Goal: Task Accomplishment & Management: Use online tool/utility

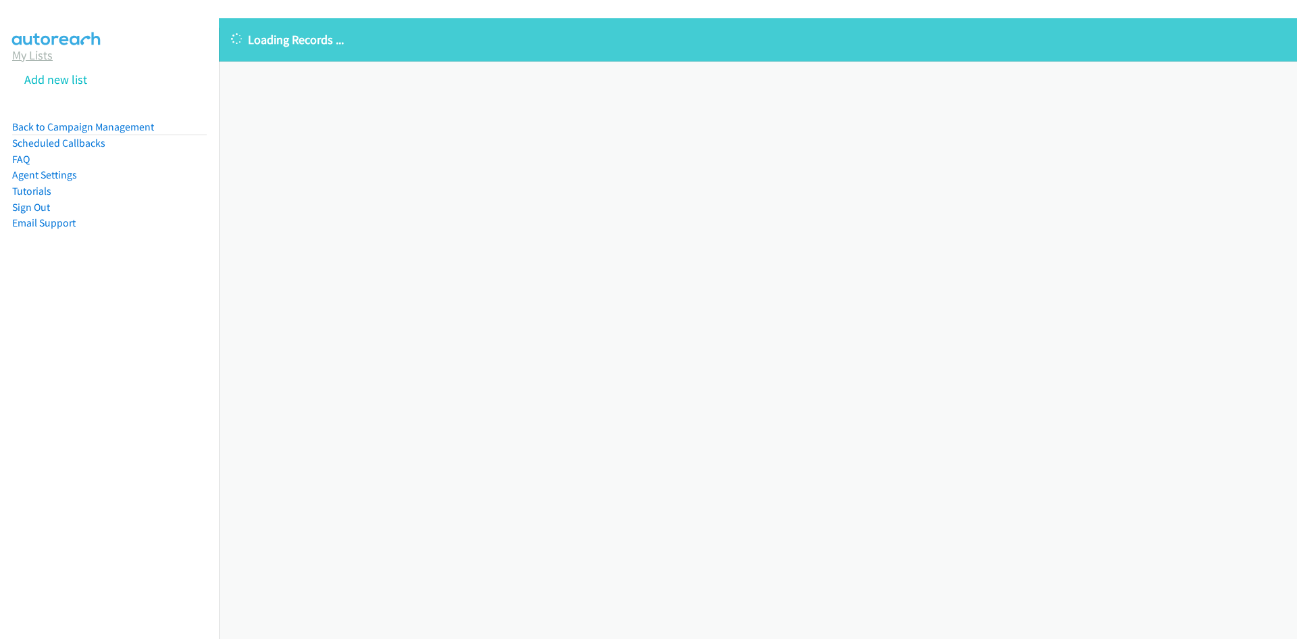
click at [27, 55] on link "My Lists" at bounding box center [32, 55] width 41 height 16
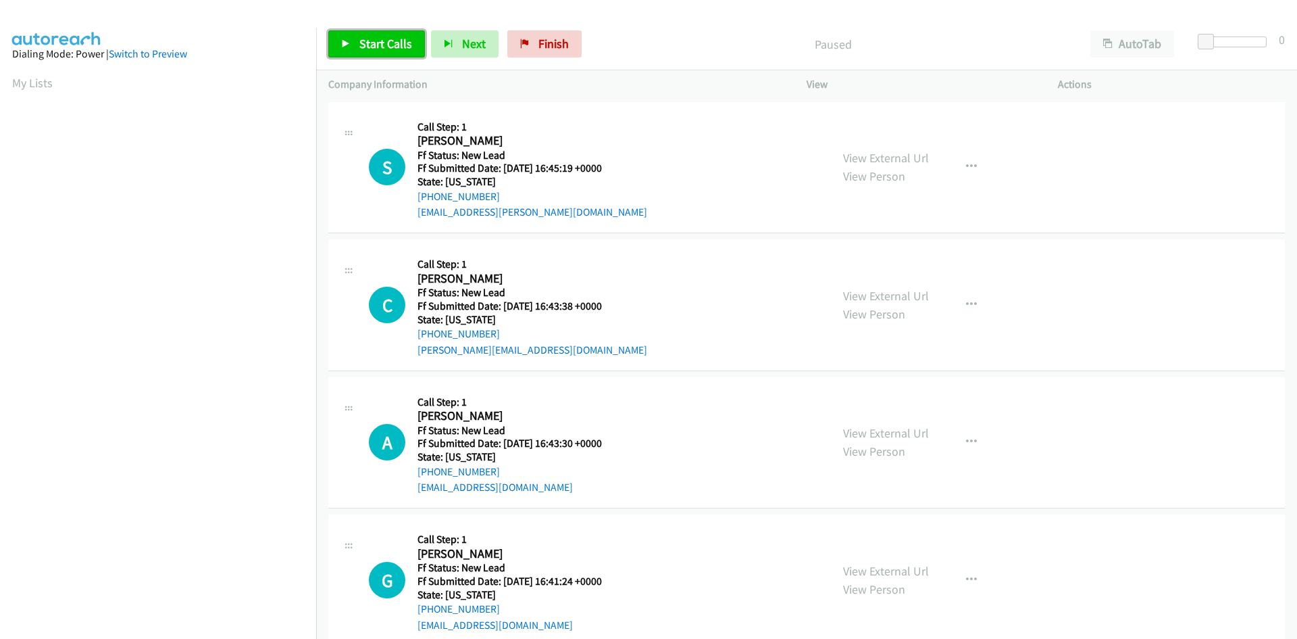
click at [378, 44] on span "Start Calls" at bounding box center [385, 44] width 53 height 16
click at [854, 163] on link "View External Url" at bounding box center [886, 158] width 86 height 16
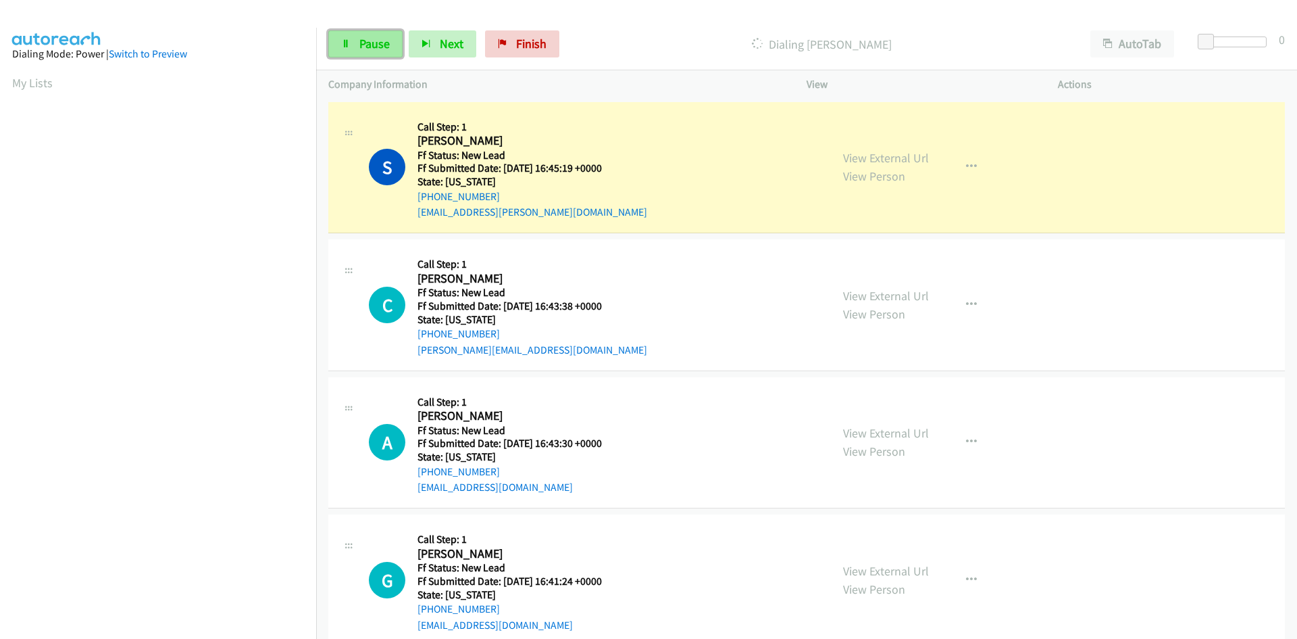
click at [363, 43] on span "Pause" at bounding box center [374, 44] width 30 height 16
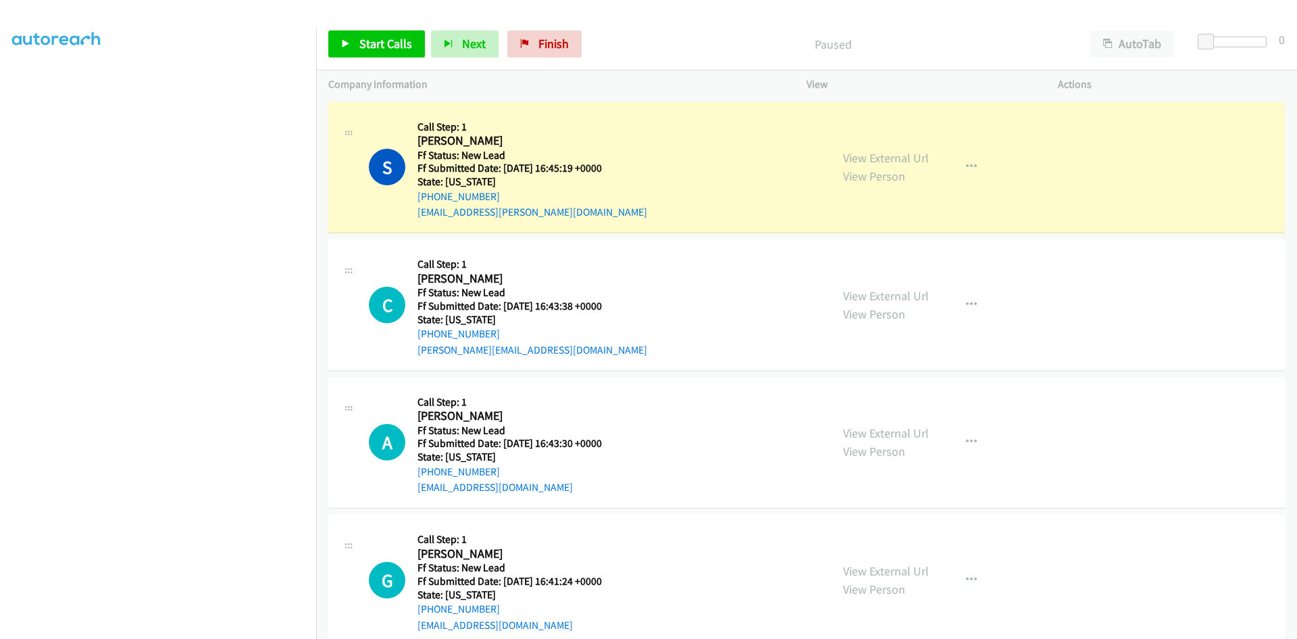
click at [91, 630] on section at bounding box center [158, 318] width 292 height 647
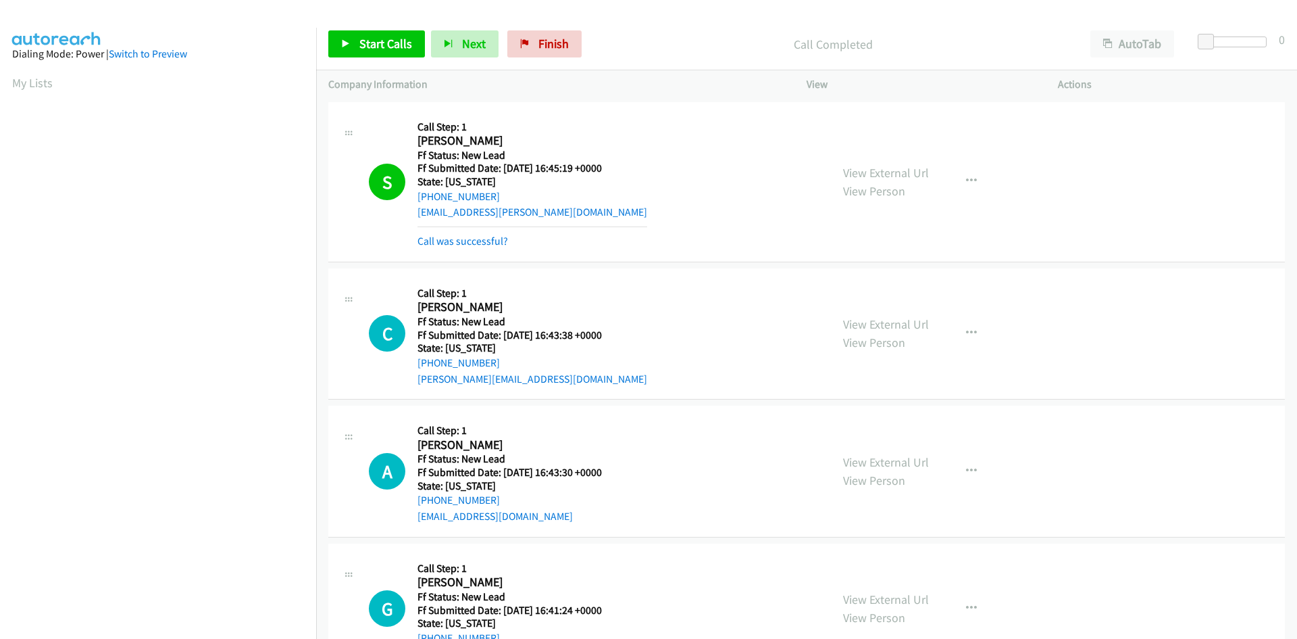
scroll to position [77, 0]
click at [391, 49] on span "Start Calls" at bounding box center [385, 44] width 53 height 16
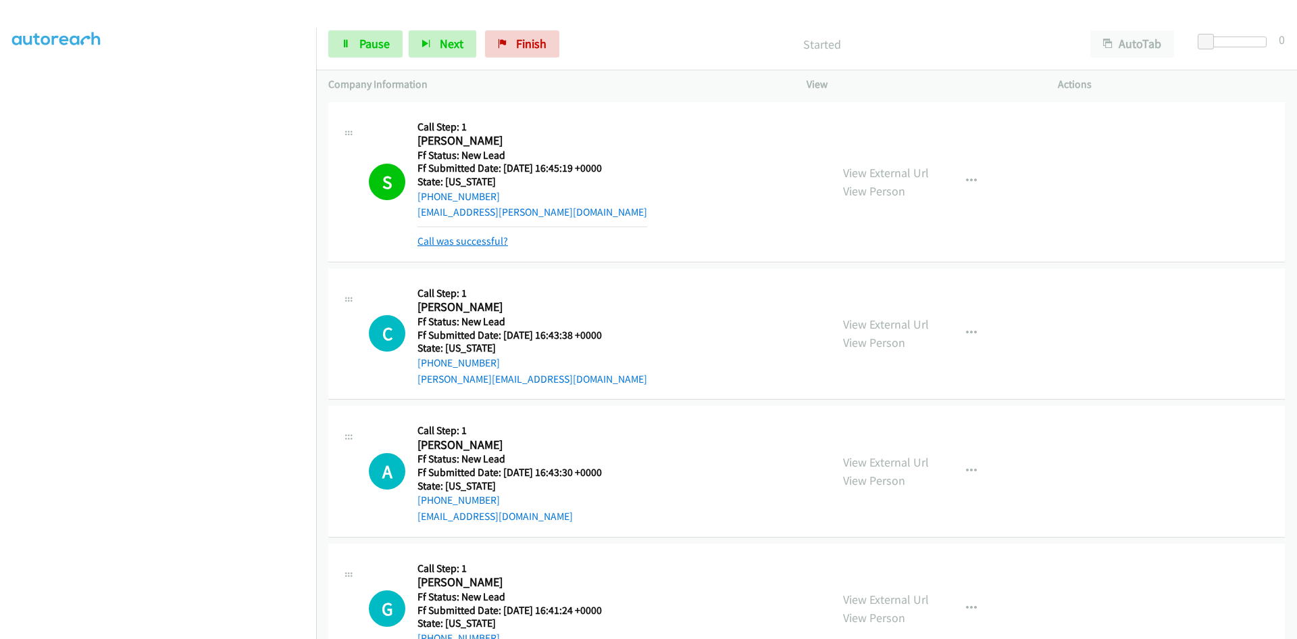
click at [495, 243] on link "Call was successful?" at bounding box center [463, 240] width 91 height 13
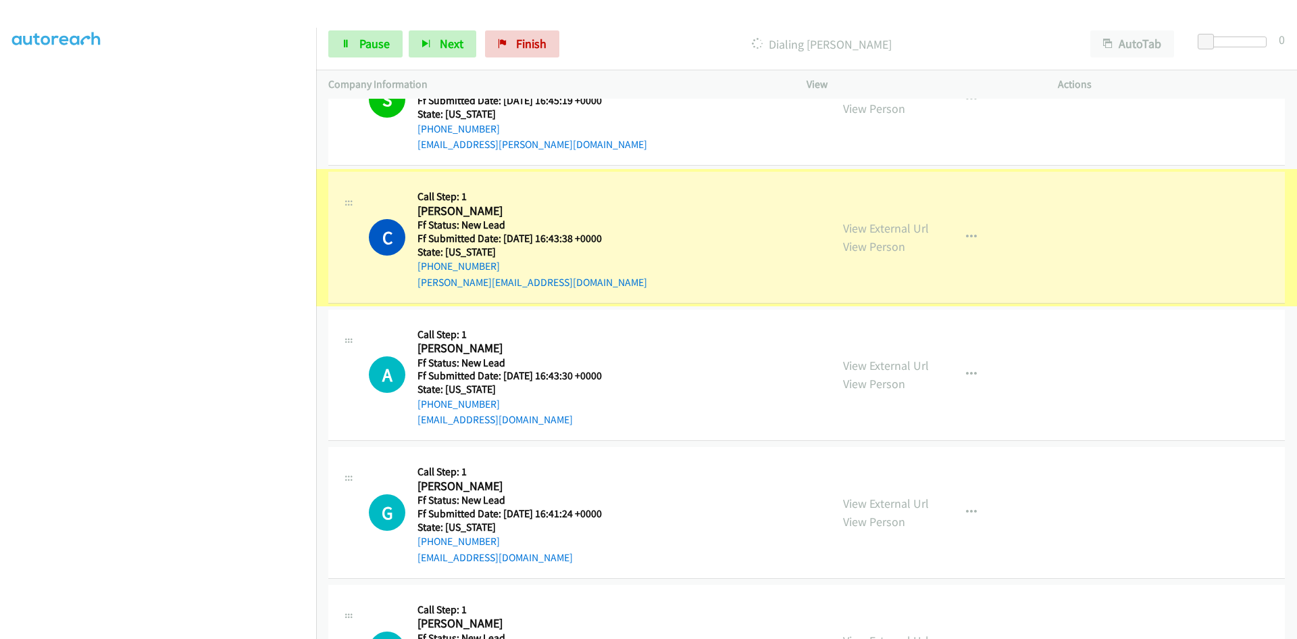
scroll to position [68, 0]
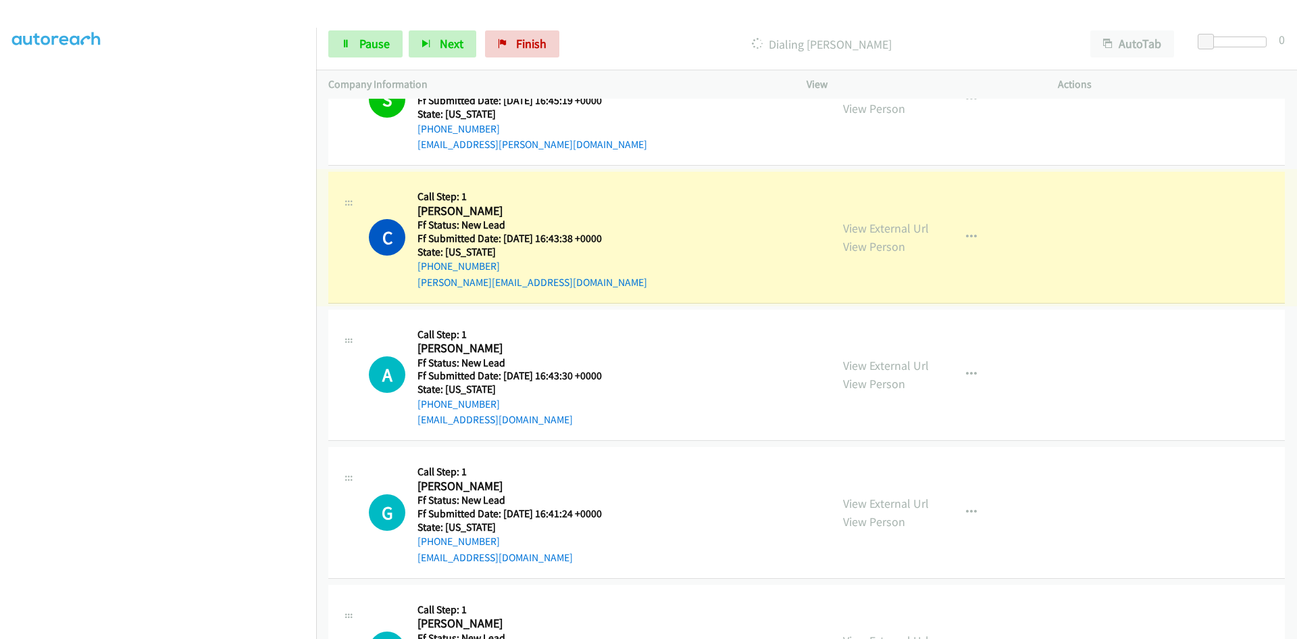
click at [907, 227] on link "View External Url" at bounding box center [886, 228] width 86 height 16
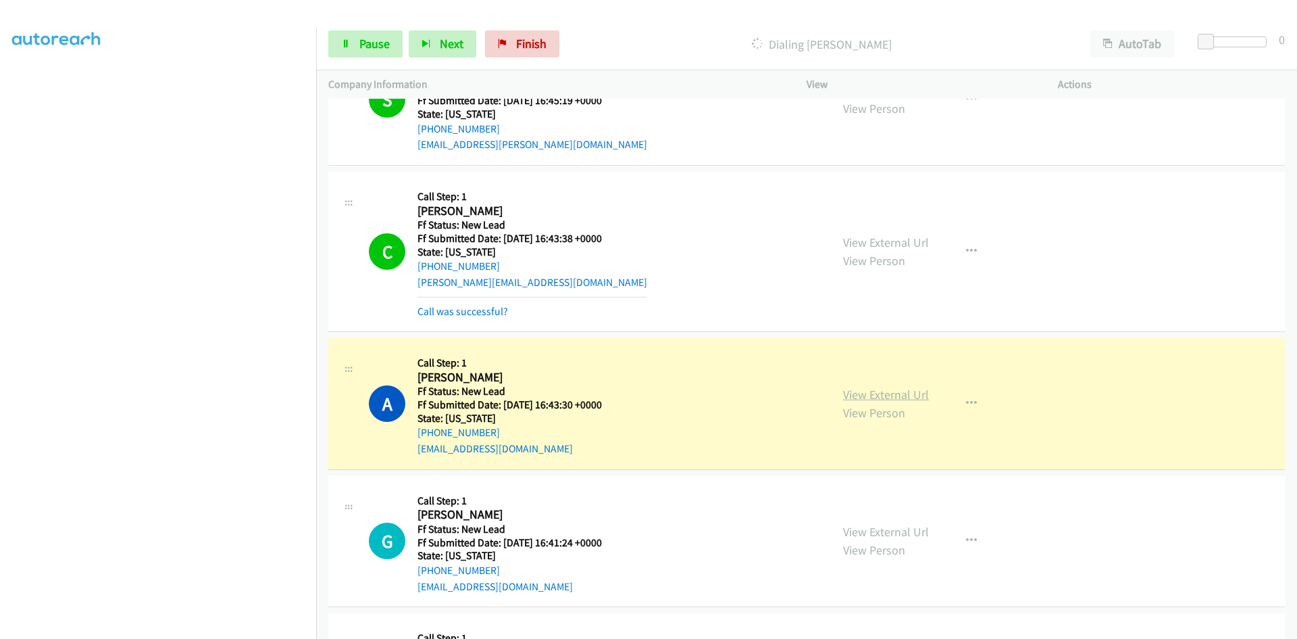
click at [909, 391] on link "View External Url" at bounding box center [886, 394] width 86 height 16
click at [491, 308] on link "Call was successful?" at bounding box center [463, 311] width 91 height 13
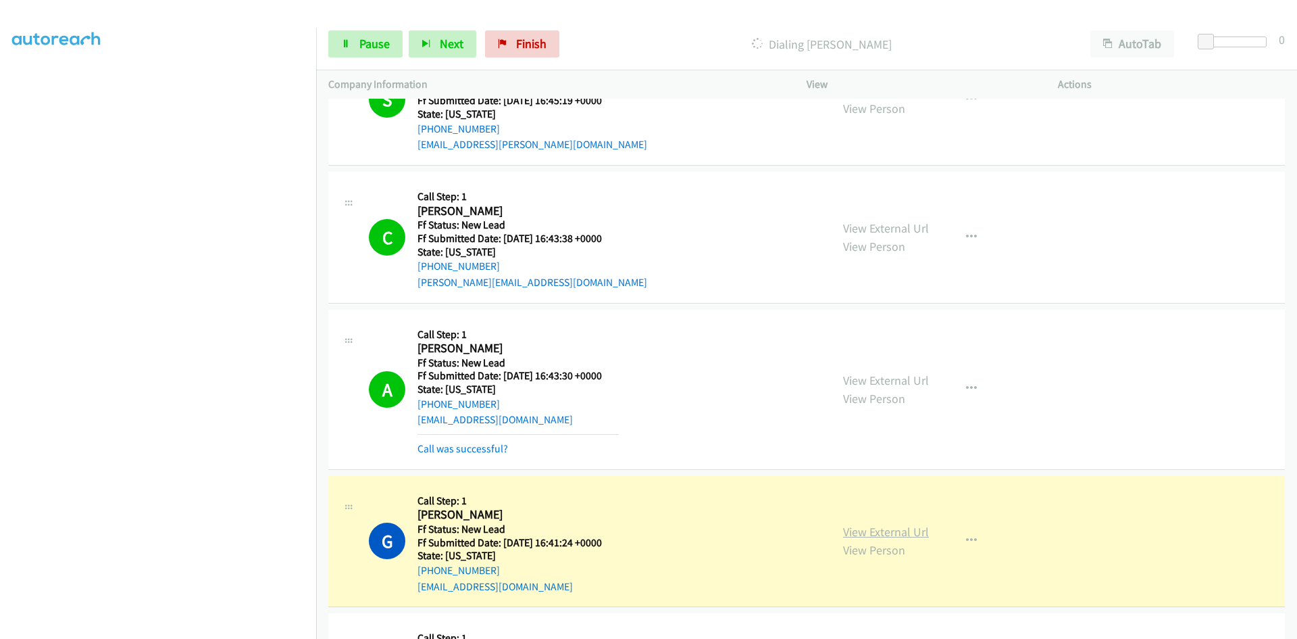
click at [882, 532] on link "View External Url" at bounding box center [886, 532] width 86 height 16
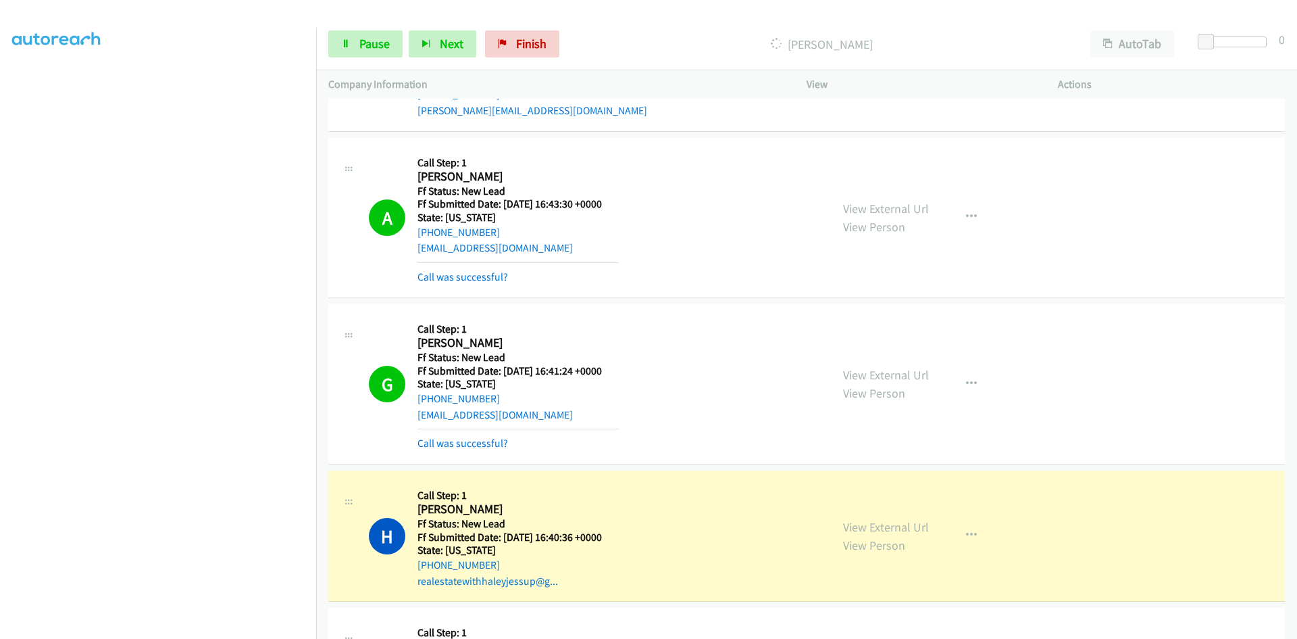
scroll to position [270, 0]
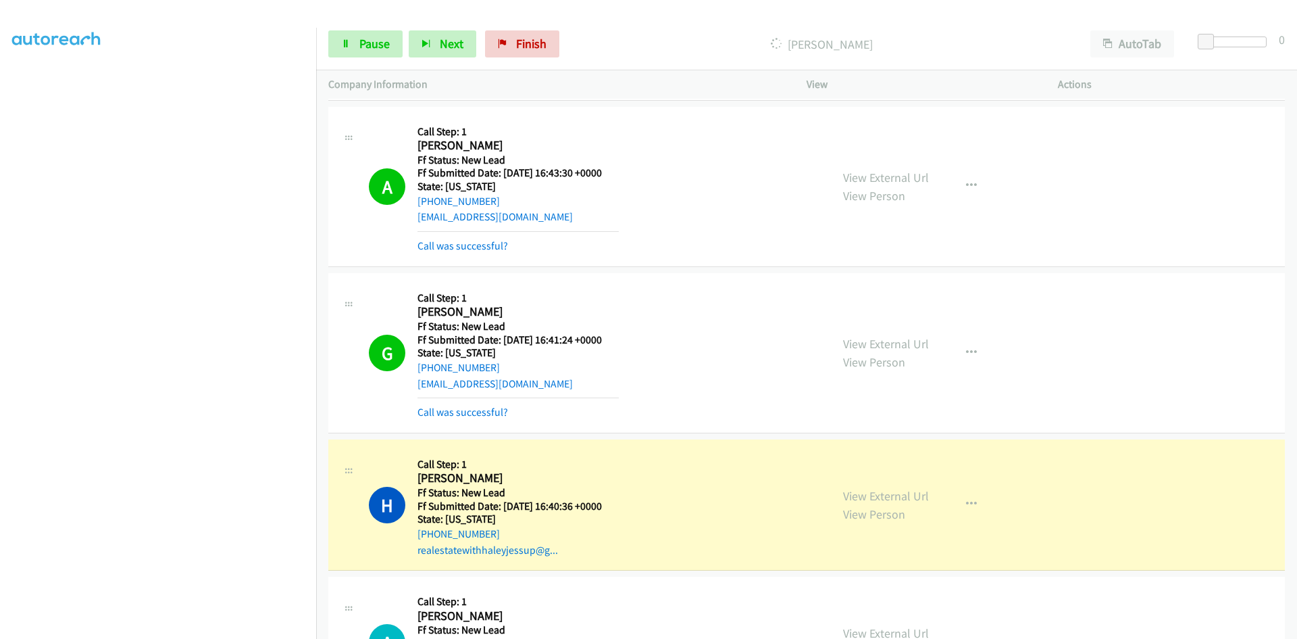
click at [493, 236] on mb0 "Call was successful?" at bounding box center [518, 242] width 201 height 23
click at [919, 499] on link "View External Url" at bounding box center [886, 496] width 86 height 16
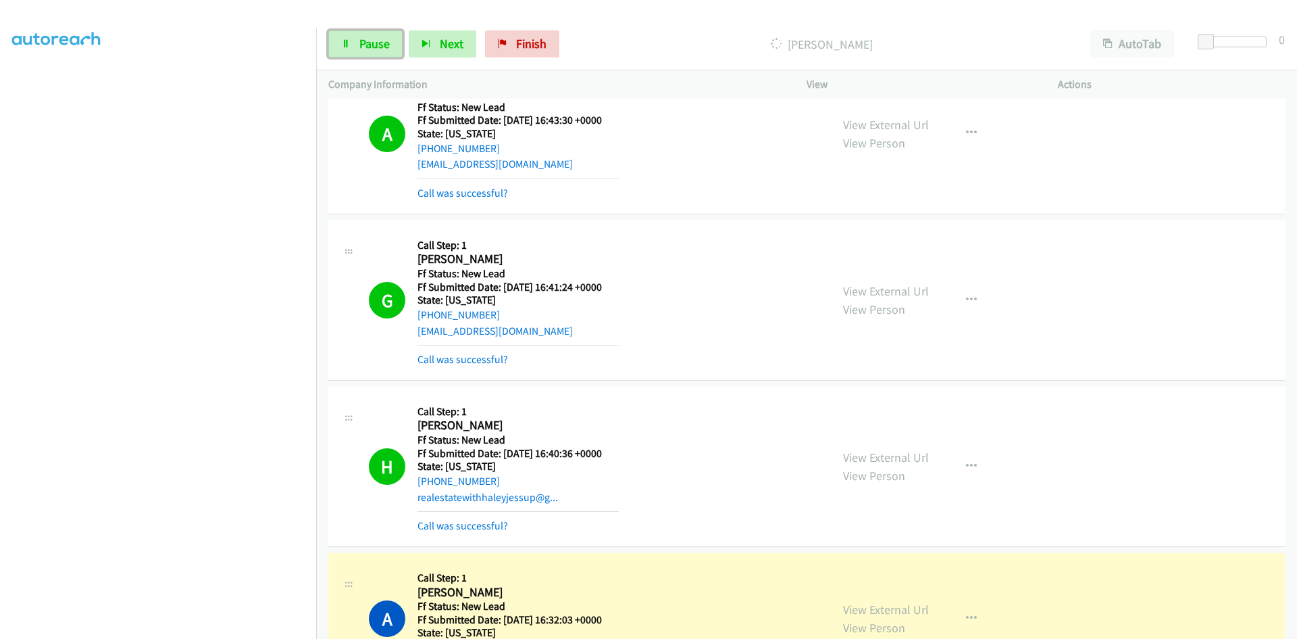
scroll to position [389, 0]
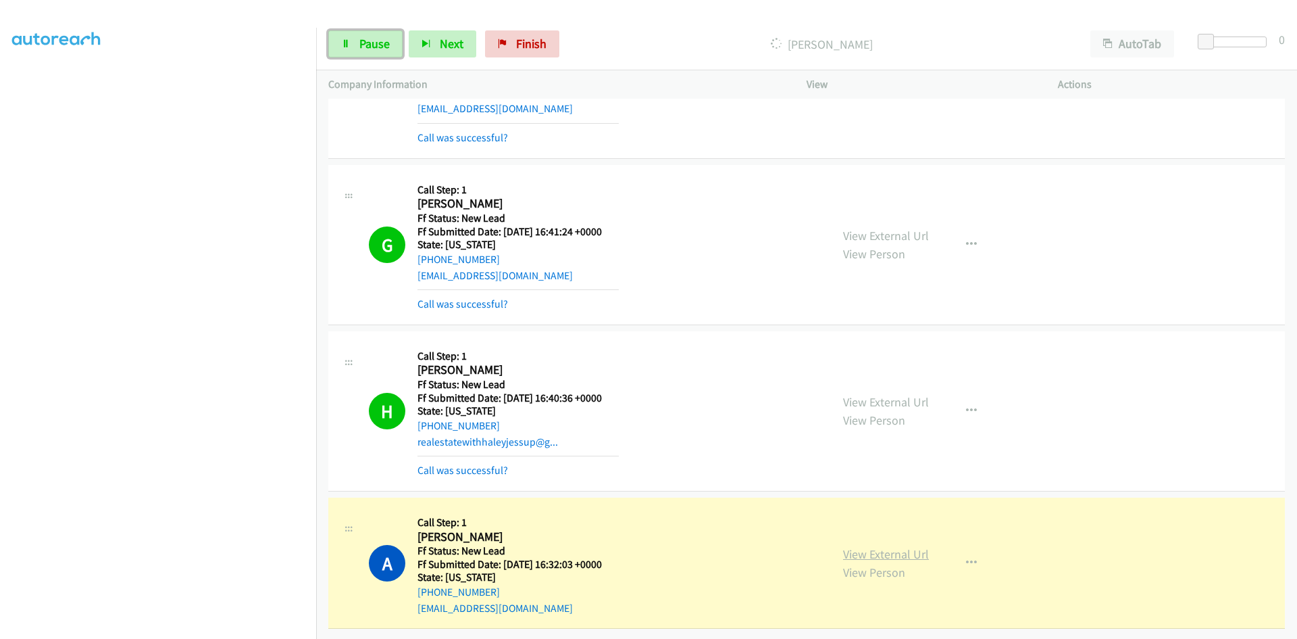
click at [921, 546] on link "View External Url" at bounding box center [886, 554] width 86 height 16
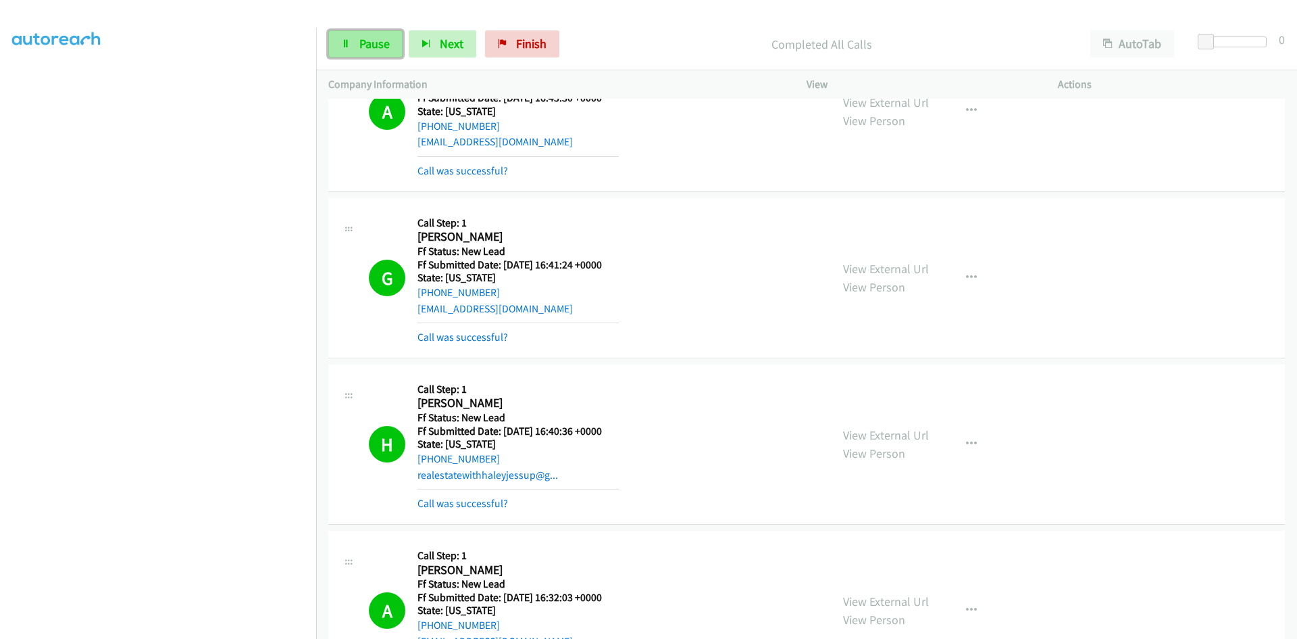
click at [374, 38] on span "Pause" at bounding box center [374, 44] width 30 height 16
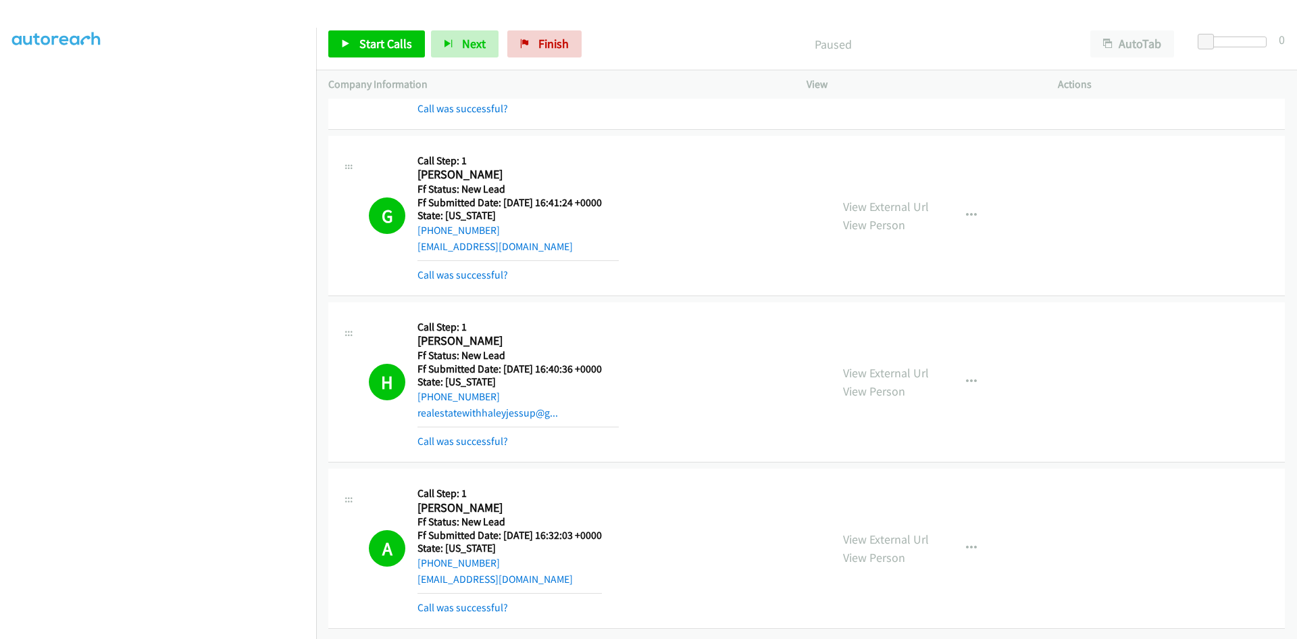
scroll to position [461, 0]
click at [491, 601] on link "Call was successful?" at bounding box center [463, 607] width 91 height 13
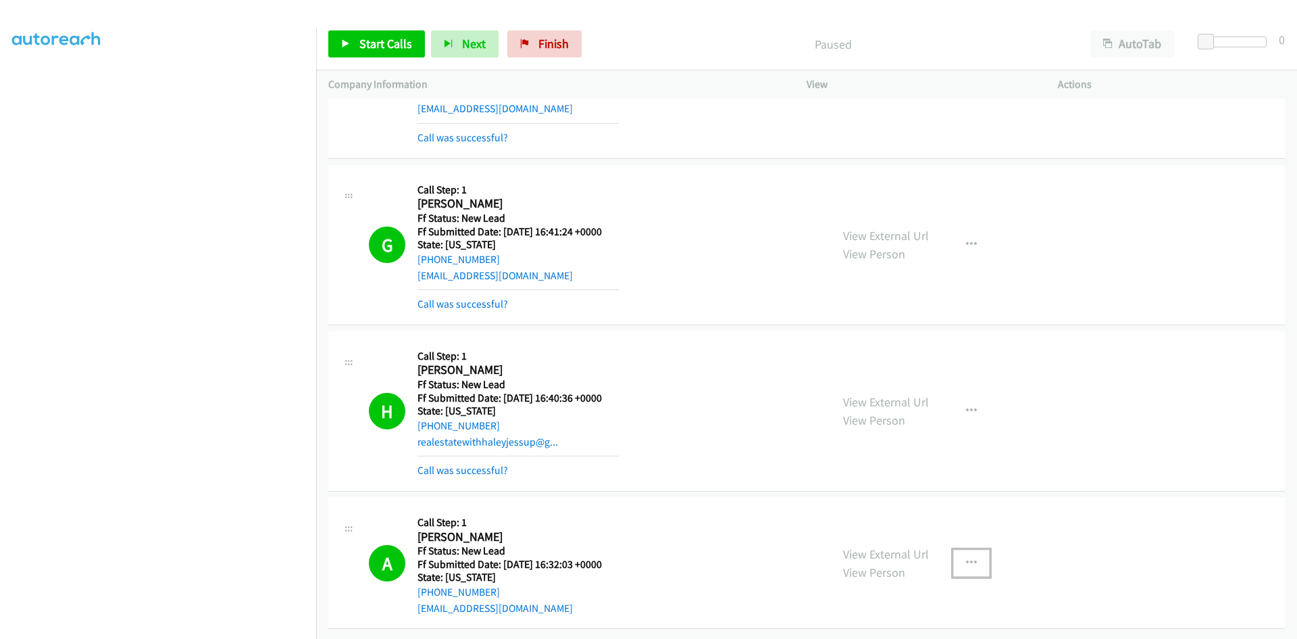
click at [970, 557] on icon "button" at bounding box center [971, 562] width 11 height 11
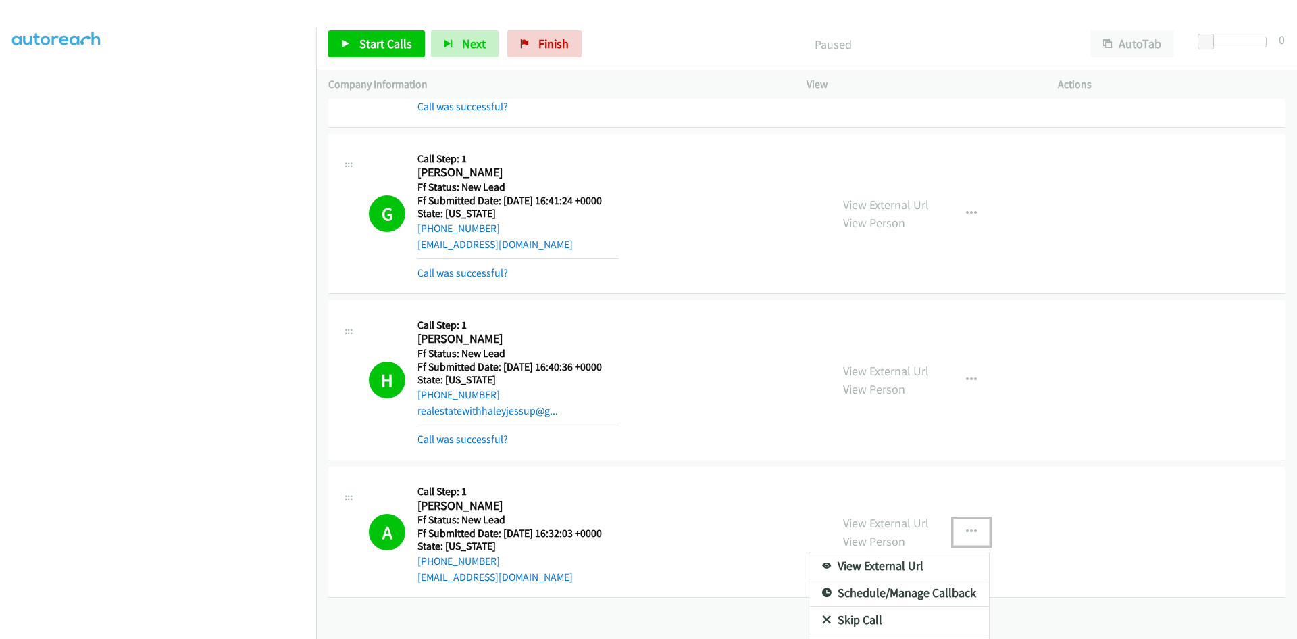
scroll to position [486, 0]
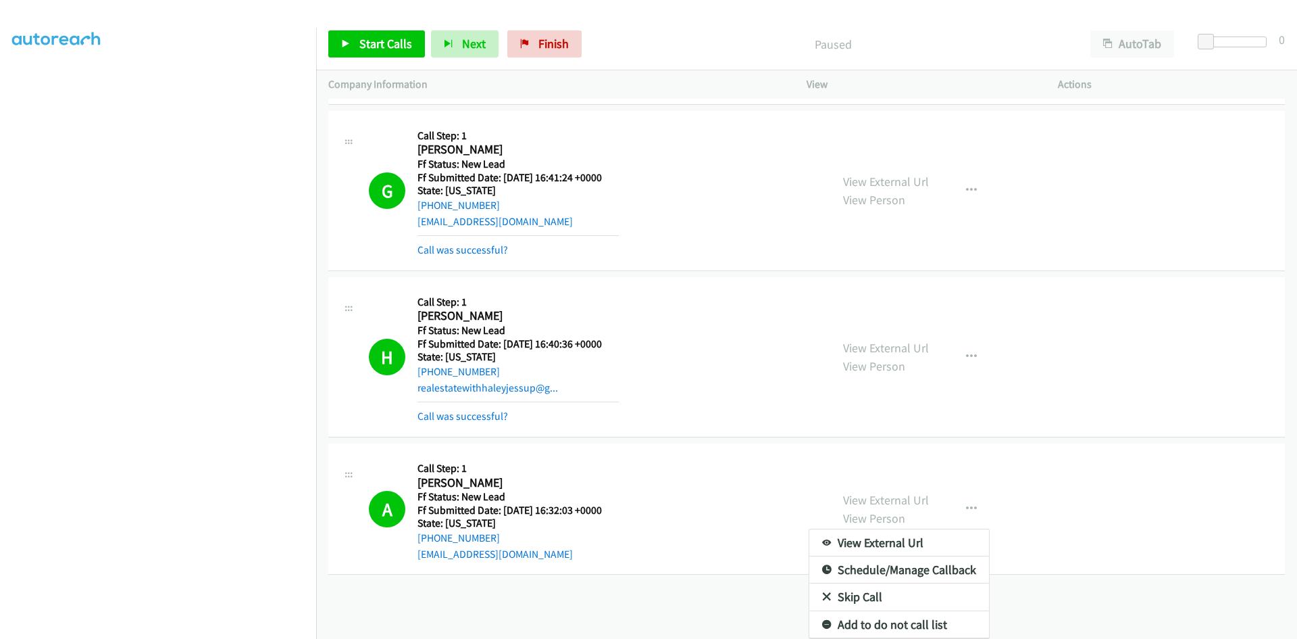
click at [916, 614] on link "Add to do not call list" at bounding box center [899, 624] width 180 height 27
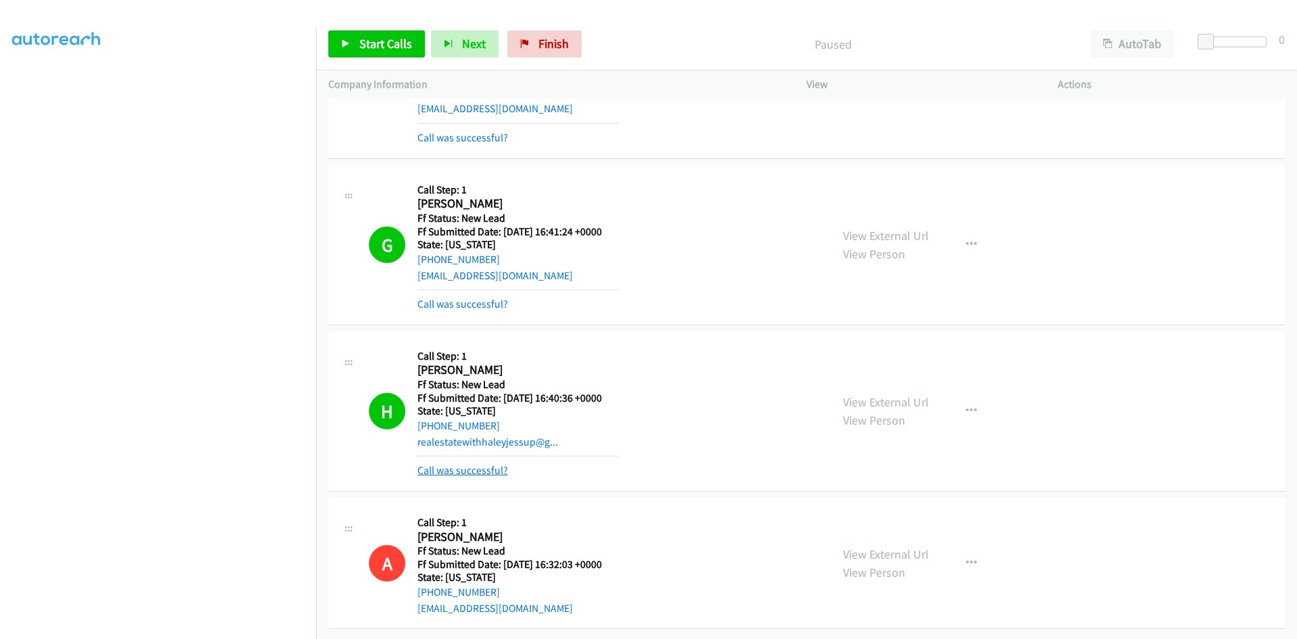
click at [443, 464] on link "Call was successful?" at bounding box center [463, 470] width 91 height 13
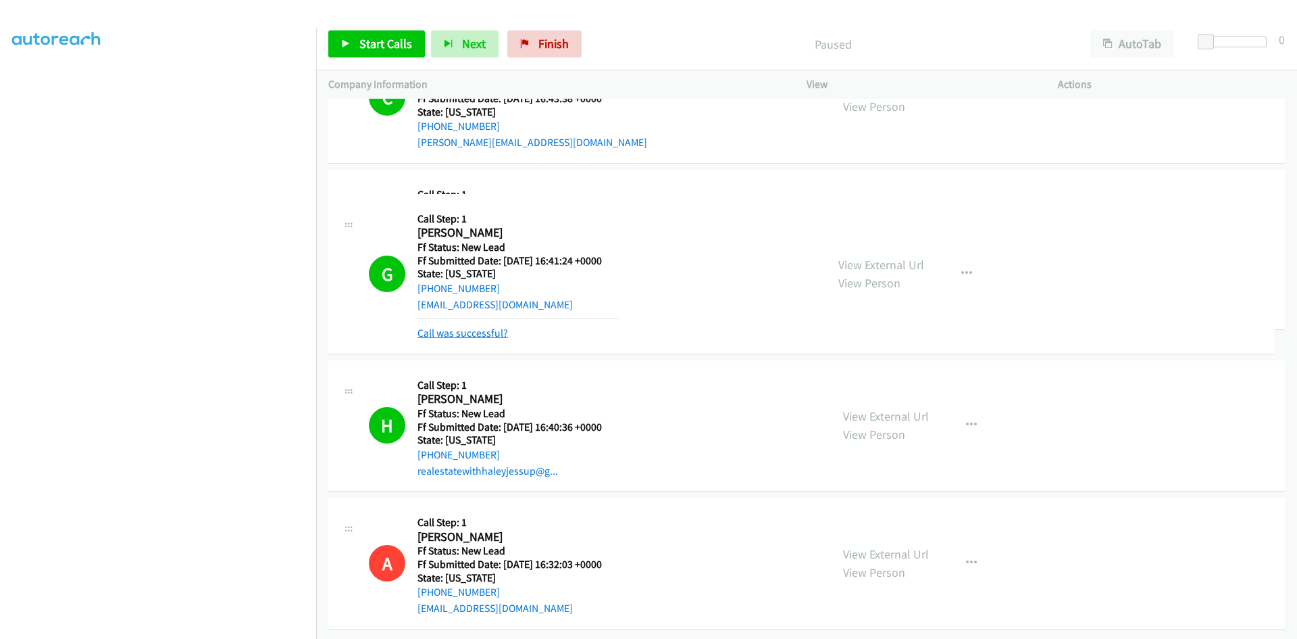
scroll to position [403, 0]
click at [491, 160] on link "Call was successful?" at bounding box center [463, 166] width 91 height 13
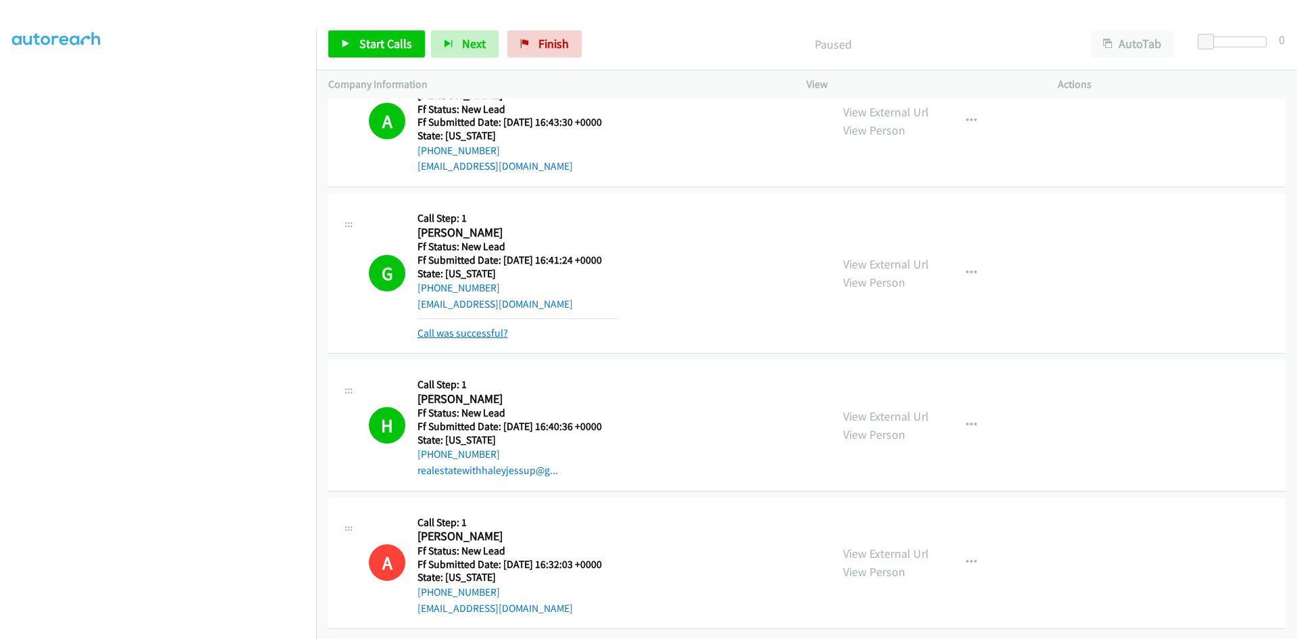
click at [439, 328] on link "Call was successful?" at bounding box center [463, 332] width 91 height 13
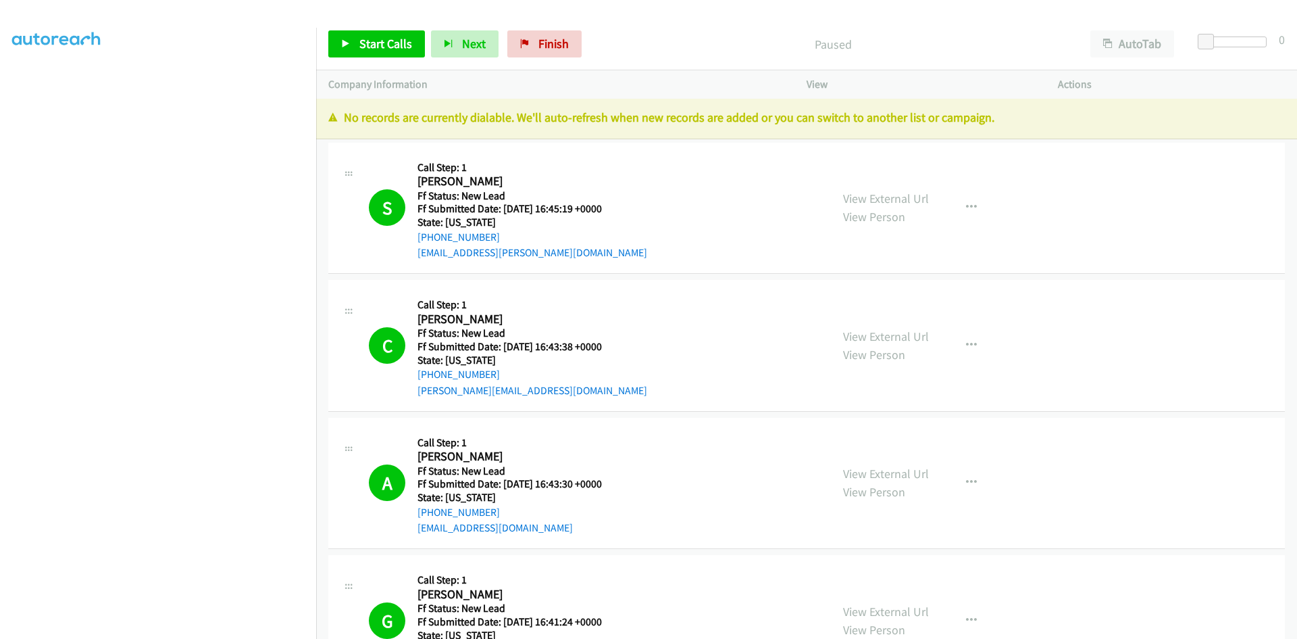
scroll to position [0, 0]
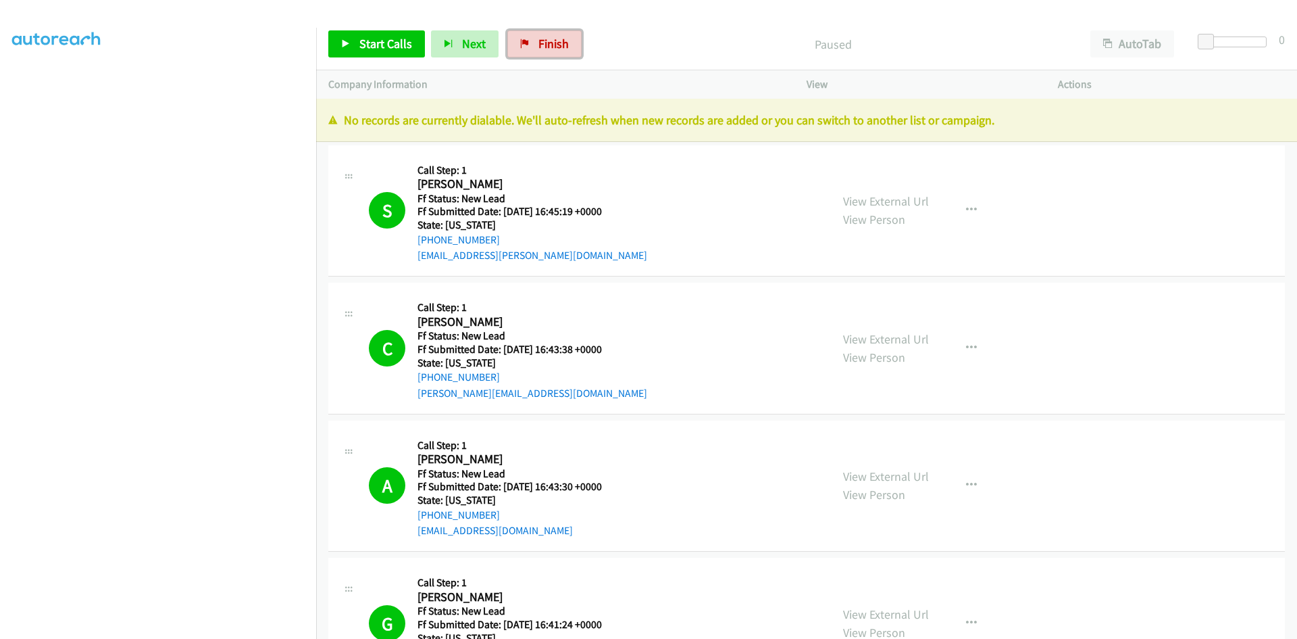
click at [543, 46] on span "Finish" at bounding box center [554, 44] width 30 height 16
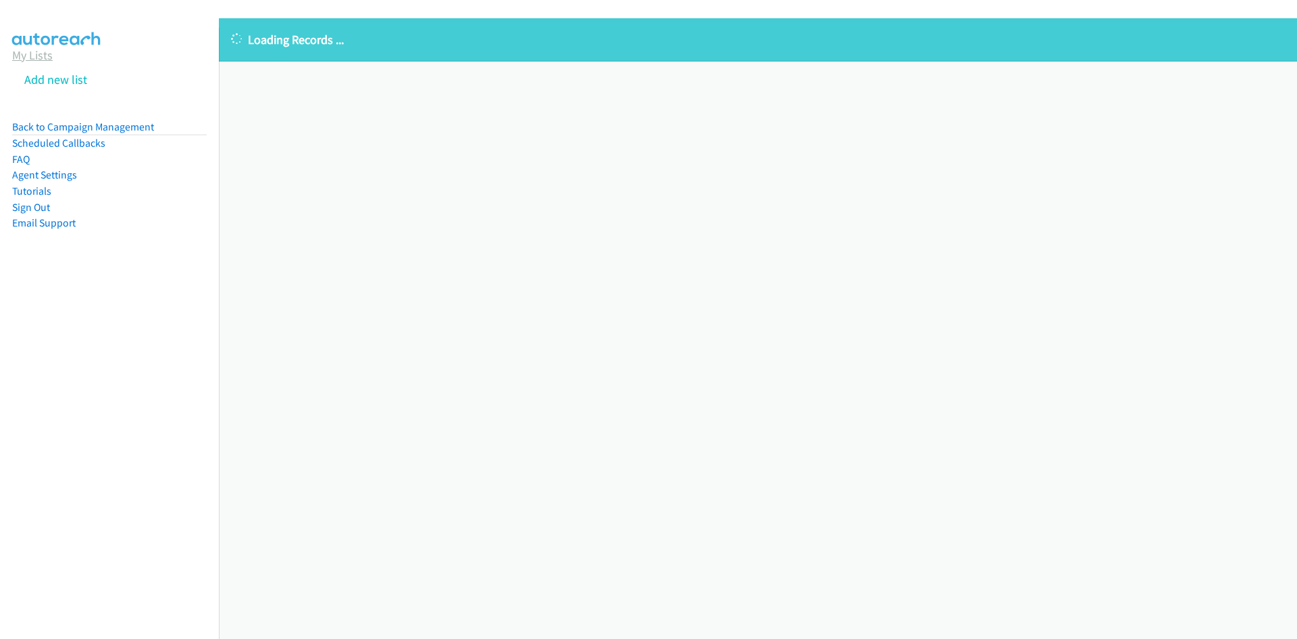
click at [30, 59] on link "My Lists" at bounding box center [32, 55] width 41 height 16
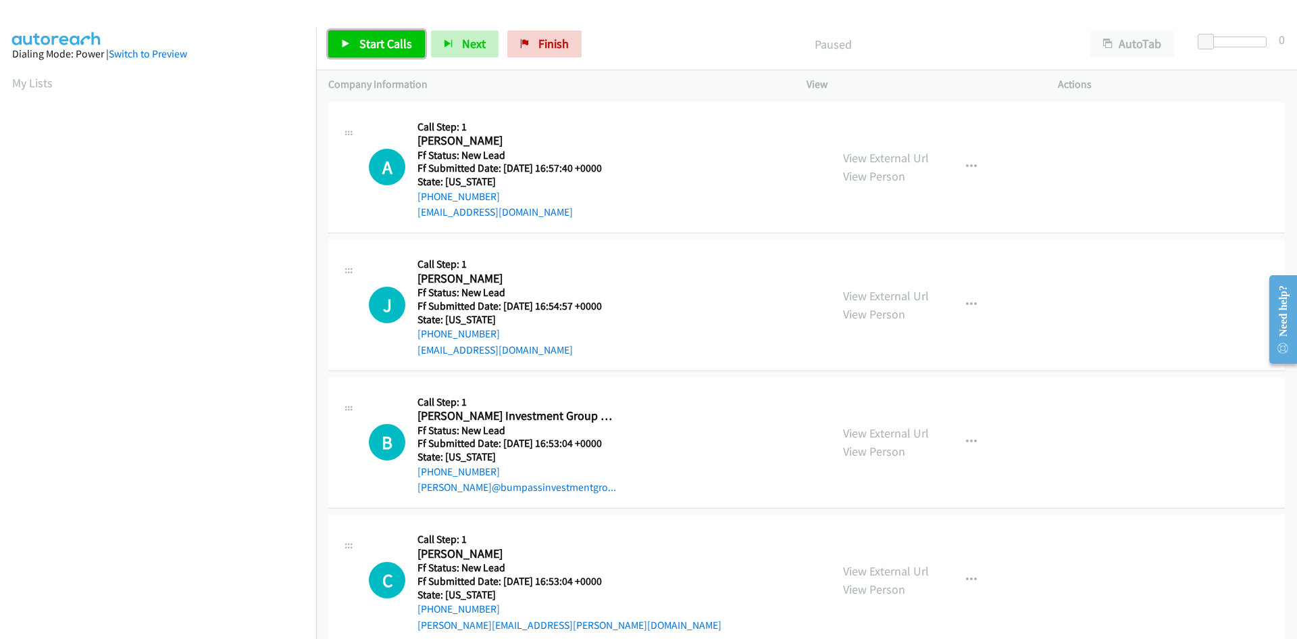
click at [364, 41] on span "Start Calls" at bounding box center [385, 44] width 53 height 16
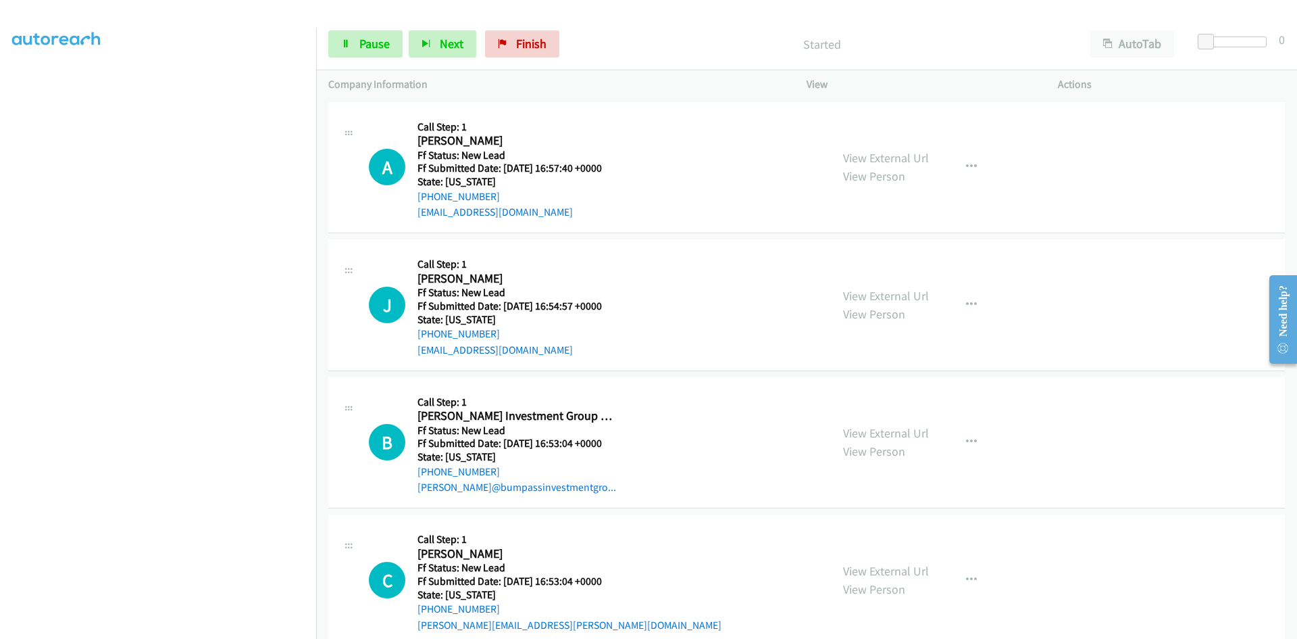
scroll to position [119, 0]
click at [884, 158] on link "View External Url" at bounding box center [886, 158] width 86 height 16
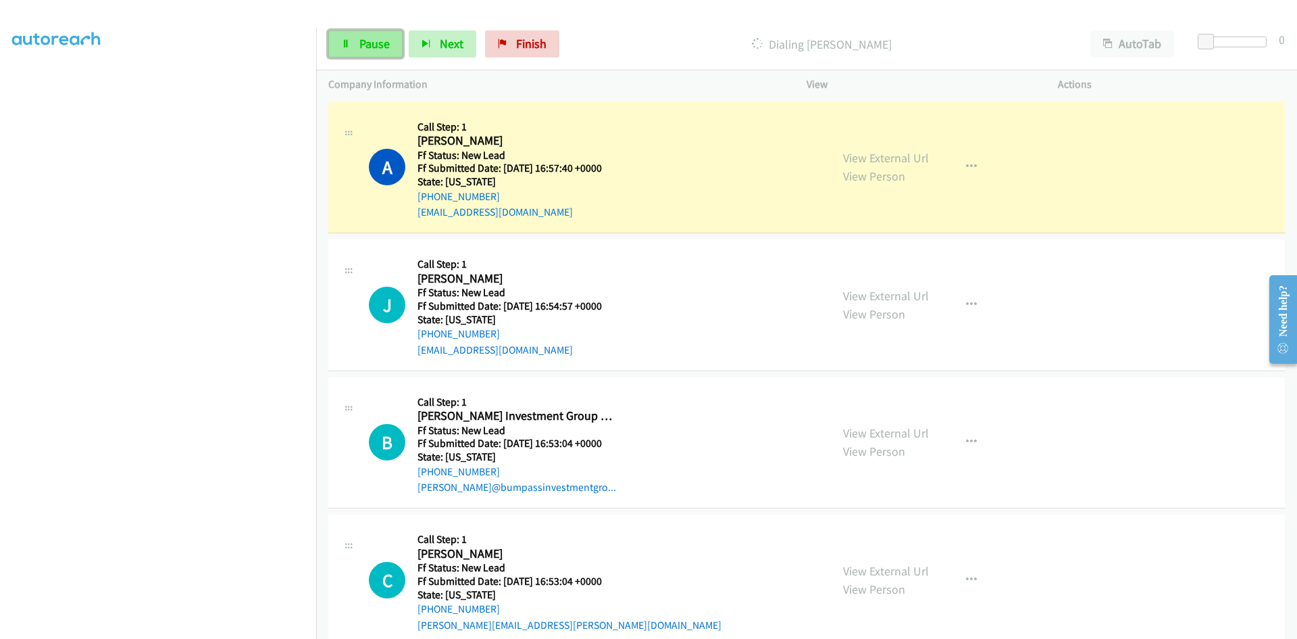
drag, startPoint x: 376, startPoint y: 39, endPoint x: 365, endPoint y: 47, distance: 13.5
click at [376, 39] on span "Pause" at bounding box center [374, 44] width 30 height 16
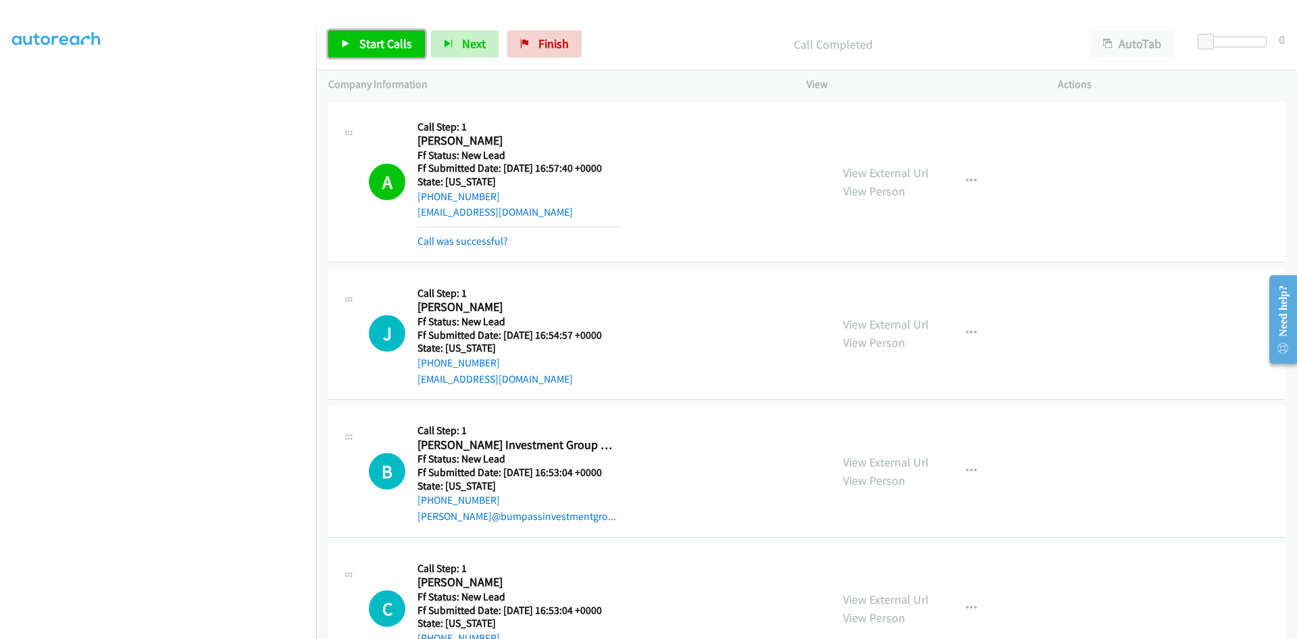
click at [373, 37] on span "Start Calls" at bounding box center [385, 44] width 53 height 16
click at [718, 30] on div "Started" at bounding box center [822, 43] width 513 height 27
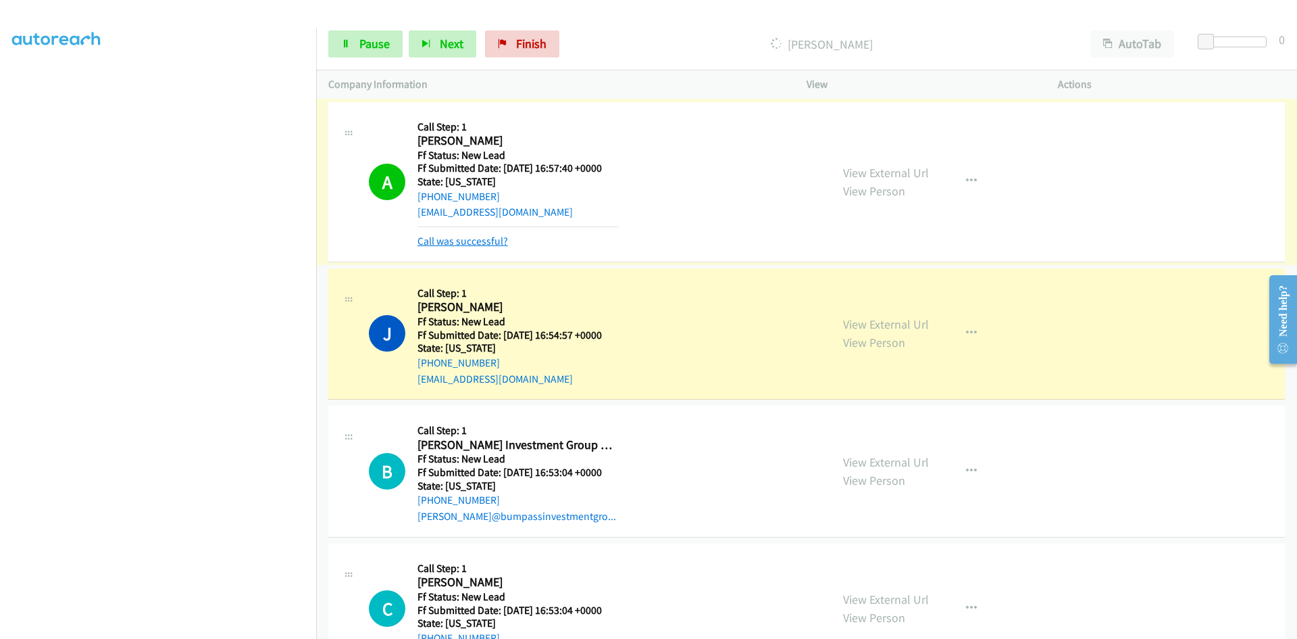
click at [493, 241] on link "Call was successful?" at bounding box center [463, 240] width 91 height 13
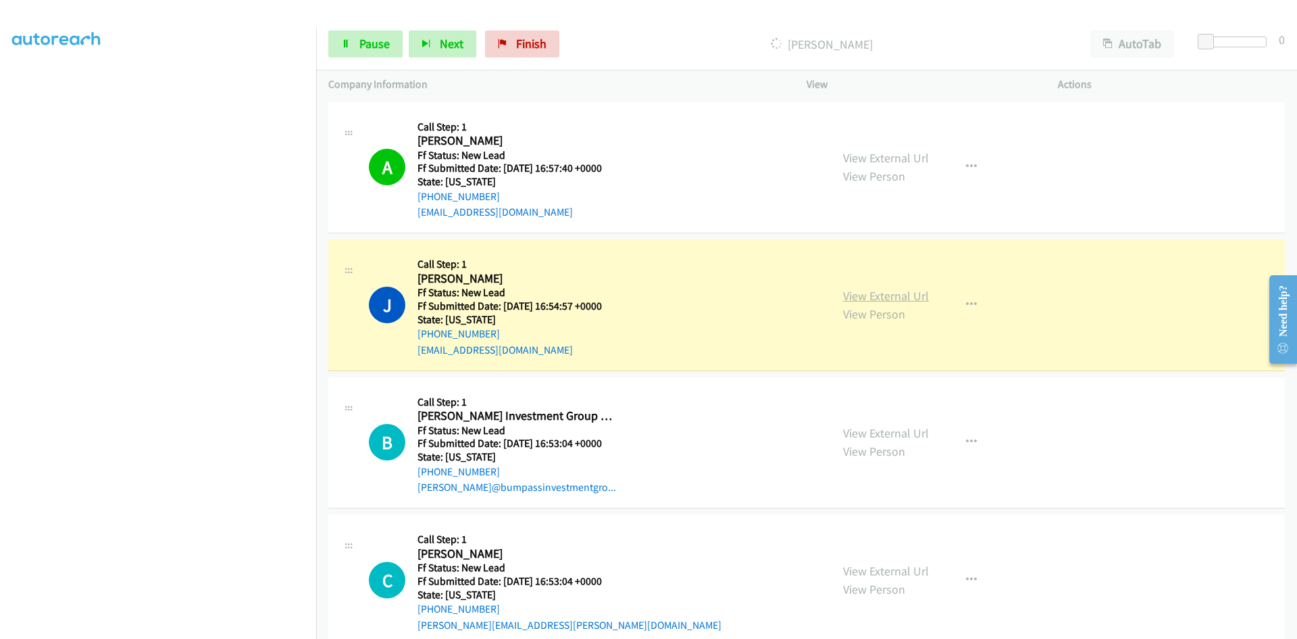
click at [865, 299] on link "View External Url" at bounding box center [886, 296] width 86 height 16
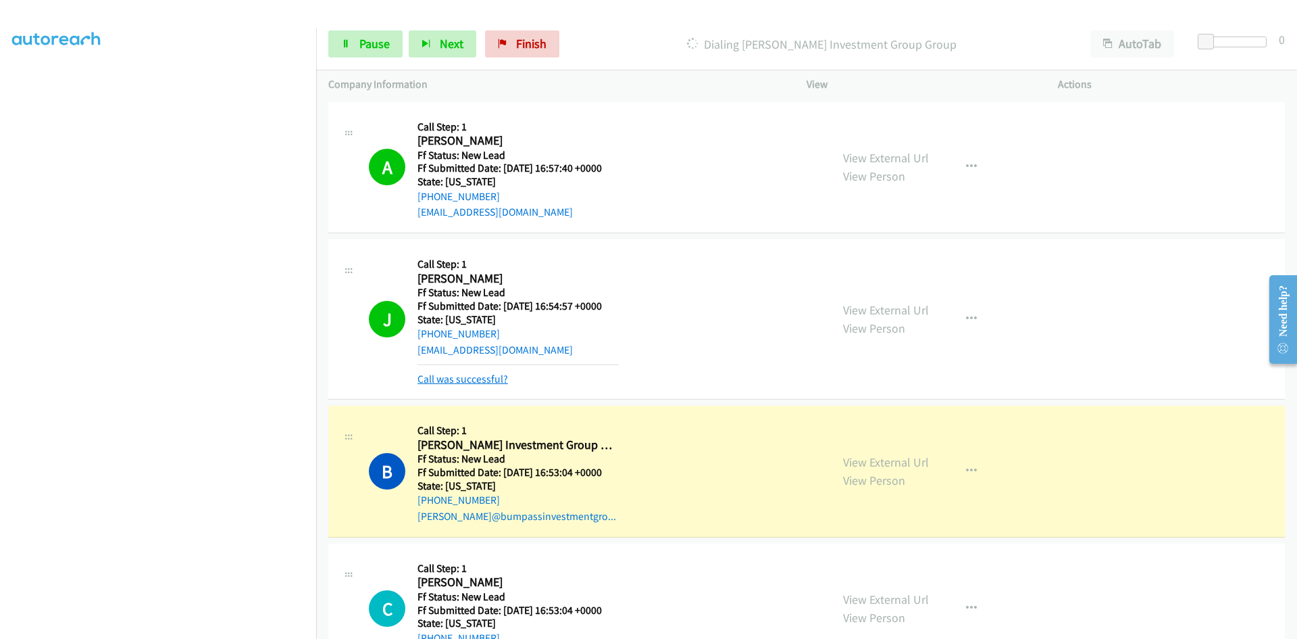
click at [478, 384] on link "Call was successful?" at bounding box center [463, 378] width 91 height 13
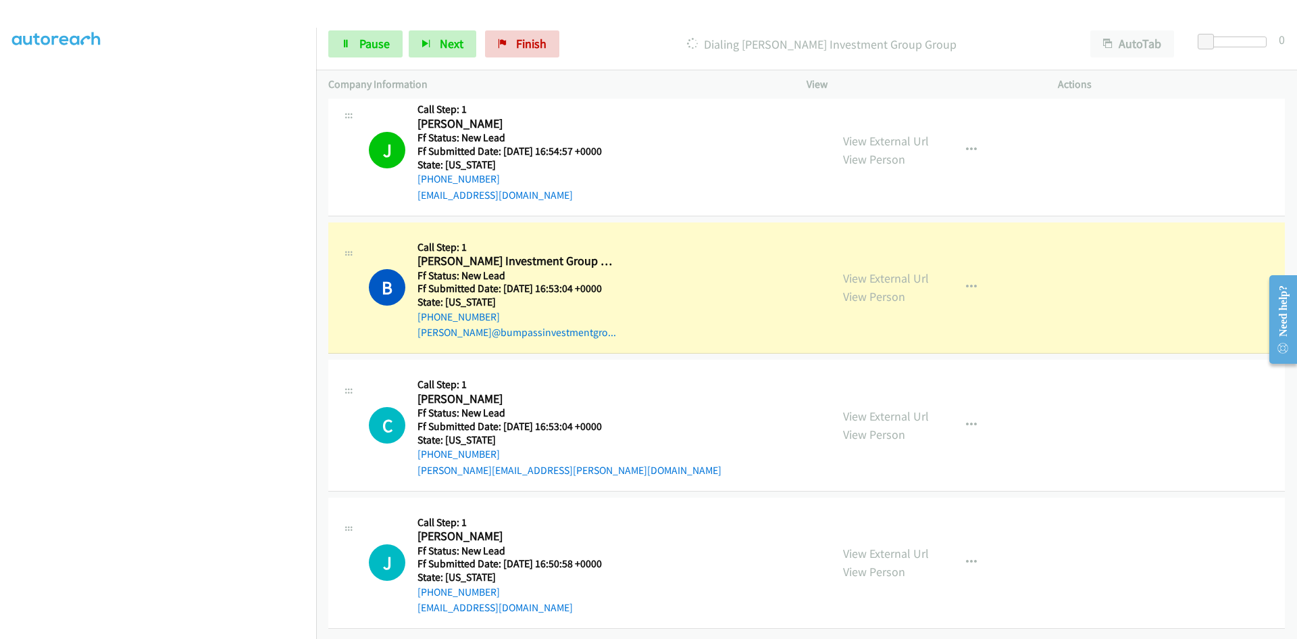
scroll to position [165, 0]
click at [881, 270] on link "View External Url" at bounding box center [886, 278] width 86 height 16
click at [353, 45] on link "Pause" at bounding box center [365, 43] width 74 height 27
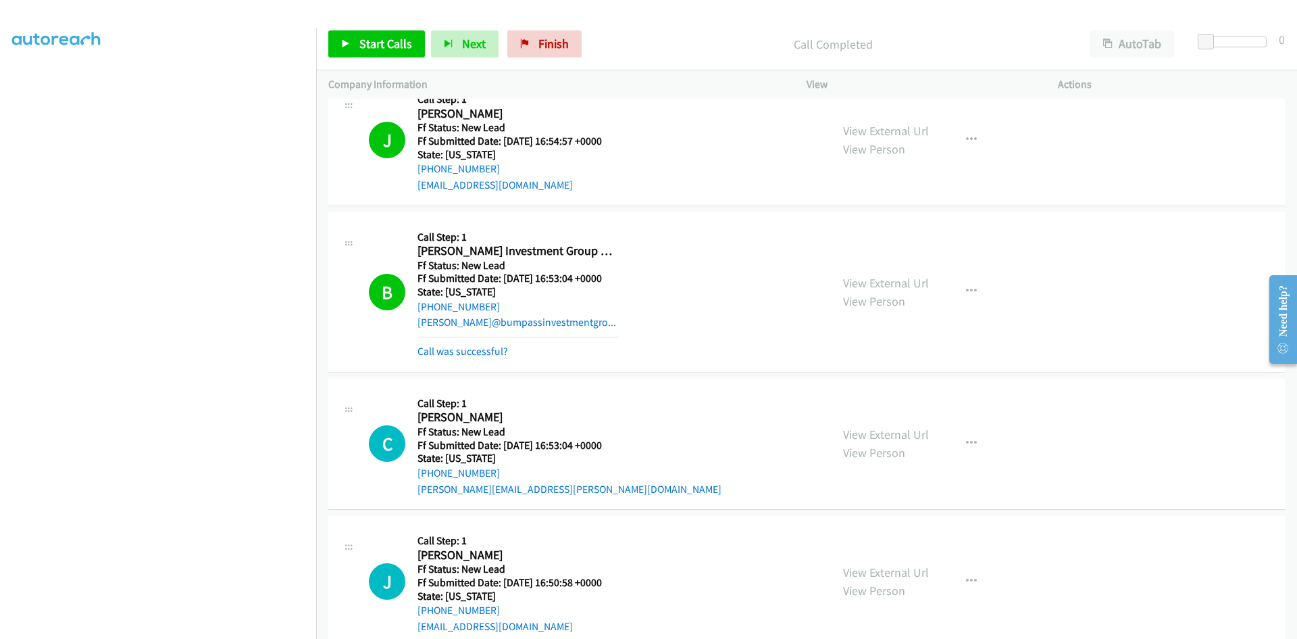
click at [464, 344] on div "Call was successful?" at bounding box center [518, 351] width 201 height 16
click at [462, 351] on link "Call was successful?" at bounding box center [463, 351] width 91 height 13
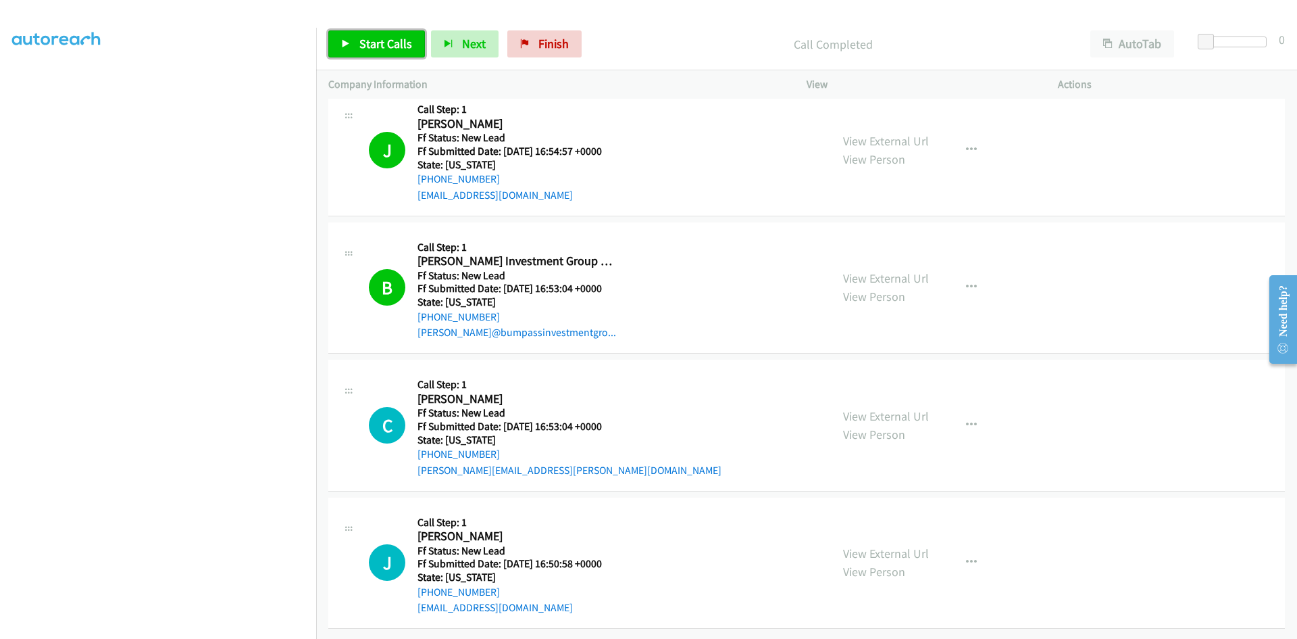
click at [384, 53] on link "Start Calls" at bounding box center [376, 43] width 97 height 27
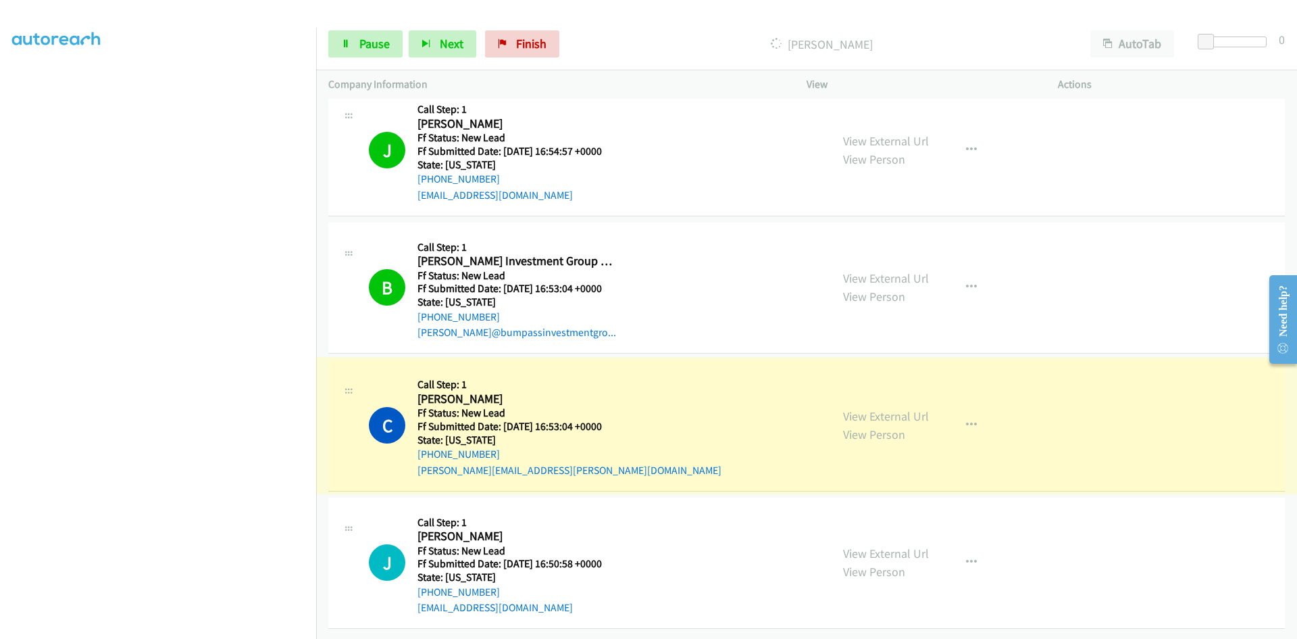
click at [854, 408] on link "View External Url" at bounding box center [886, 416] width 86 height 16
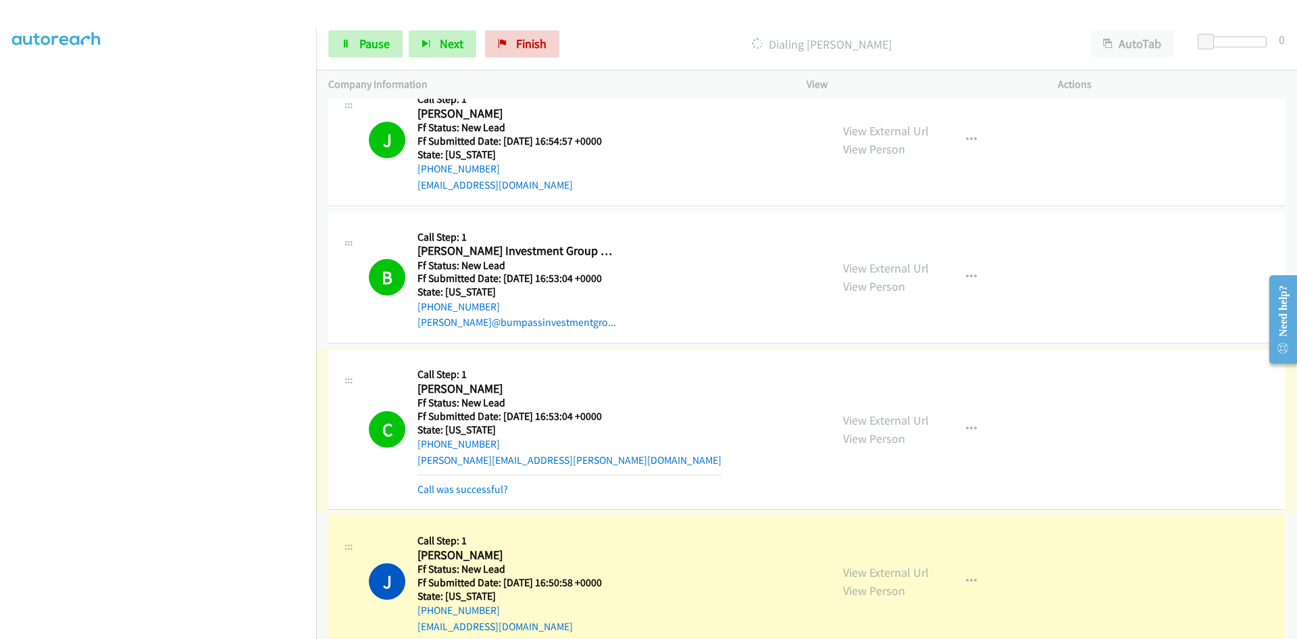
click at [492, 491] on link "Call was successful?" at bounding box center [463, 488] width 91 height 13
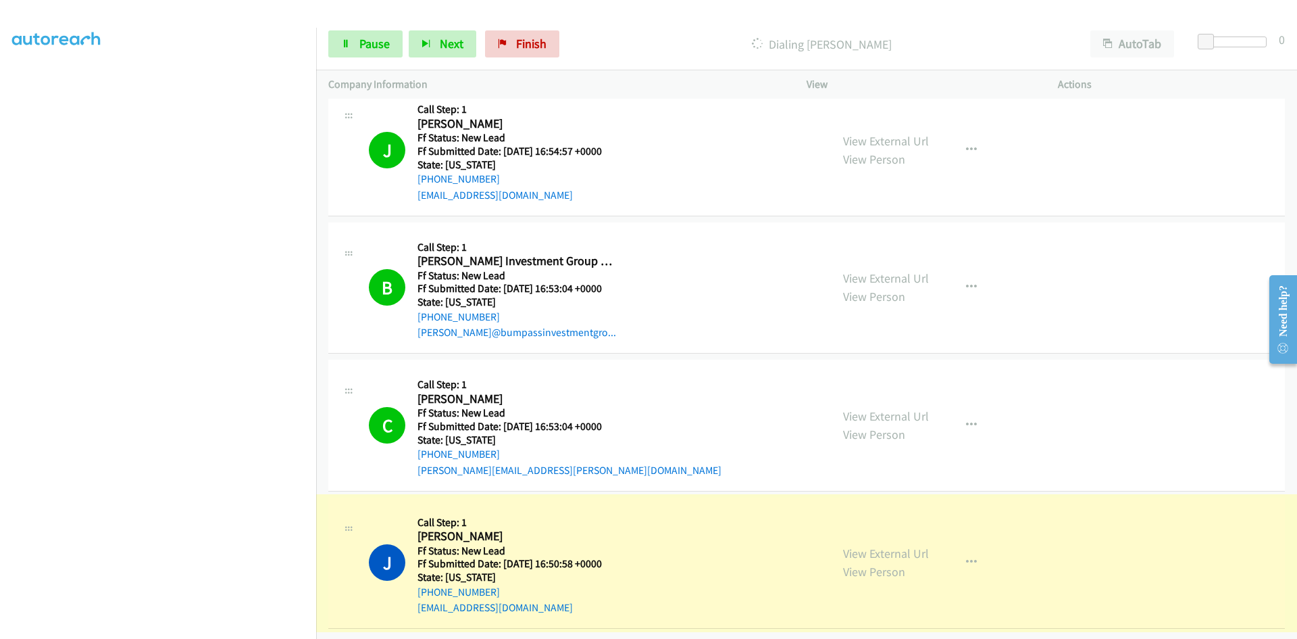
click at [863, 545] on link "View External Url" at bounding box center [886, 553] width 86 height 16
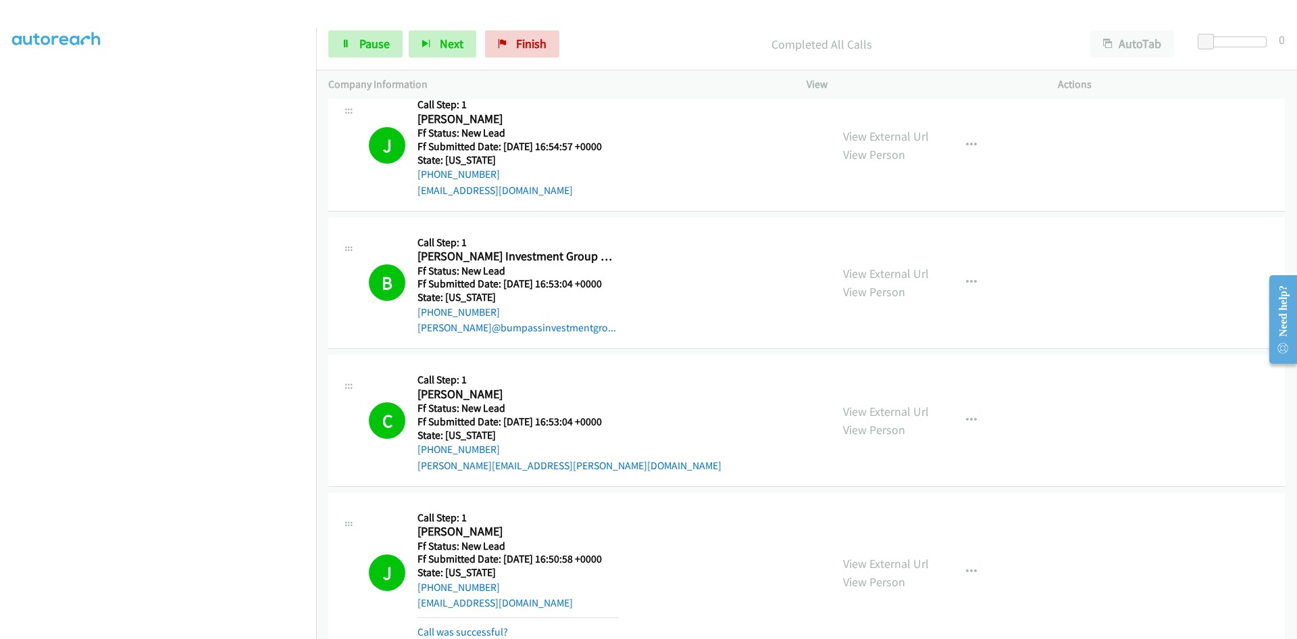
scroll to position [236, 0]
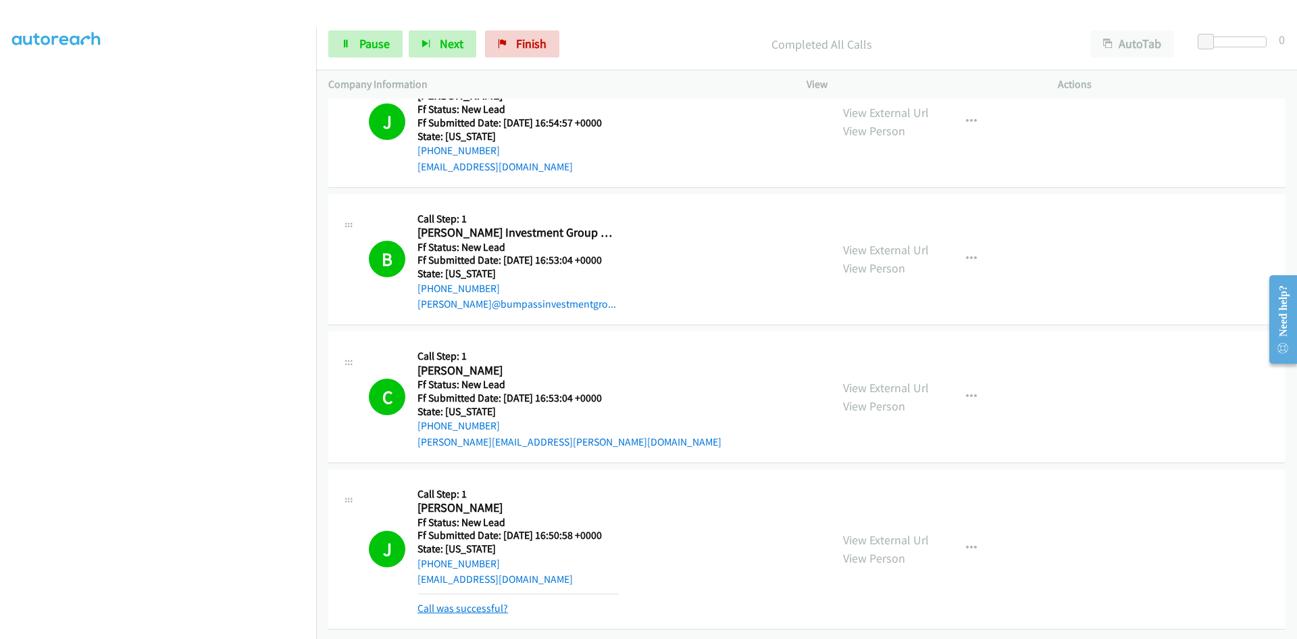
click at [441, 601] on link "Call was successful?" at bounding box center [463, 607] width 91 height 13
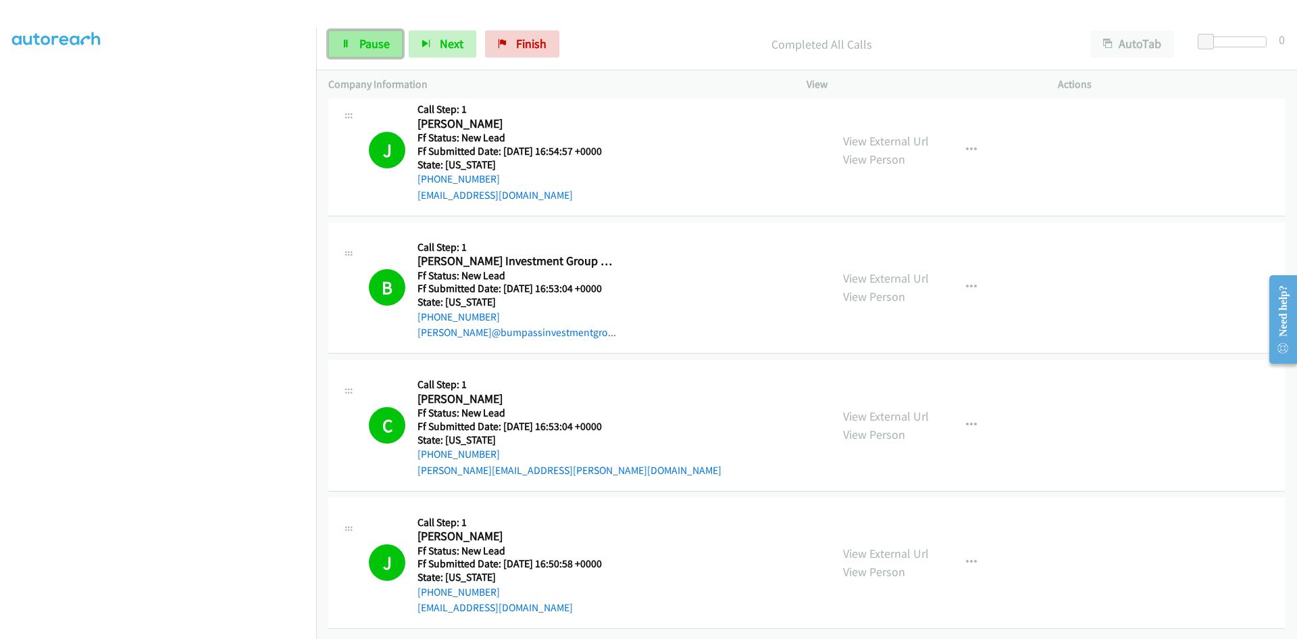
click at [361, 53] on link "Pause" at bounding box center [365, 43] width 74 height 27
click at [666, 40] on p "Paused" at bounding box center [833, 44] width 466 height 18
click at [539, 43] on span "Finish" at bounding box center [554, 44] width 30 height 16
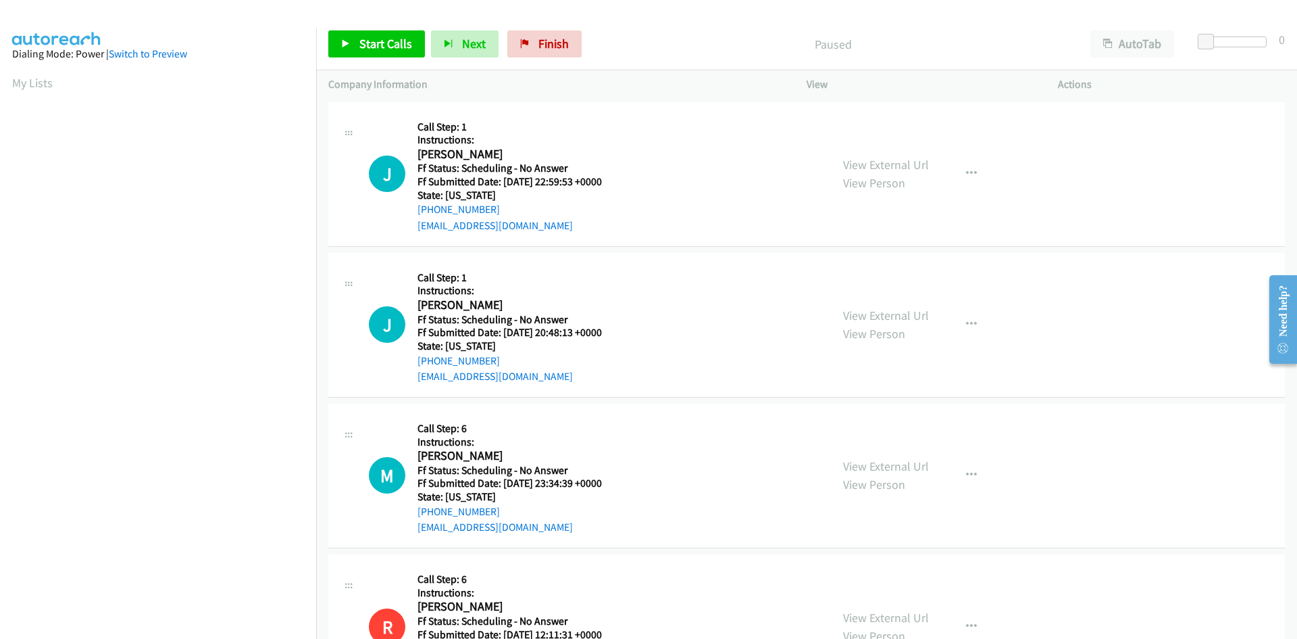
drag, startPoint x: 0, startPoint y: 0, endPoint x: 1187, endPoint y: 197, distance: 1203.5
click at [1187, 197] on div "J Callback Scheduled Call Step: 1 Instructions: Jenny Lozano Lozano America/New…" at bounding box center [806, 174] width 957 height 145
click at [380, 46] on span "Start Calls" at bounding box center [385, 44] width 53 height 16
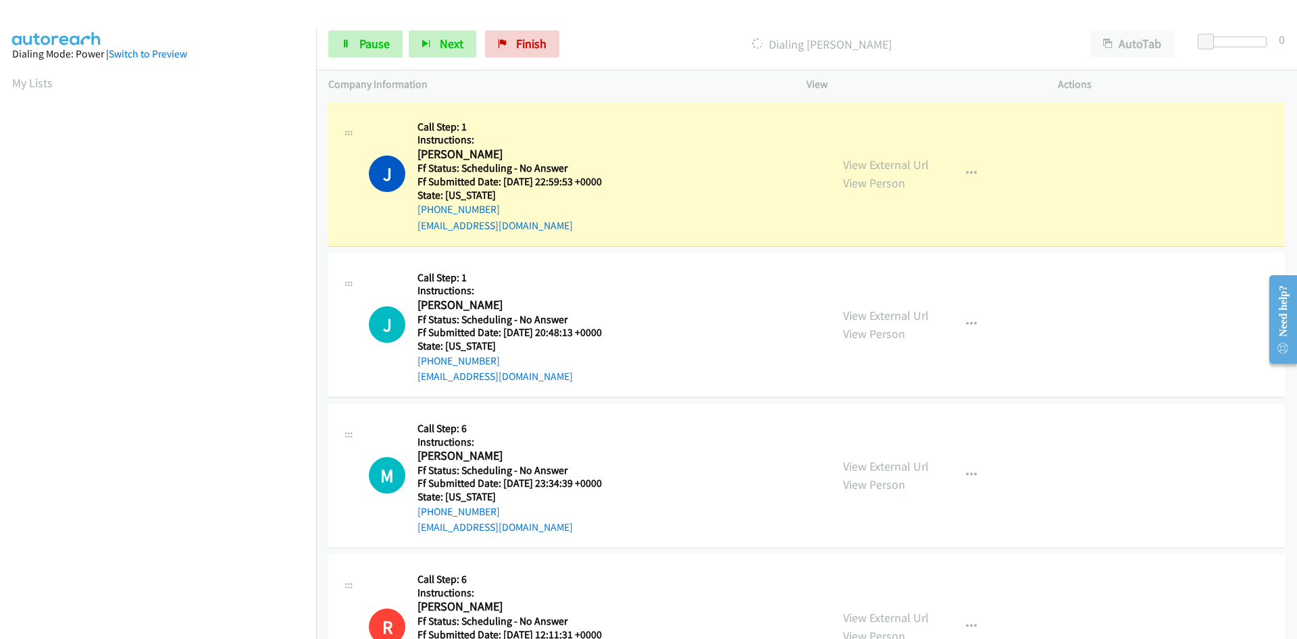
scroll to position [120, 0]
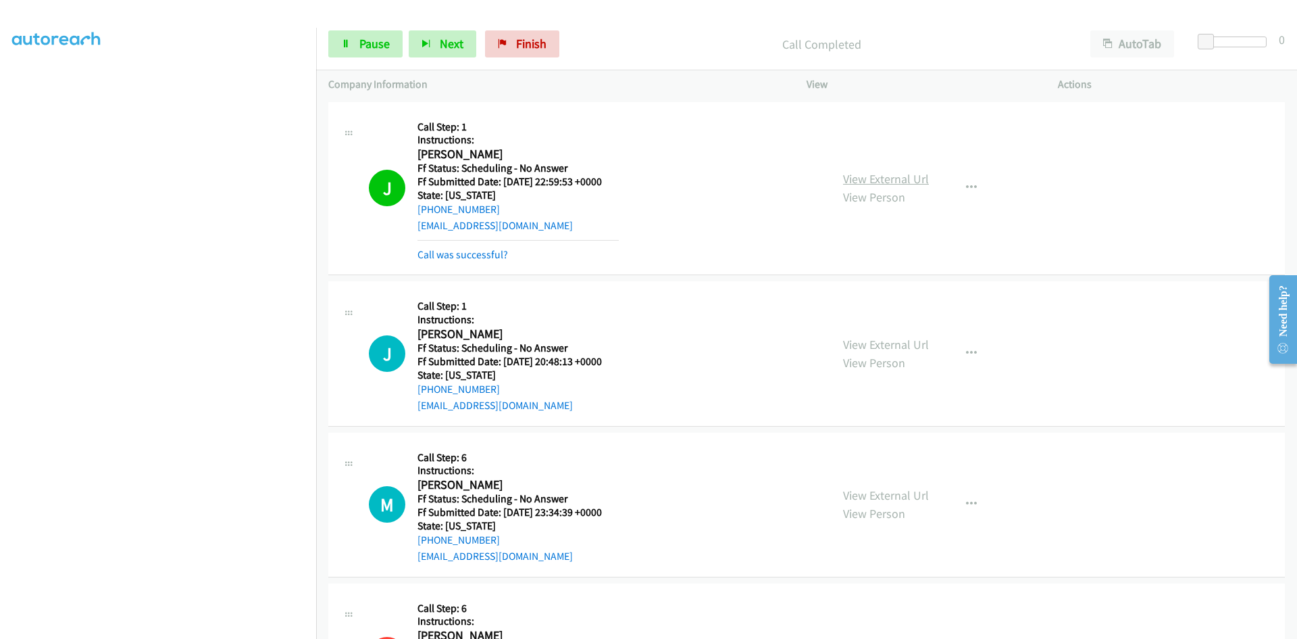
click at [898, 182] on link "View External Url" at bounding box center [886, 179] width 86 height 16
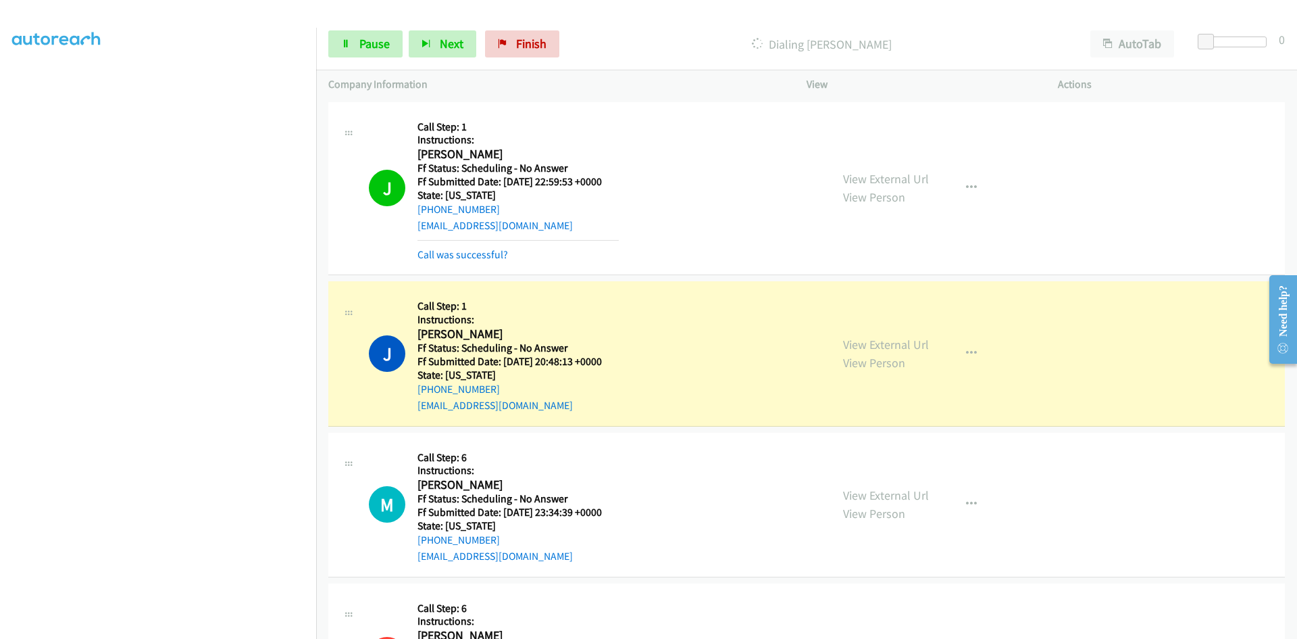
click at [497, 261] on div "Call was successful?" at bounding box center [518, 255] width 201 height 16
click at [472, 248] on link "Call was successful?" at bounding box center [463, 254] width 91 height 13
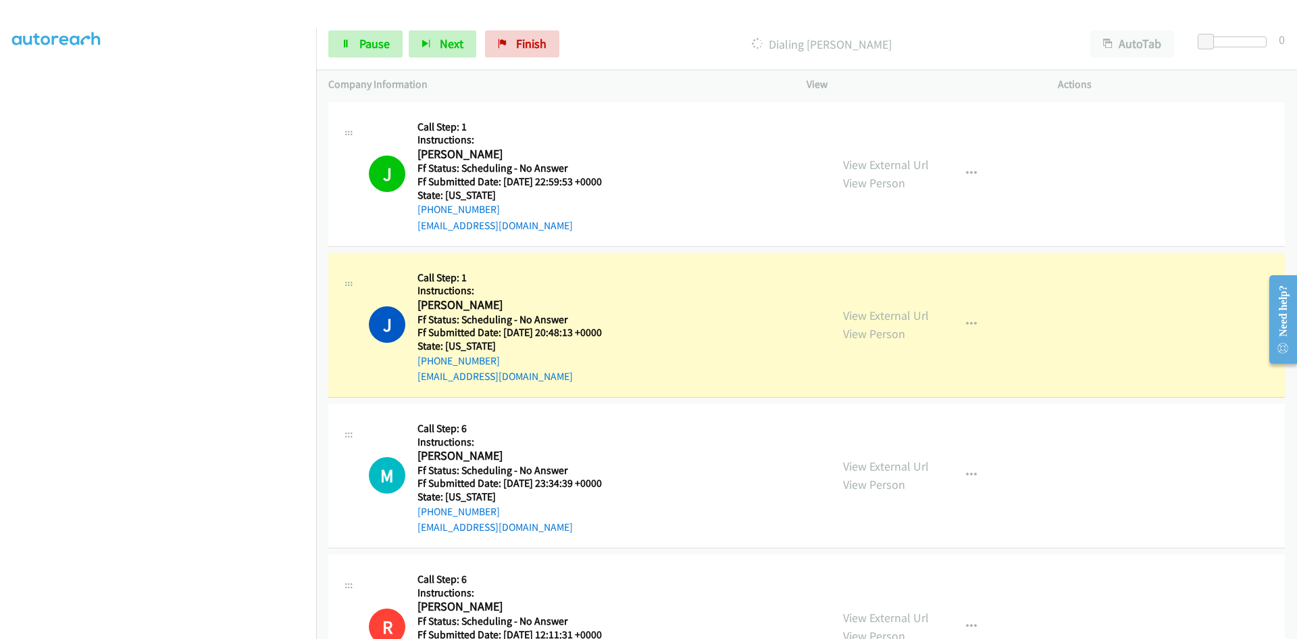
scroll to position [119, 0]
click at [898, 316] on link "View External Url" at bounding box center [886, 315] width 86 height 16
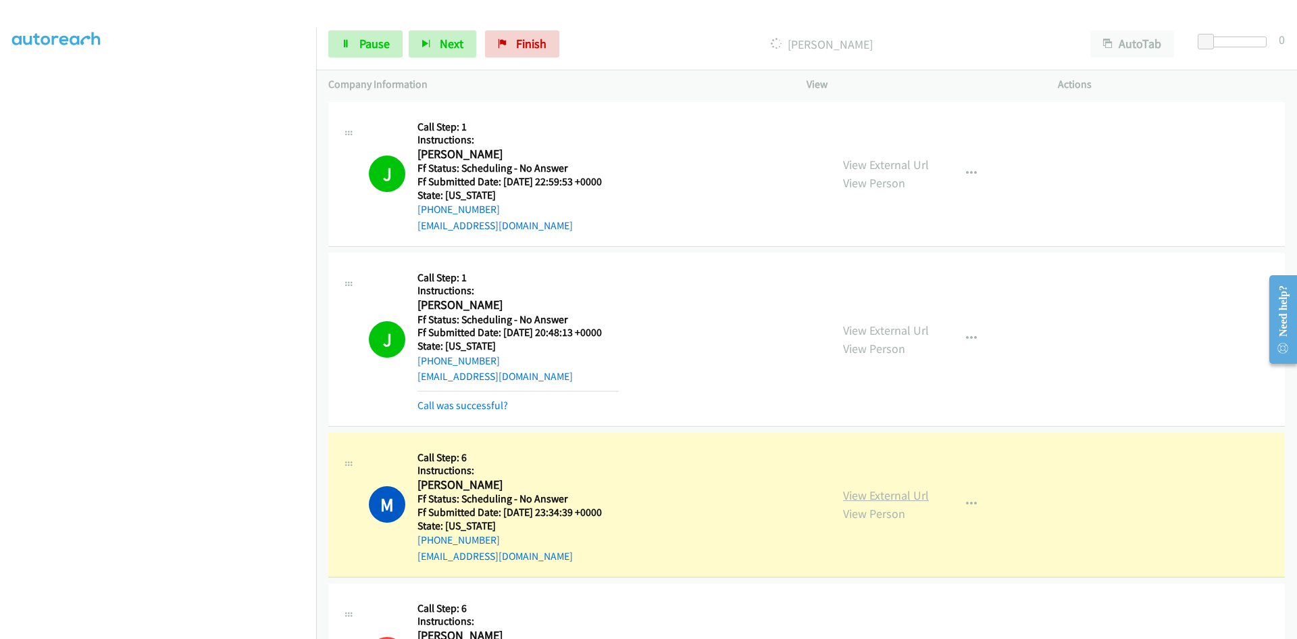
click at [884, 496] on link "View External Url" at bounding box center [886, 495] width 86 height 16
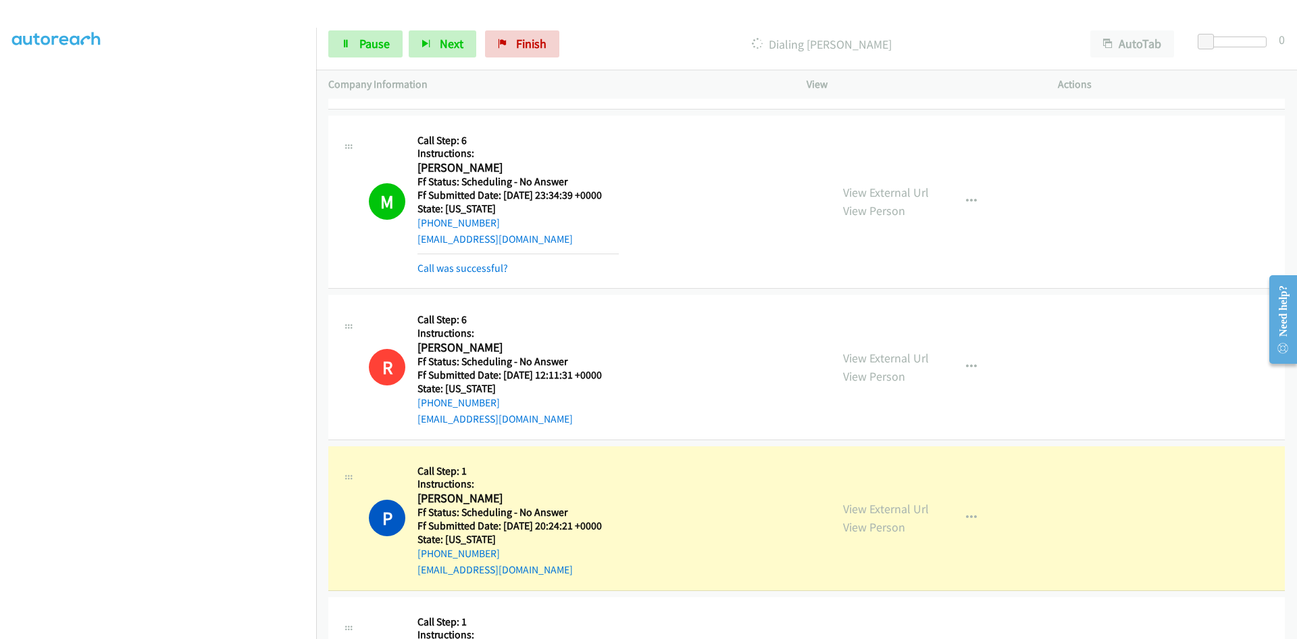
scroll to position [338, 0]
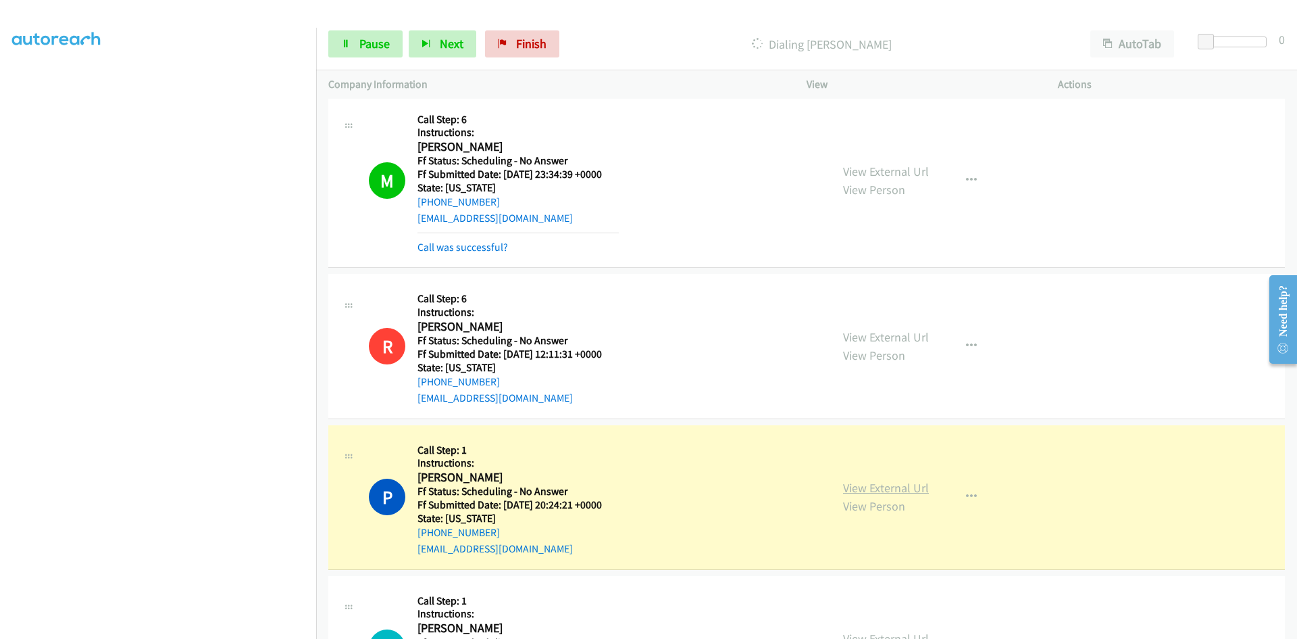
click at [895, 486] on link "View External Url" at bounding box center [886, 488] width 86 height 16
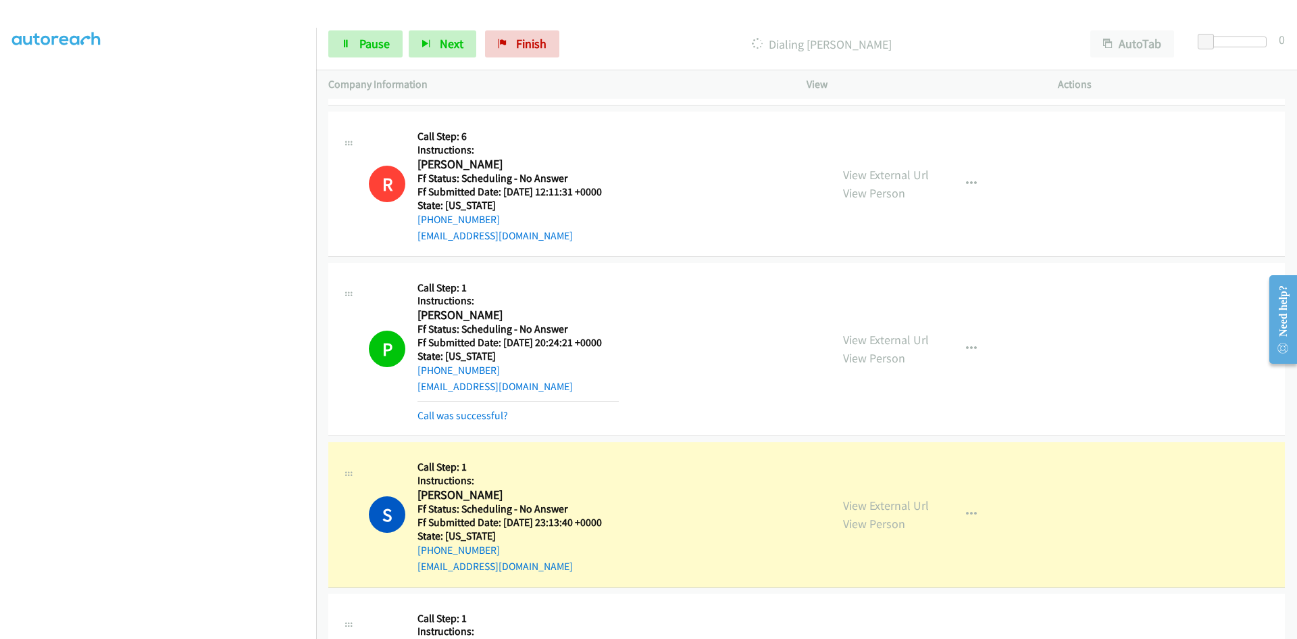
scroll to position [541, 0]
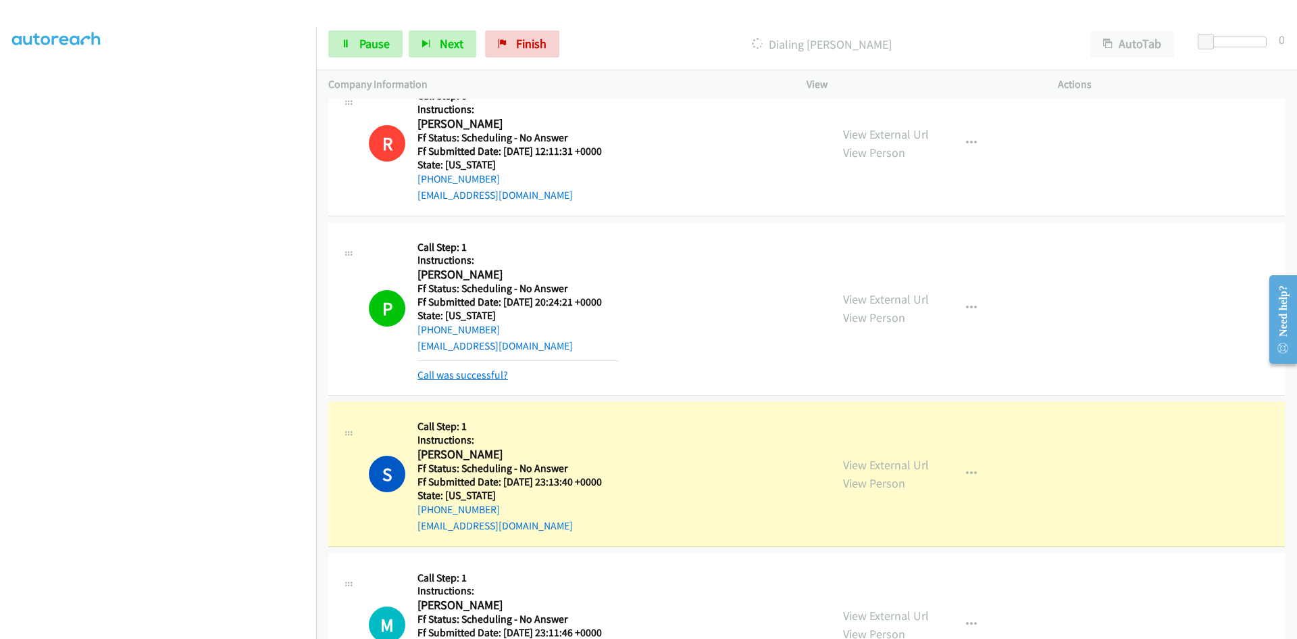
click at [478, 378] on link "Call was successful?" at bounding box center [463, 374] width 91 height 13
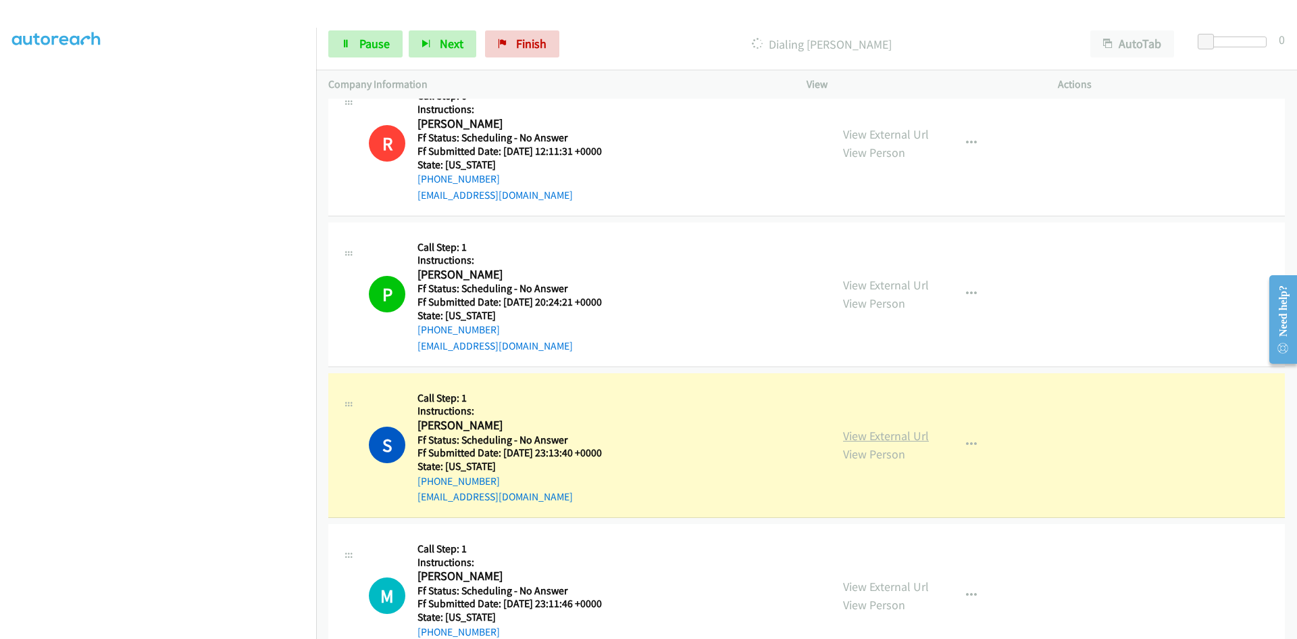
click at [853, 432] on link "View External Url" at bounding box center [886, 436] width 86 height 16
click at [903, 432] on link "View External Url" at bounding box center [886, 436] width 86 height 16
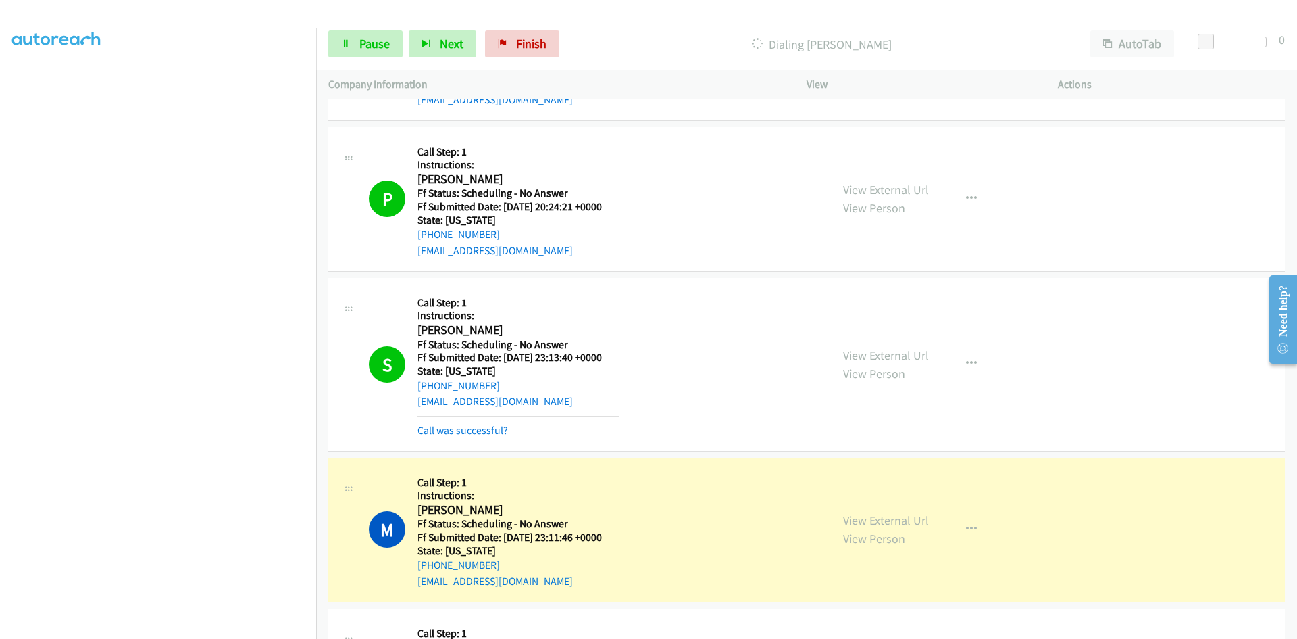
scroll to position [676, 0]
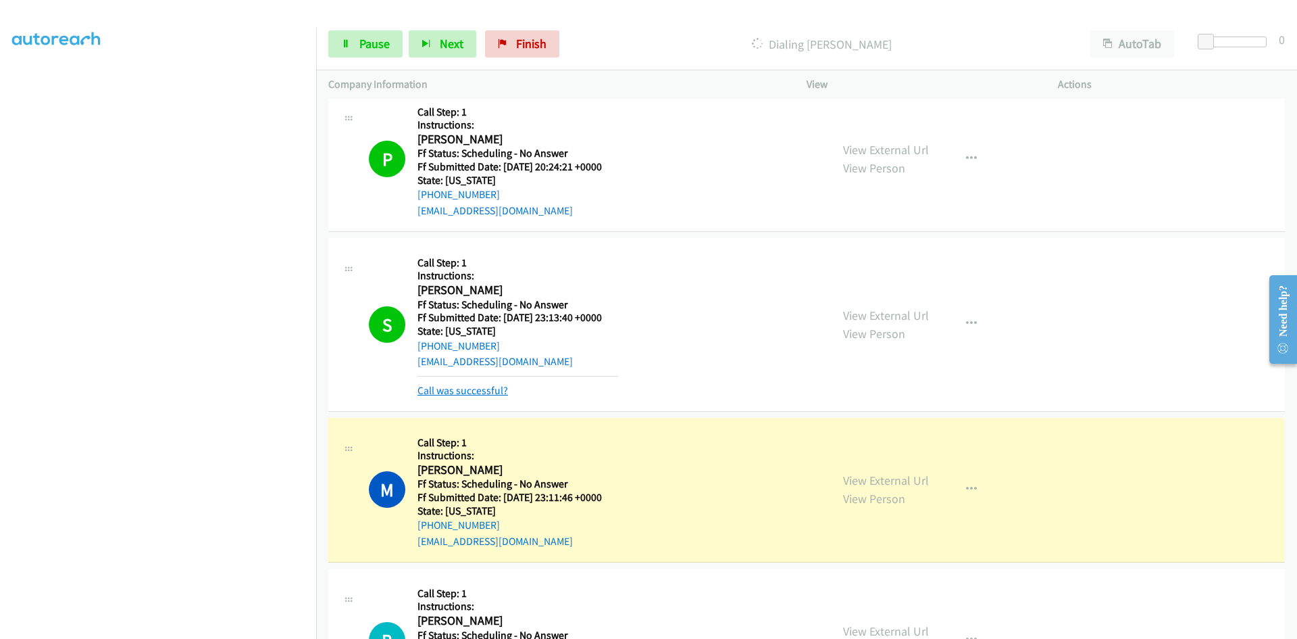
click at [490, 386] on link "Call was successful?" at bounding box center [463, 390] width 91 height 13
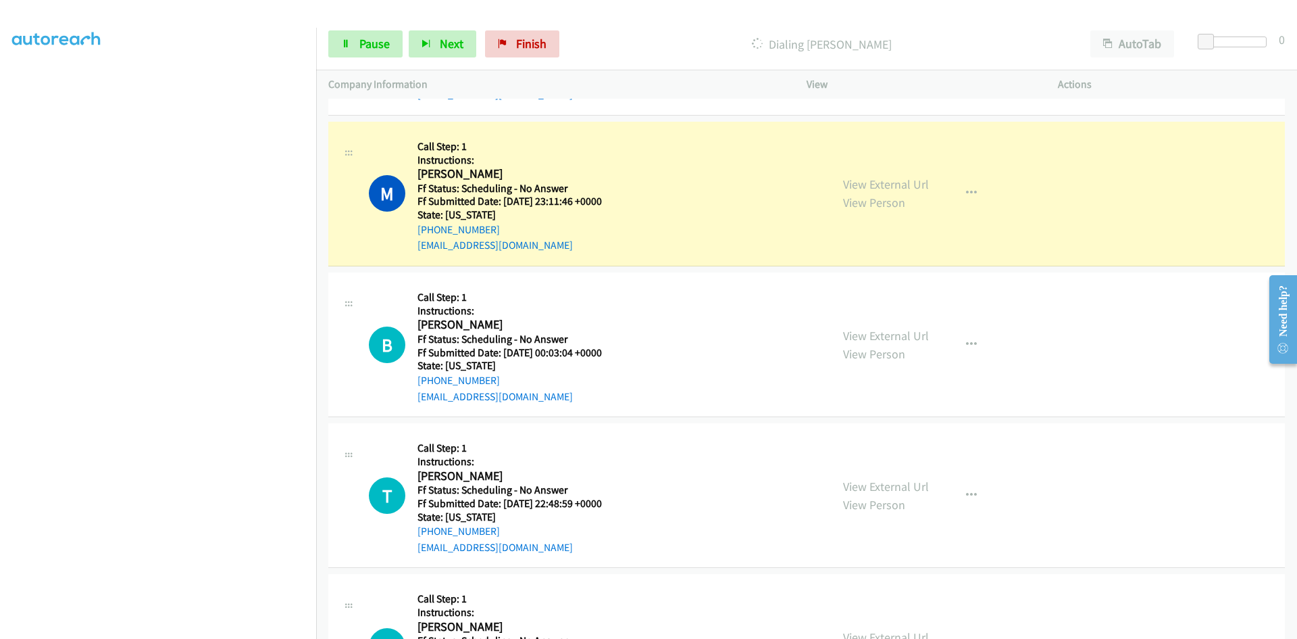
scroll to position [946, 0]
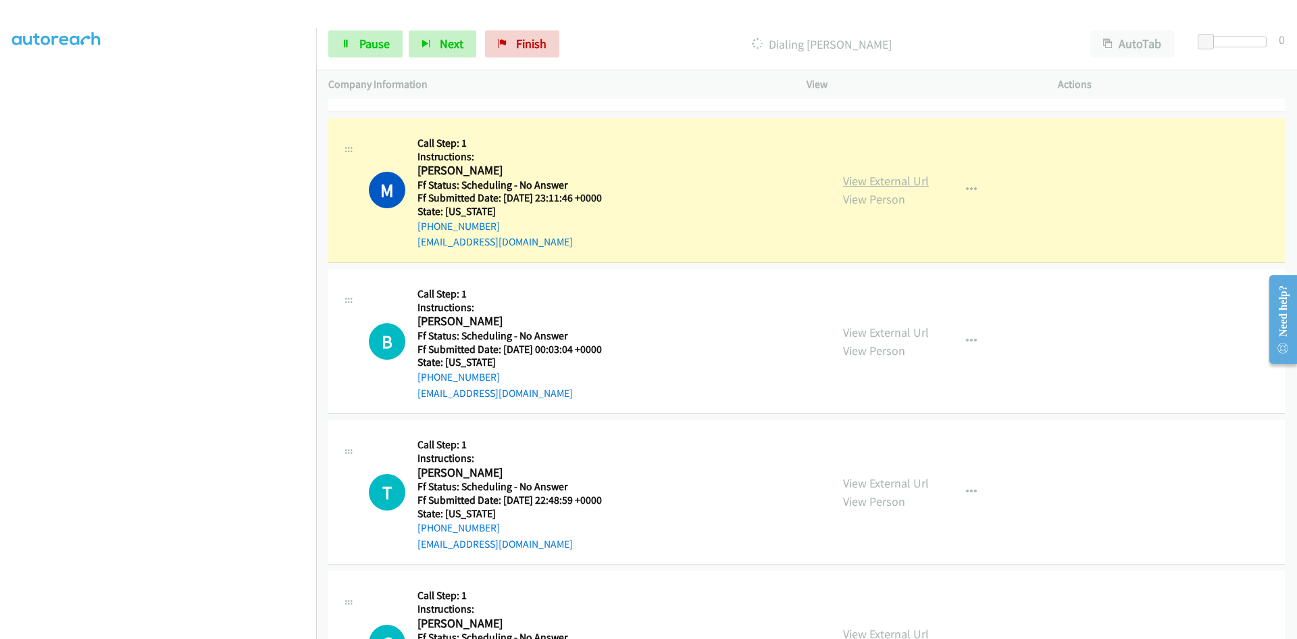
click at [890, 183] on link "View External Url" at bounding box center [886, 181] width 86 height 16
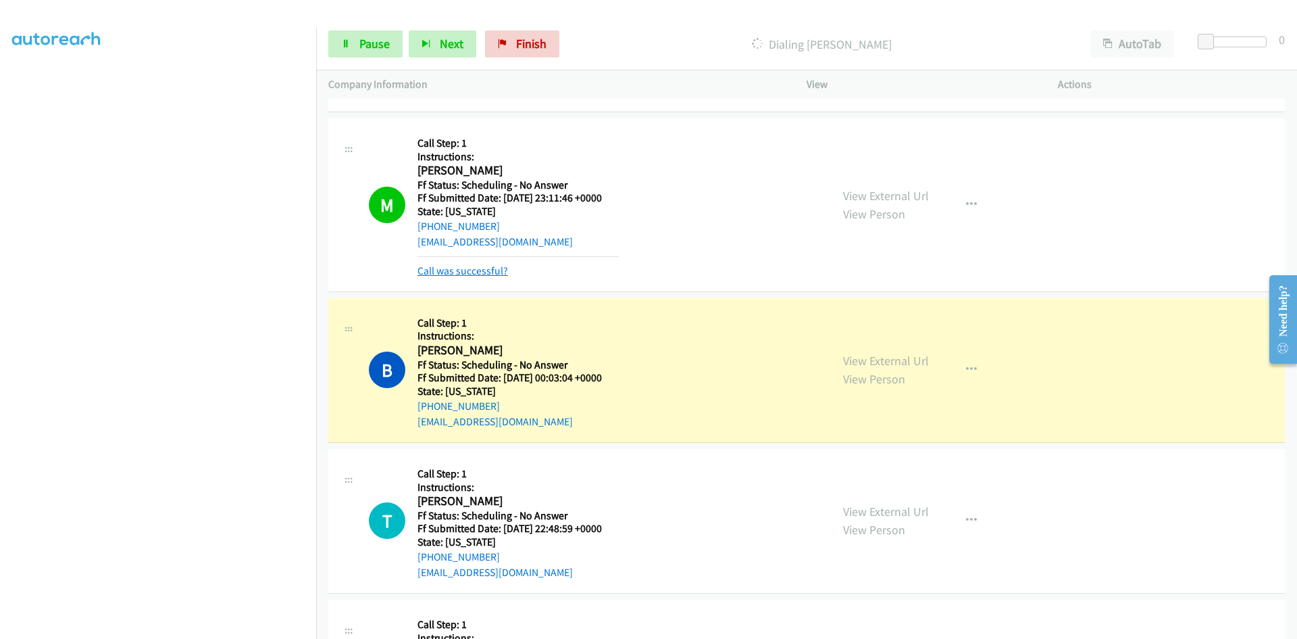
click at [492, 275] on link "Call was successful?" at bounding box center [463, 270] width 91 height 13
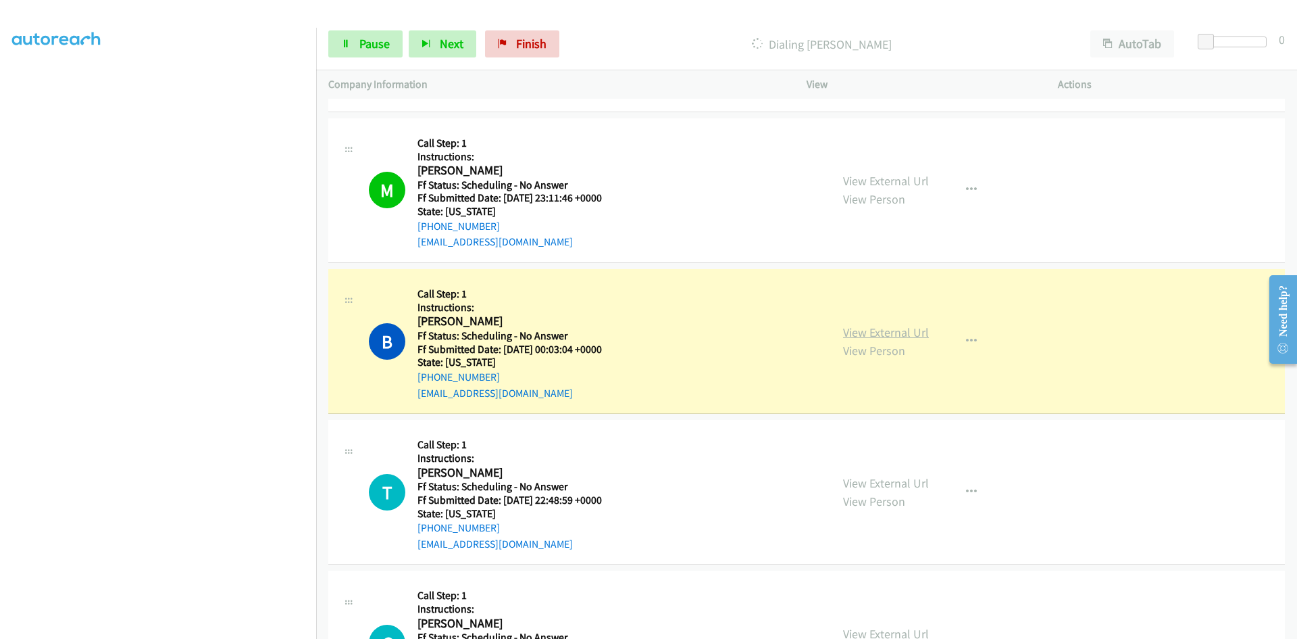
click at [849, 334] on link "View External Url" at bounding box center [886, 332] width 86 height 16
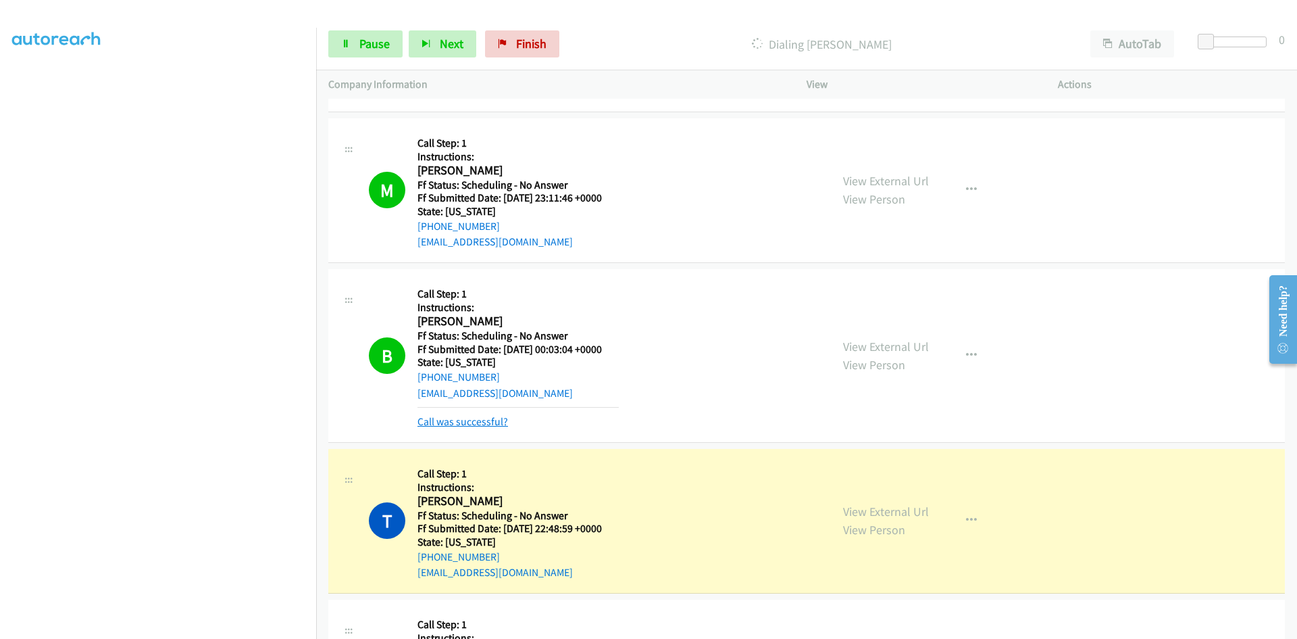
click at [480, 421] on link "Call was successful?" at bounding box center [463, 421] width 91 height 13
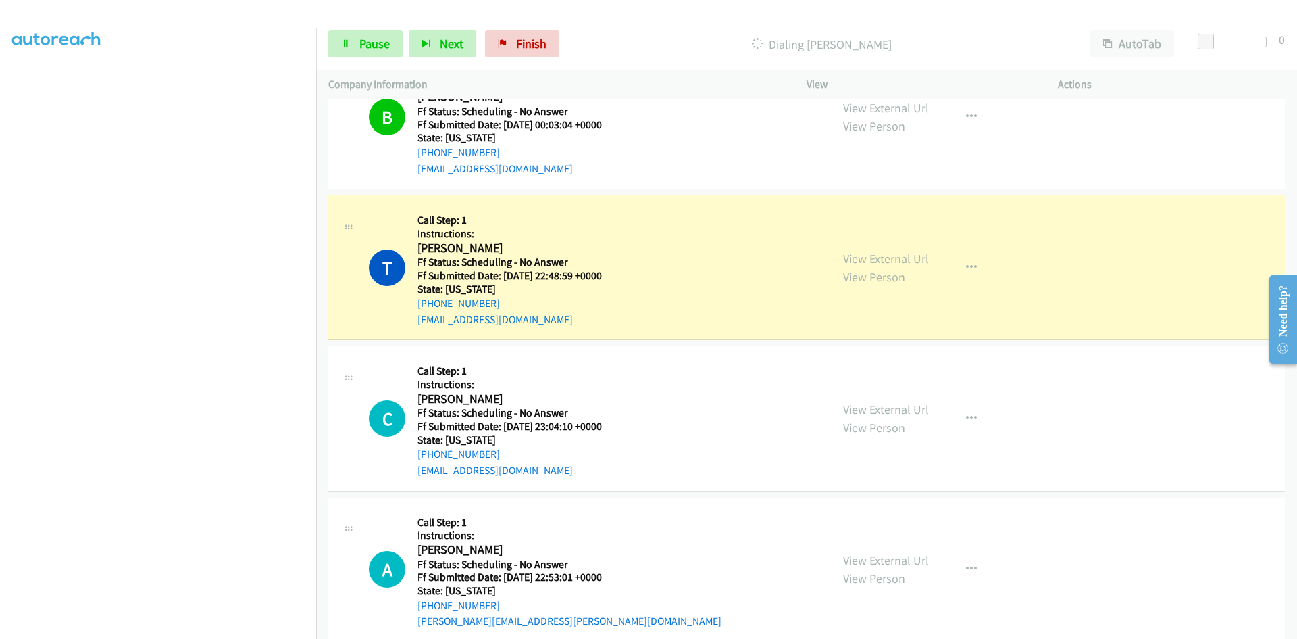
scroll to position [1284, 0]
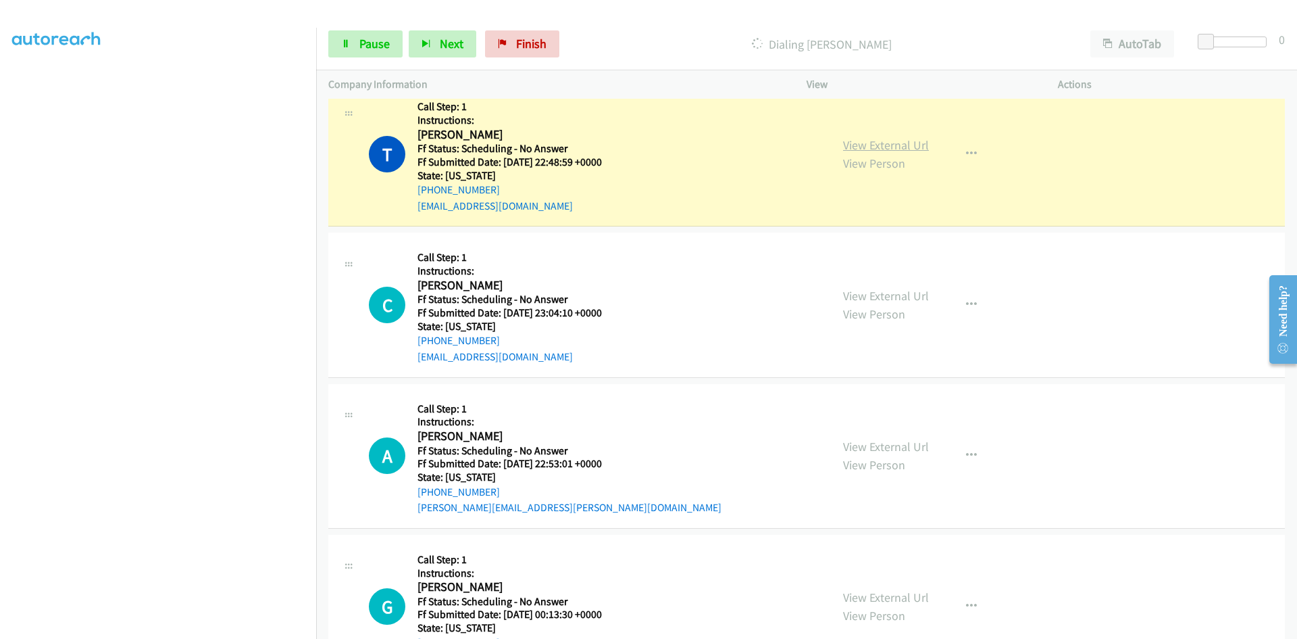
click at [911, 145] on link "View External Url" at bounding box center [886, 145] width 86 height 16
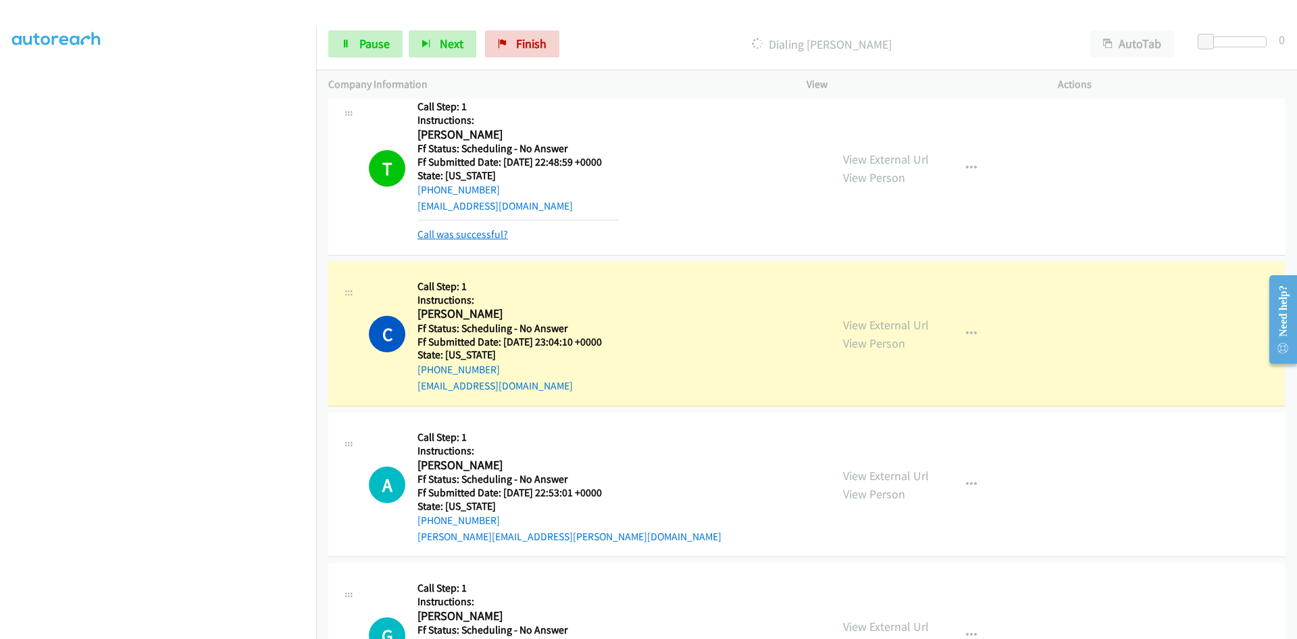
click at [495, 239] on link "Call was successful?" at bounding box center [463, 234] width 91 height 13
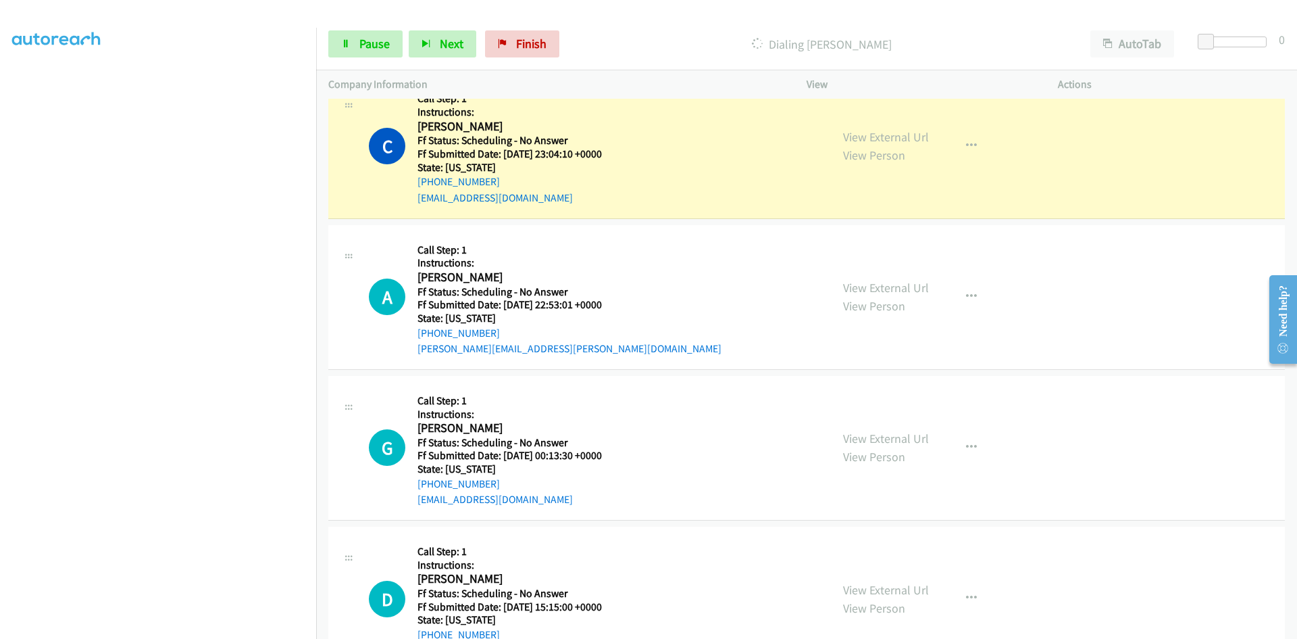
scroll to position [1419, 0]
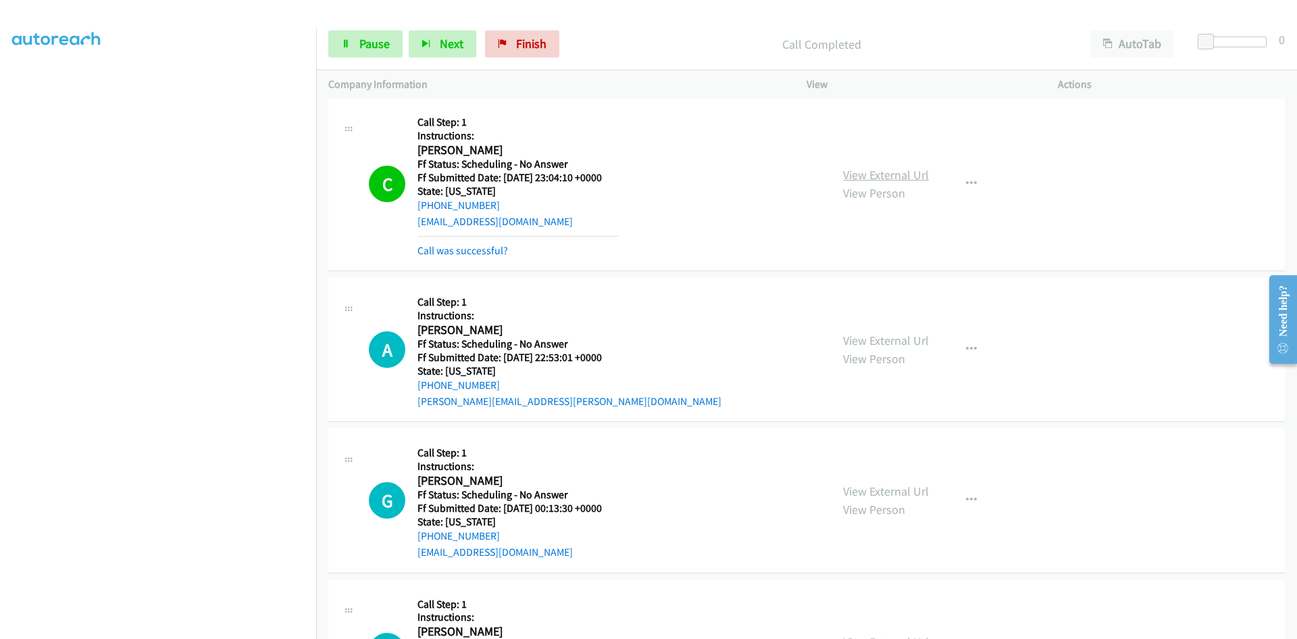
click at [873, 165] on div "View External Url View Person View External Url Email Schedule/Manage Callback …" at bounding box center [963, 183] width 264 height 149
click at [872, 178] on link "View External Url" at bounding box center [886, 175] width 86 height 16
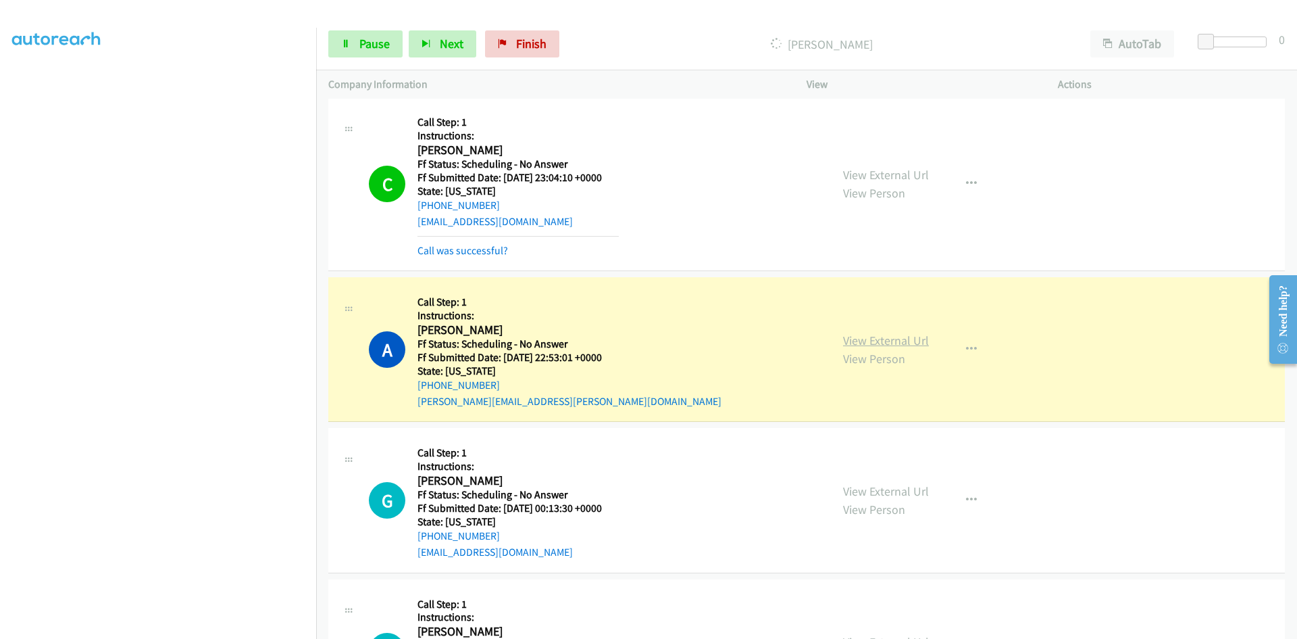
click at [861, 335] on link "View External Url" at bounding box center [886, 340] width 86 height 16
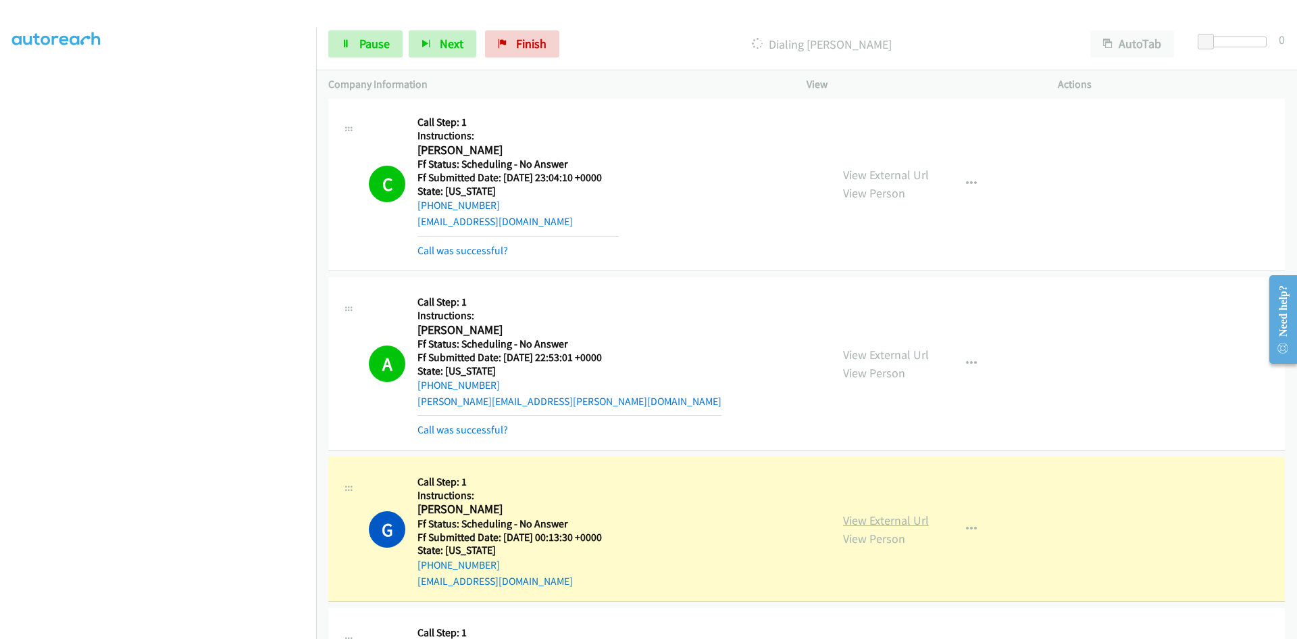
click at [853, 523] on link "View External Url" at bounding box center [886, 520] width 86 height 16
click at [486, 429] on link "Call was successful?" at bounding box center [463, 429] width 91 height 13
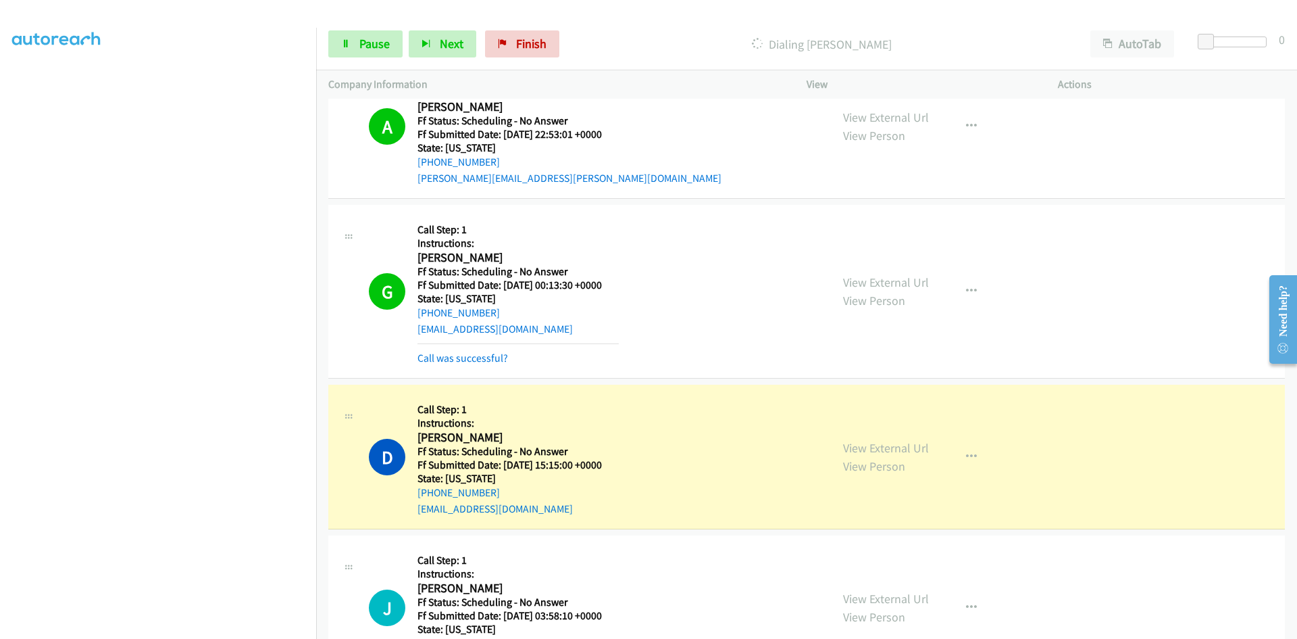
scroll to position [1757, 0]
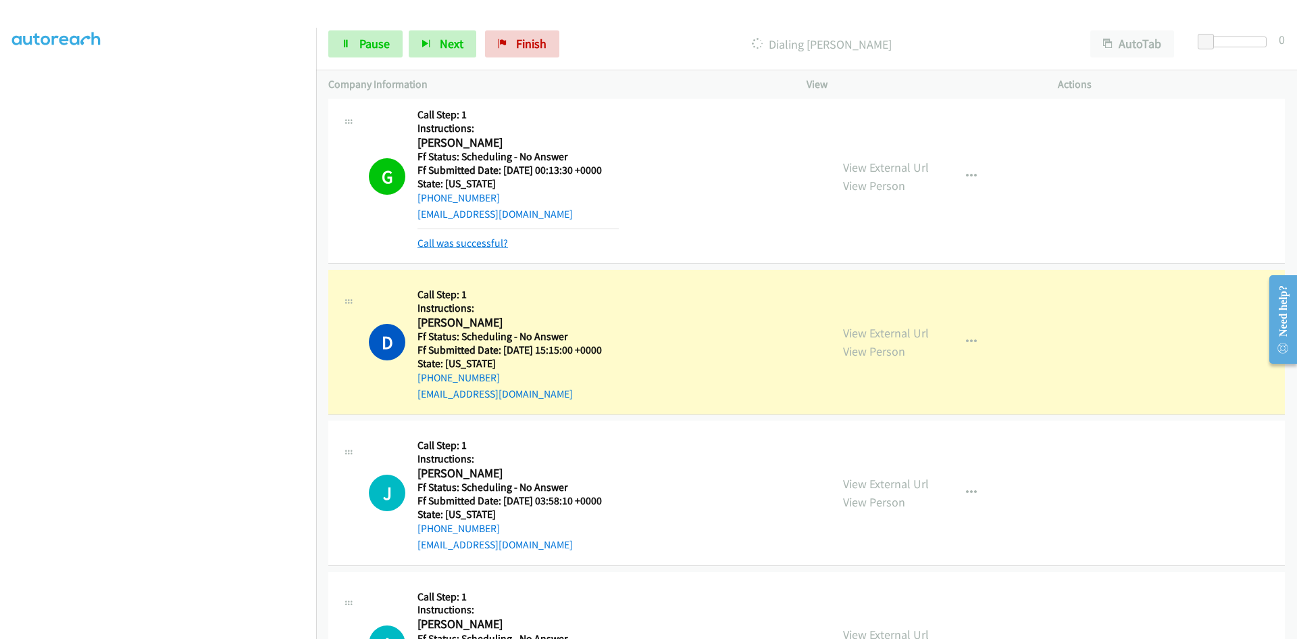
click at [478, 245] on link "Call was successful?" at bounding box center [463, 242] width 91 height 13
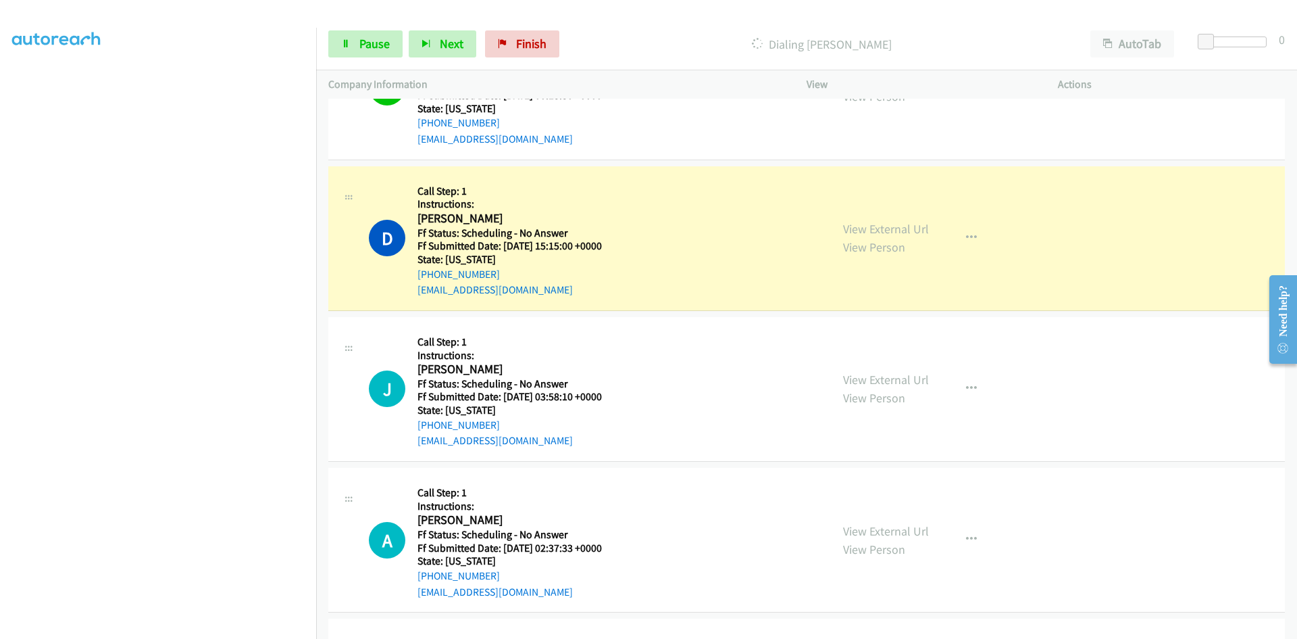
scroll to position [1892, 0]
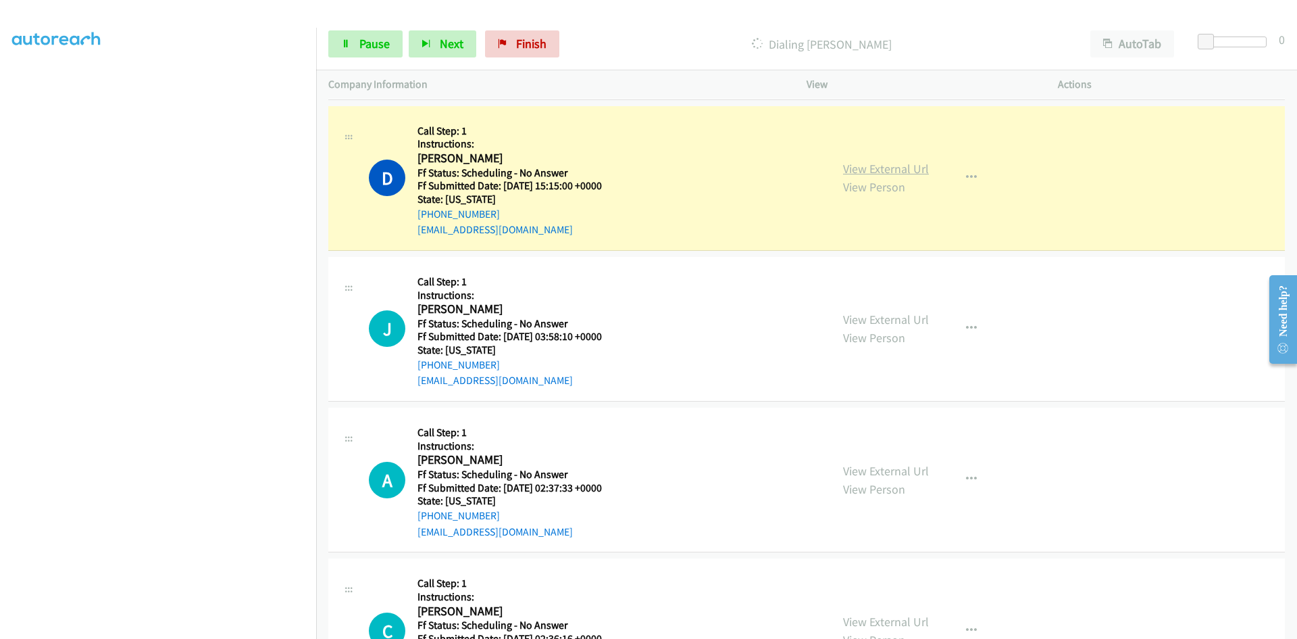
click at [899, 172] on link "View External Url" at bounding box center [886, 169] width 86 height 16
click at [357, 47] on link "Pause" at bounding box center [365, 43] width 74 height 27
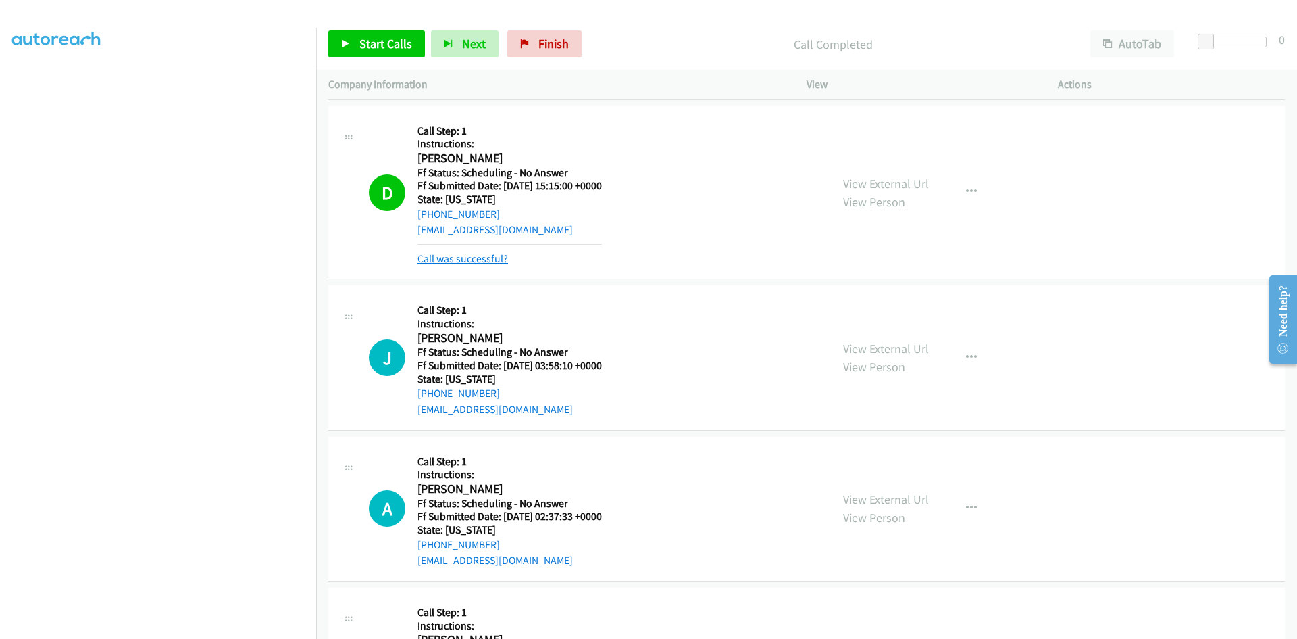
click at [475, 261] on link "Call was successful?" at bounding box center [463, 258] width 91 height 13
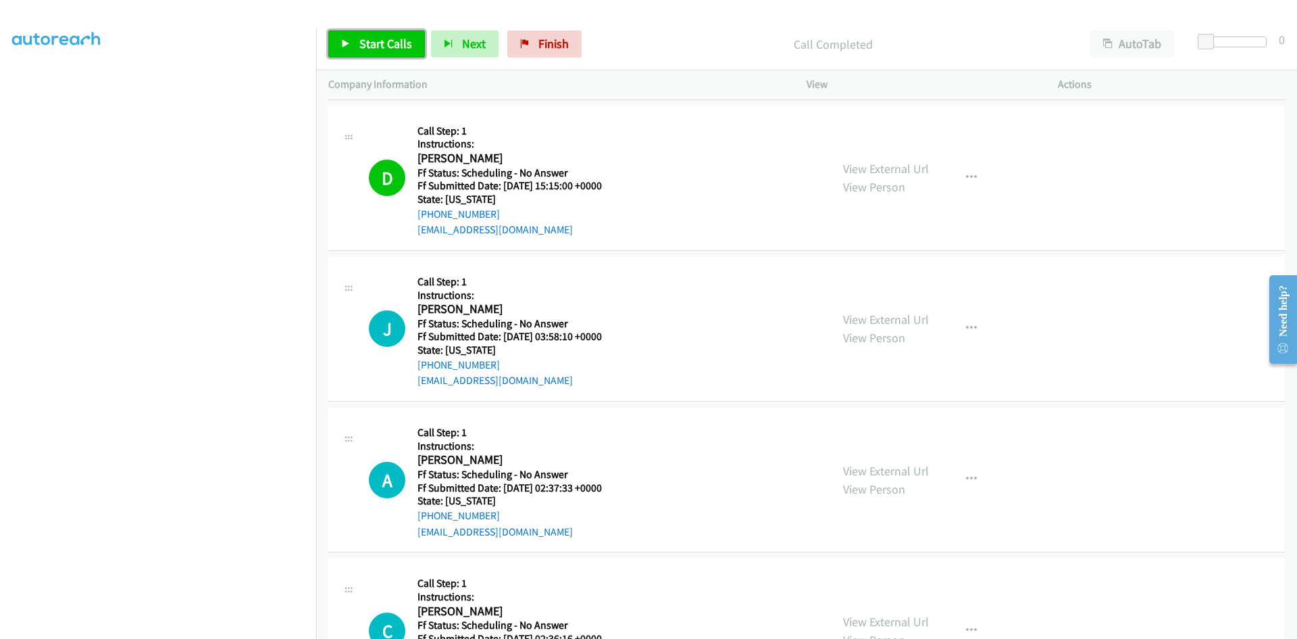
click at [374, 48] on span "Start Calls" at bounding box center [385, 44] width 53 height 16
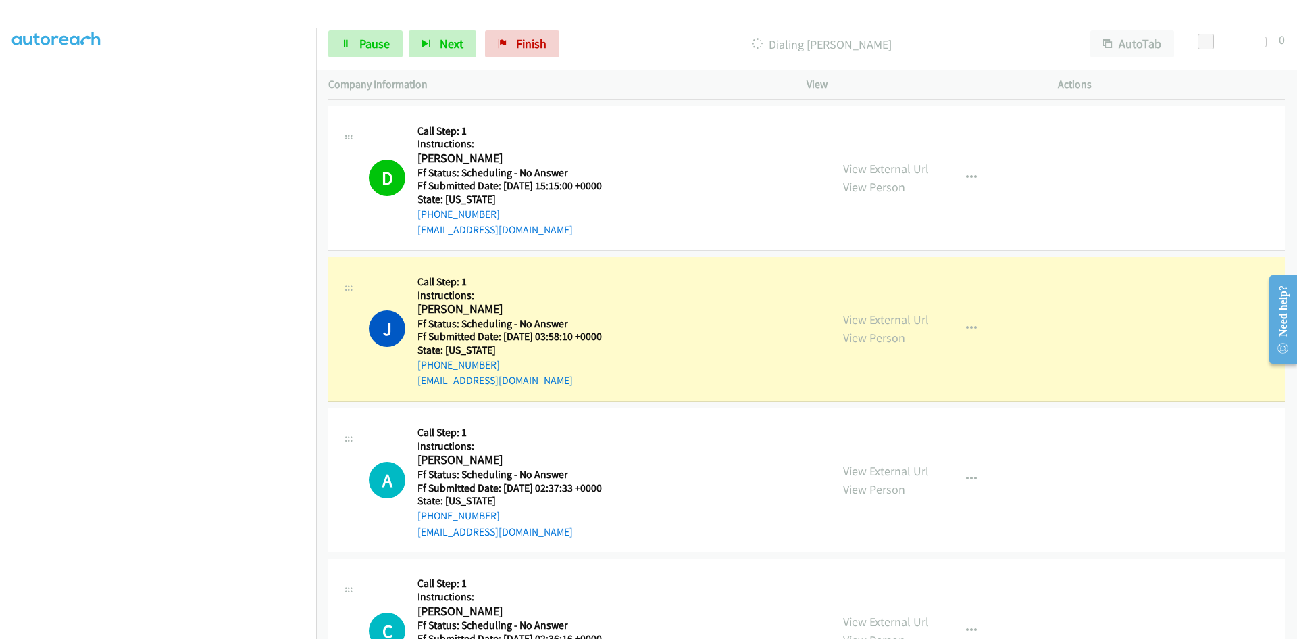
click at [875, 323] on link "View External Url" at bounding box center [886, 319] width 86 height 16
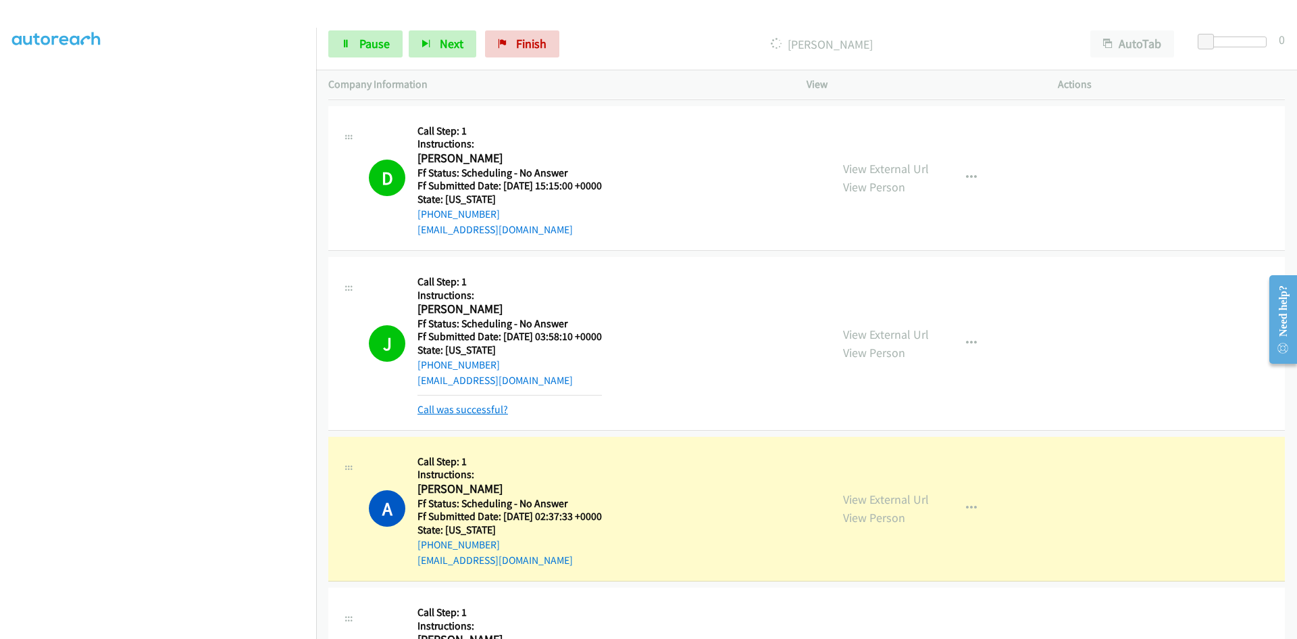
click at [479, 405] on link "Call was successful?" at bounding box center [463, 409] width 91 height 13
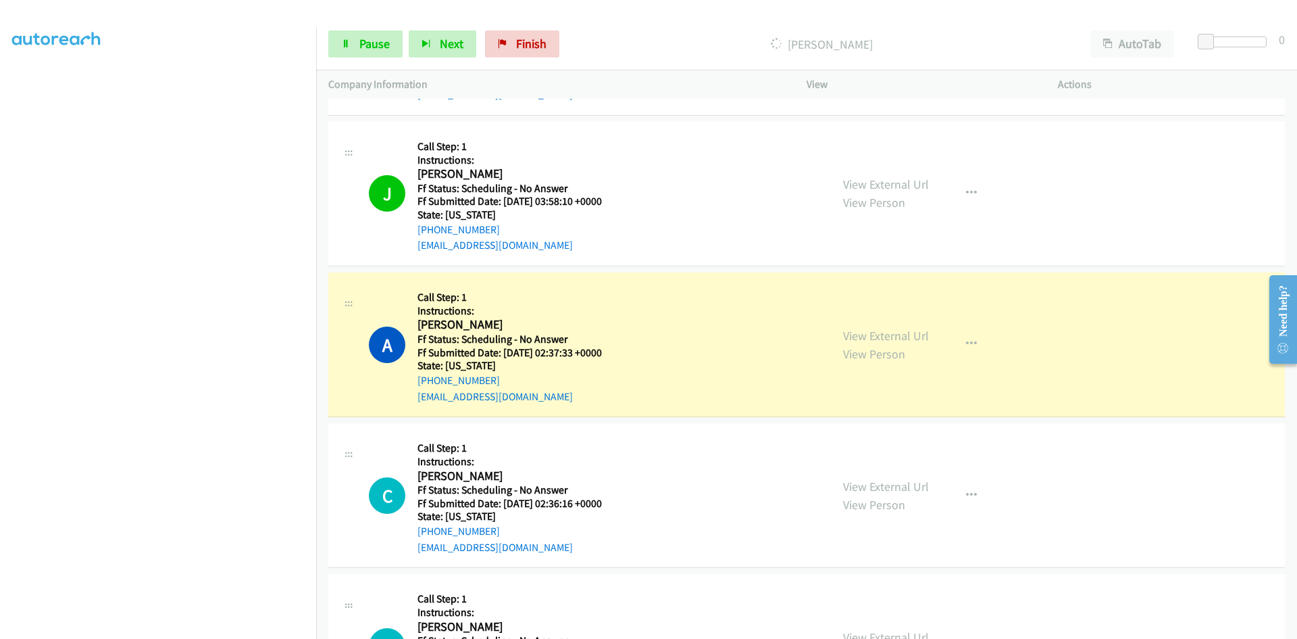
scroll to position [2230, 0]
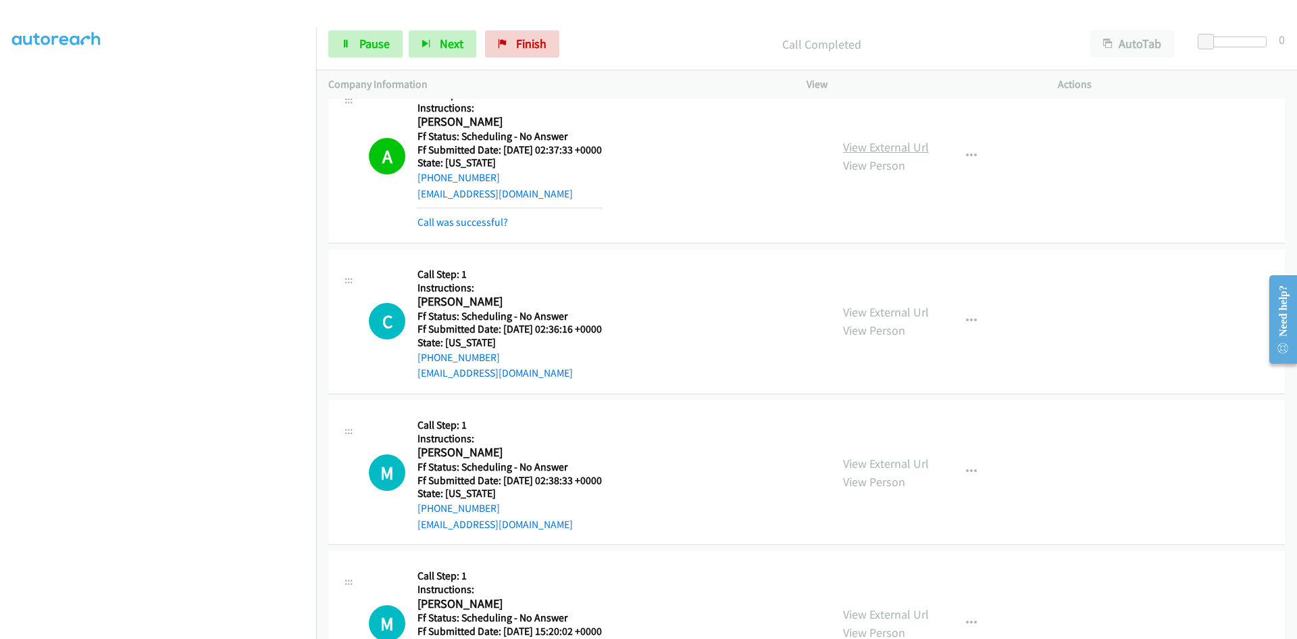
click at [883, 147] on link "View External Url" at bounding box center [886, 147] width 86 height 16
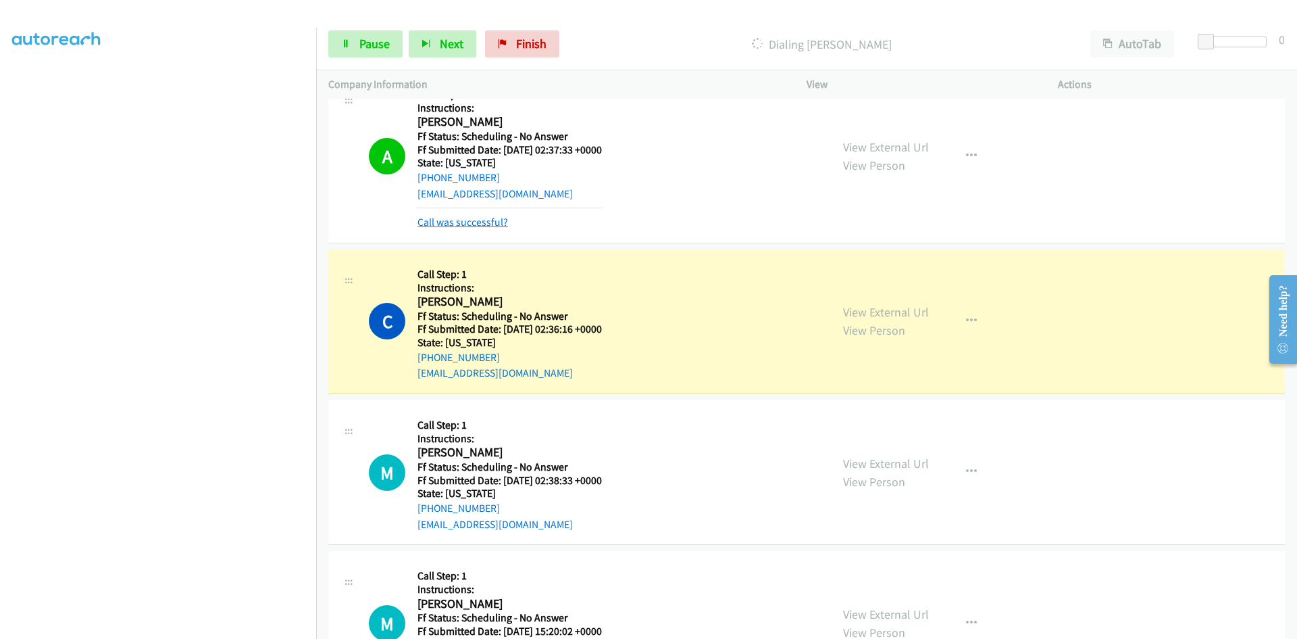
click at [497, 220] on link "Call was successful?" at bounding box center [463, 222] width 91 height 13
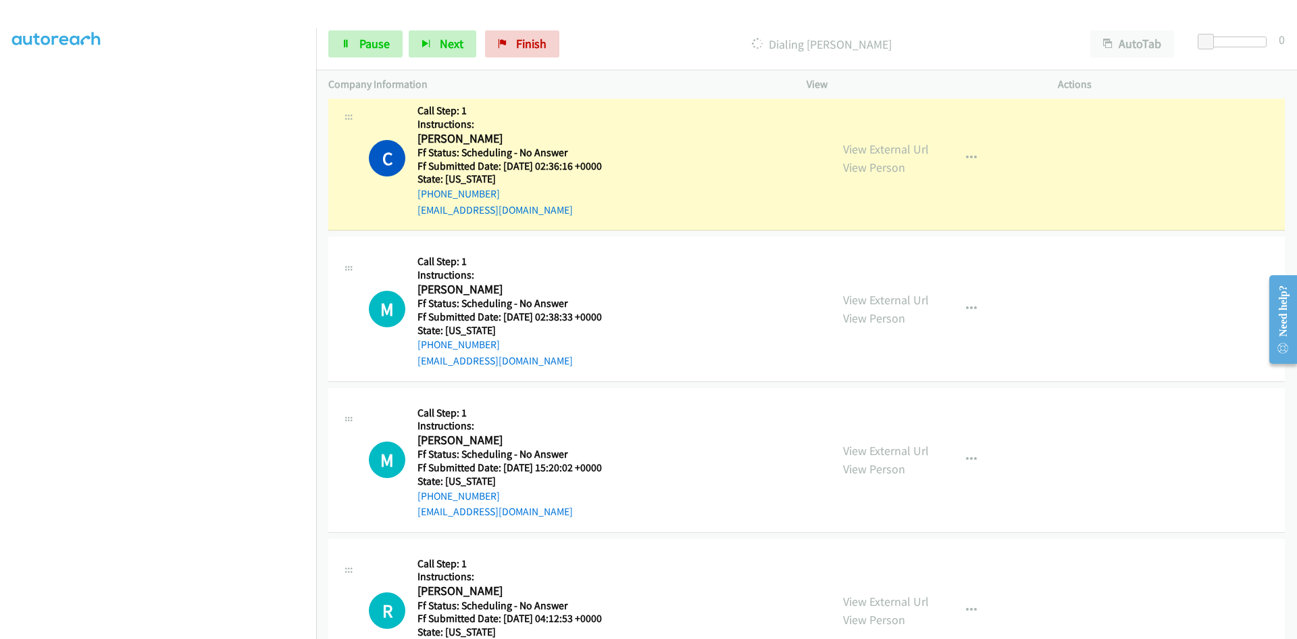
scroll to position [2365, 0]
click at [909, 145] on link "View External Url" at bounding box center [886, 149] width 86 height 16
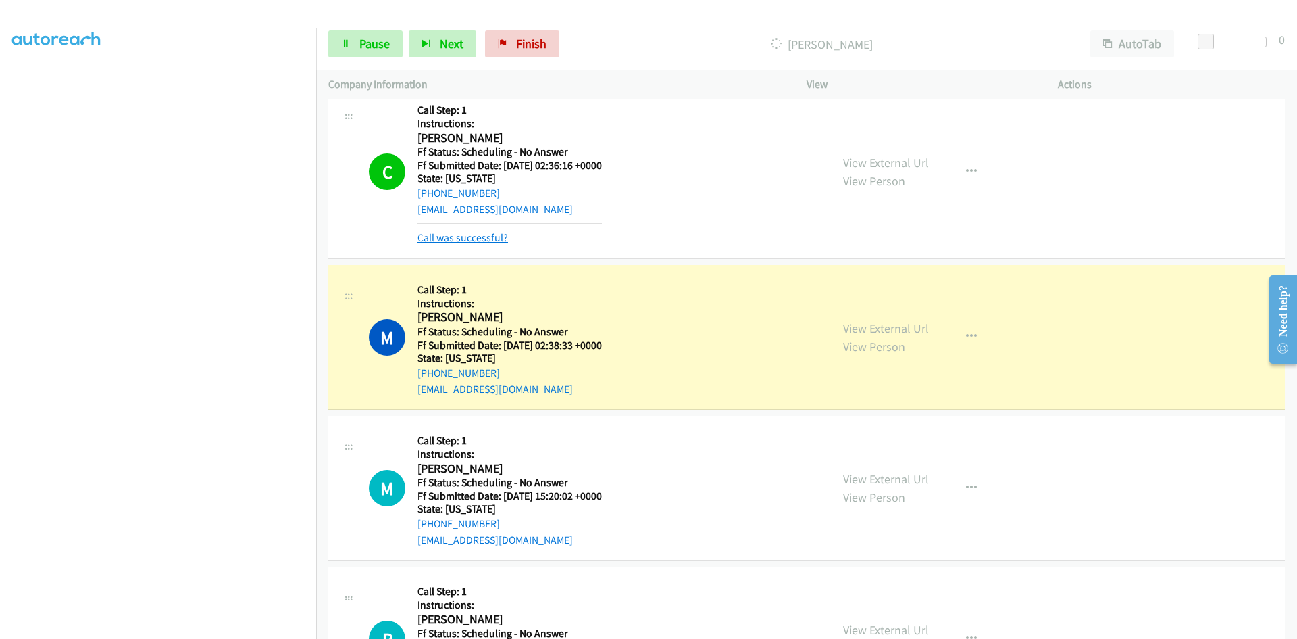
click at [494, 237] on link "Call was successful?" at bounding box center [463, 237] width 91 height 13
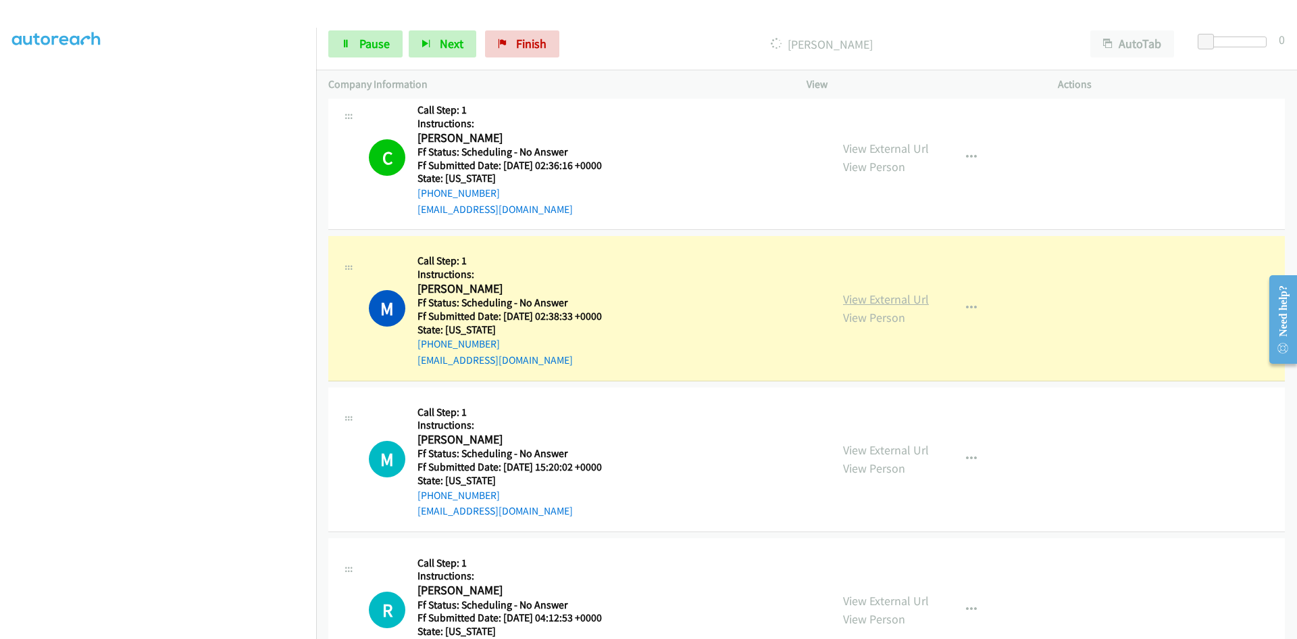
click at [907, 300] on link "View External Url" at bounding box center [886, 299] width 86 height 16
click at [377, 43] on span "Pause" at bounding box center [374, 44] width 30 height 16
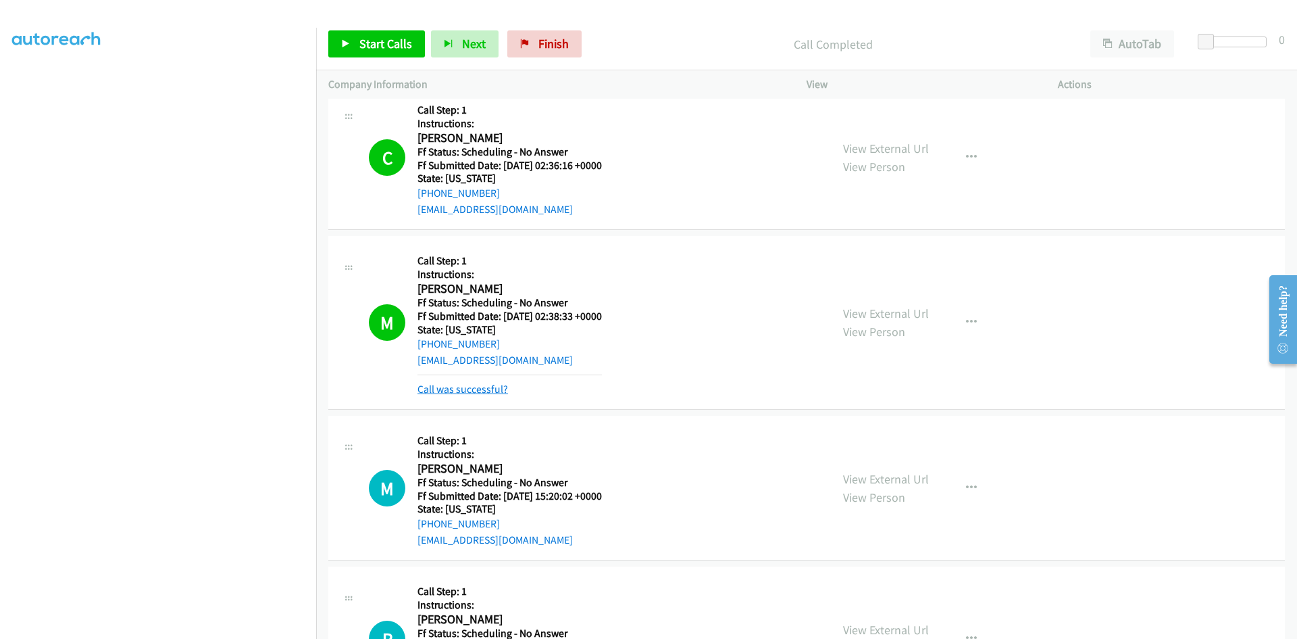
click at [461, 387] on link "Call was successful?" at bounding box center [463, 388] width 91 height 13
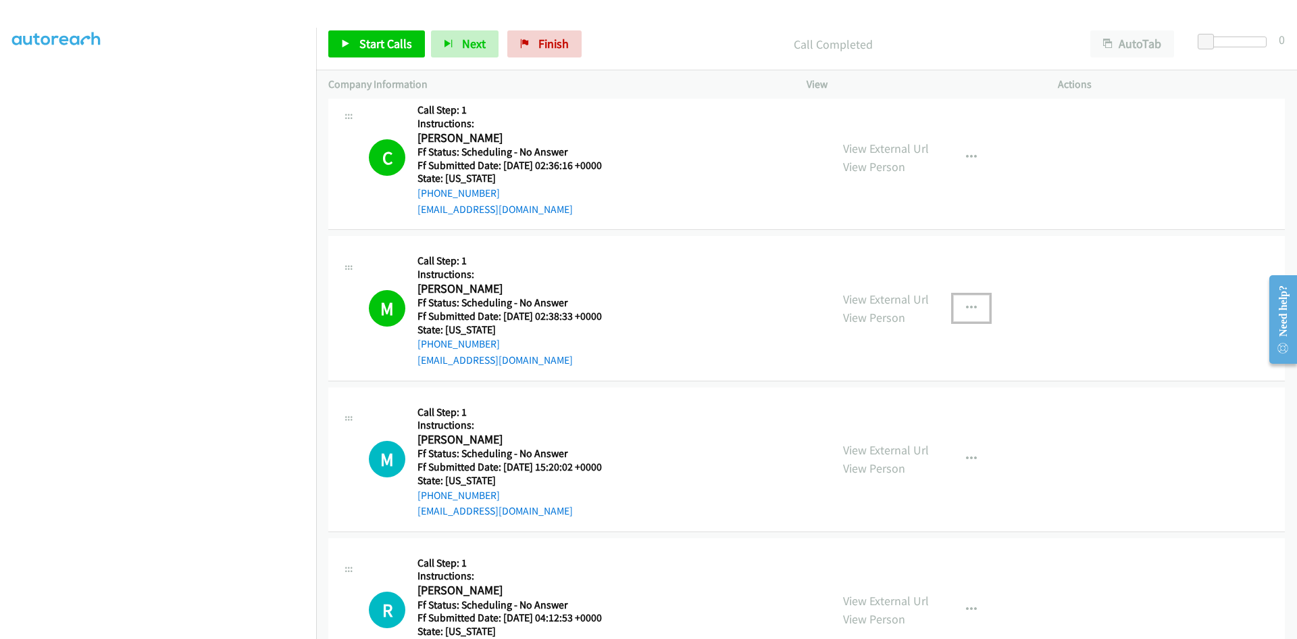
click at [974, 301] on button "button" at bounding box center [971, 308] width 36 height 27
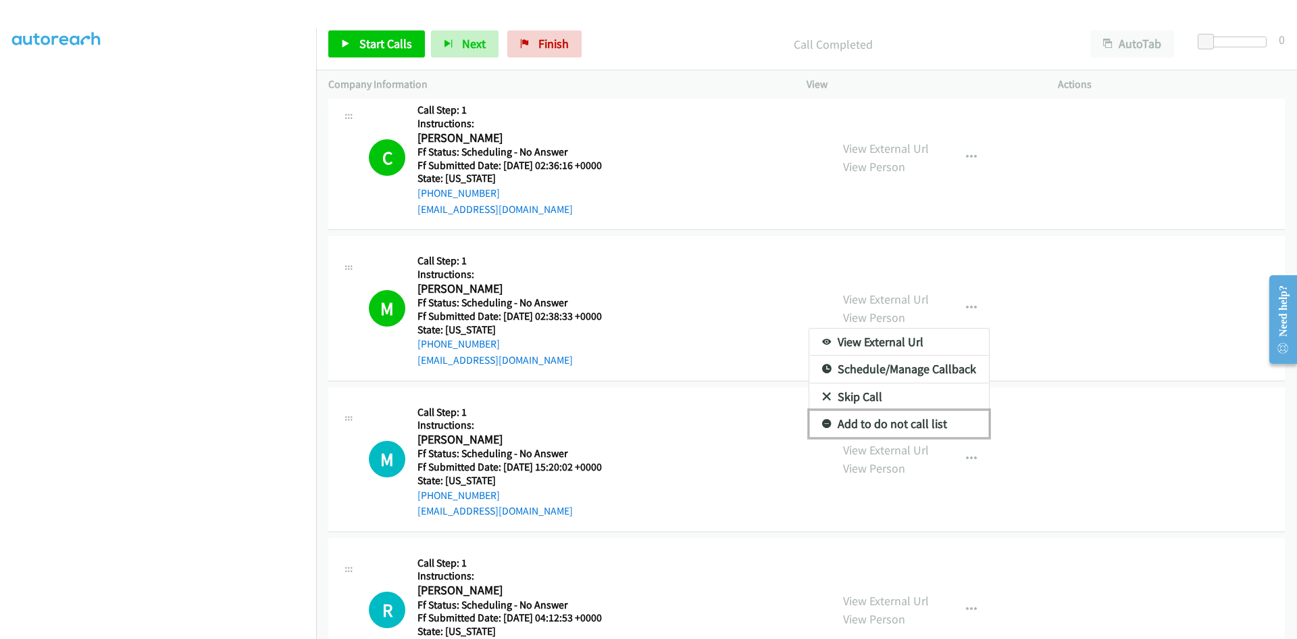
click at [848, 426] on link "Add to do not call list" at bounding box center [899, 423] width 180 height 27
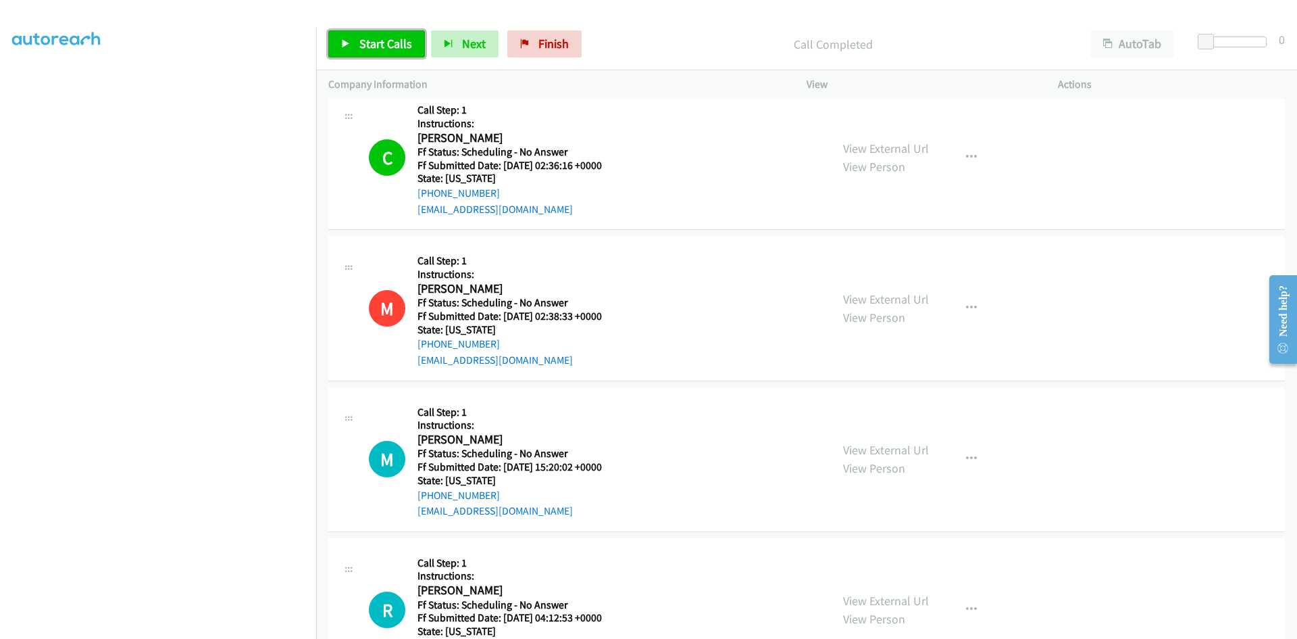
click at [400, 47] on span "Start Calls" at bounding box center [385, 44] width 53 height 16
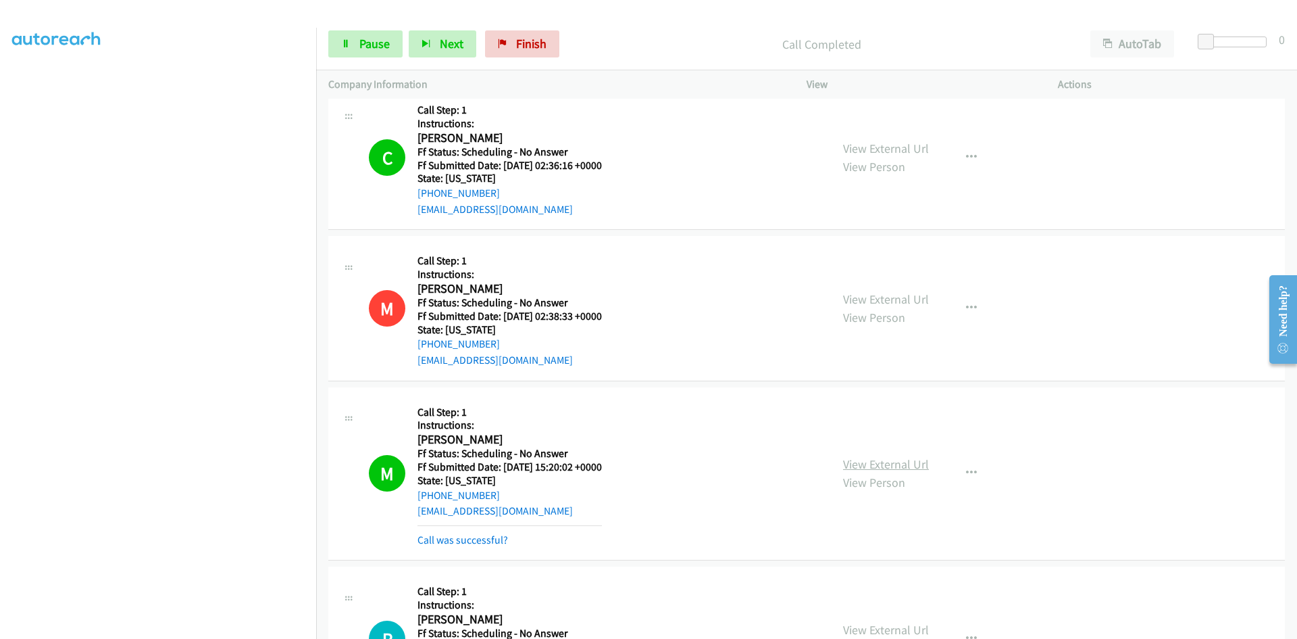
click at [915, 465] on link "View External Url" at bounding box center [886, 464] width 86 height 16
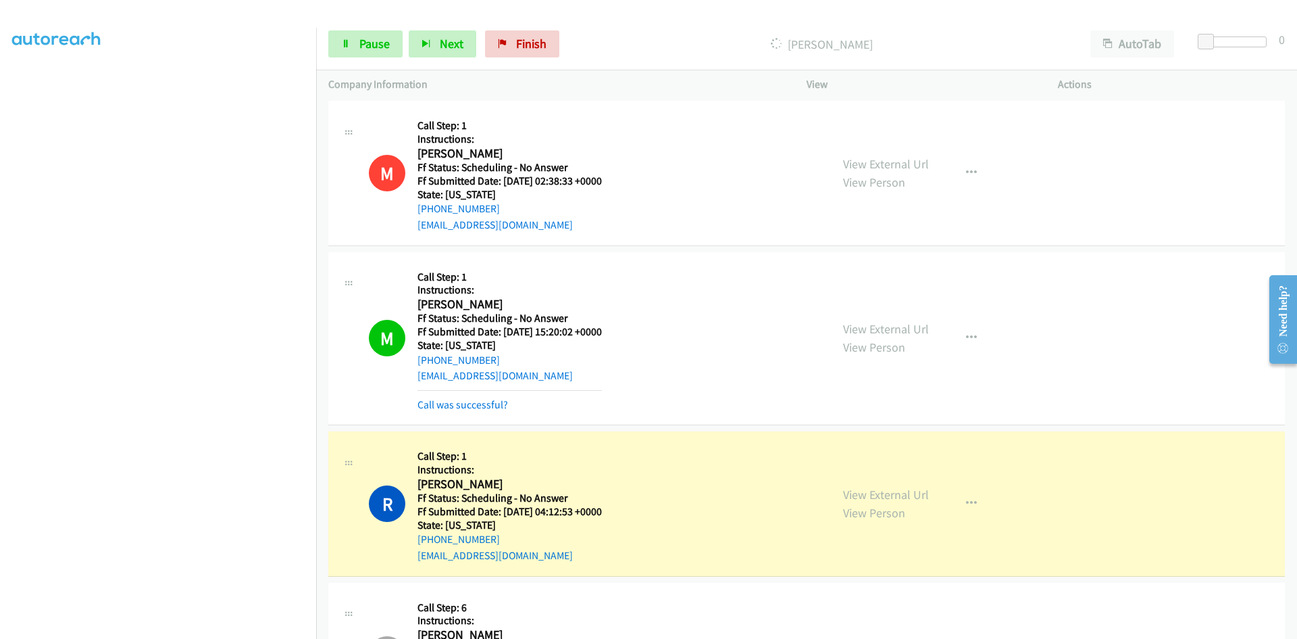
scroll to position [2635, 0]
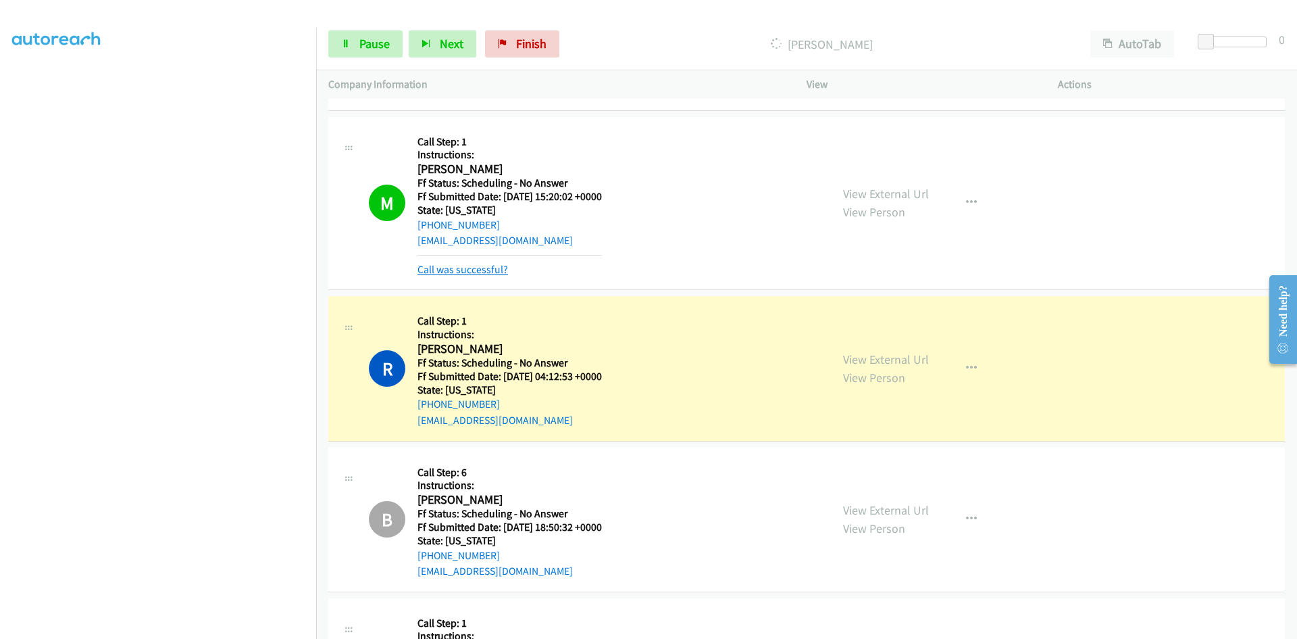
click at [496, 270] on link "Call was successful?" at bounding box center [463, 269] width 91 height 13
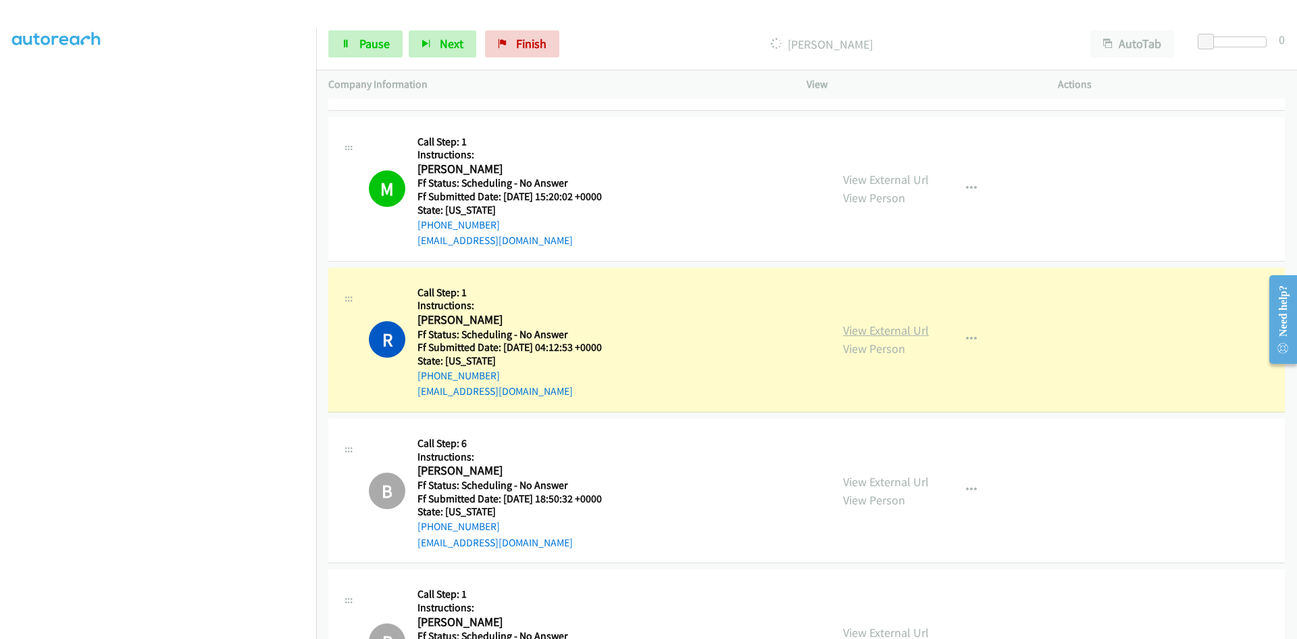
click at [860, 332] on link "View External Url" at bounding box center [886, 330] width 86 height 16
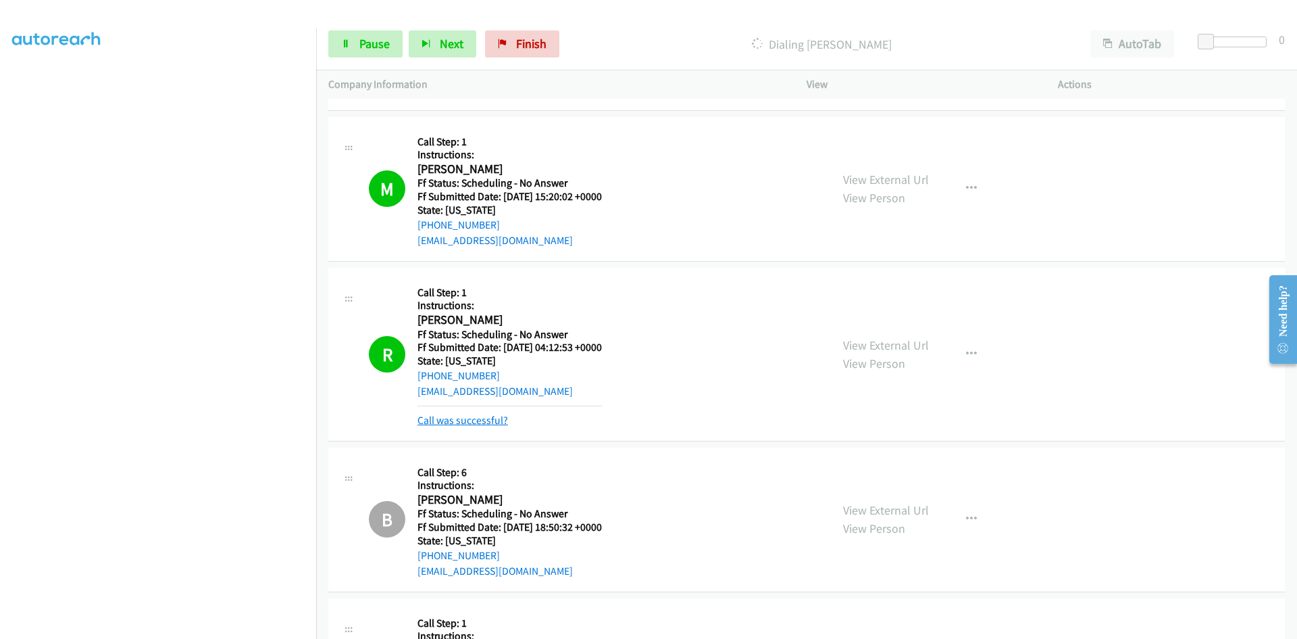
click at [491, 417] on link "Call was successful?" at bounding box center [463, 420] width 91 height 13
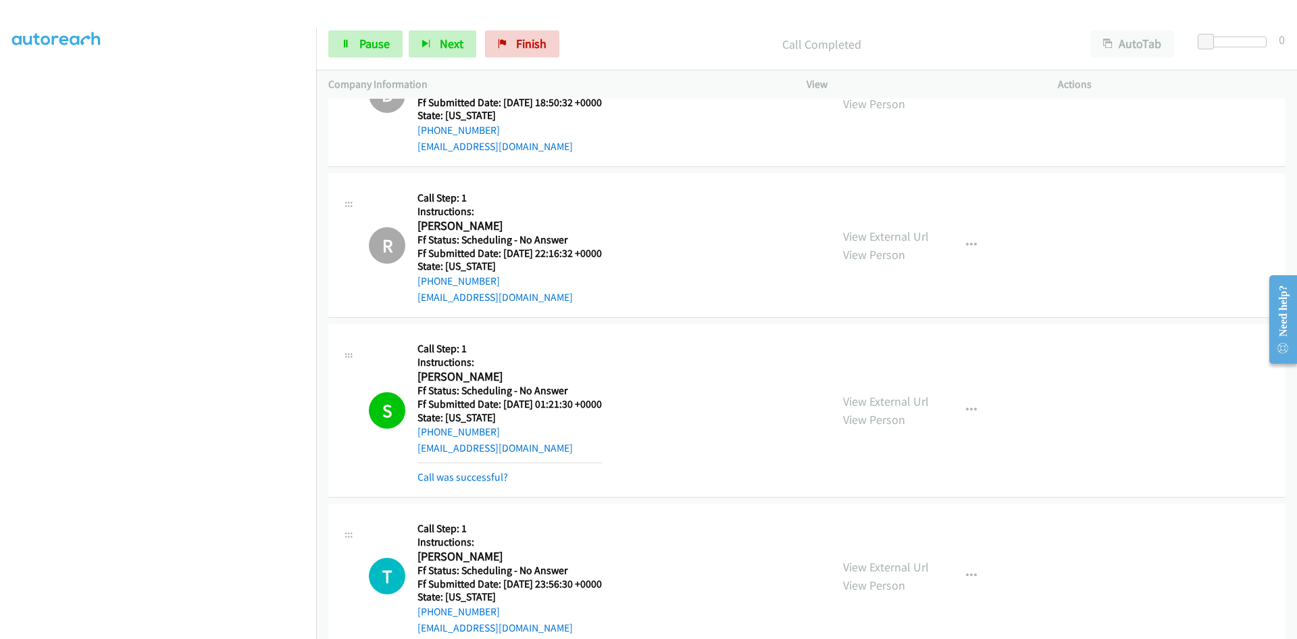
scroll to position [3108, 0]
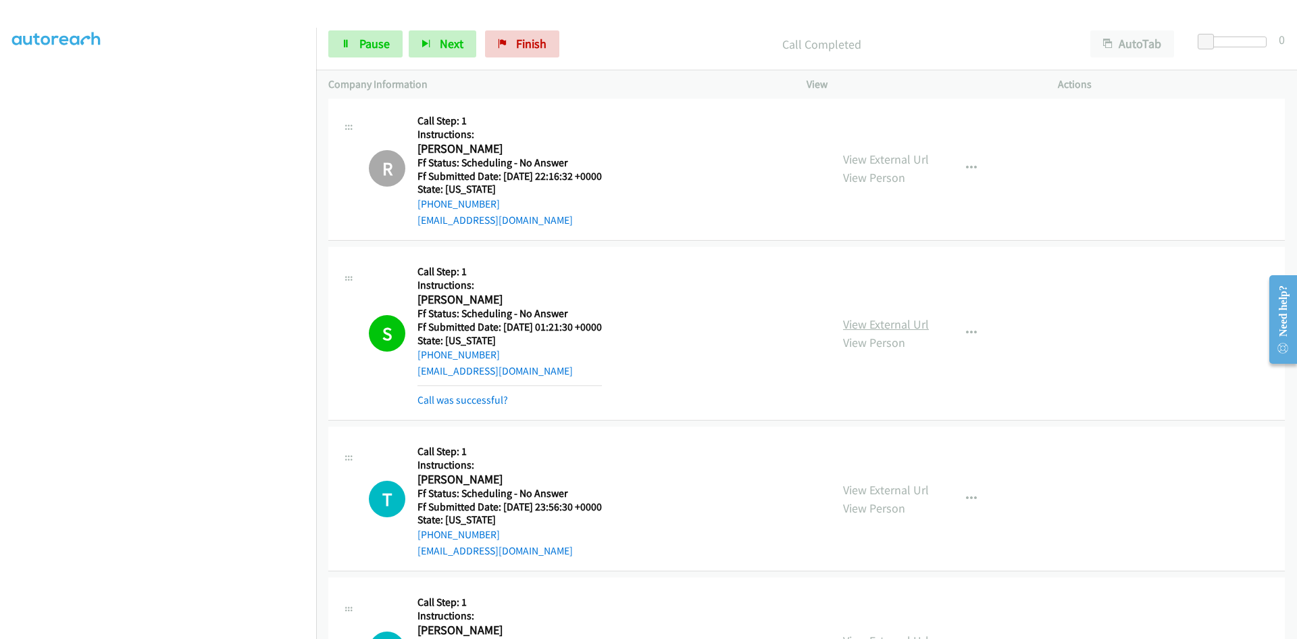
click at [867, 320] on link "View External Url" at bounding box center [886, 324] width 86 height 16
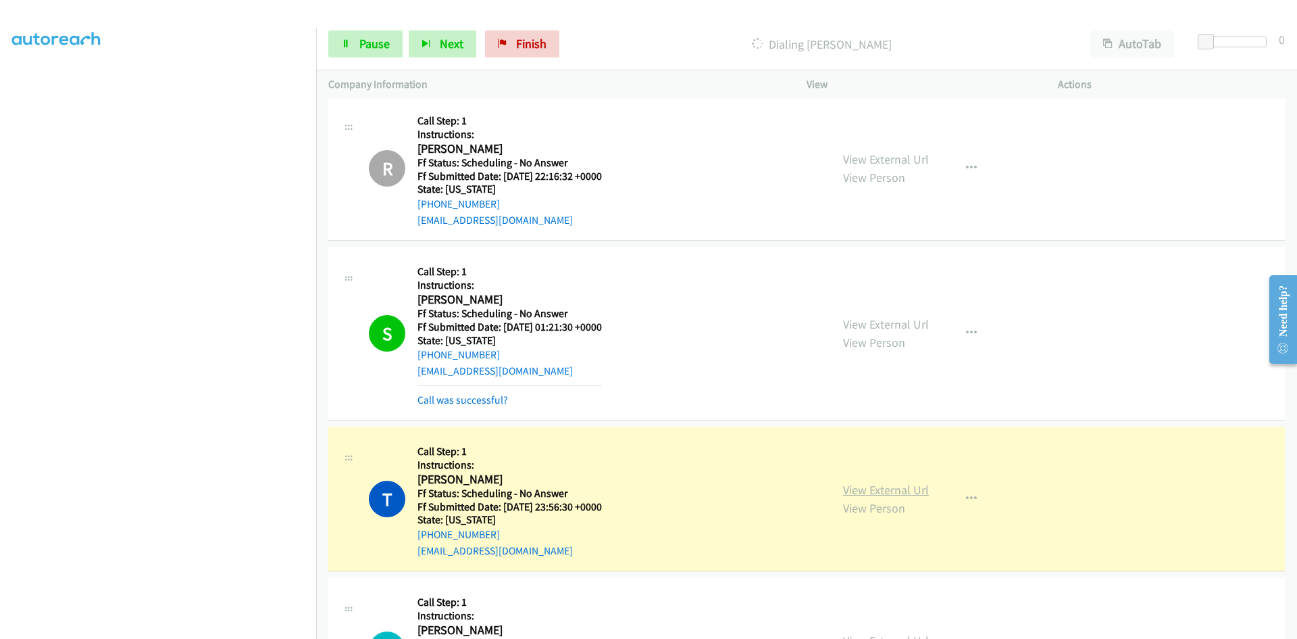
click at [843, 493] on link "View External Url" at bounding box center [886, 490] width 86 height 16
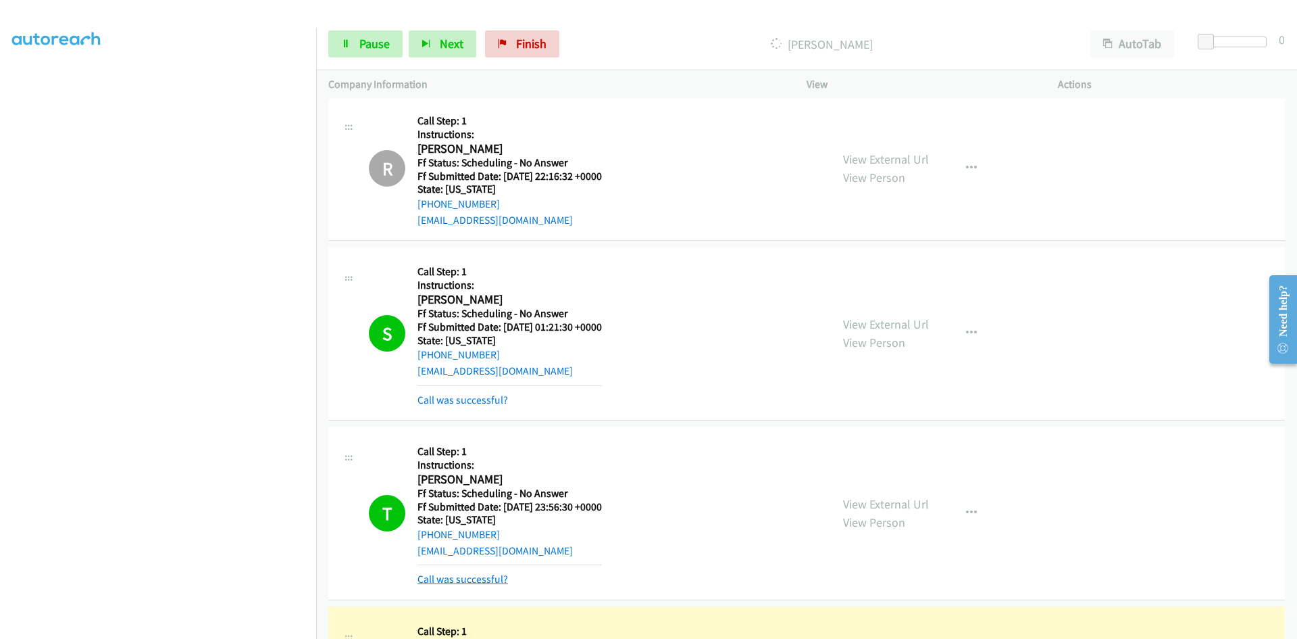
click at [452, 574] on link "Call was successful?" at bounding box center [463, 578] width 91 height 13
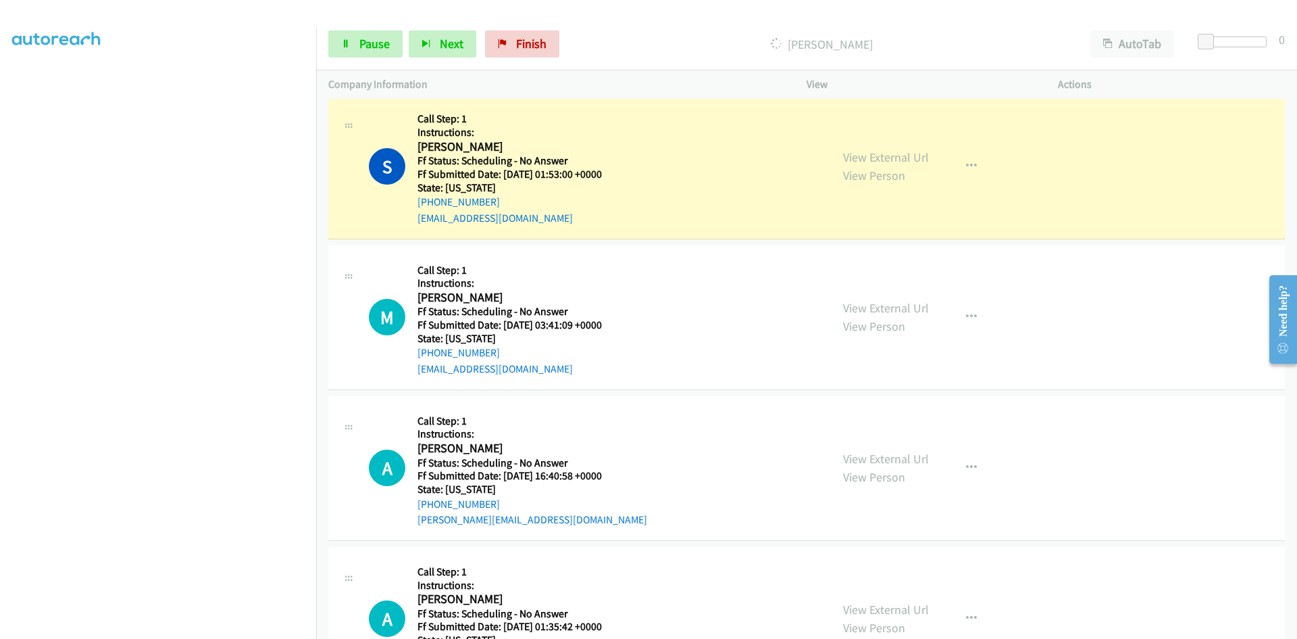
scroll to position [3581, 0]
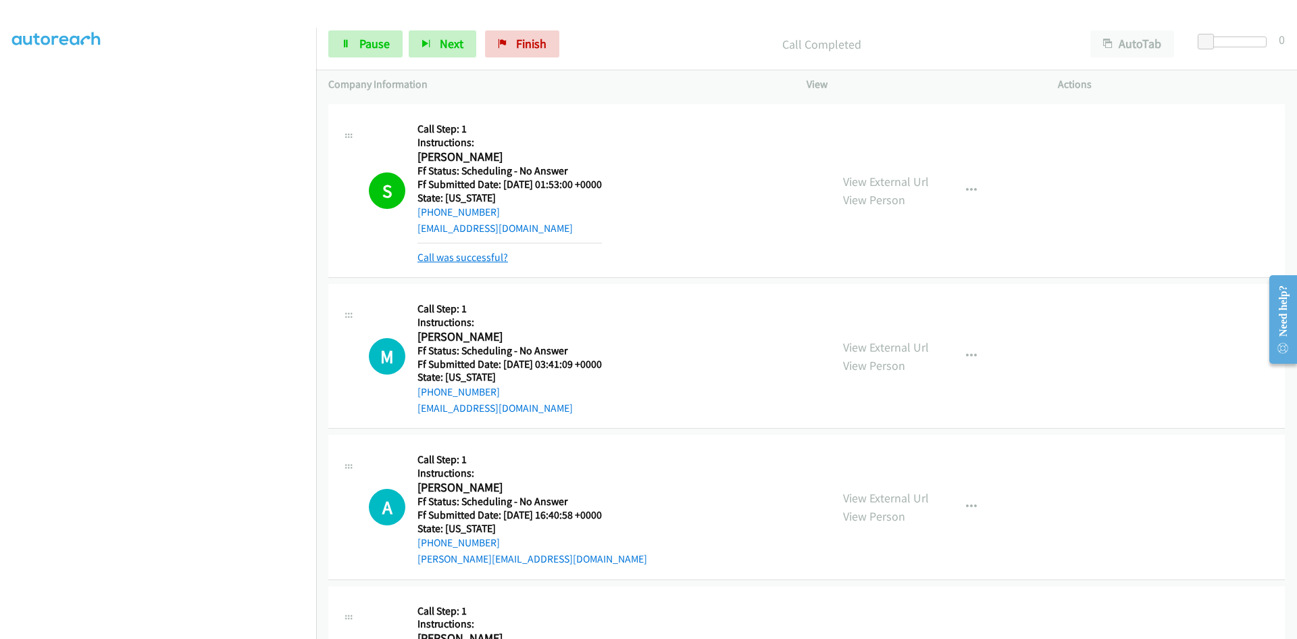
click at [491, 261] on link "Call was successful?" at bounding box center [463, 257] width 91 height 13
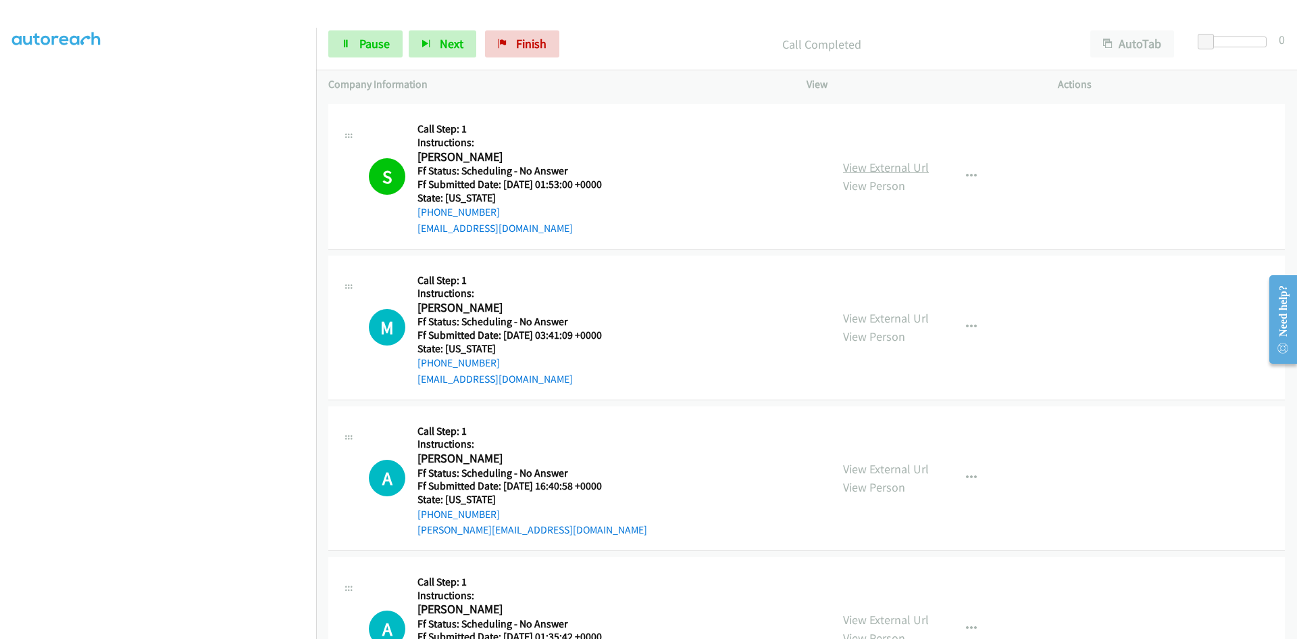
click at [861, 168] on link "View External Url" at bounding box center [886, 167] width 86 height 16
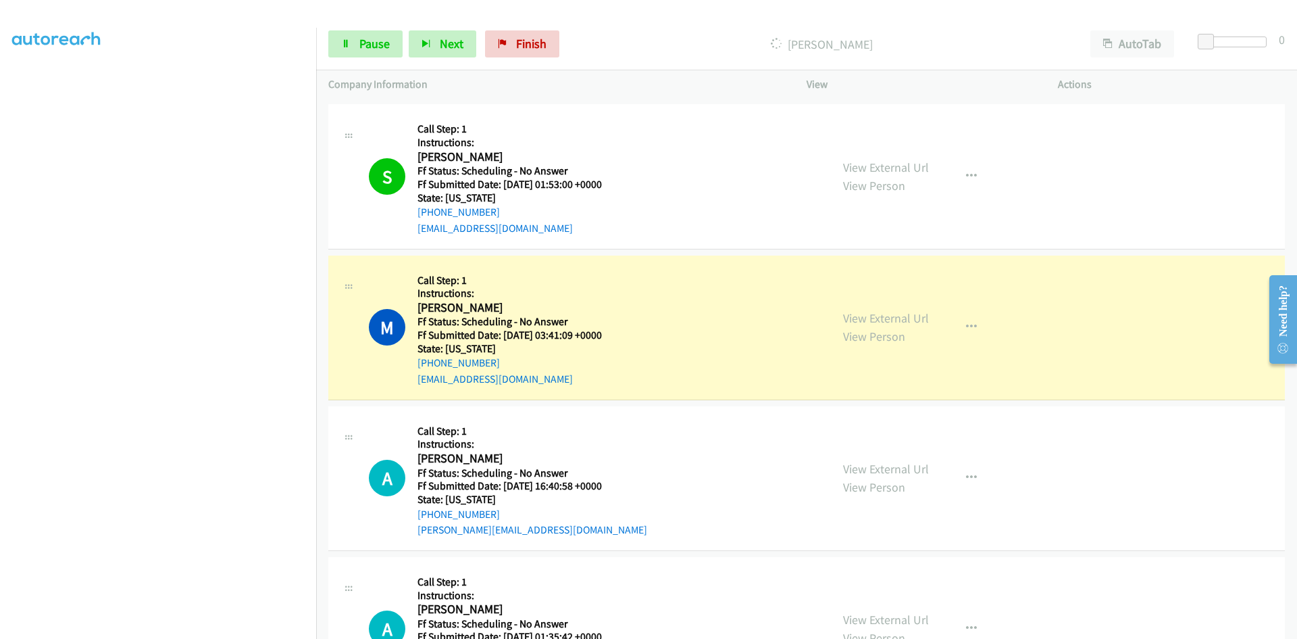
scroll to position [3649, 0]
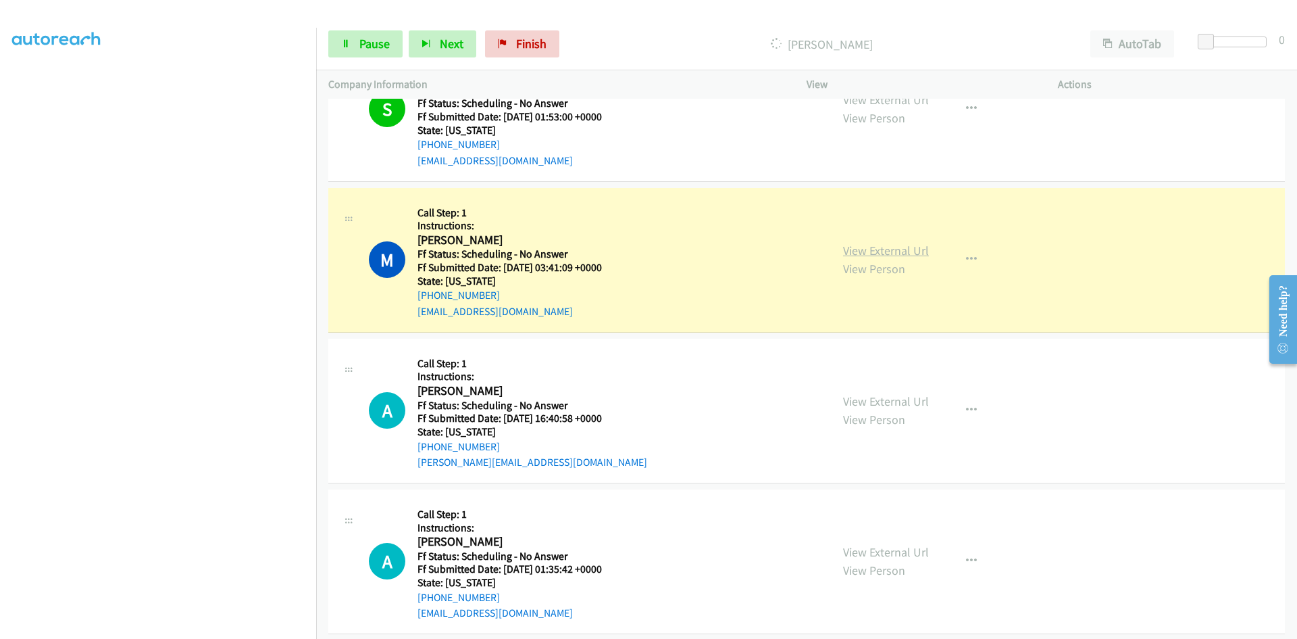
click at [899, 250] on link "View External Url" at bounding box center [886, 251] width 86 height 16
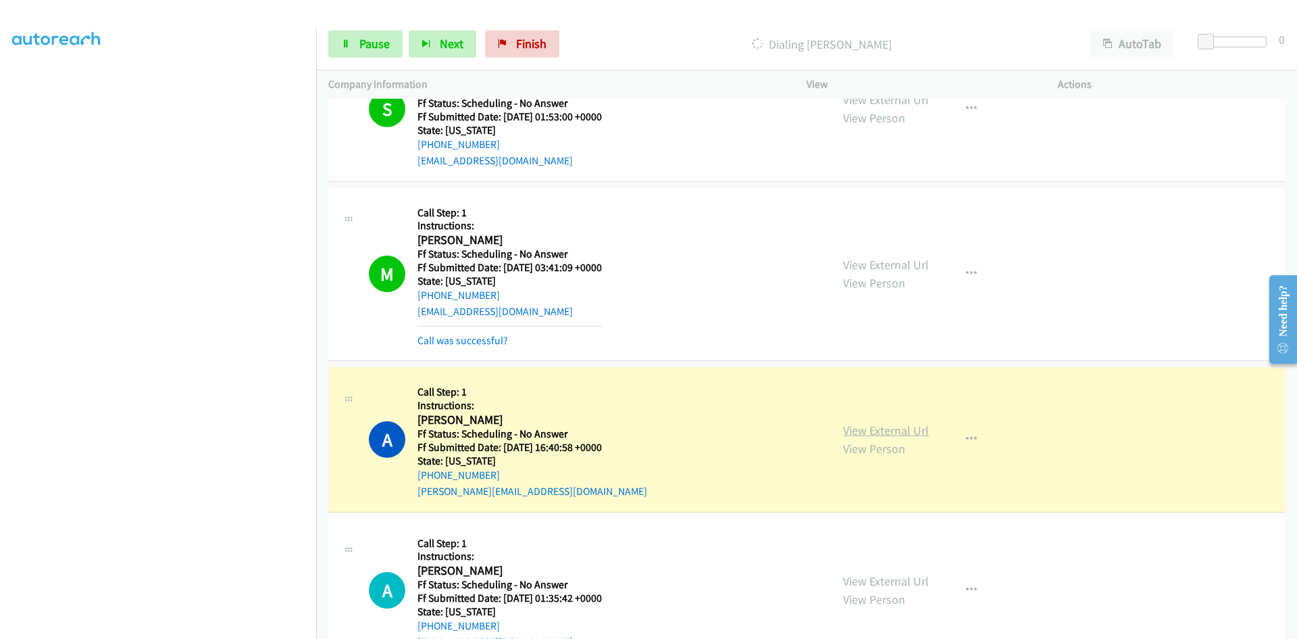
click at [846, 432] on link "View External Url" at bounding box center [886, 430] width 86 height 16
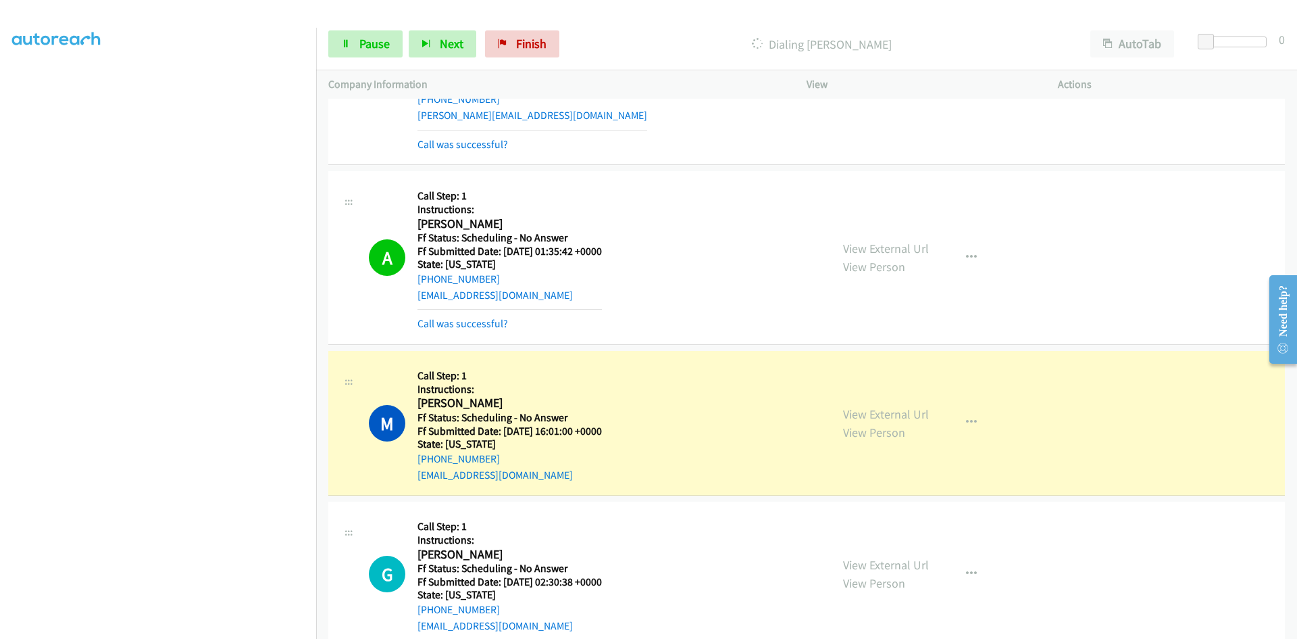
scroll to position [4054, 0]
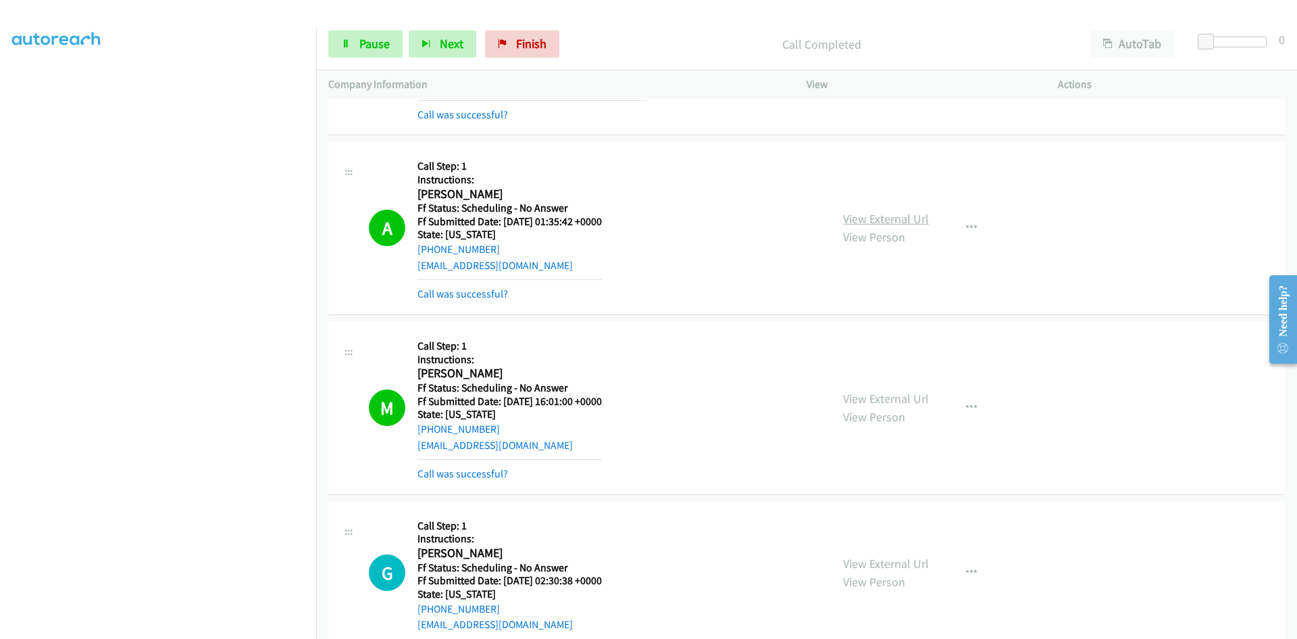
click at [850, 218] on link "View External Url" at bounding box center [886, 219] width 86 height 16
click at [875, 399] on link "View External Url" at bounding box center [886, 399] width 86 height 16
click at [503, 111] on link "Call was successful?" at bounding box center [463, 114] width 91 height 13
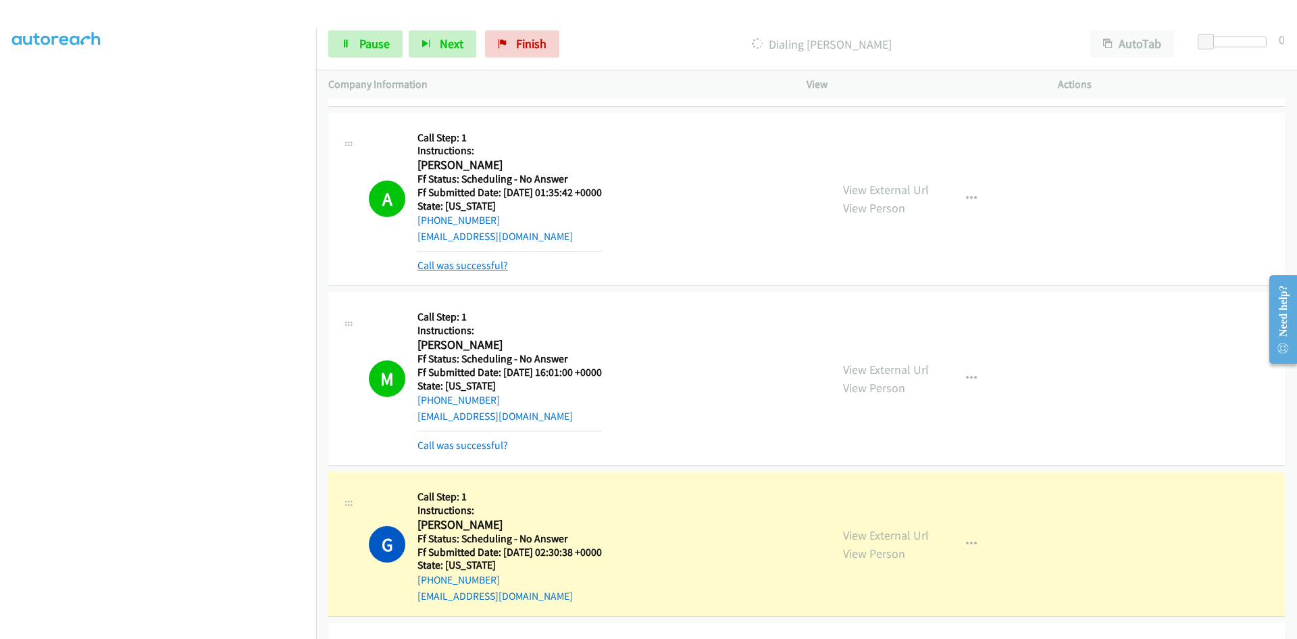
click at [483, 265] on link "Call was successful?" at bounding box center [463, 265] width 91 height 13
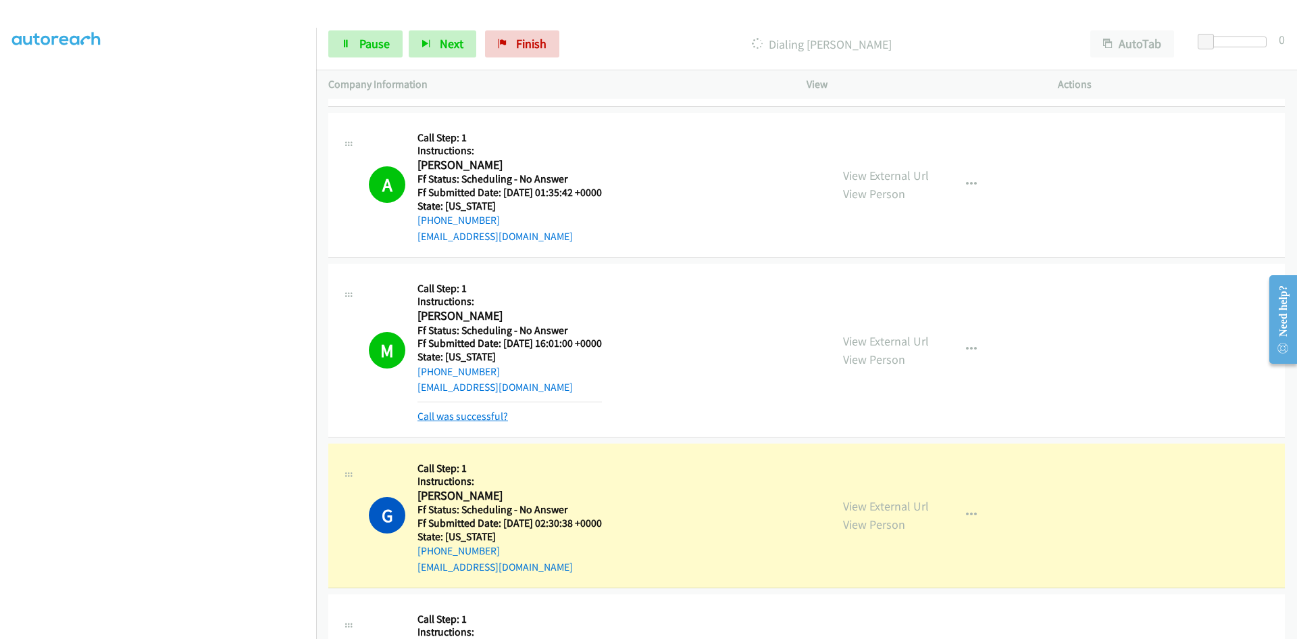
click at [474, 420] on link "Call was successful?" at bounding box center [463, 415] width 91 height 13
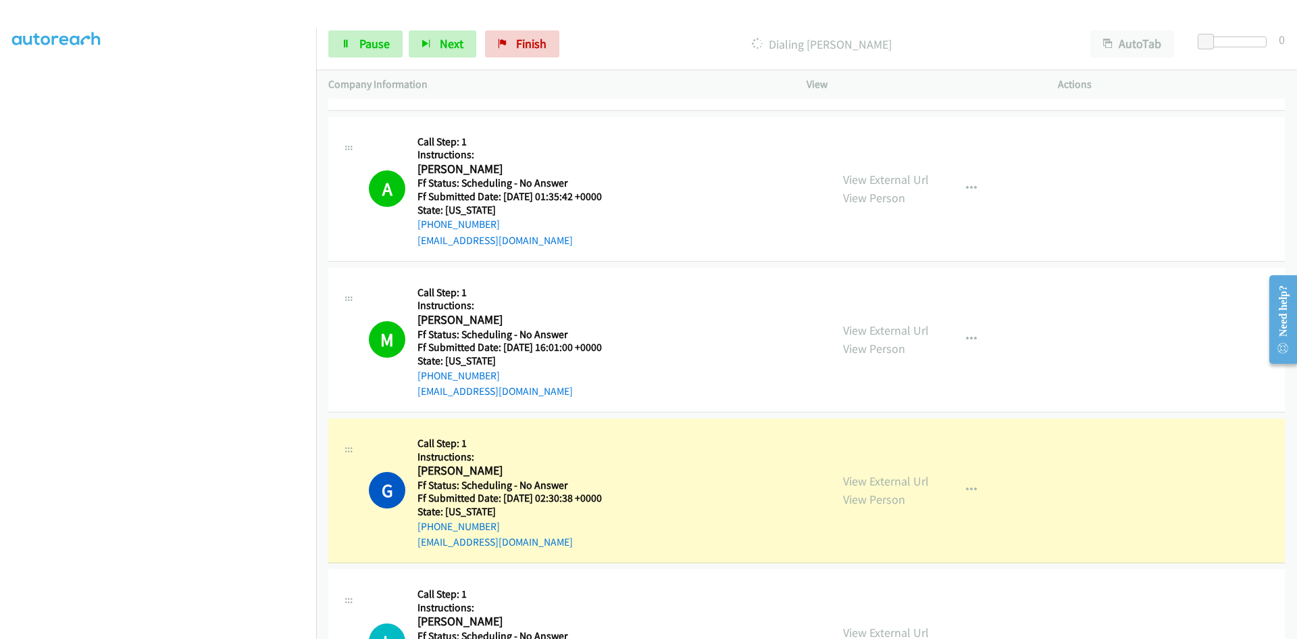
scroll to position [4122, 0]
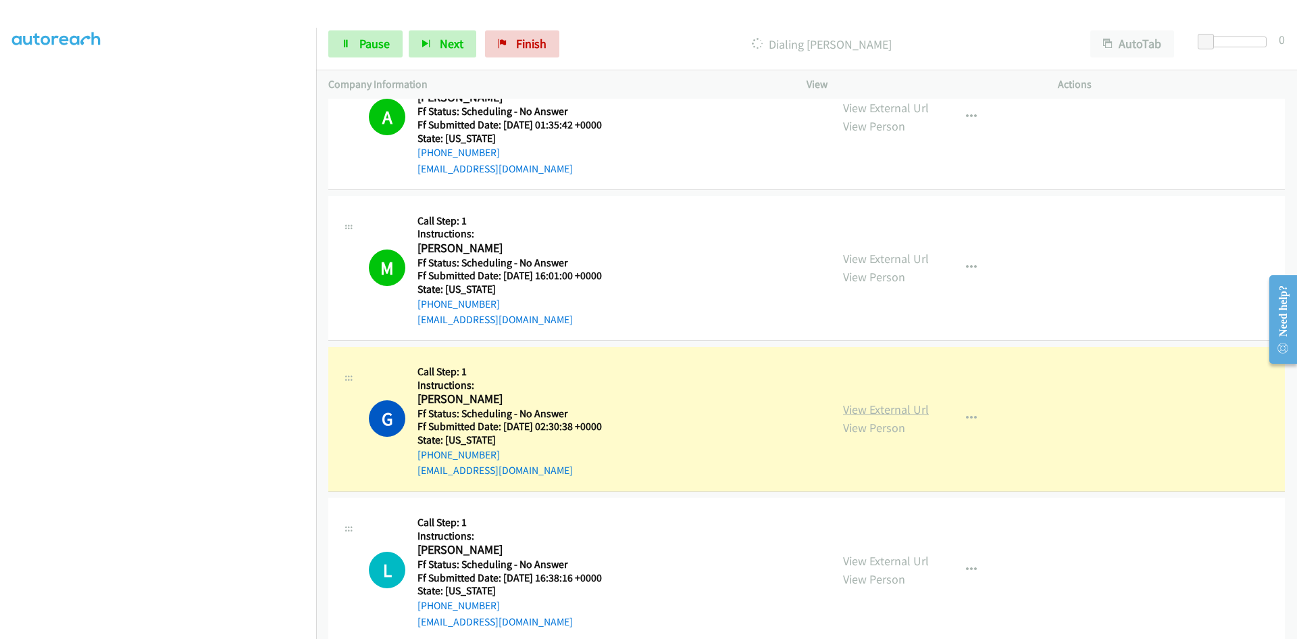
click at [916, 406] on link "View External Url" at bounding box center [886, 409] width 86 height 16
click at [354, 45] on link "Pause" at bounding box center [365, 43] width 74 height 27
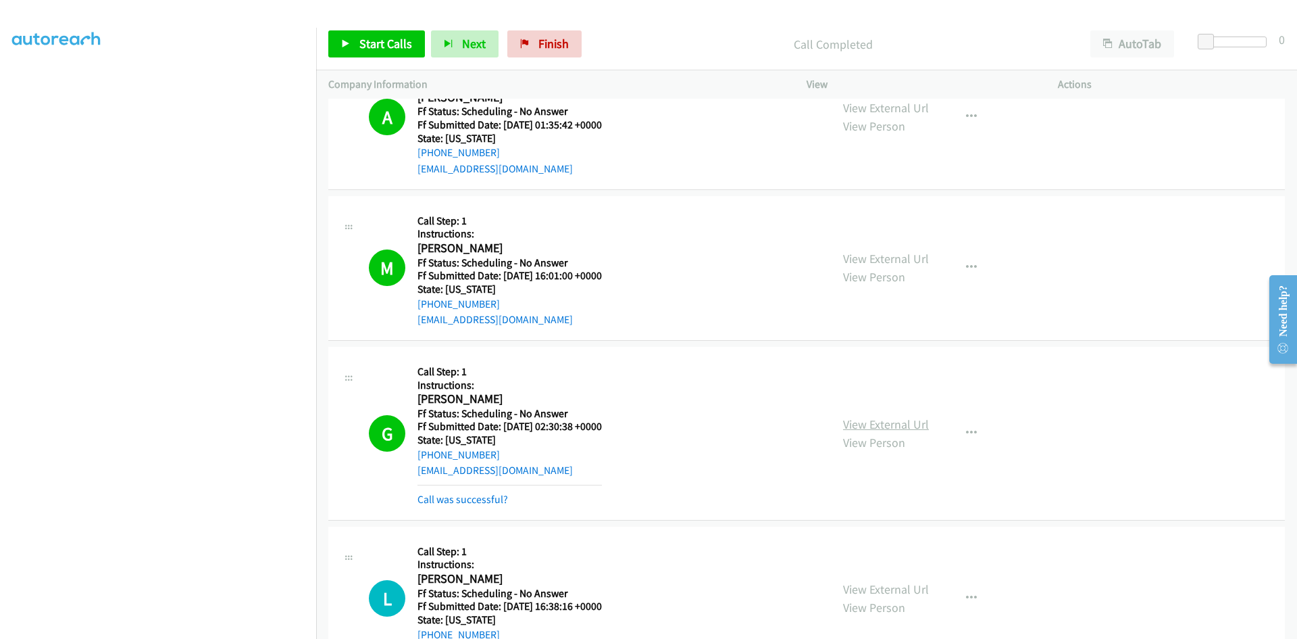
click at [898, 423] on link "View External Url" at bounding box center [886, 424] width 86 height 16
click at [543, 37] on span "Finish" at bounding box center [554, 44] width 30 height 16
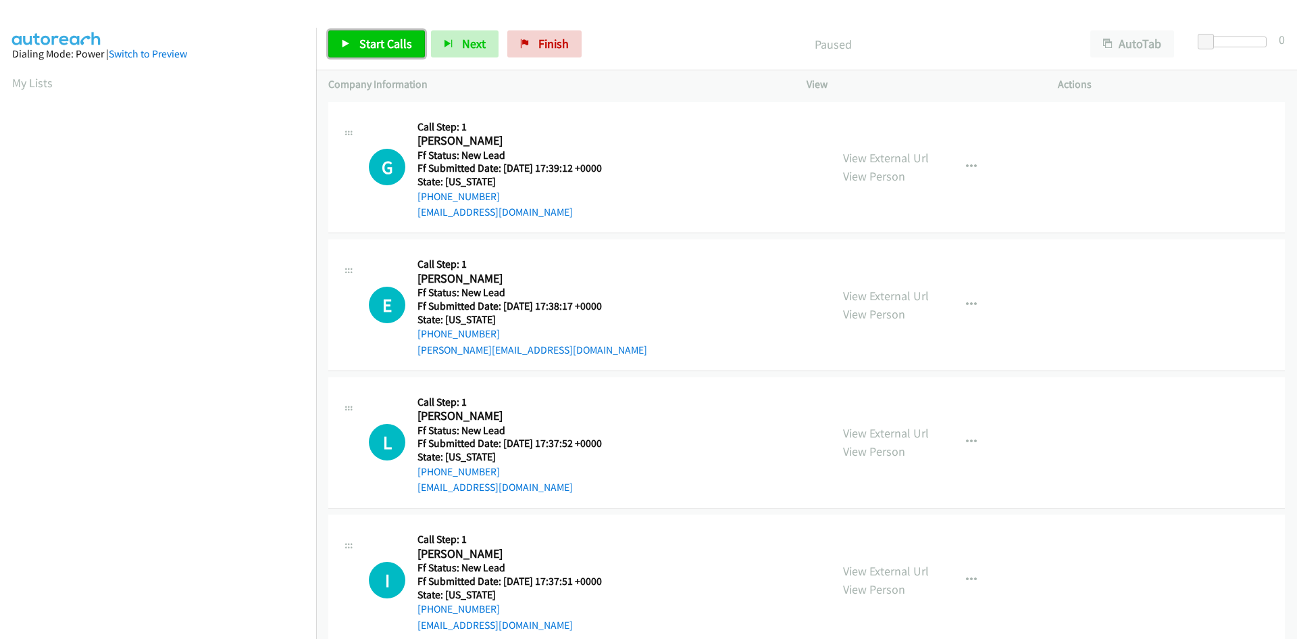
click at [373, 44] on span "Start Calls" at bounding box center [385, 44] width 53 height 16
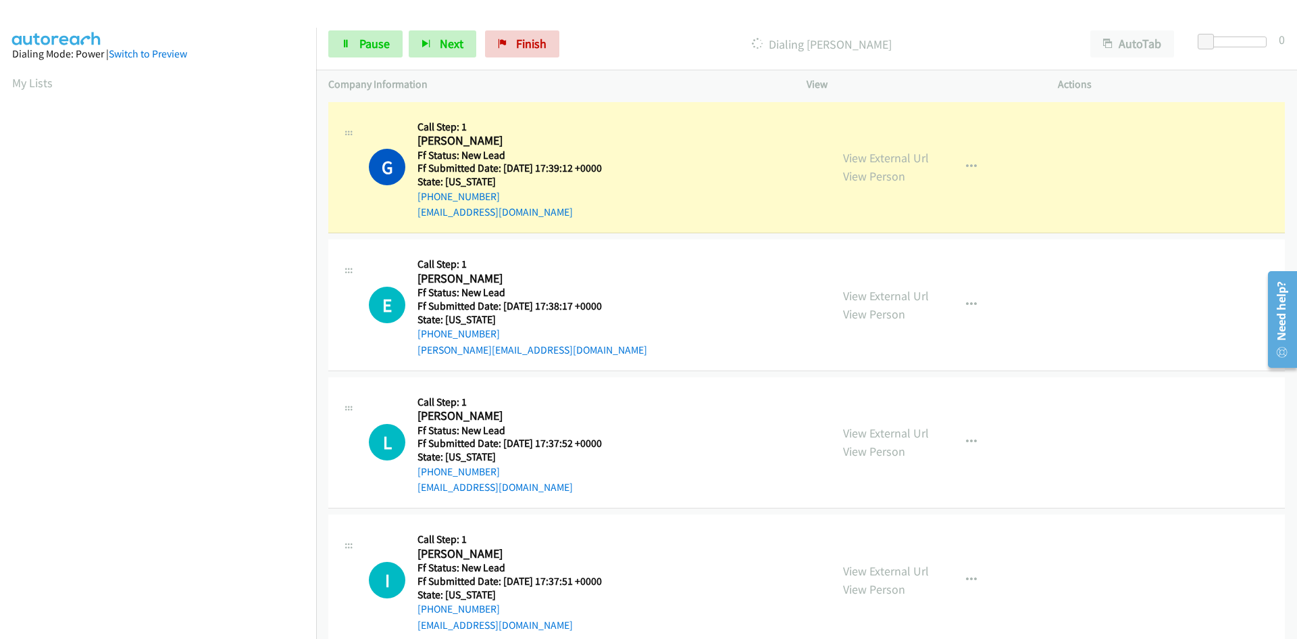
scroll to position [119, 0]
click at [899, 157] on link "View External Url" at bounding box center [886, 158] width 86 height 16
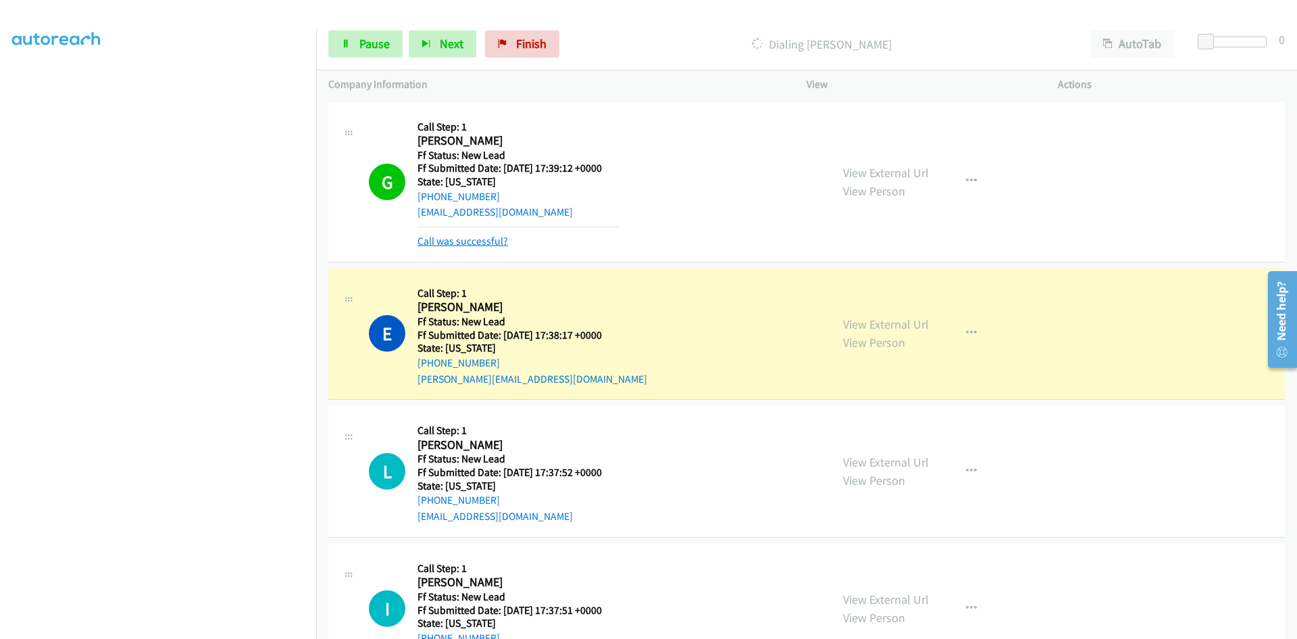
click at [467, 245] on link "Call was successful?" at bounding box center [463, 240] width 91 height 13
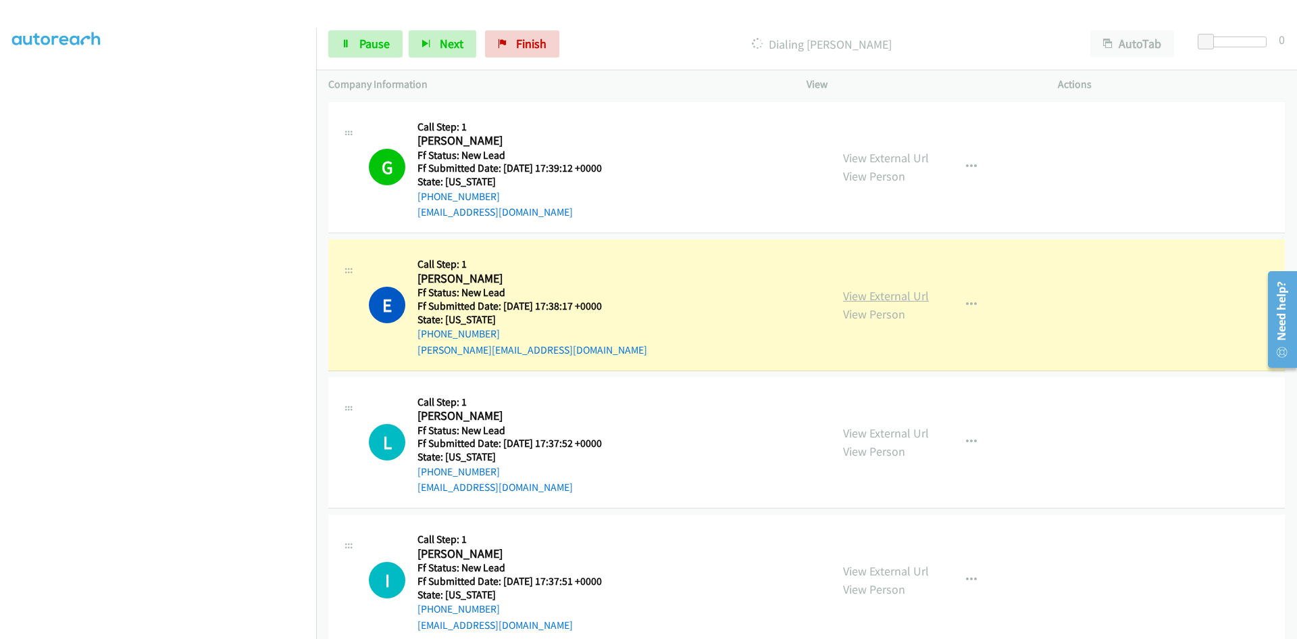
click at [893, 296] on link "View External Url" at bounding box center [886, 296] width 86 height 16
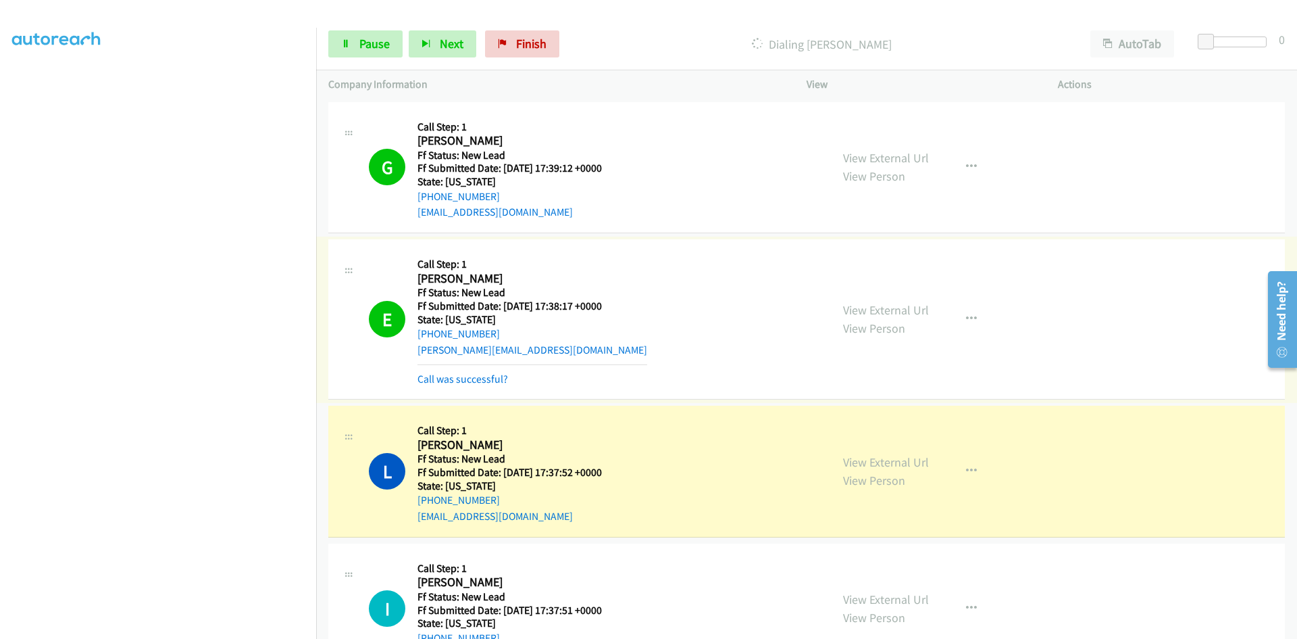
click at [469, 379] on link "Call was successful?" at bounding box center [463, 378] width 91 height 13
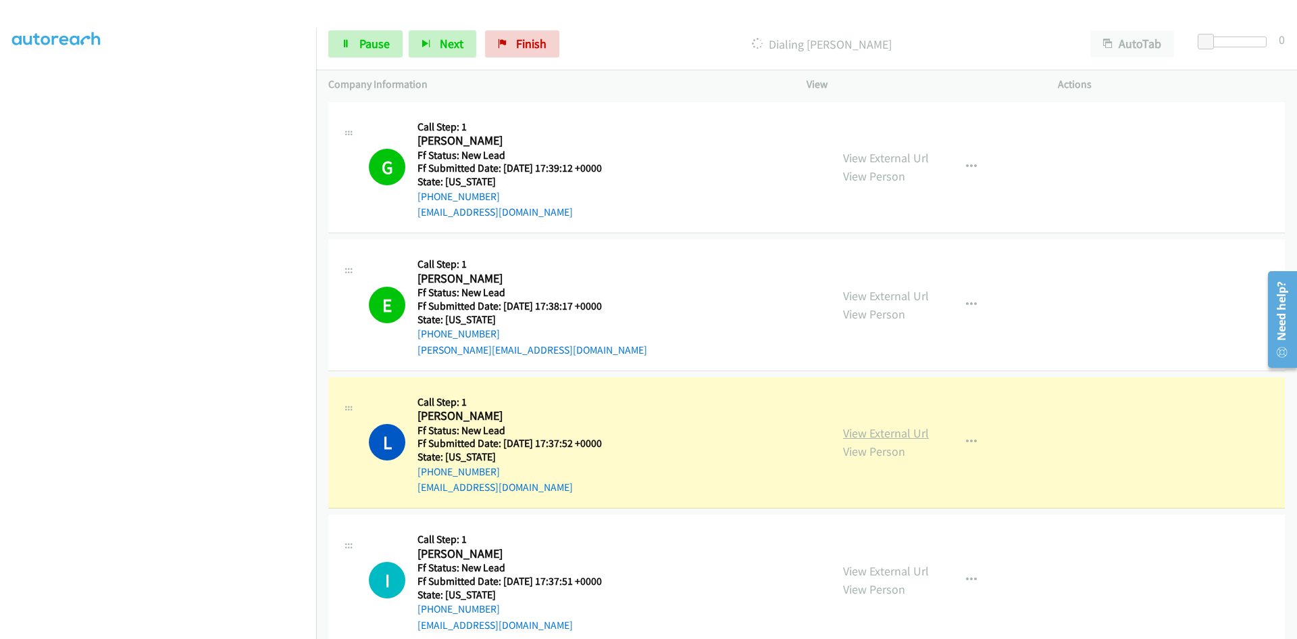
click at [853, 433] on link "View External Url" at bounding box center [886, 433] width 86 height 16
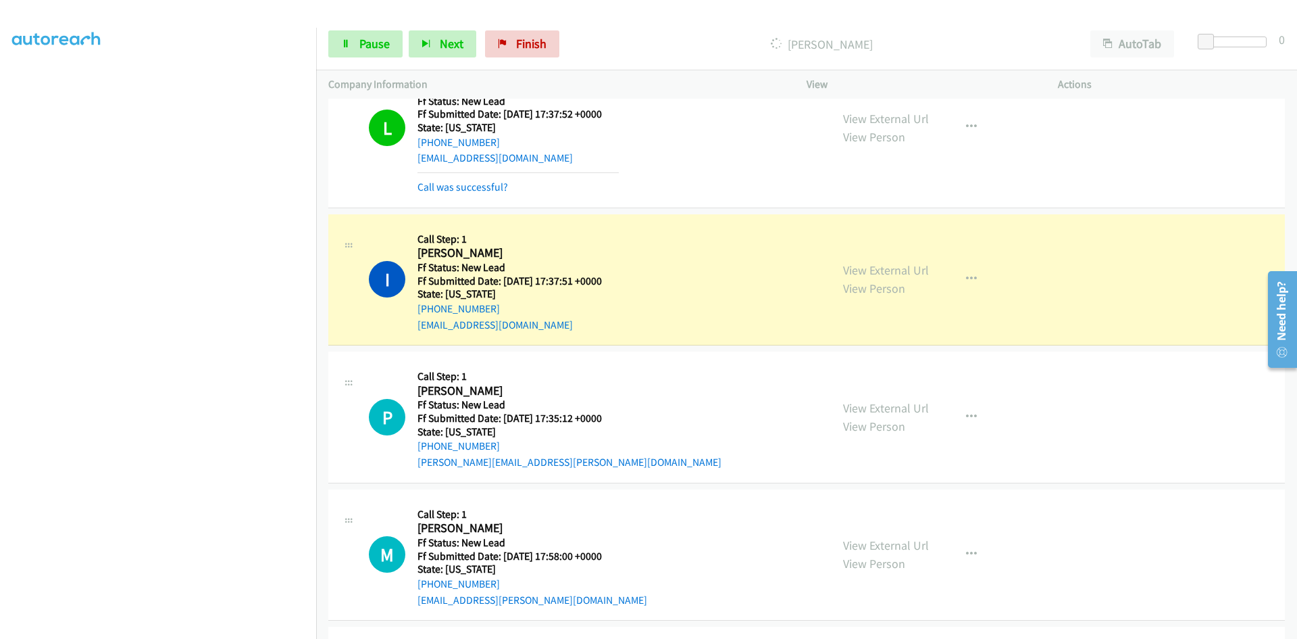
scroll to position [405, 0]
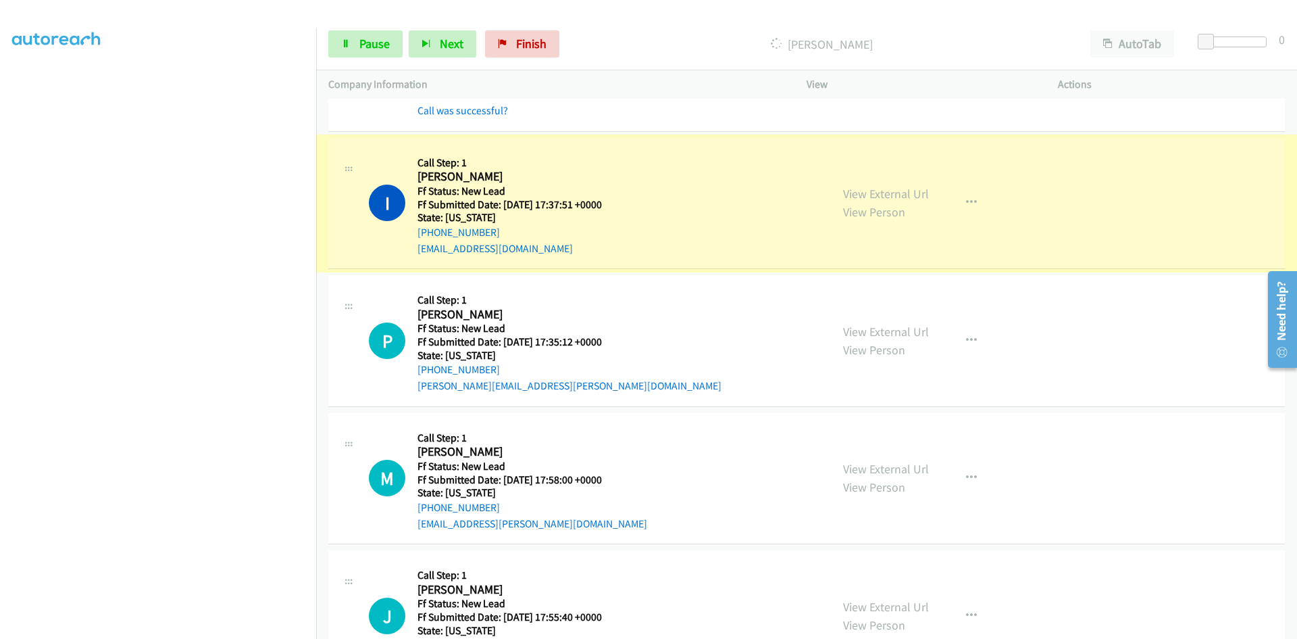
click at [897, 194] on link "View External Url" at bounding box center [886, 194] width 86 height 16
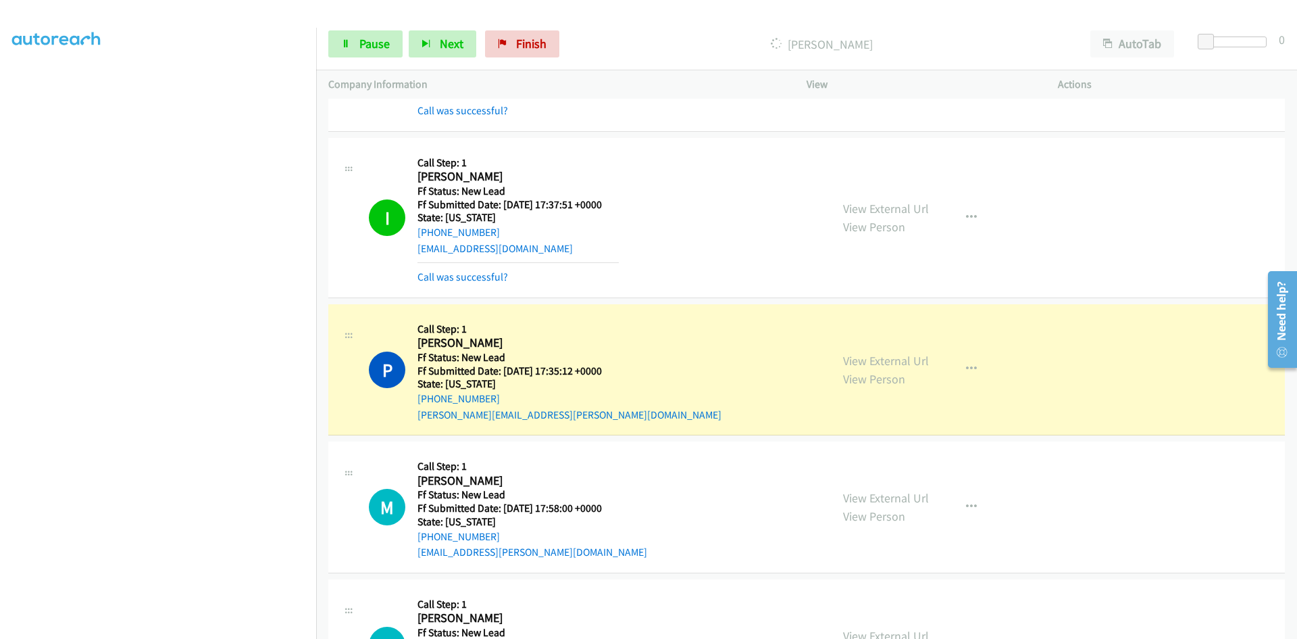
click at [876, 361] on link "View External Url" at bounding box center [886, 361] width 86 height 16
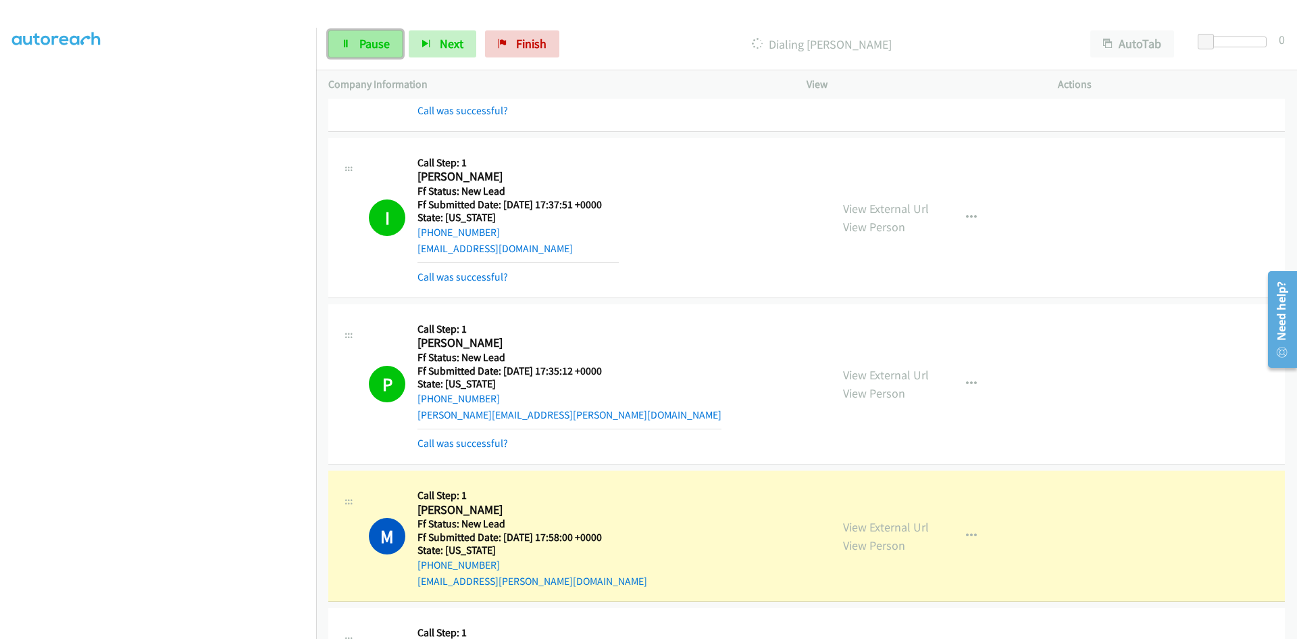
click at [343, 46] on icon at bounding box center [345, 44] width 9 height 9
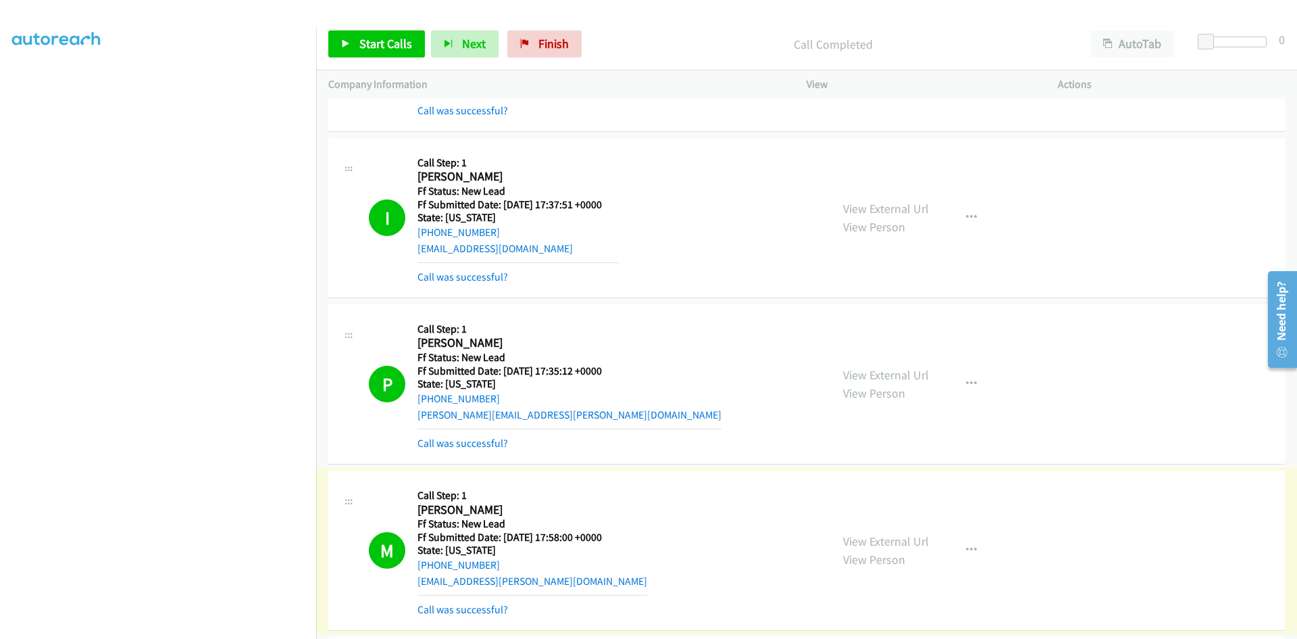
click at [910, 543] on link "View External Url" at bounding box center [886, 541] width 86 height 16
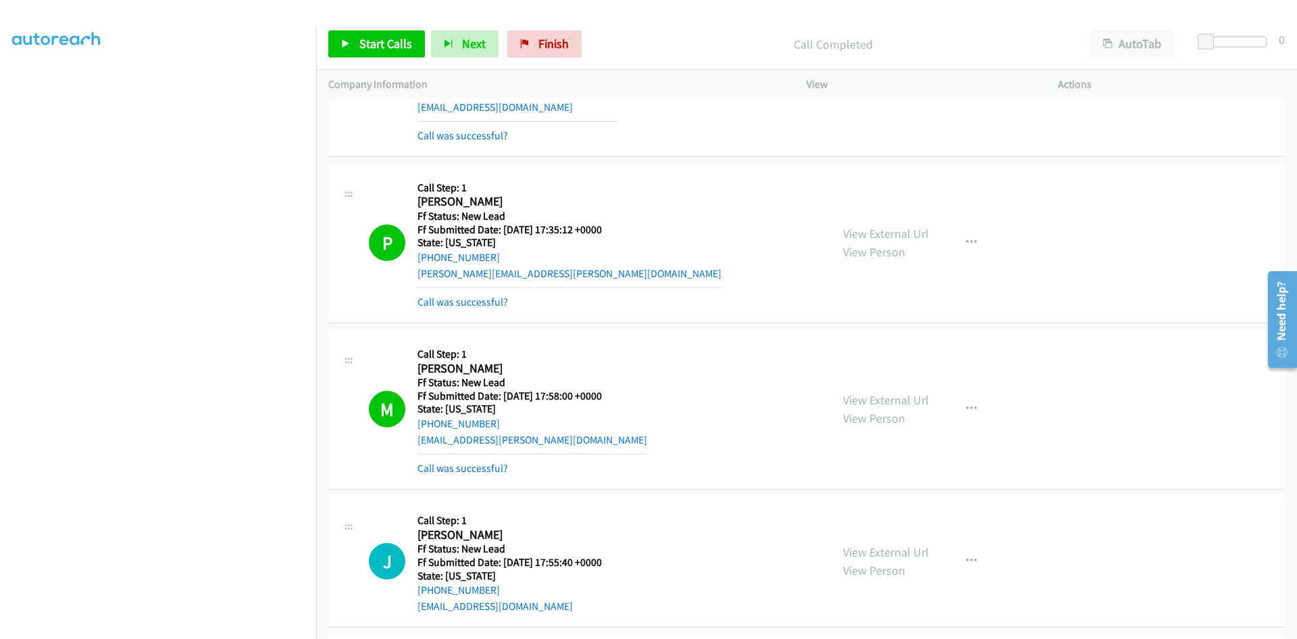
scroll to position [743, 0]
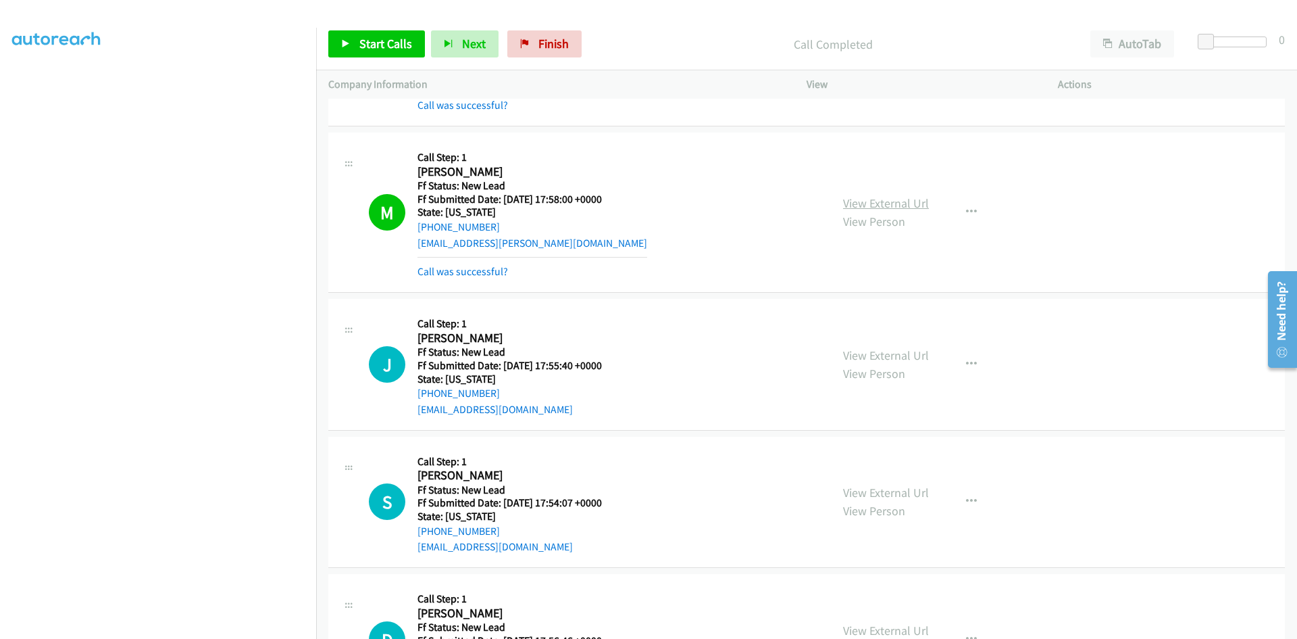
click at [861, 198] on link "View External Url" at bounding box center [886, 203] width 86 height 16
click at [483, 271] on link "Call was successful?" at bounding box center [463, 271] width 91 height 13
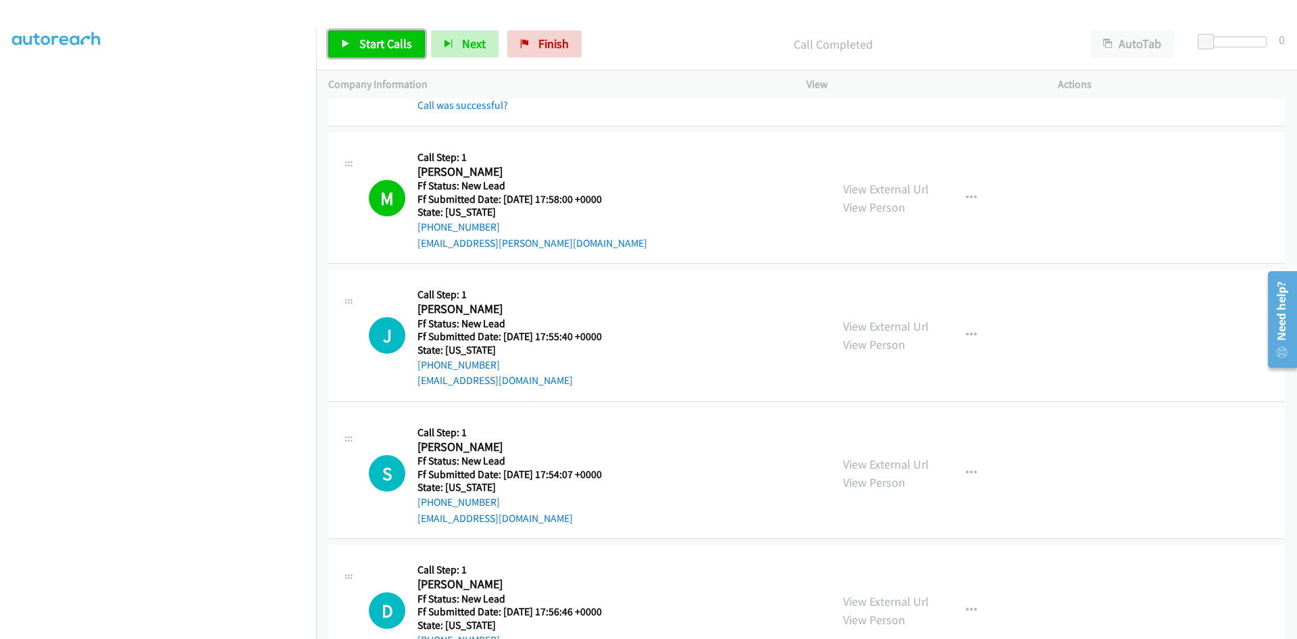
click at [364, 47] on span "Start Calls" at bounding box center [385, 44] width 53 height 16
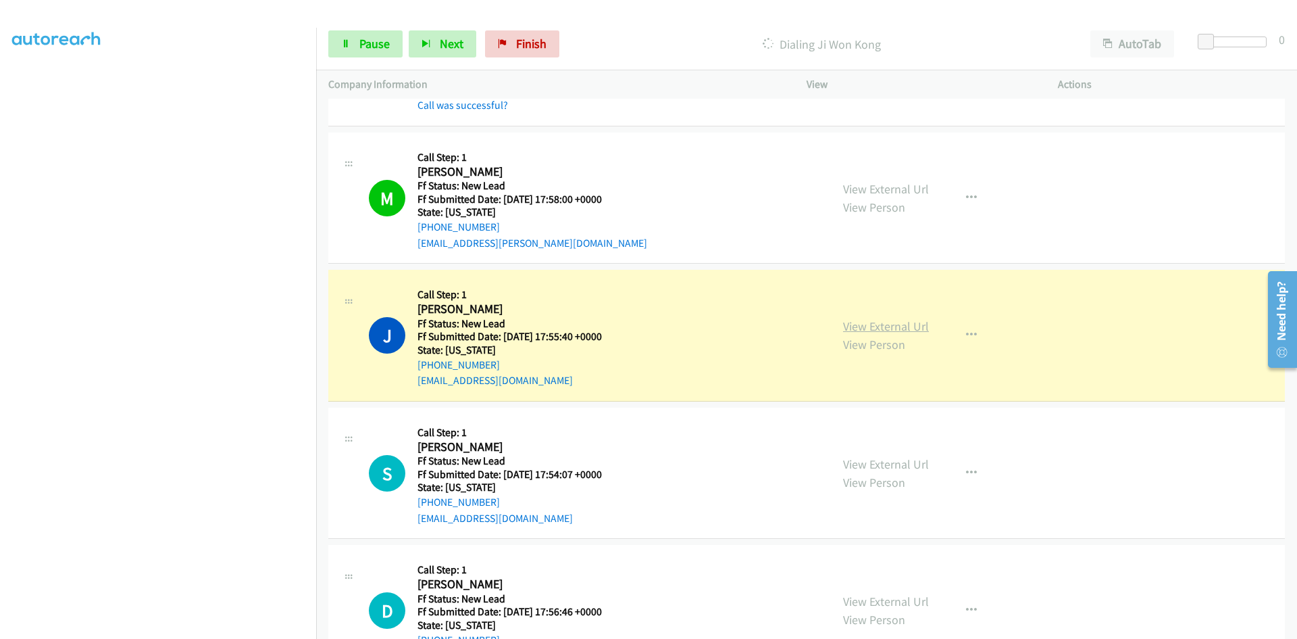
click at [886, 328] on link "View External Url" at bounding box center [886, 326] width 86 height 16
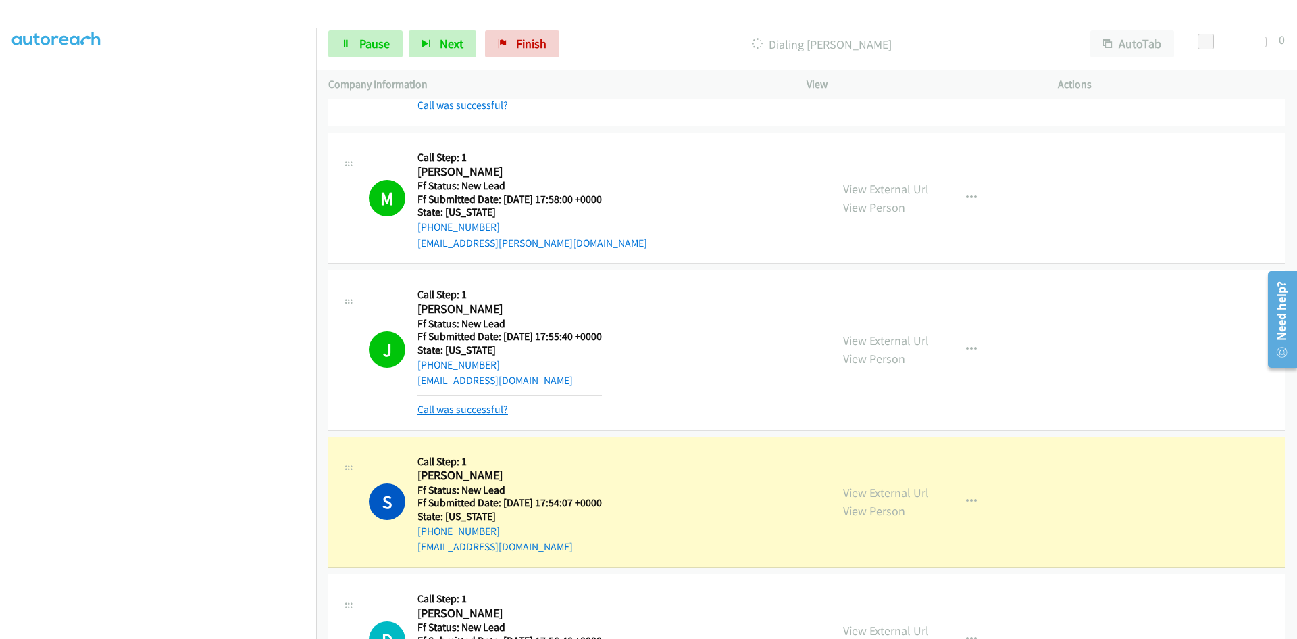
click at [493, 412] on link "Call was successful?" at bounding box center [463, 409] width 91 height 13
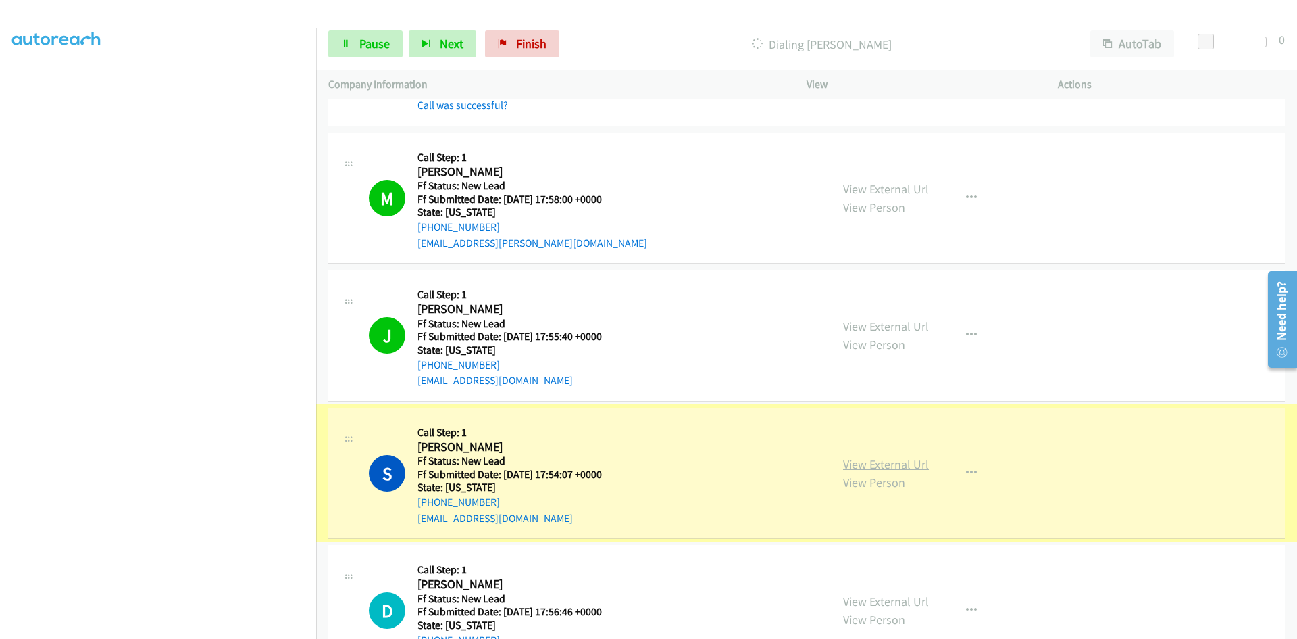
click at [876, 464] on link "View External Url" at bounding box center [886, 464] width 86 height 16
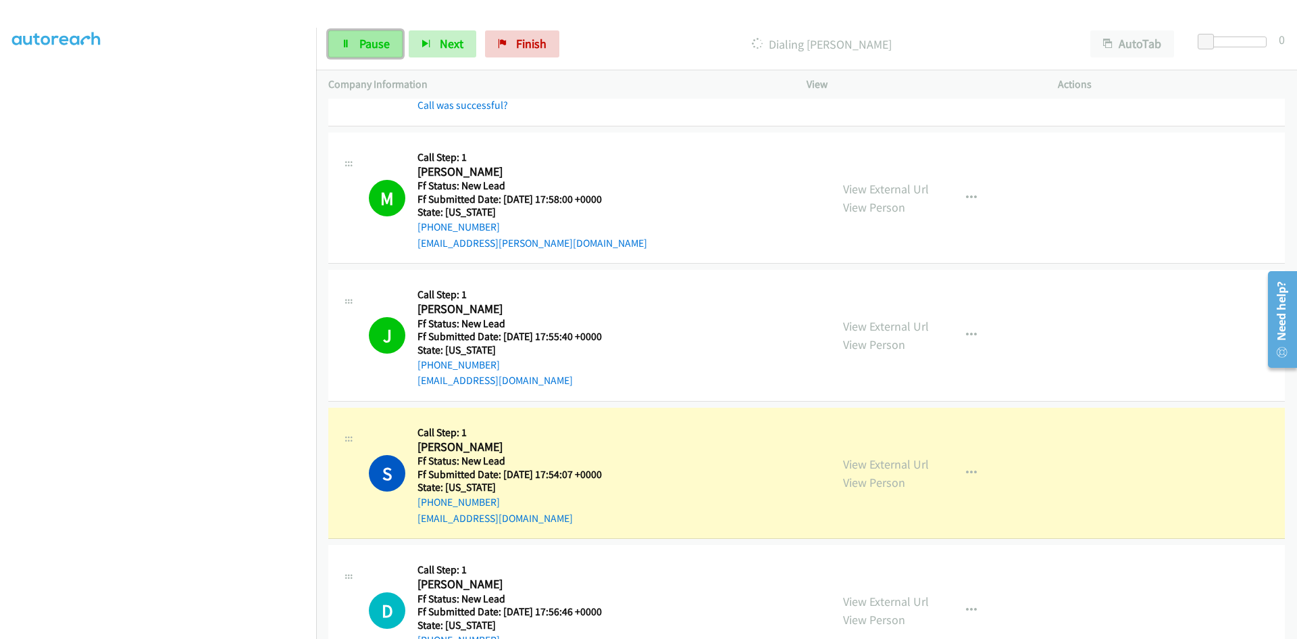
click at [359, 38] on link "Pause" at bounding box center [365, 43] width 74 height 27
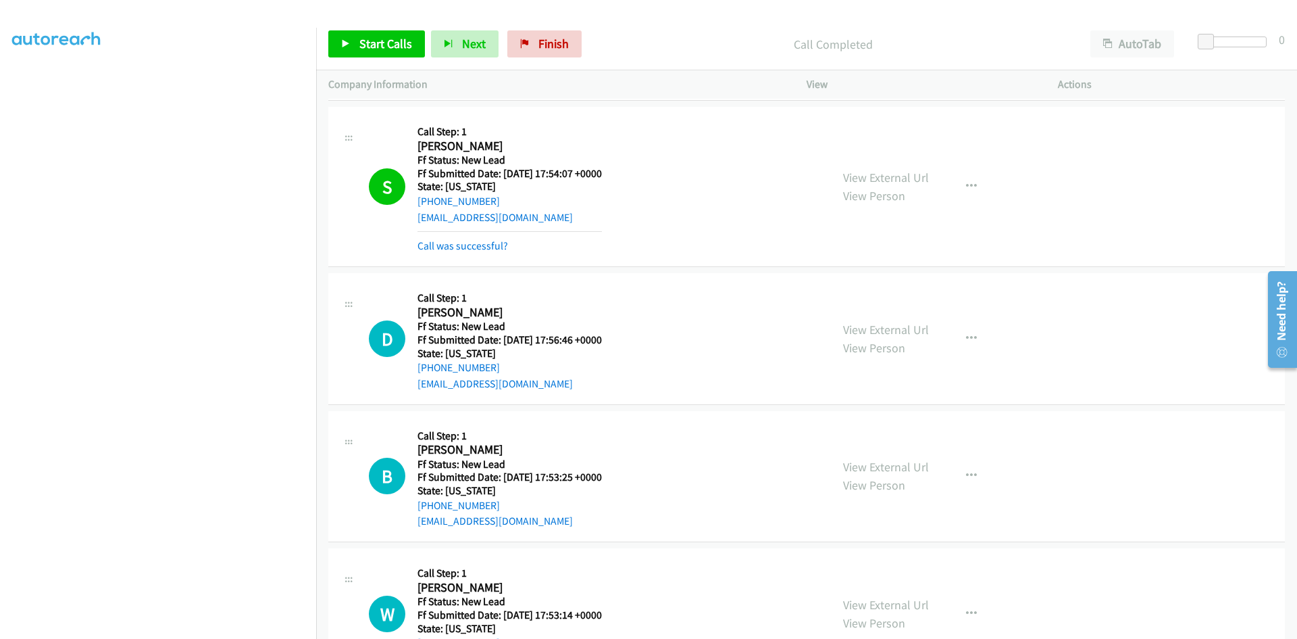
scroll to position [1081, 0]
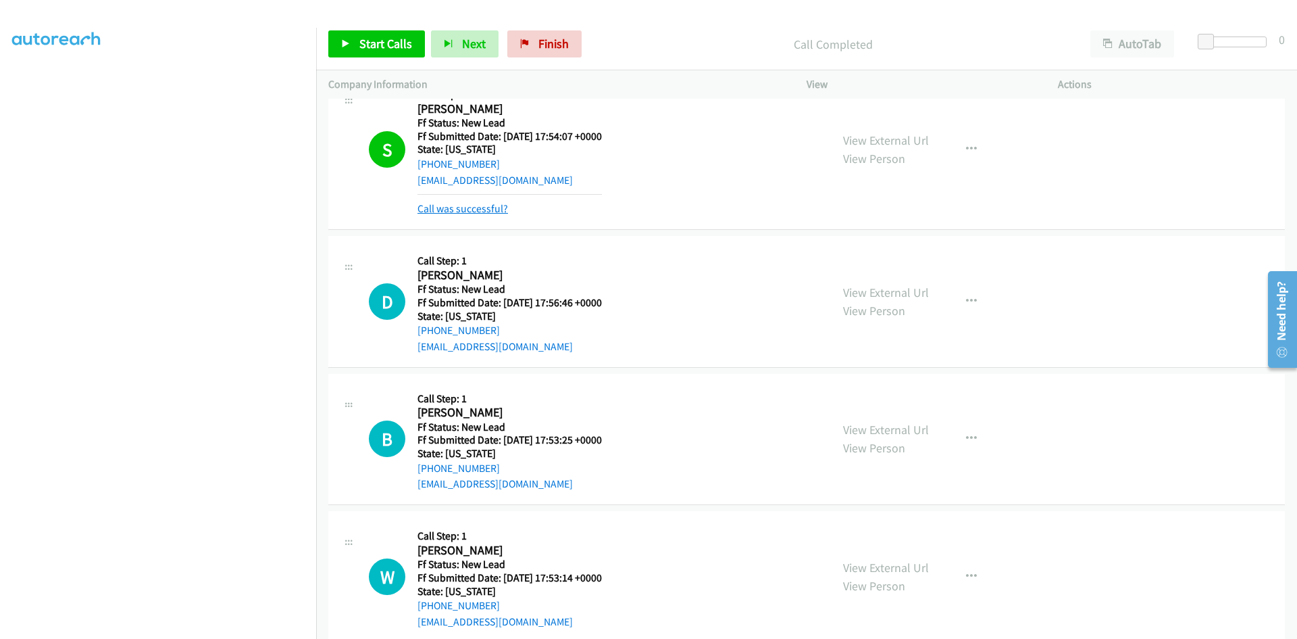
click at [491, 211] on link "Call was successful?" at bounding box center [463, 208] width 91 height 13
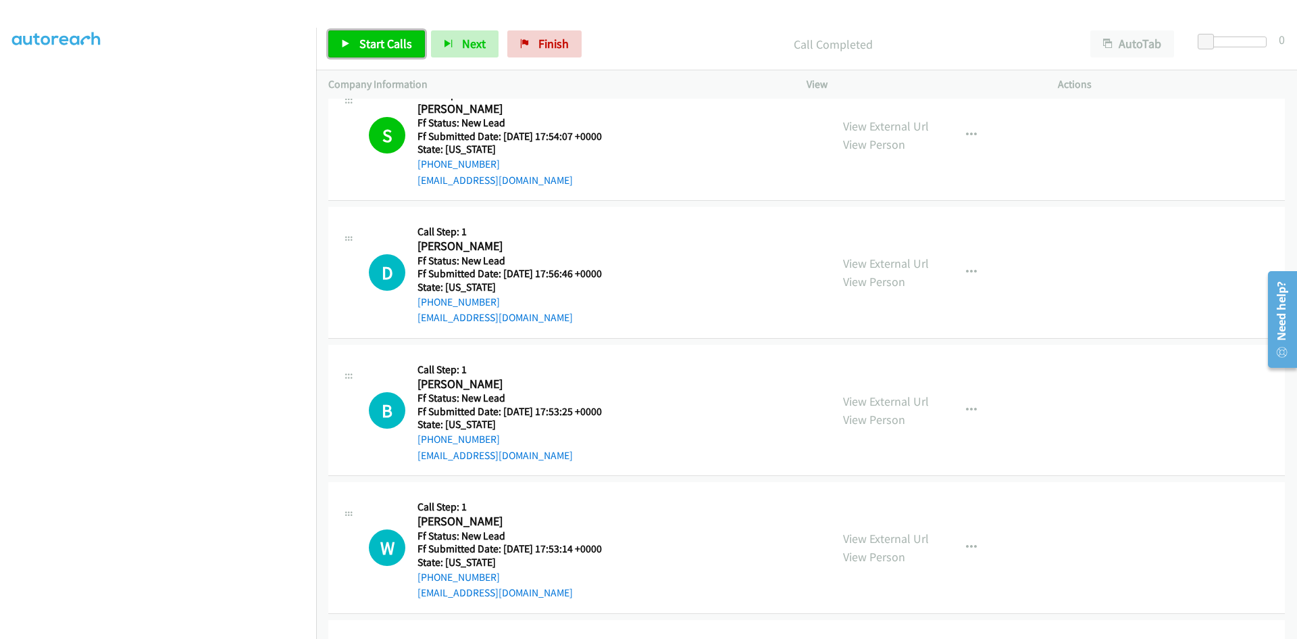
click at [382, 49] on span "Start Calls" at bounding box center [385, 44] width 53 height 16
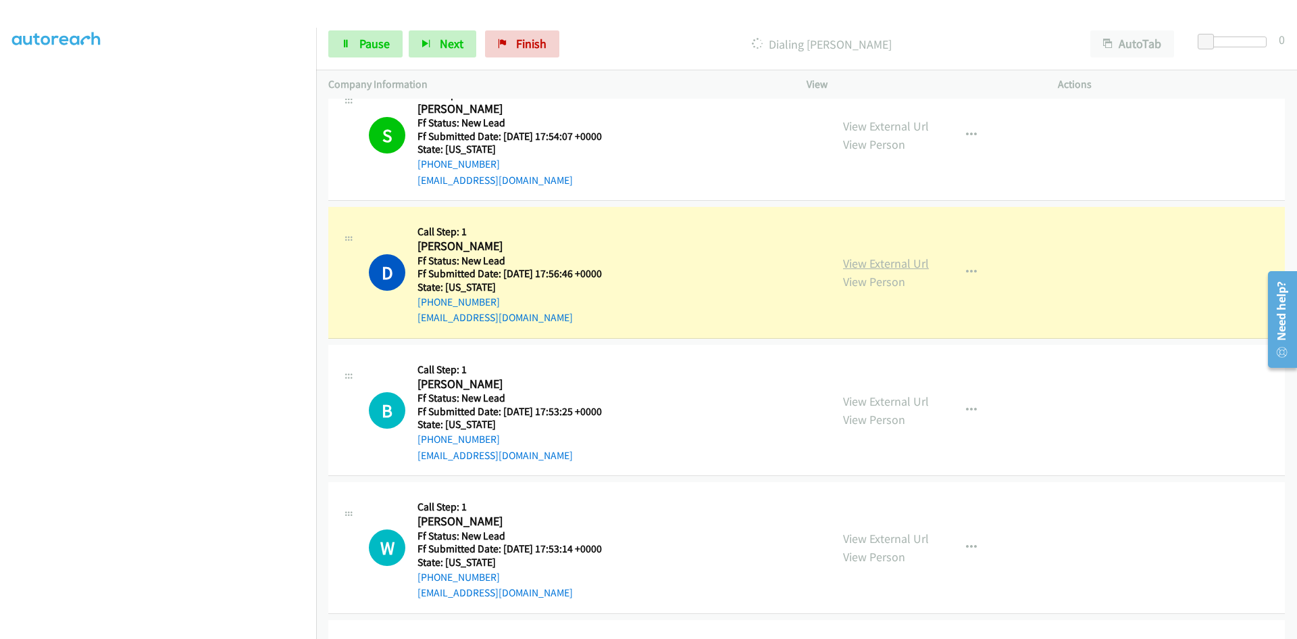
click at [911, 264] on link "View External Url" at bounding box center [886, 263] width 86 height 16
click at [370, 45] on span "Pause" at bounding box center [374, 44] width 30 height 16
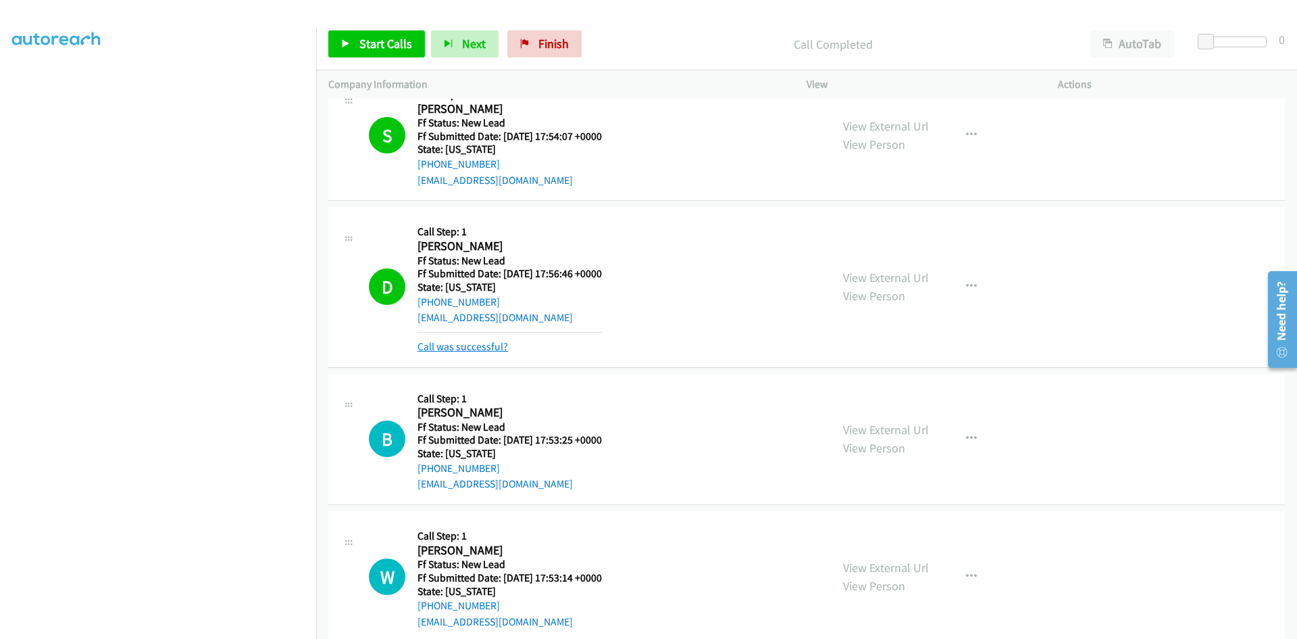
click at [468, 343] on link "Call was successful?" at bounding box center [463, 346] width 91 height 13
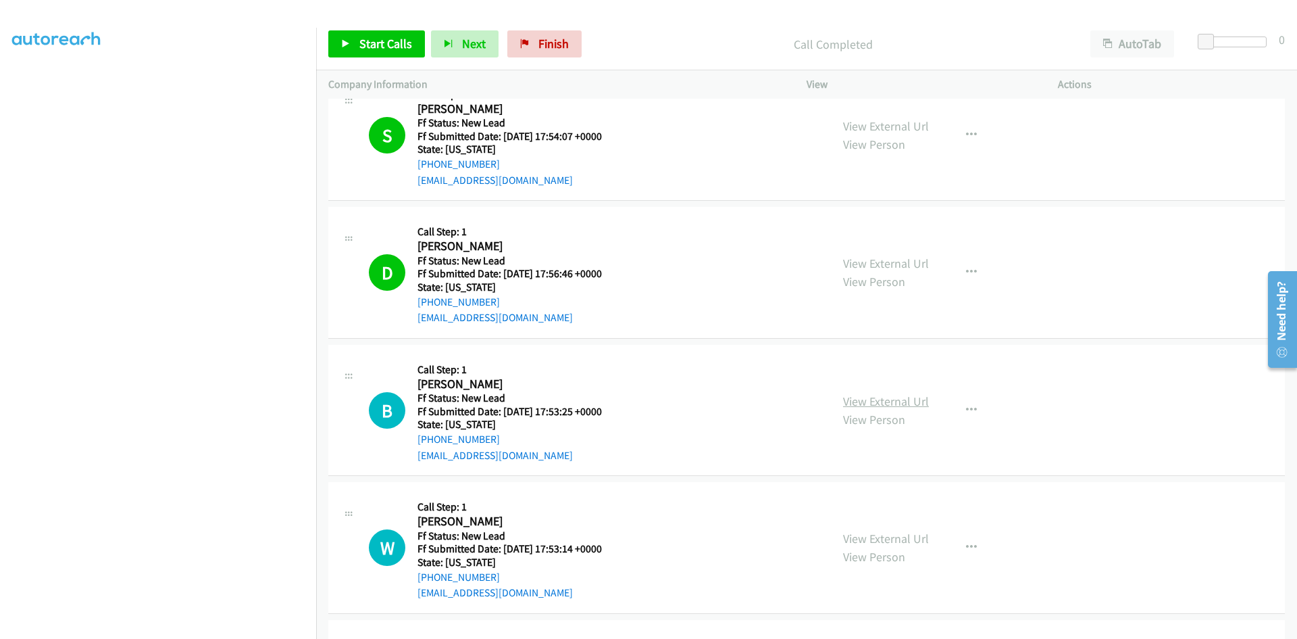
click at [922, 406] on link "View External Url" at bounding box center [886, 401] width 86 height 16
click at [401, 39] on span "Start Calls" at bounding box center [385, 44] width 53 height 16
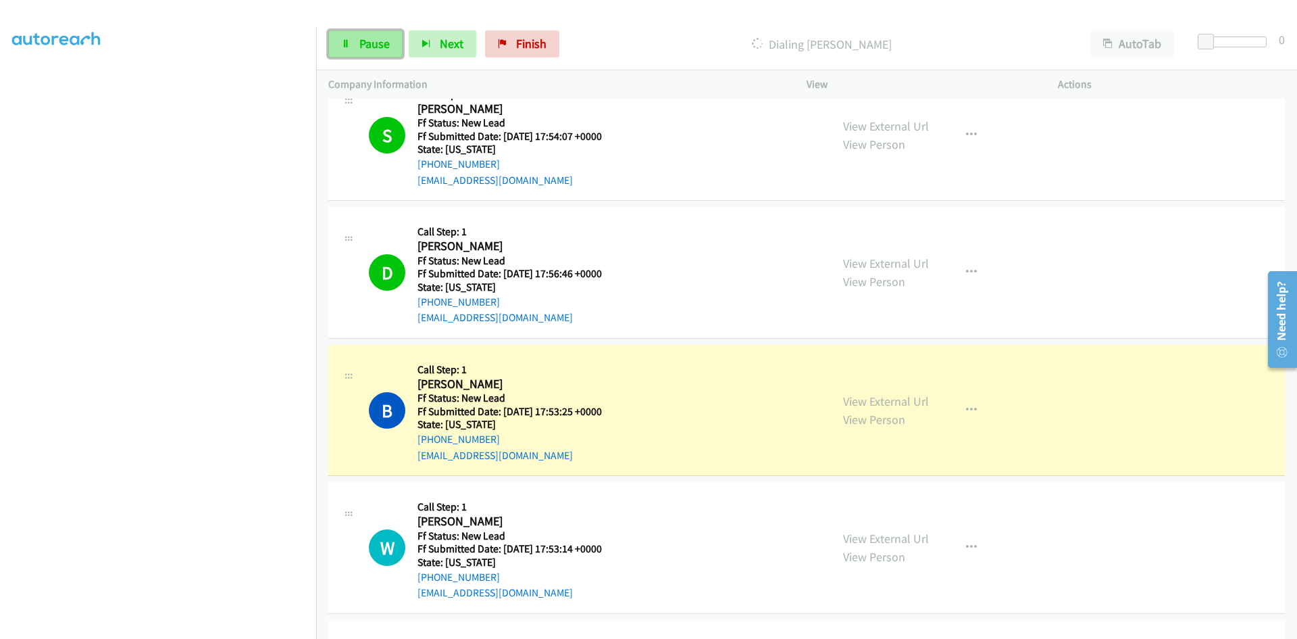
click at [367, 47] on span "Pause" at bounding box center [374, 44] width 30 height 16
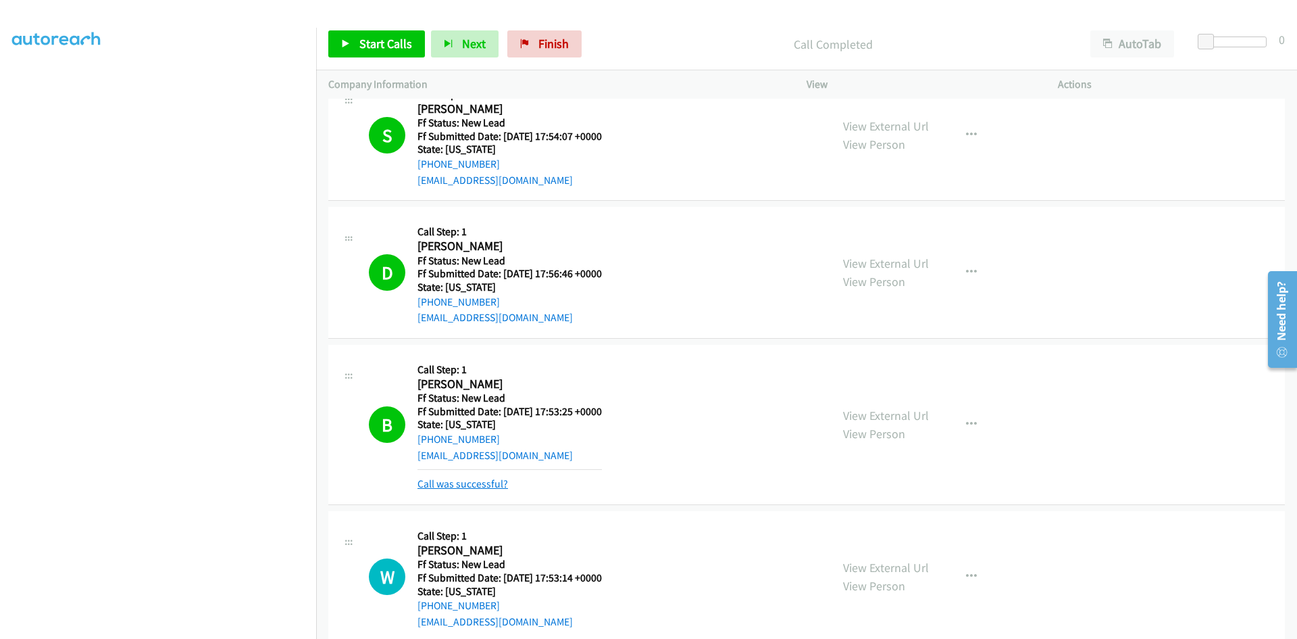
click at [468, 484] on link "Call was successful?" at bounding box center [463, 483] width 91 height 13
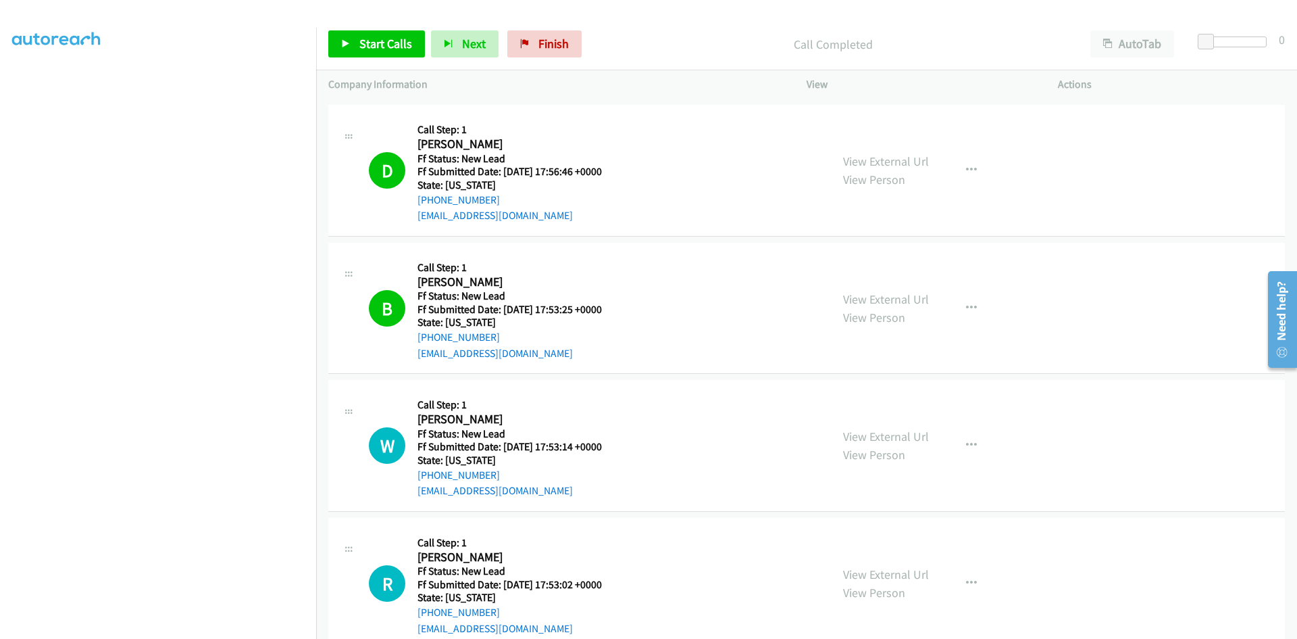
scroll to position [1214, 0]
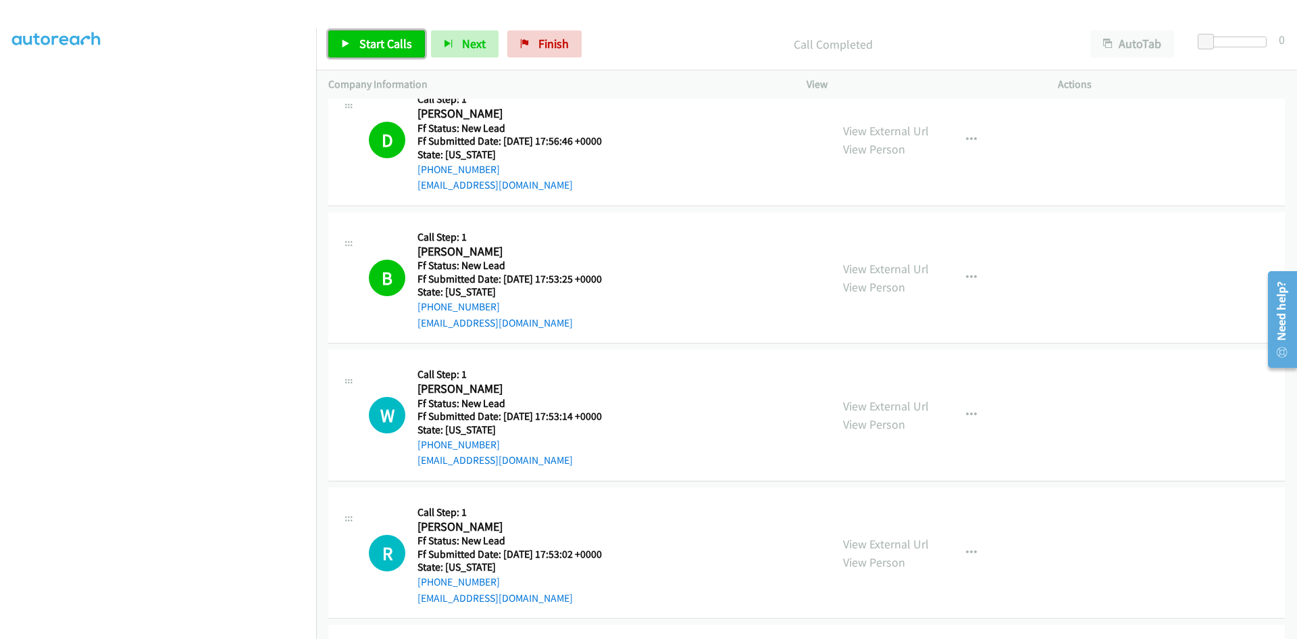
click at [387, 41] on span "Start Calls" at bounding box center [385, 44] width 53 height 16
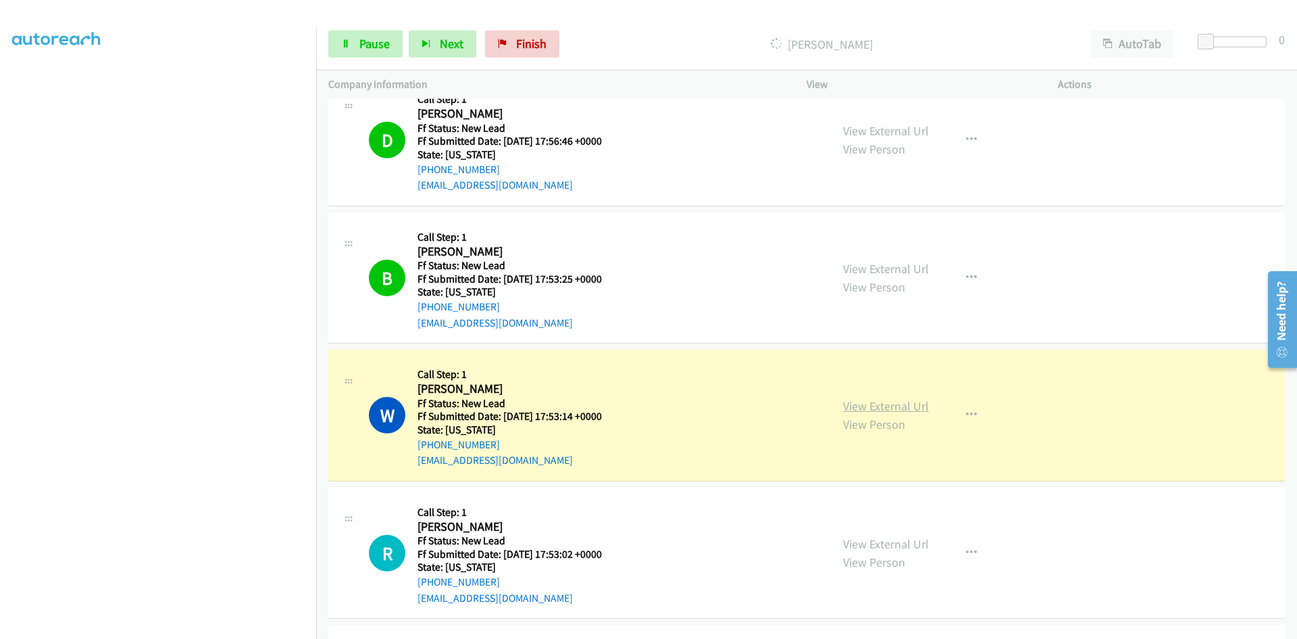
click at [901, 404] on link "View External Url" at bounding box center [886, 406] width 86 height 16
click at [365, 46] on span "Pause" at bounding box center [374, 44] width 30 height 16
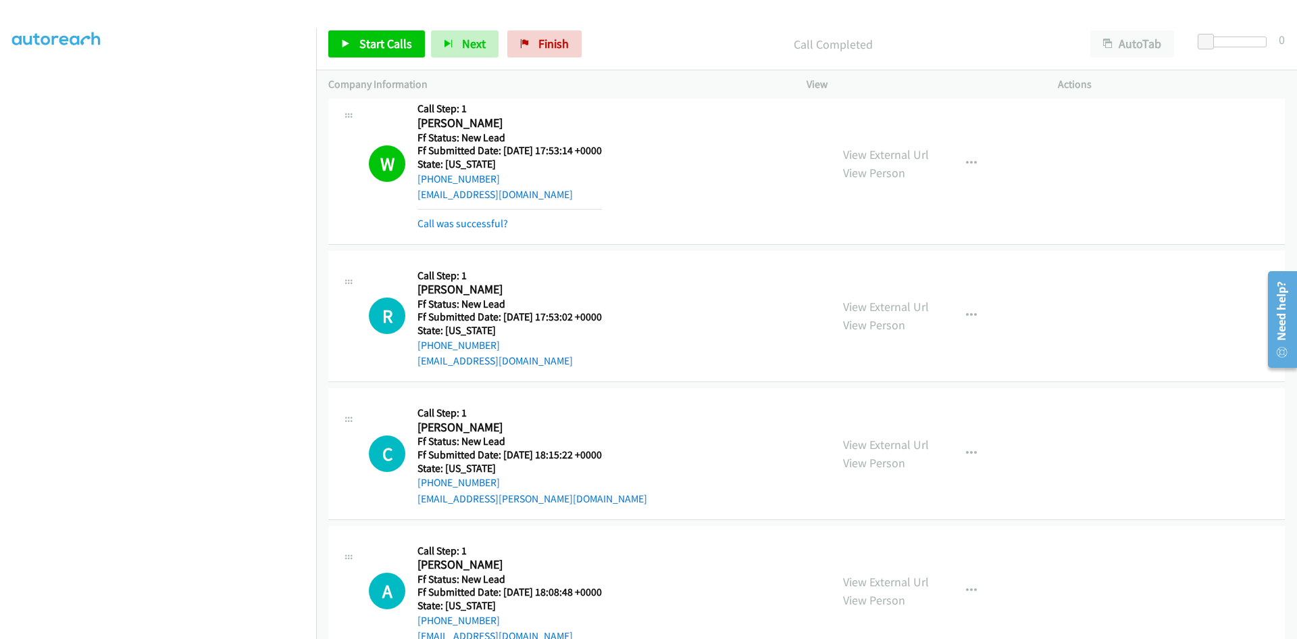
scroll to position [1455, 0]
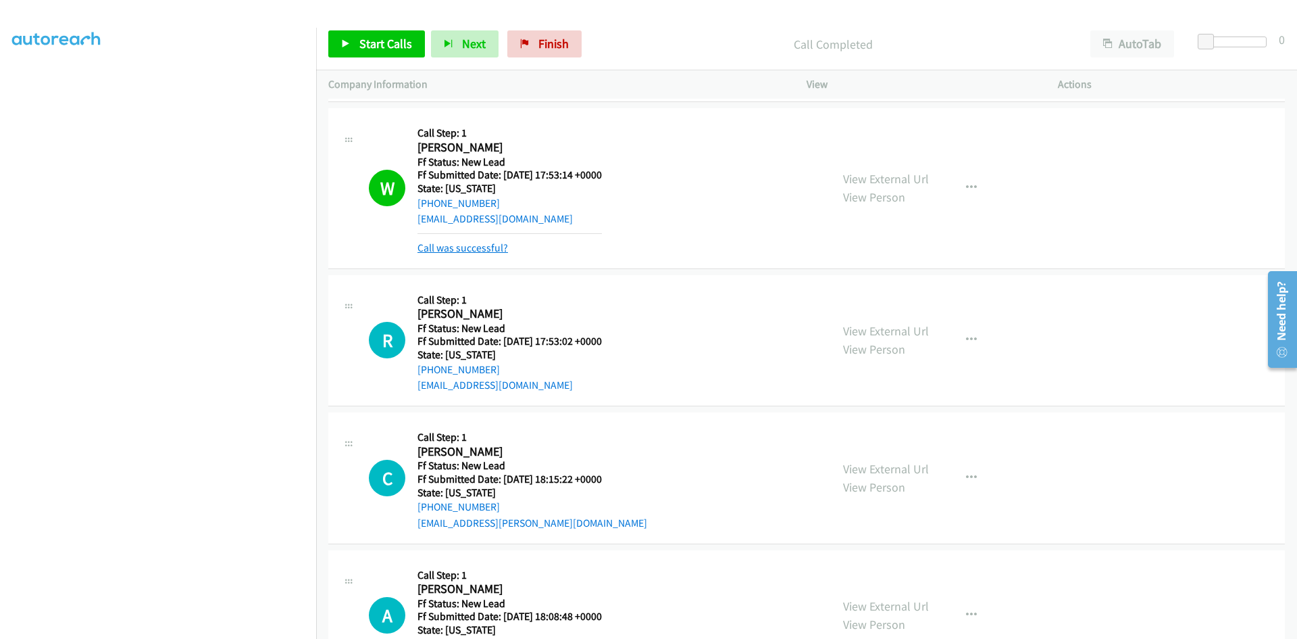
click at [451, 243] on link "Call was successful?" at bounding box center [463, 247] width 91 height 13
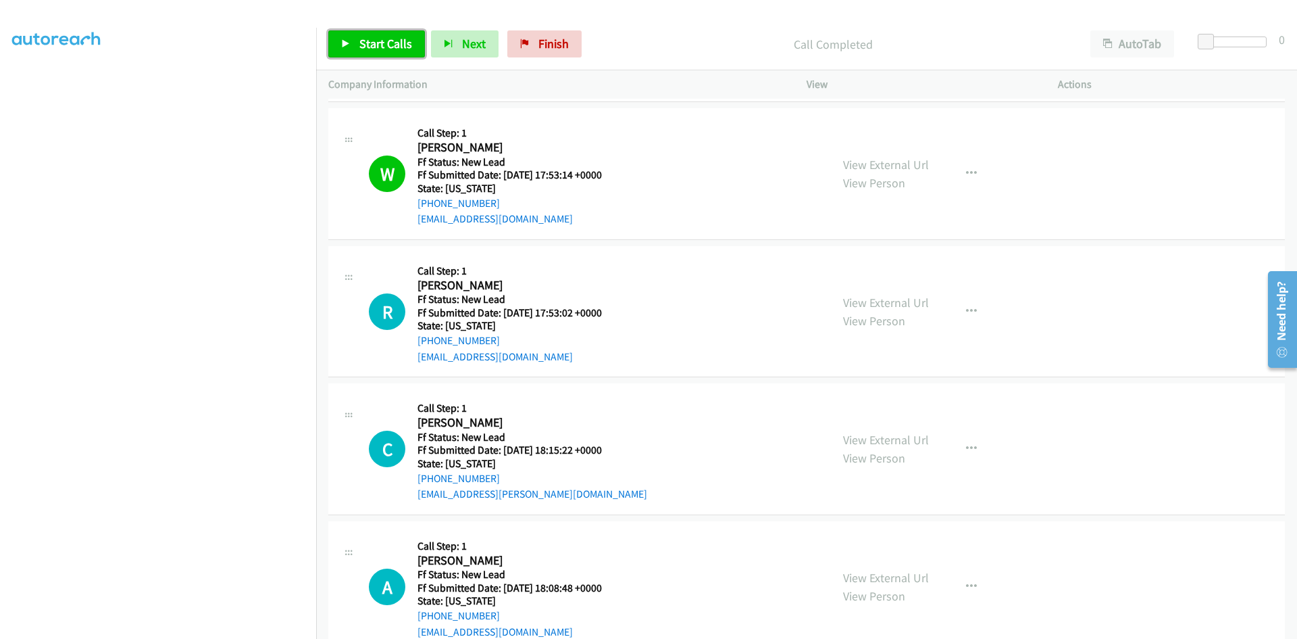
click at [372, 43] on span "Start Calls" at bounding box center [385, 44] width 53 height 16
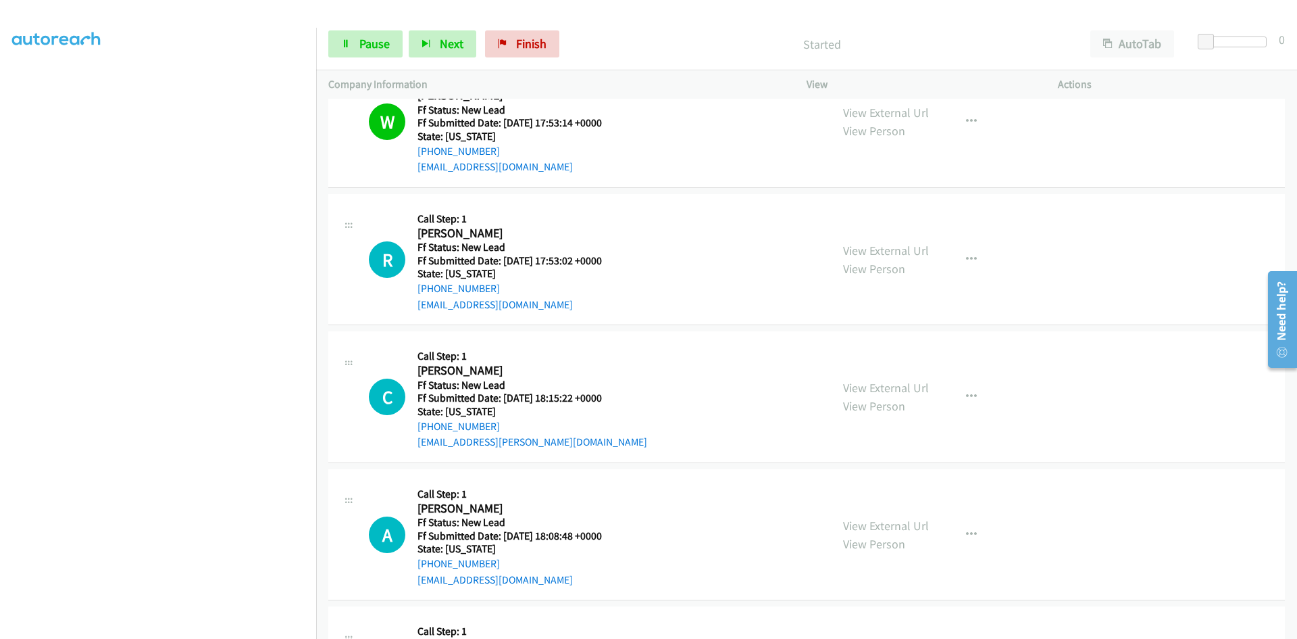
scroll to position [1590, 0]
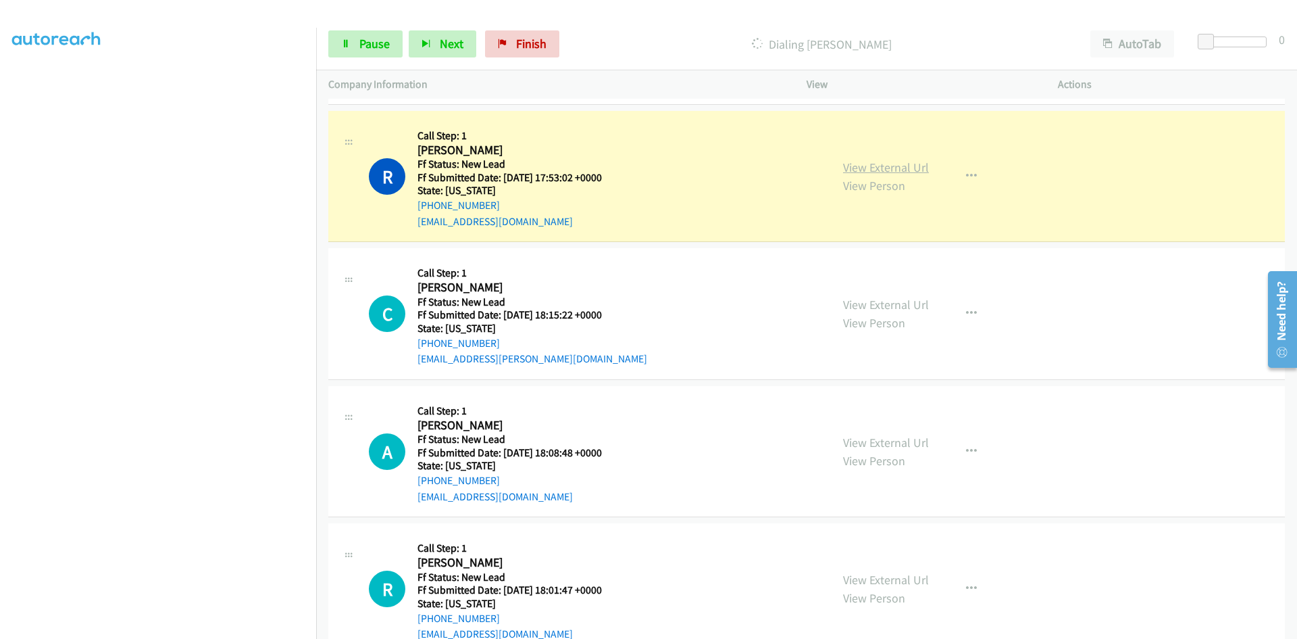
click at [908, 164] on link "View External Url" at bounding box center [886, 167] width 86 height 16
click at [917, 306] on link "View External Url" at bounding box center [886, 305] width 86 height 16
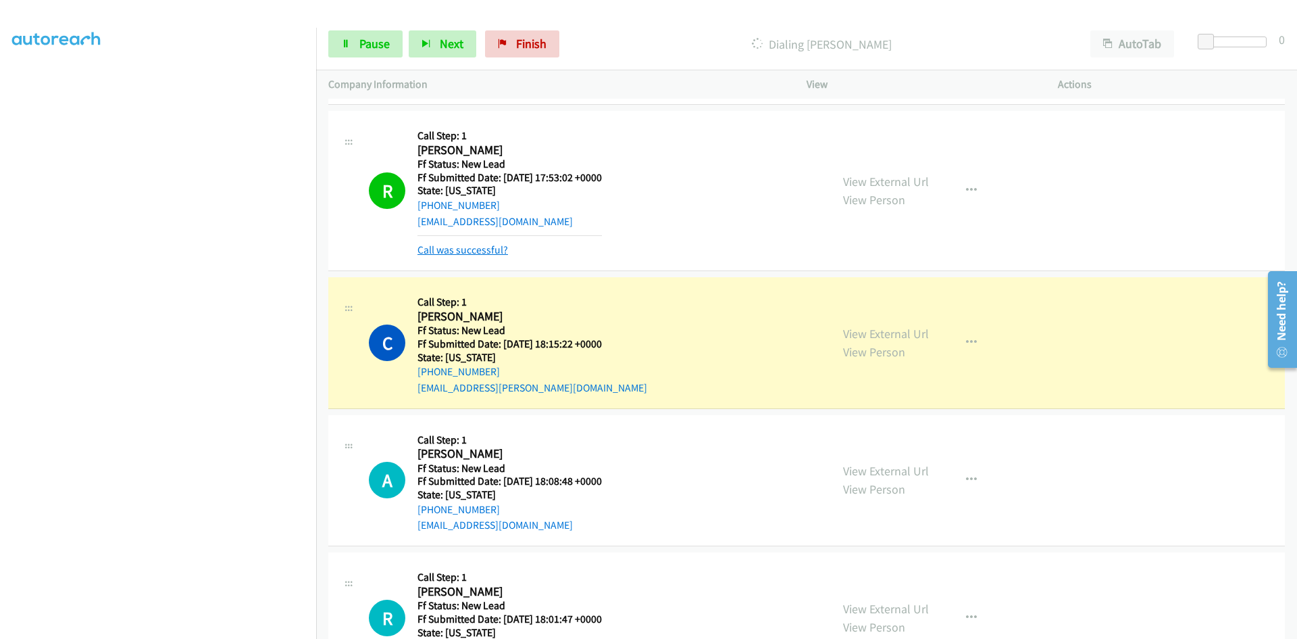
click at [501, 253] on link "Call was successful?" at bounding box center [463, 249] width 91 height 13
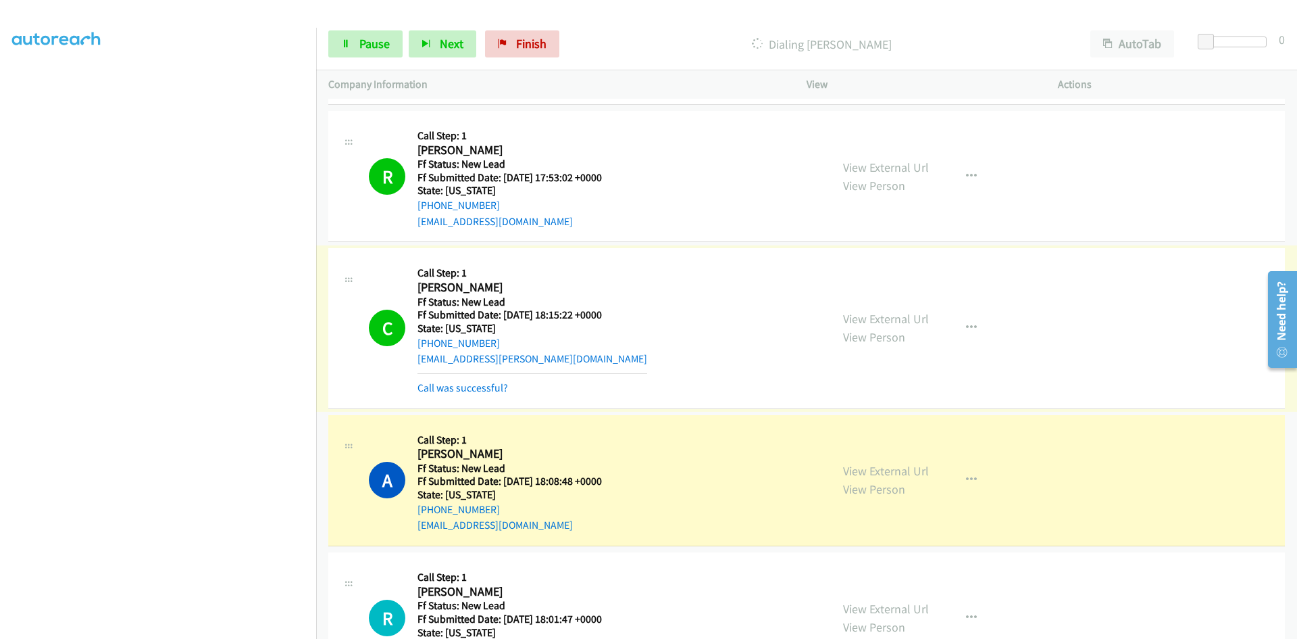
click at [499, 390] on link "Call was successful?" at bounding box center [463, 387] width 91 height 13
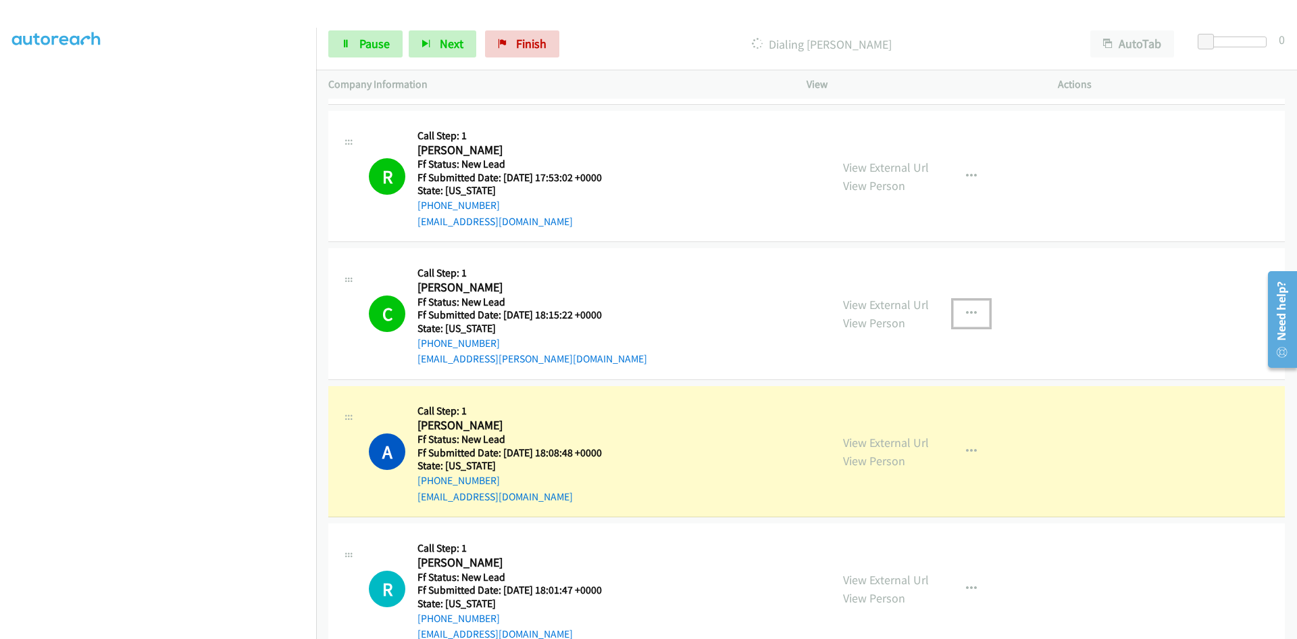
click at [966, 313] on icon "button" at bounding box center [971, 313] width 11 height 11
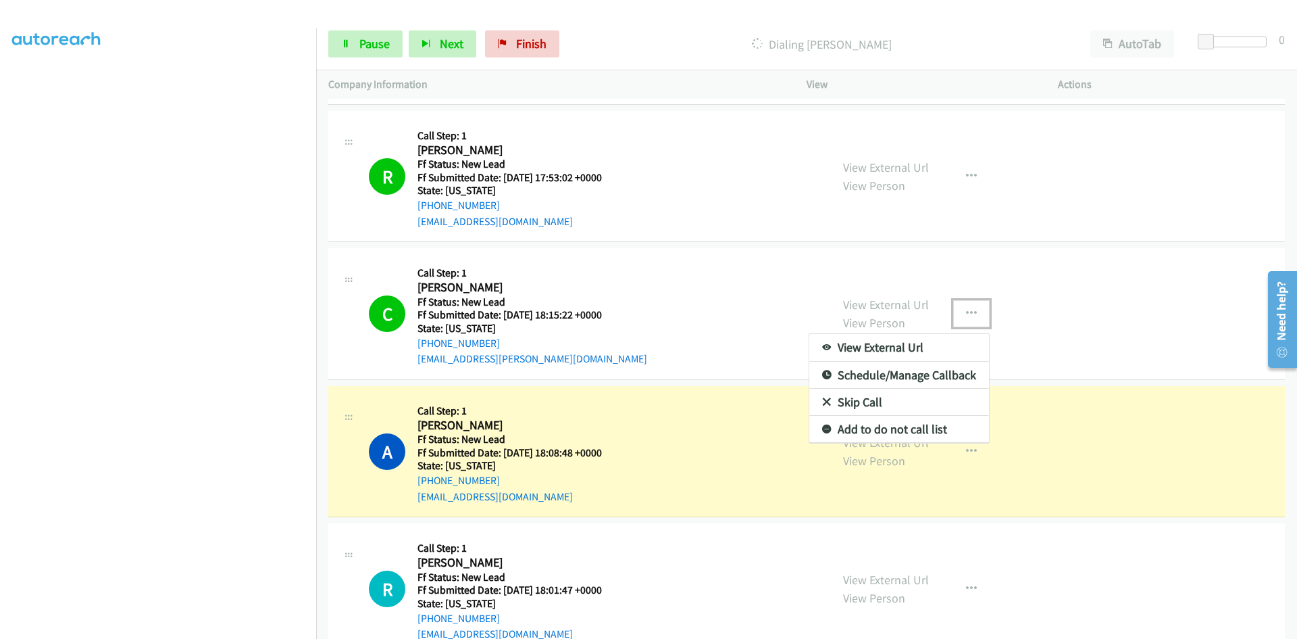
click at [838, 434] on link "Add to do not call list" at bounding box center [899, 429] width 180 height 27
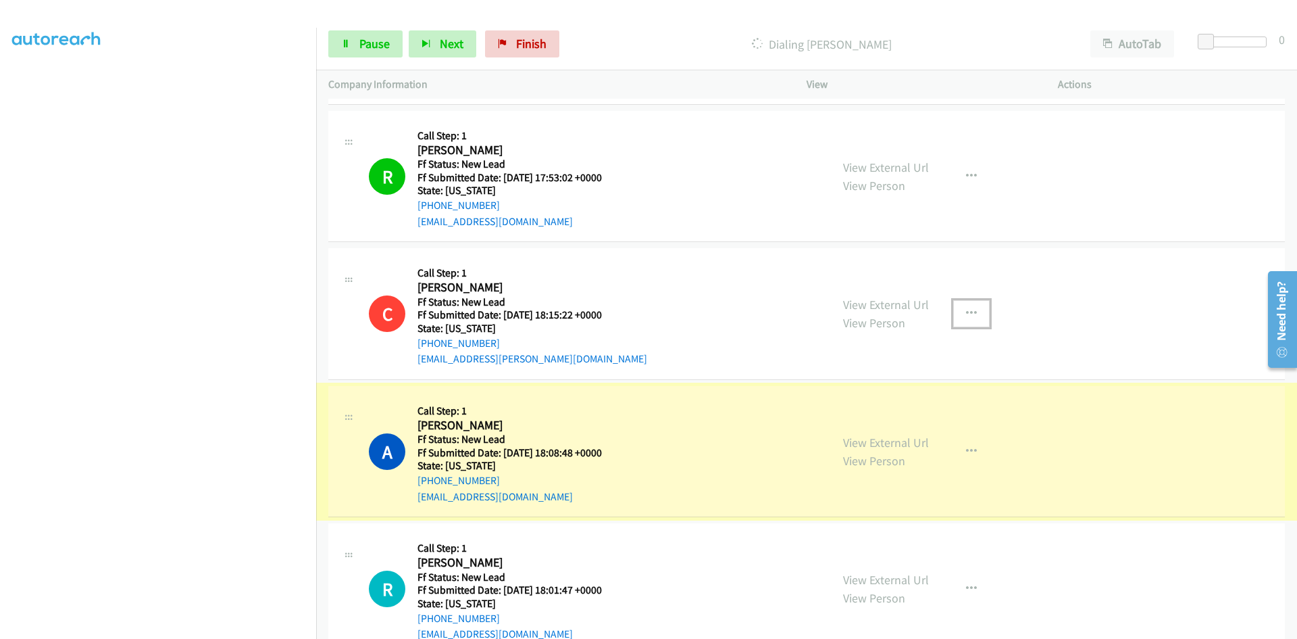
click at [890, 440] on link "View External Url" at bounding box center [886, 442] width 86 height 16
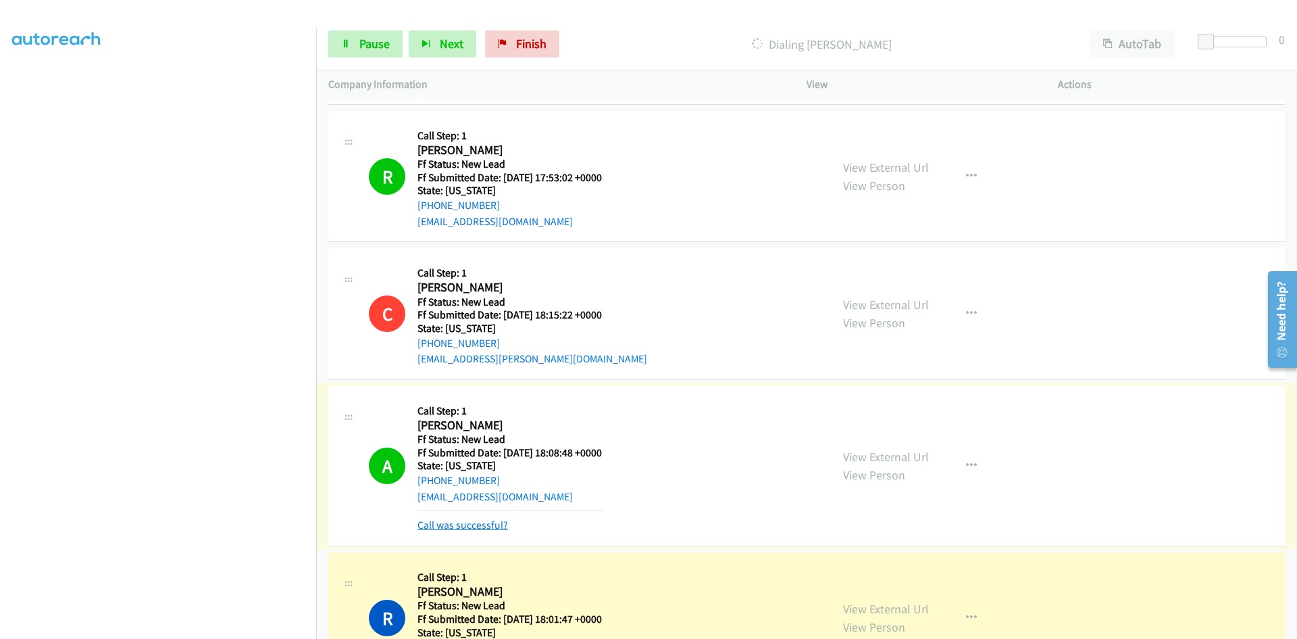
click at [446, 519] on link "Call was successful?" at bounding box center [463, 524] width 91 height 13
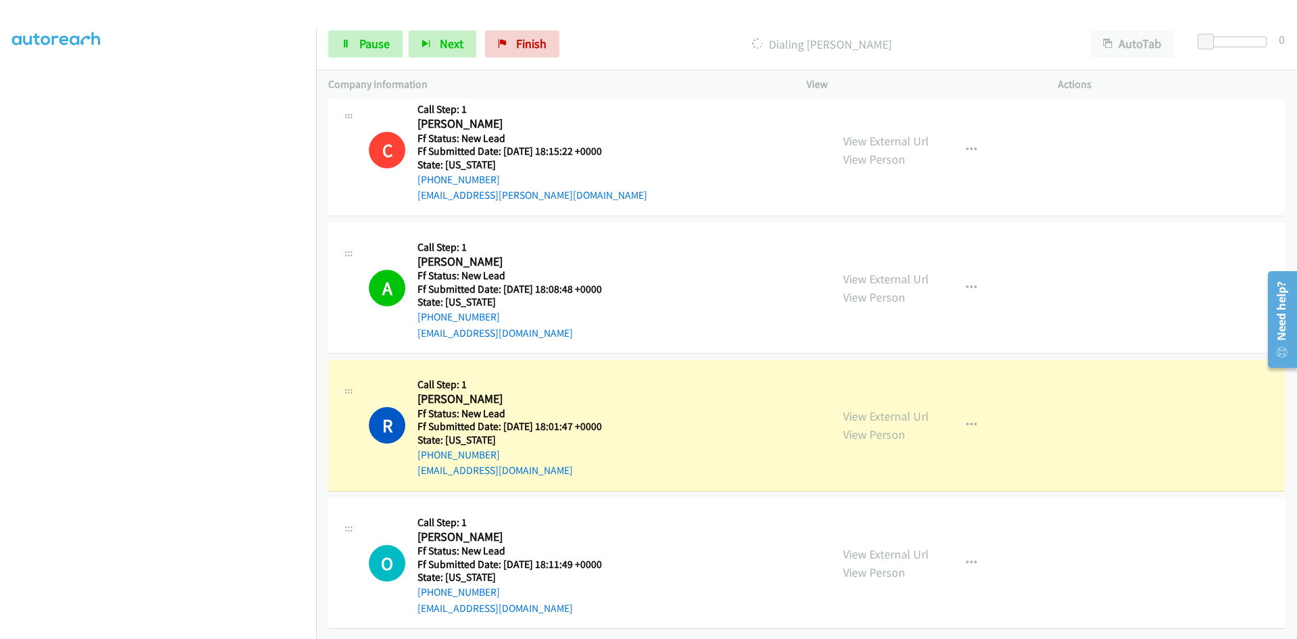
scroll to position [1764, 0]
click at [859, 408] on link "View External Url" at bounding box center [886, 416] width 86 height 16
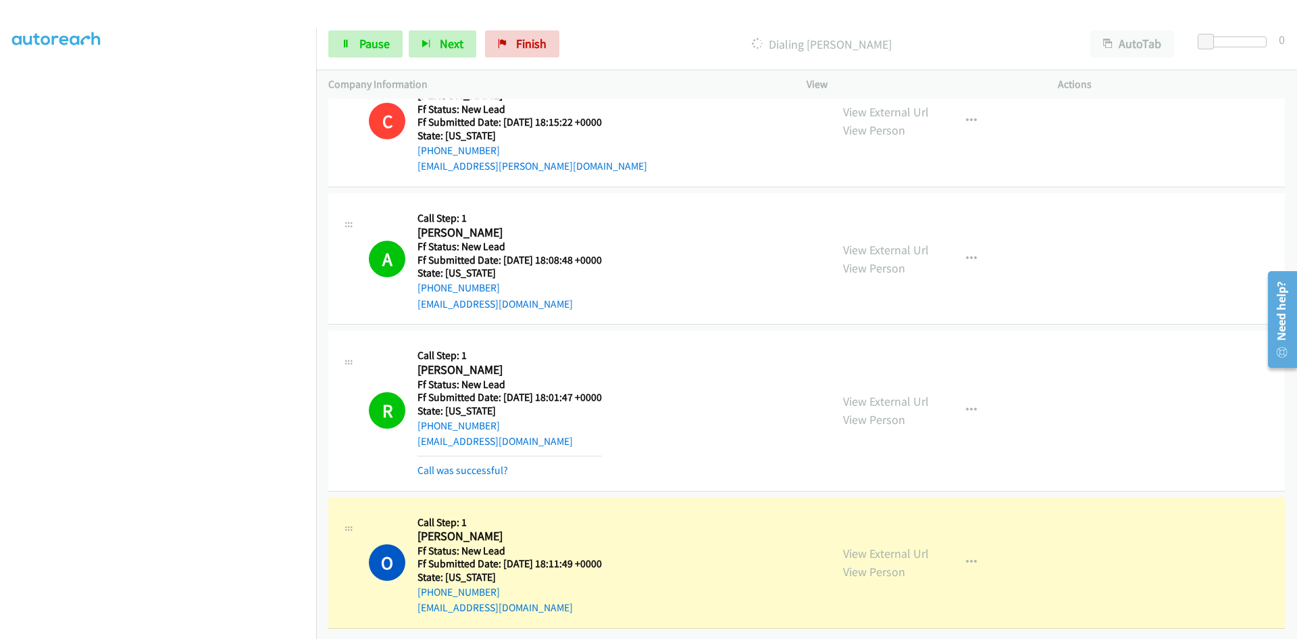
scroll to position [1793, 0]
click at [899, 545] on link "View External Url" at bounding box center [886, 553] width 86 height 16
click at [372, 47] on span "Pause" at bounding box center [374, 44] width 30 height 16
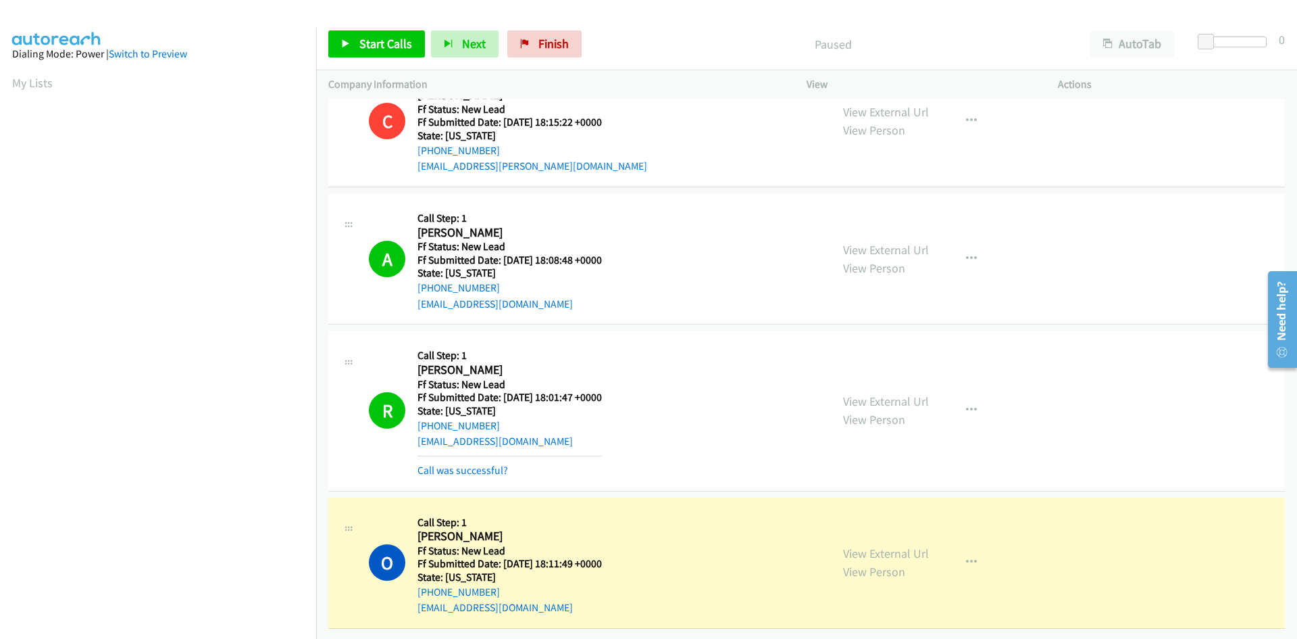
scroll to position [120, 0]
click at [457, 464] on link "Call was successful?" at bounding box center [463, 470] width 91 height 13
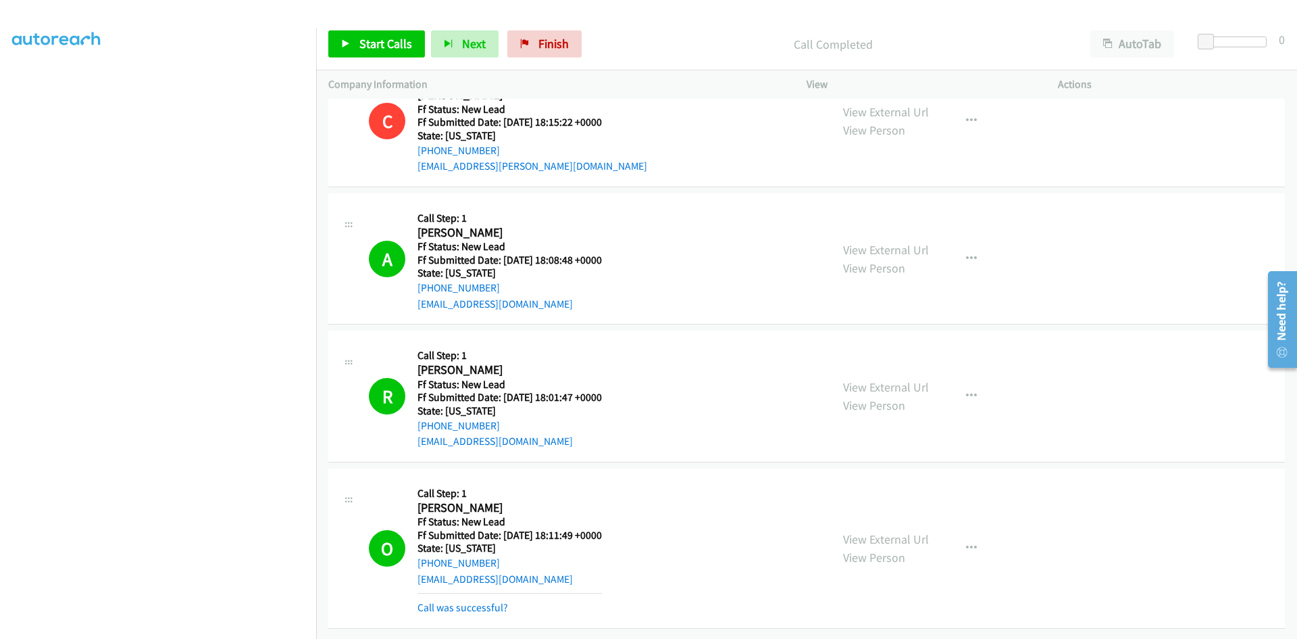
scroll to position [1836, 0]
click at [470, 601] on link "Call was successful?" at bounding box center [463, 607] width 91 height 13
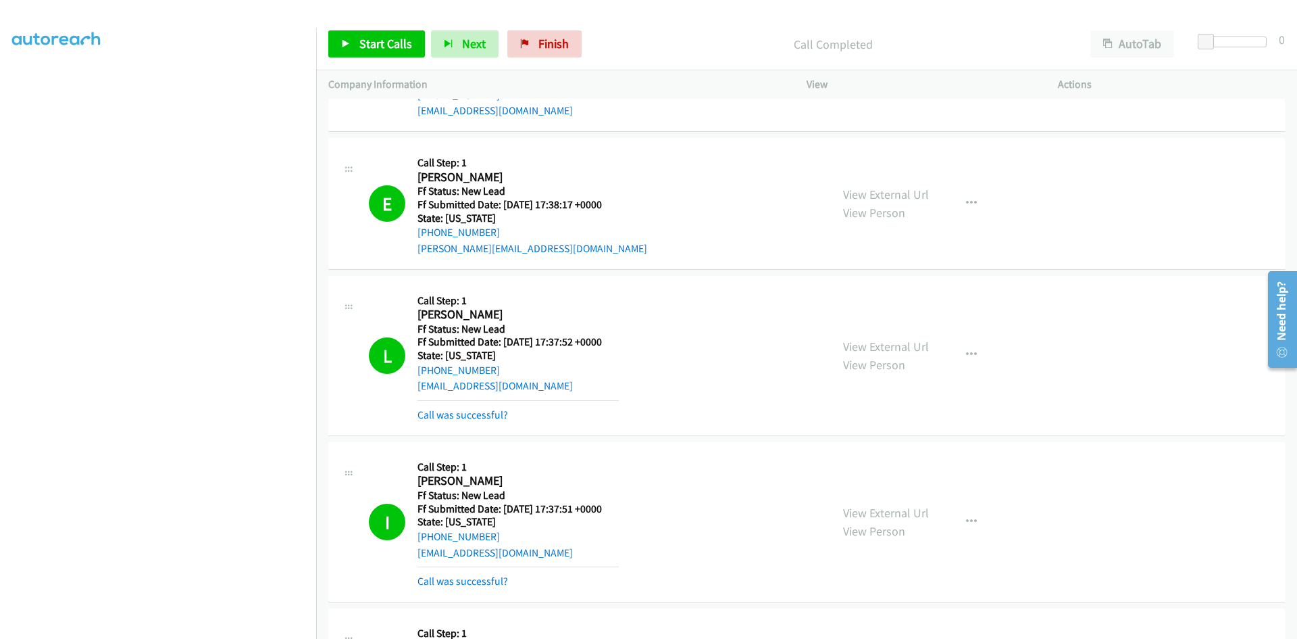
scroll to position [0, 0]
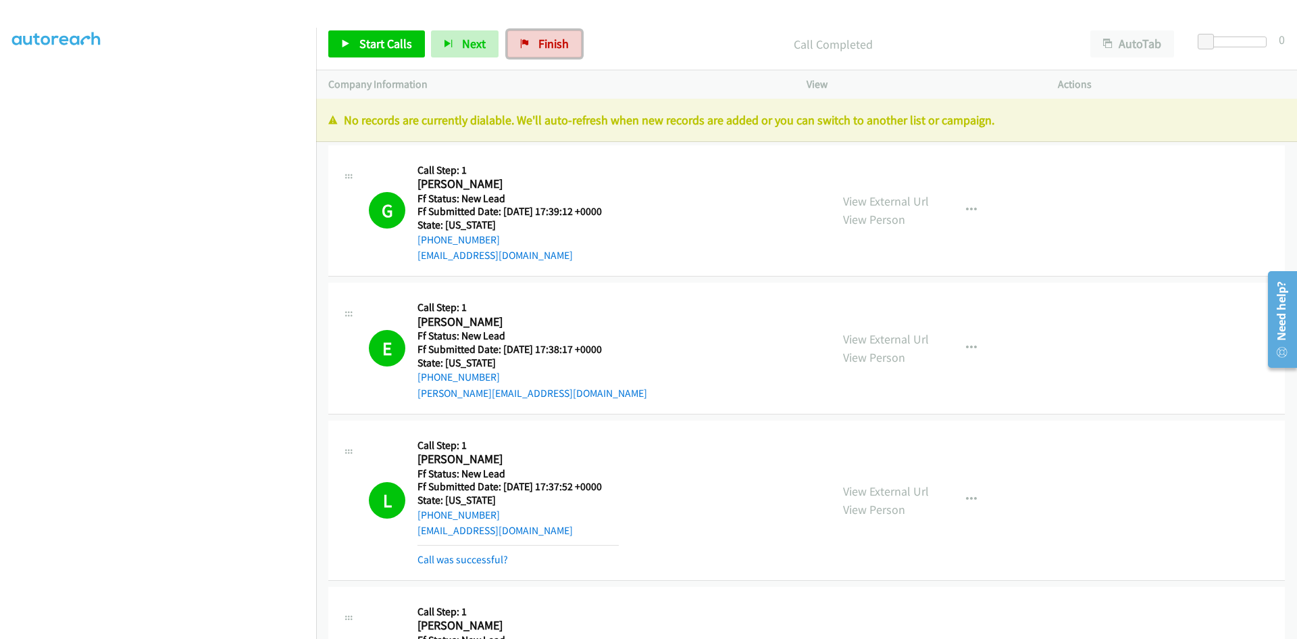
drag, startPoint x: 541, startPoint y: 39, endPoint x: 705, endPoint y: 74, distance: 168.7
click at [541, 39] on span "Finish" at bounding box center [554, 44] width 30 height 16
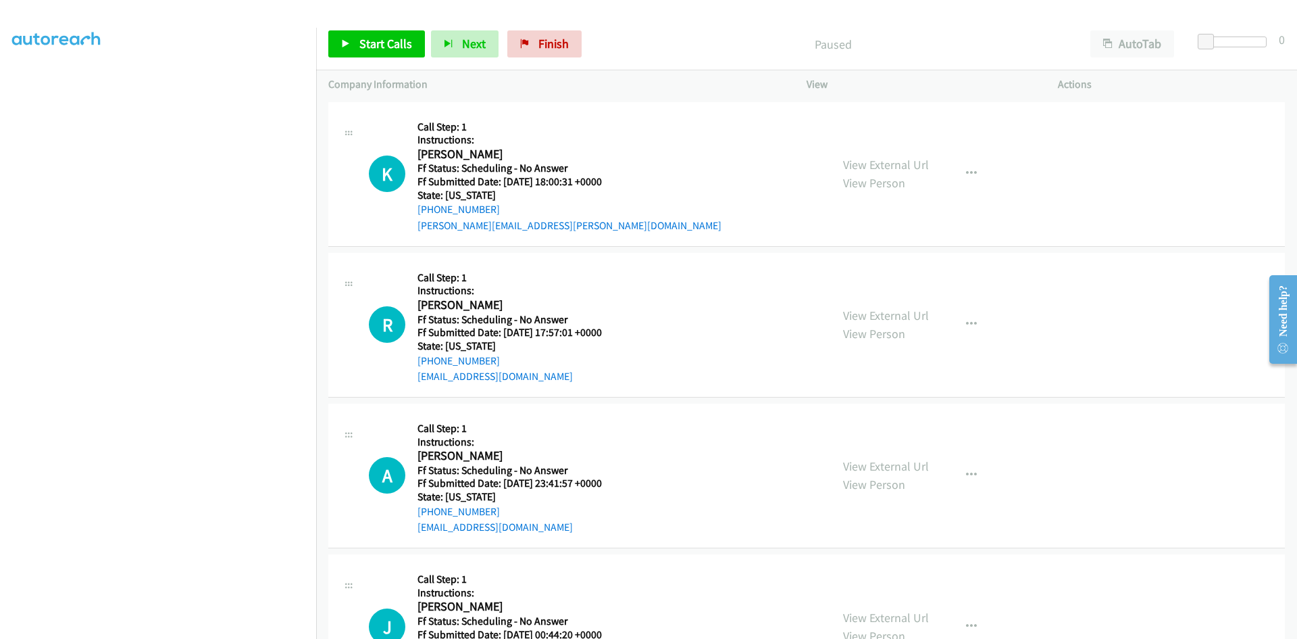
scroll to position [119, 0]
click at [391, 43] on span "Start Calls" at bounding box center [385, 44] width 53 height 16
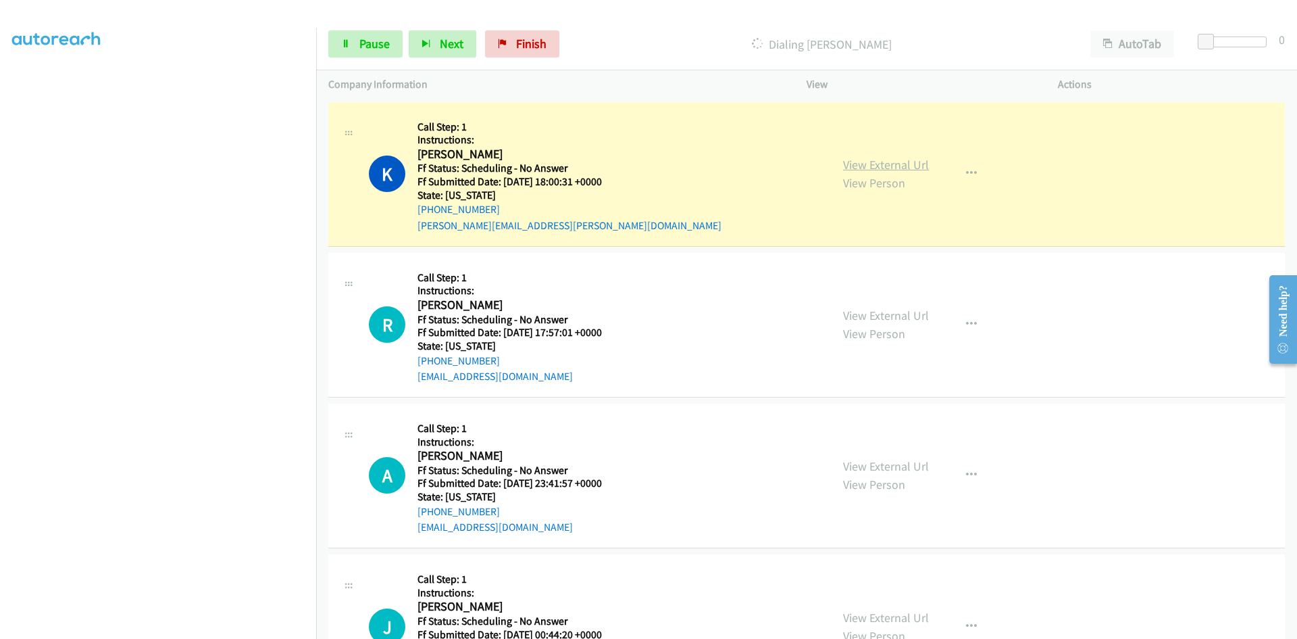
click at [893, 168] on link "View External Url" at bounding box center [886, 165] width 86 height 16
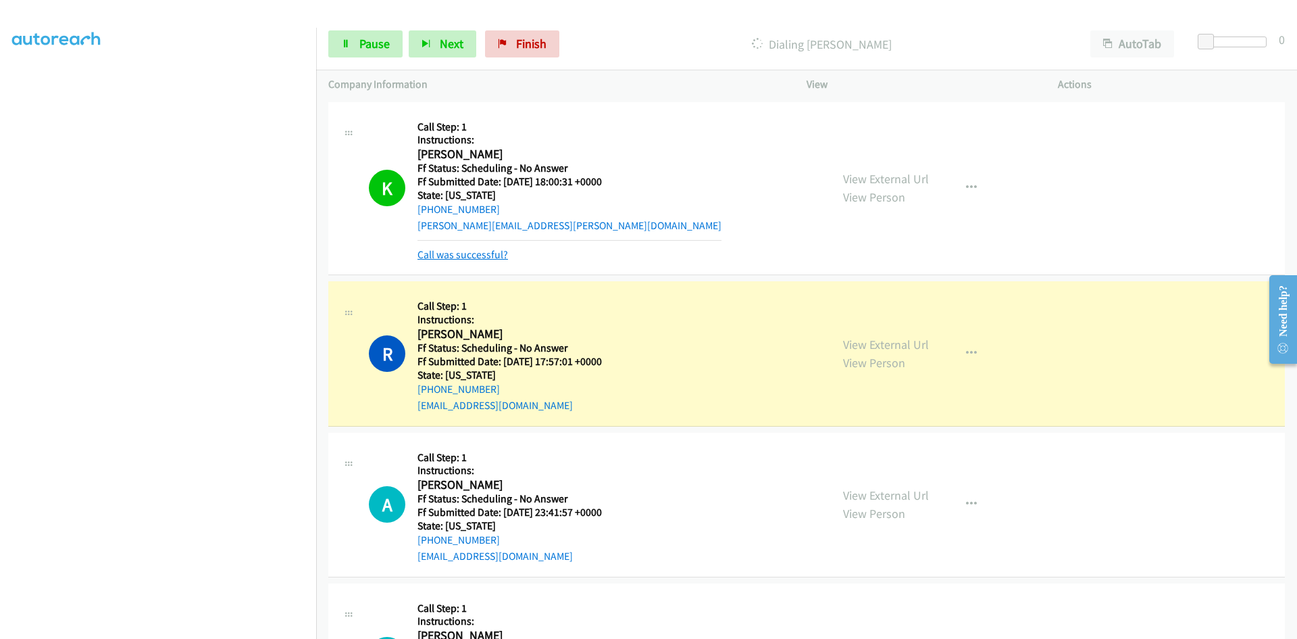
click at [497, 253] on link "Call was successful?" at bounding box center [463, 254] width 91 height 13
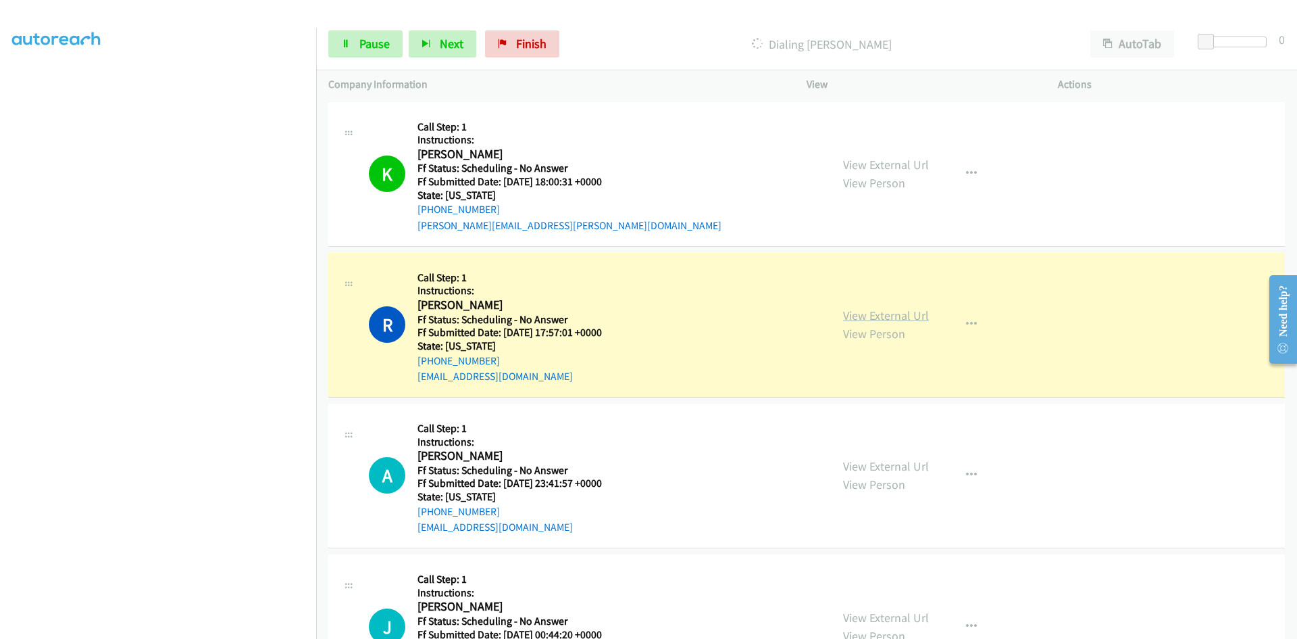
click at [843, 320] on link "View External Url" at bounding box center [886, 315] width 86 height 16
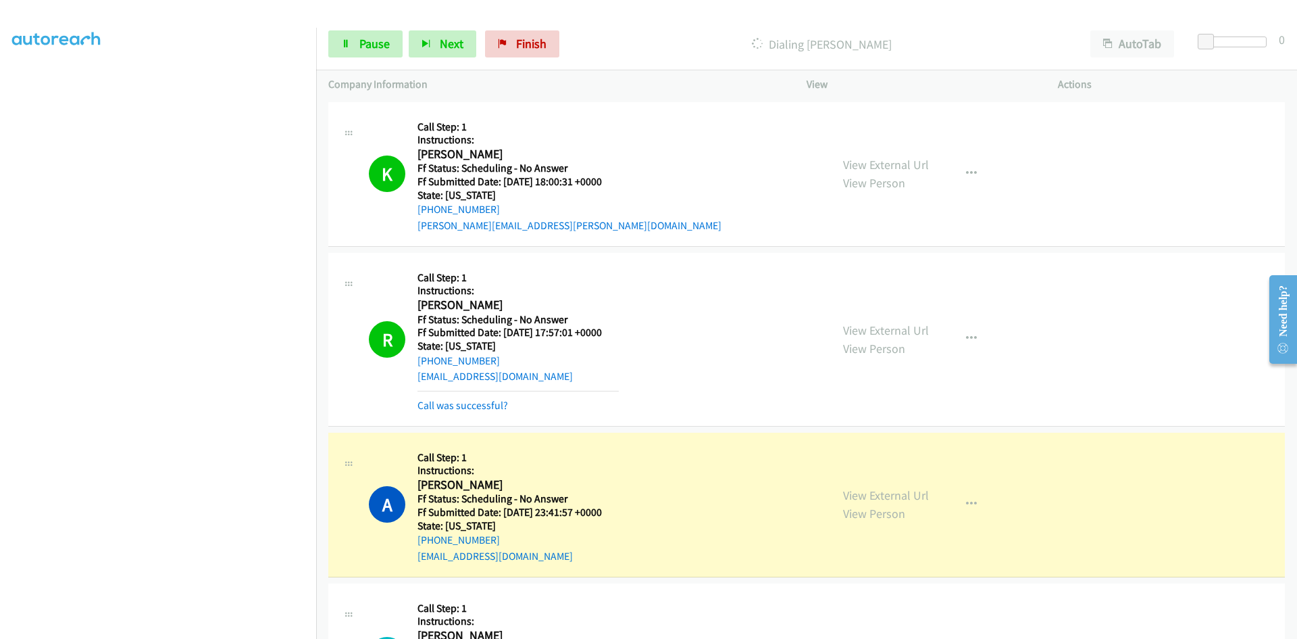
click at [616, 47] on p "Dialing Ari Skyhorse" at bounding box center [822, 44] width 489 height 18
click at [503, 407] on link "Call was successful?" at bounding box center [463, 405] width 91 height 13
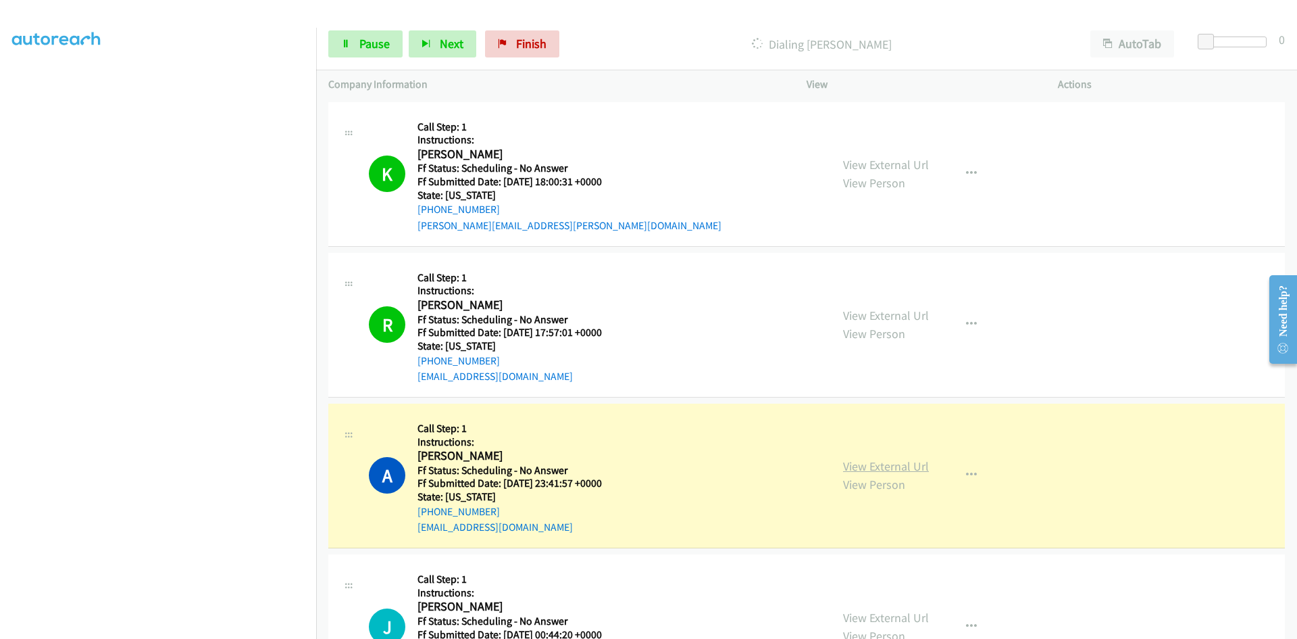
click at [896, 468] on link "View External Url" at bounding box center [886, 466] width 86 height 16
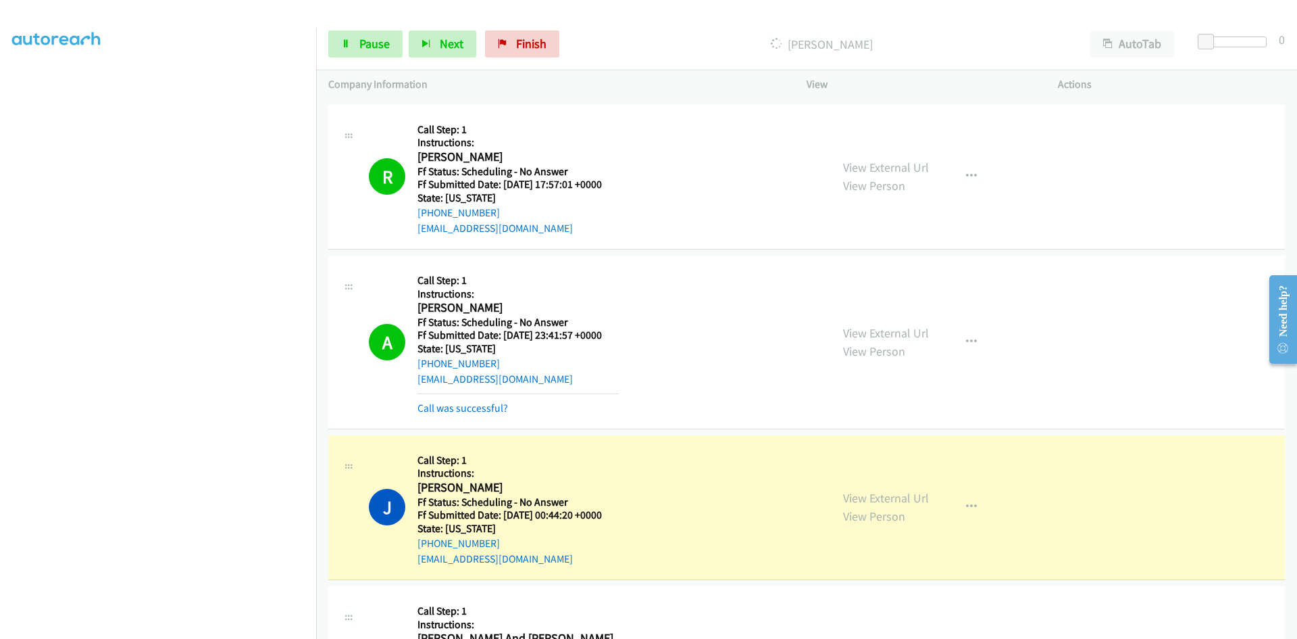
scroll to position [270, 0]
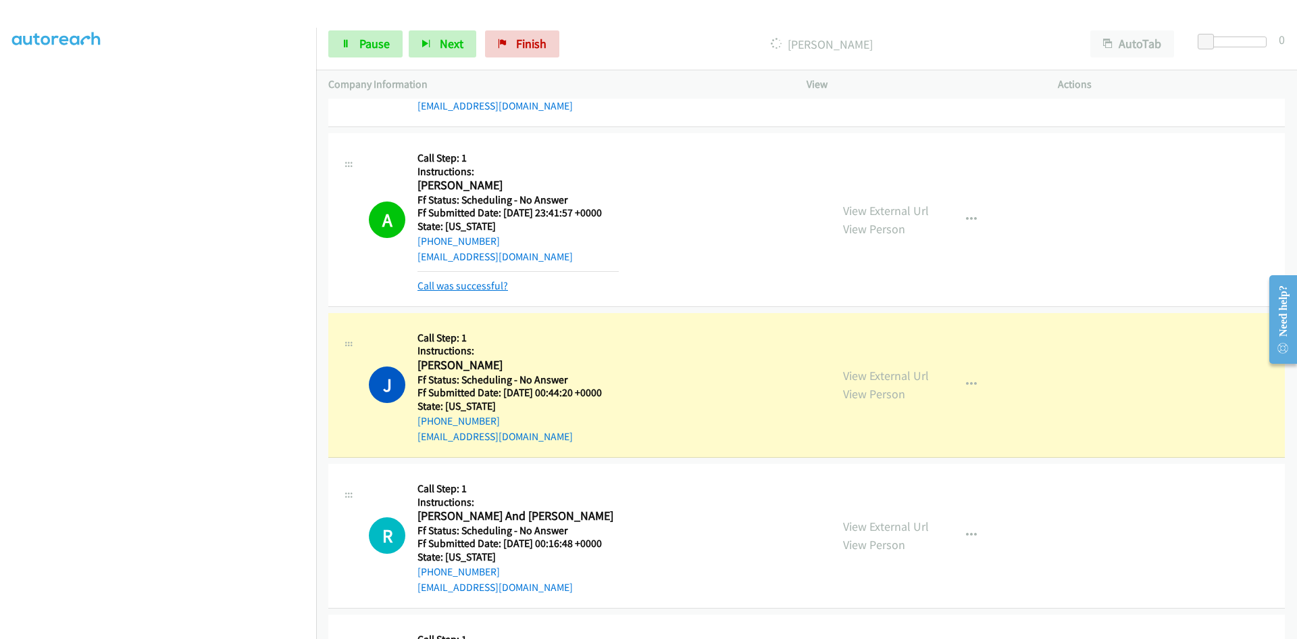
click at [493, 284] on link "Call was successful?" at bounding box center [463, 285] width 91 height 13
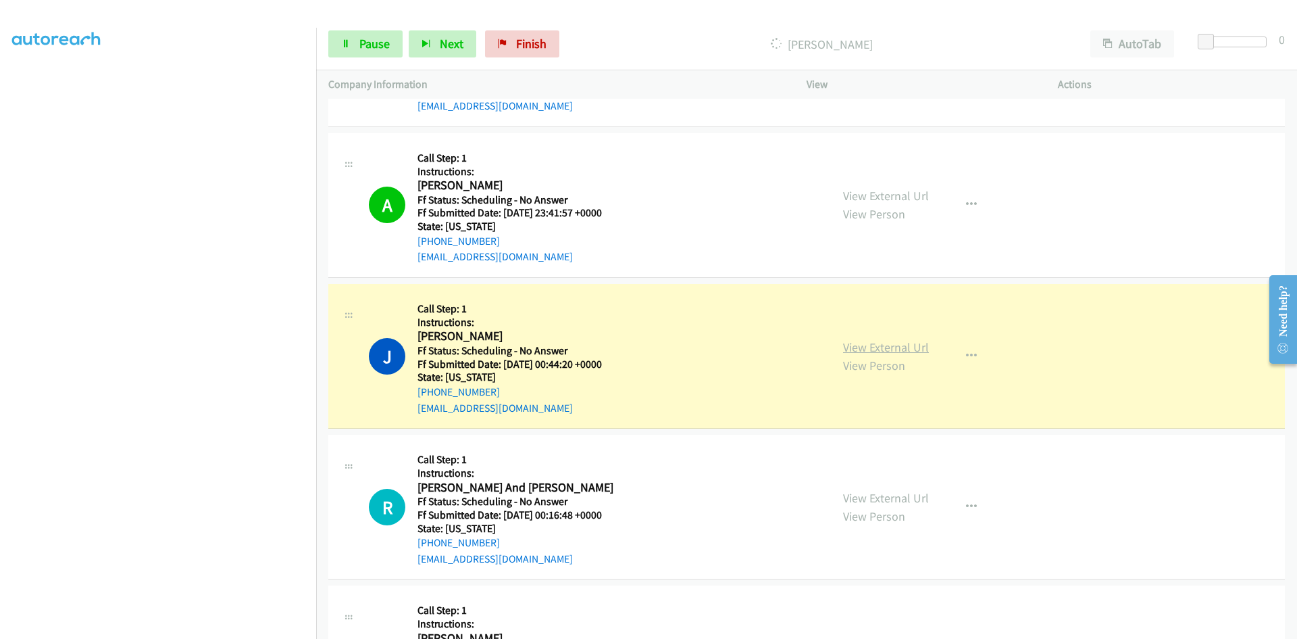
click at [848, 347] on link "View External Url" at bounding box center [886, 347] width 86 height 16
click at [369, 46] on span "Pause" at bounding box center [374, 44] width 30 height 16
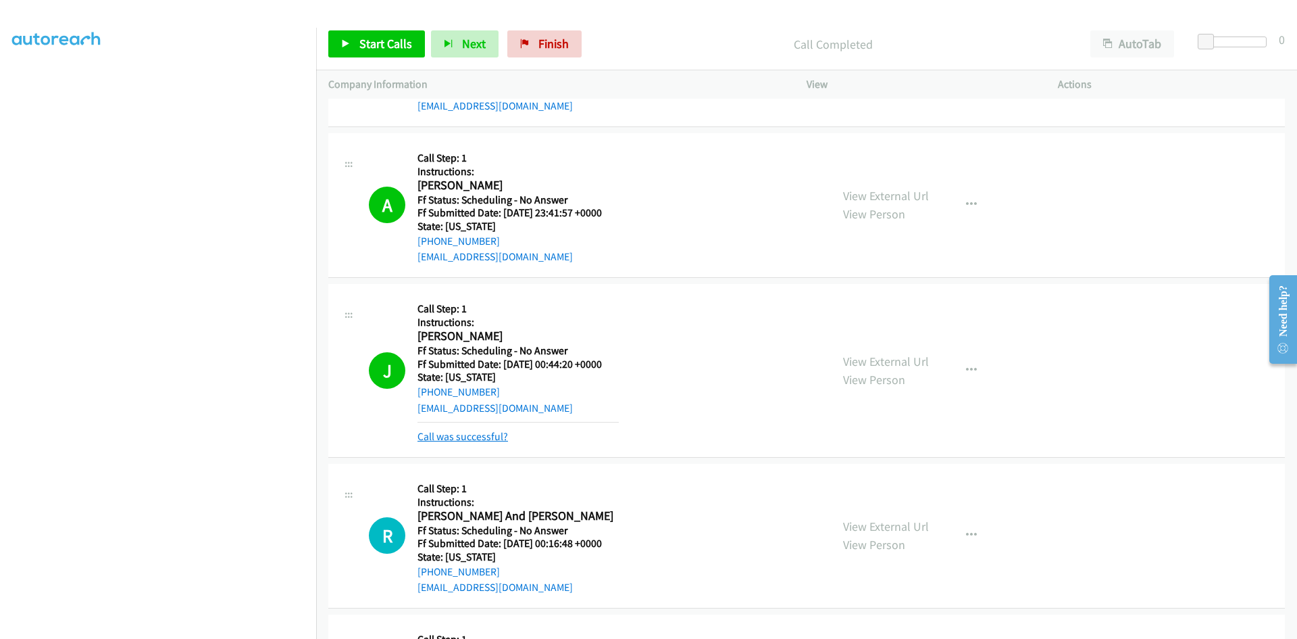
click at [436, 434] on link "Call was successful?" at bounding box center [463, 436] width 91 height 13
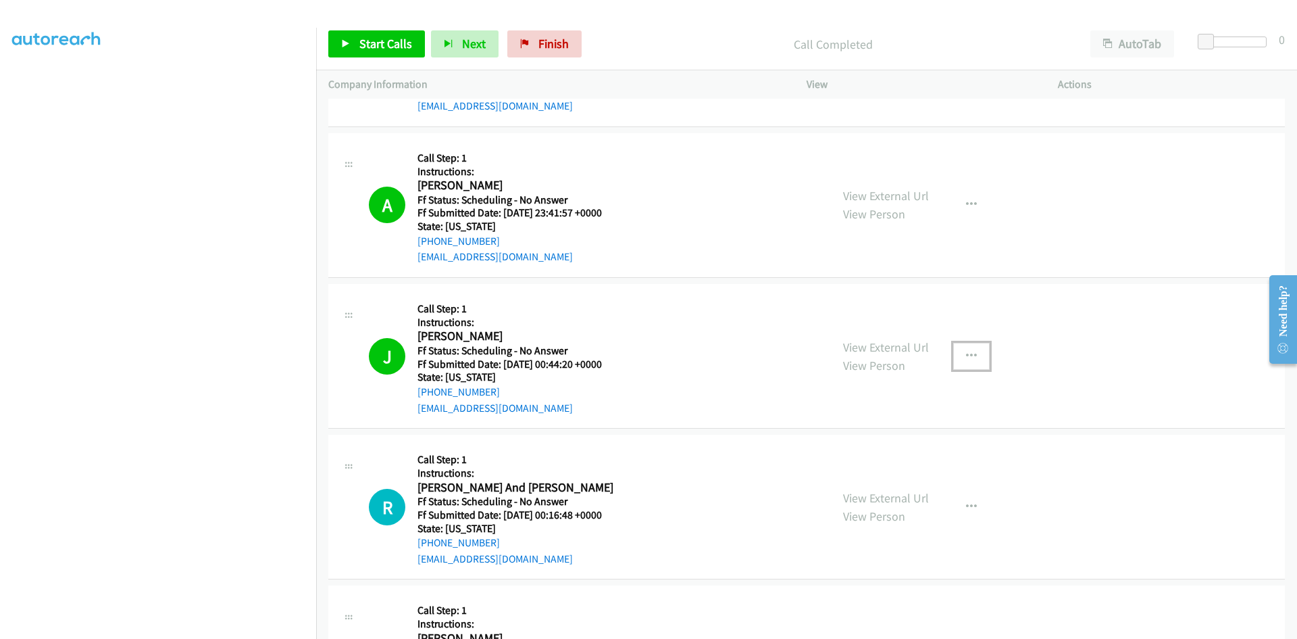
click at [966, 353] on icon "button" at bounding box center [971, 356] width 11 height 11
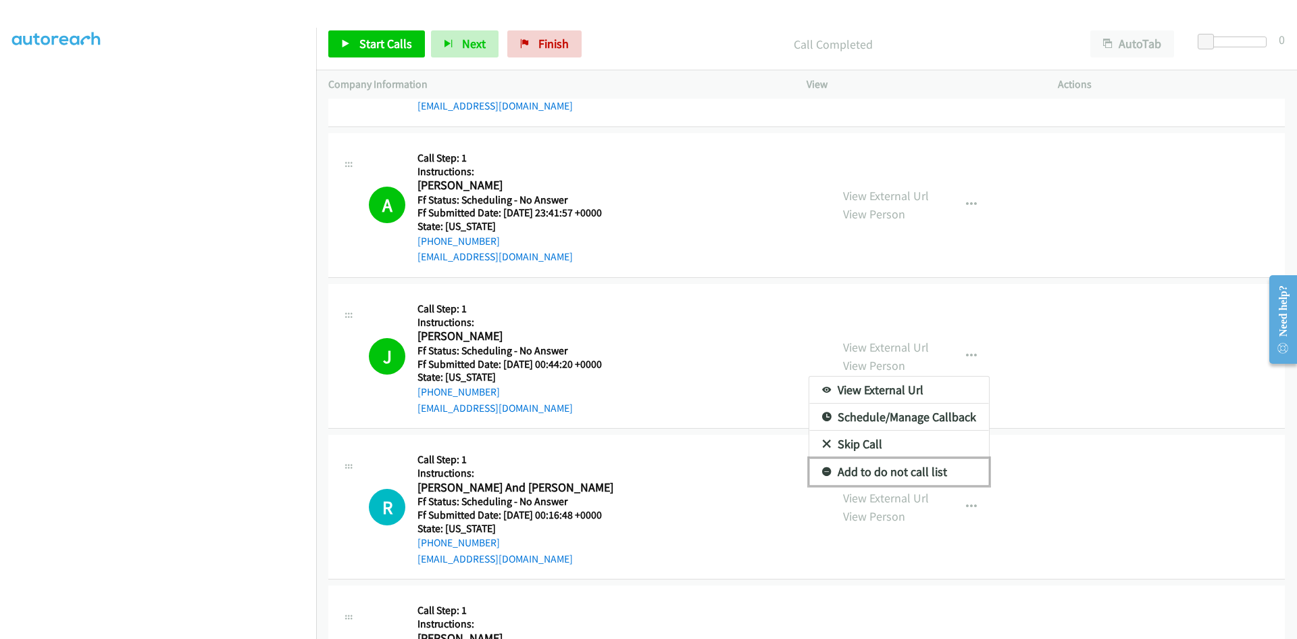
click at [911, 474] on link "Add to do not call list" at bounding box center [899, 471] width 180 height 27
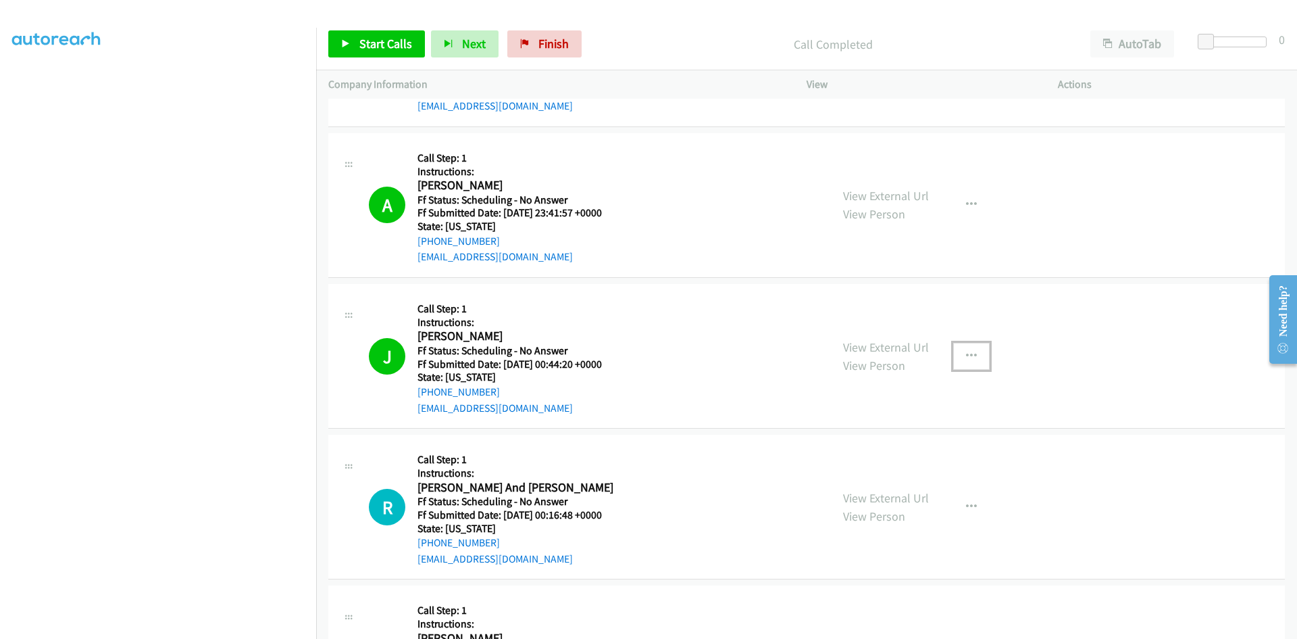
click at [968, 355] on icon "button" at bounding box center [971, 356] width 11 height 11
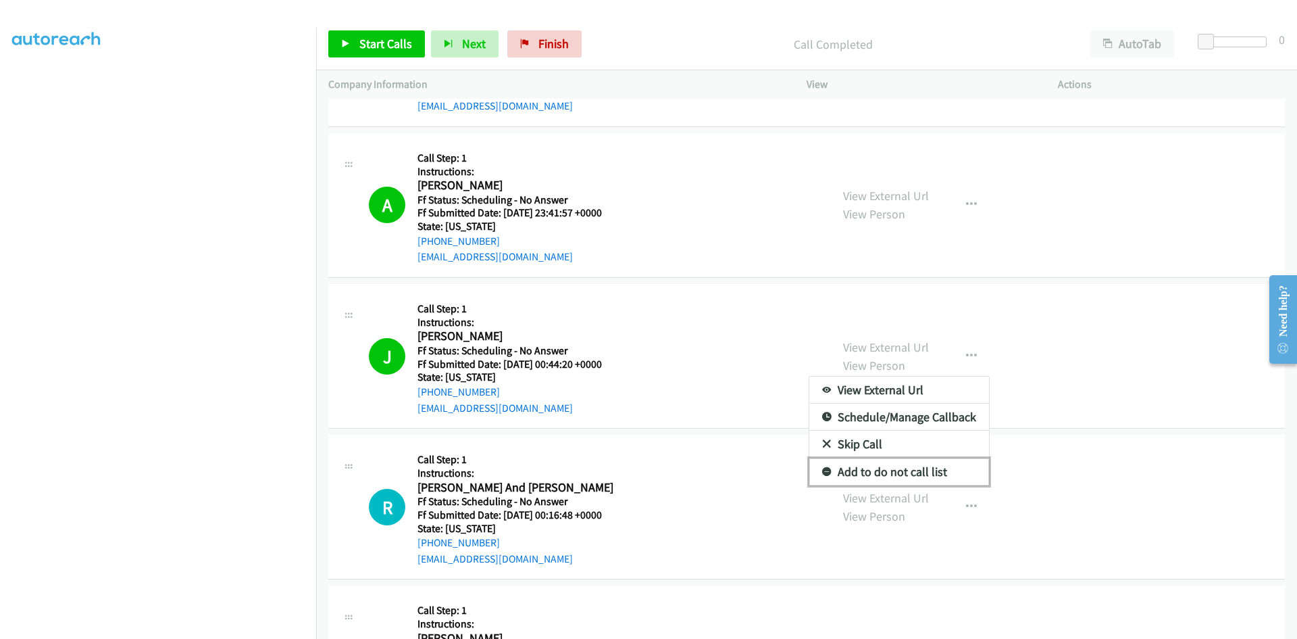
click at [822, 471] on icon at bounding box center [826, 472] width 9 height 9
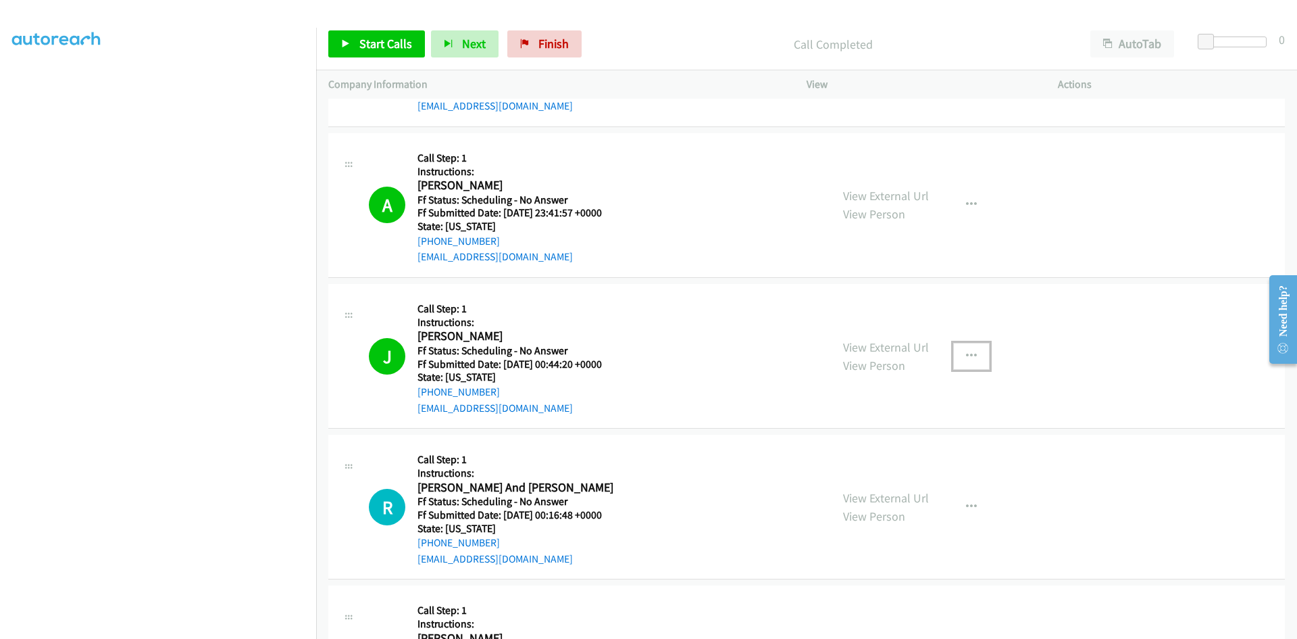
click at [966, 354] on icon "button" at bounding box center [971, 356] width 11 height 11
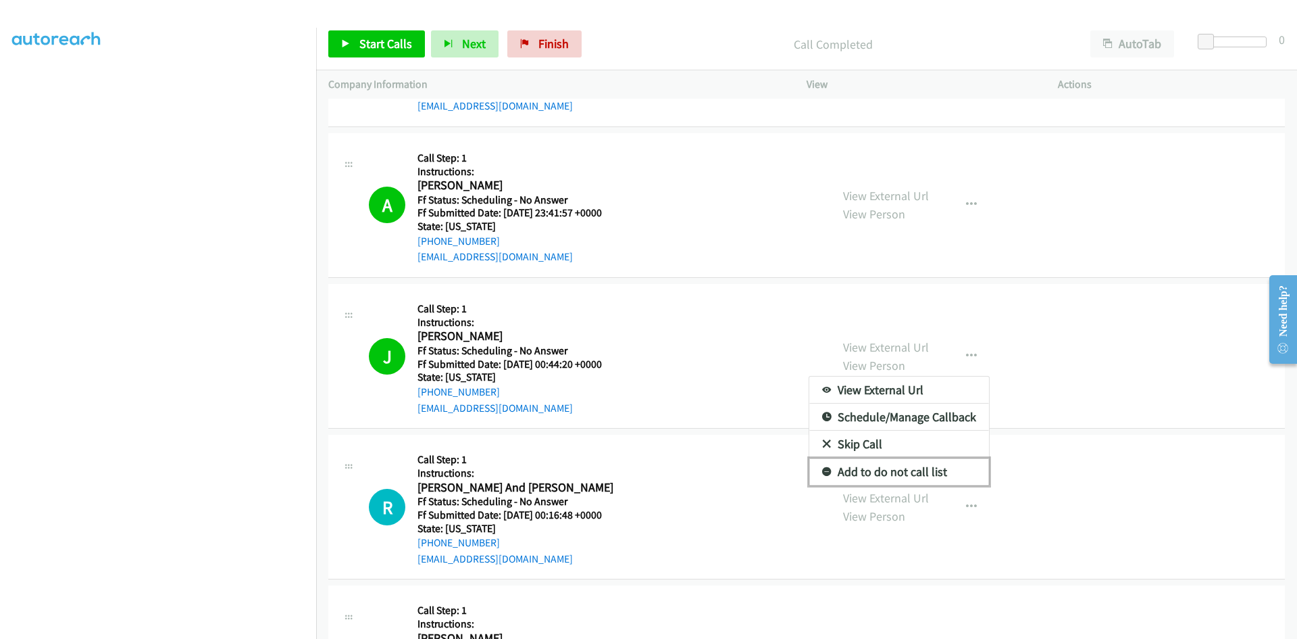
click at [891, 472] on link "Add to do not call list" at bounding box center [899, 471] width 180 height 27
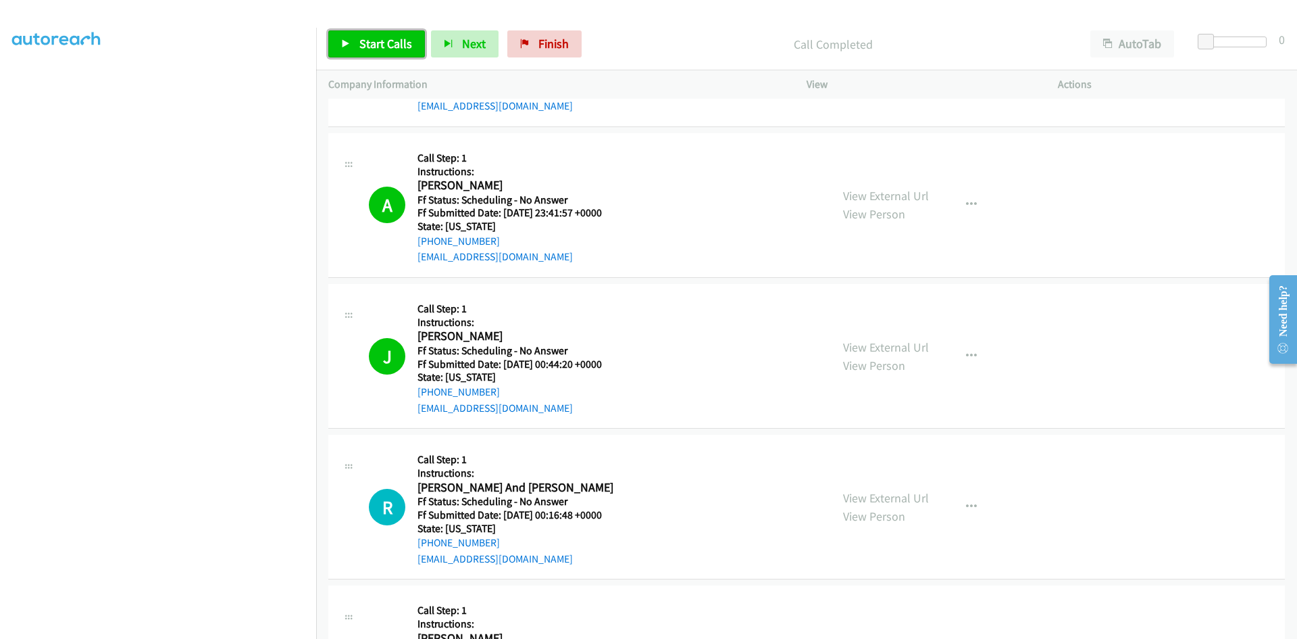
click at [395, 41] on span "Start Calls" at bounding box center [385, 44] width 53 height 16
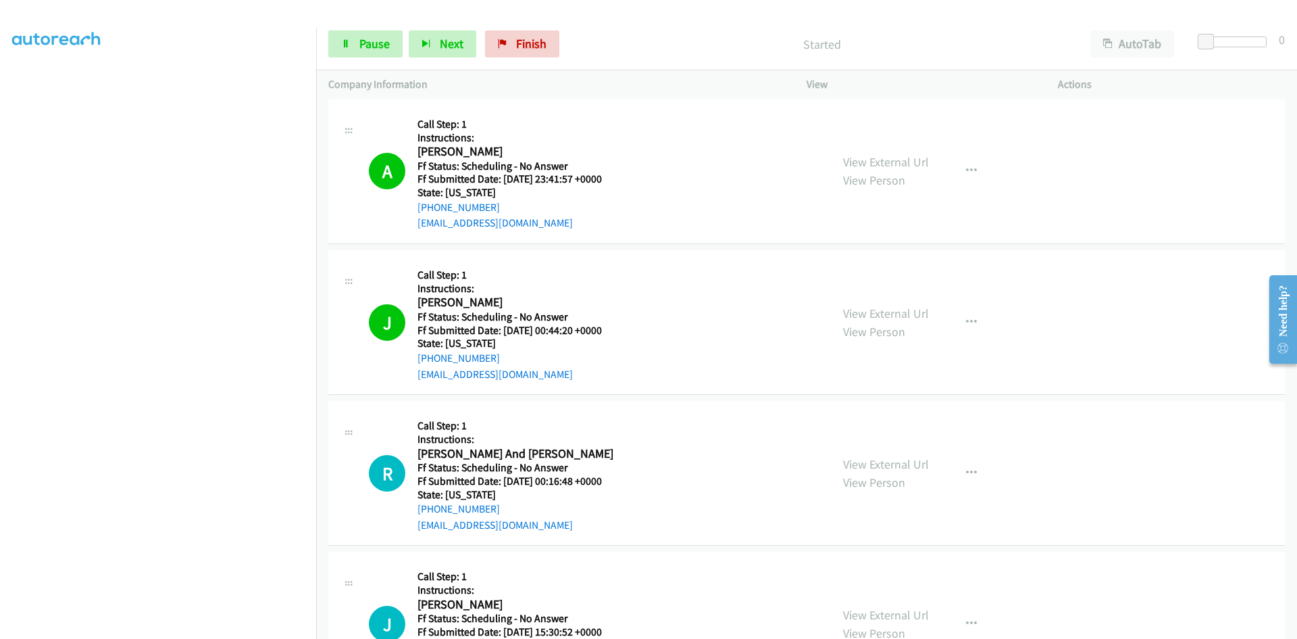
scroll to position [338, 0]
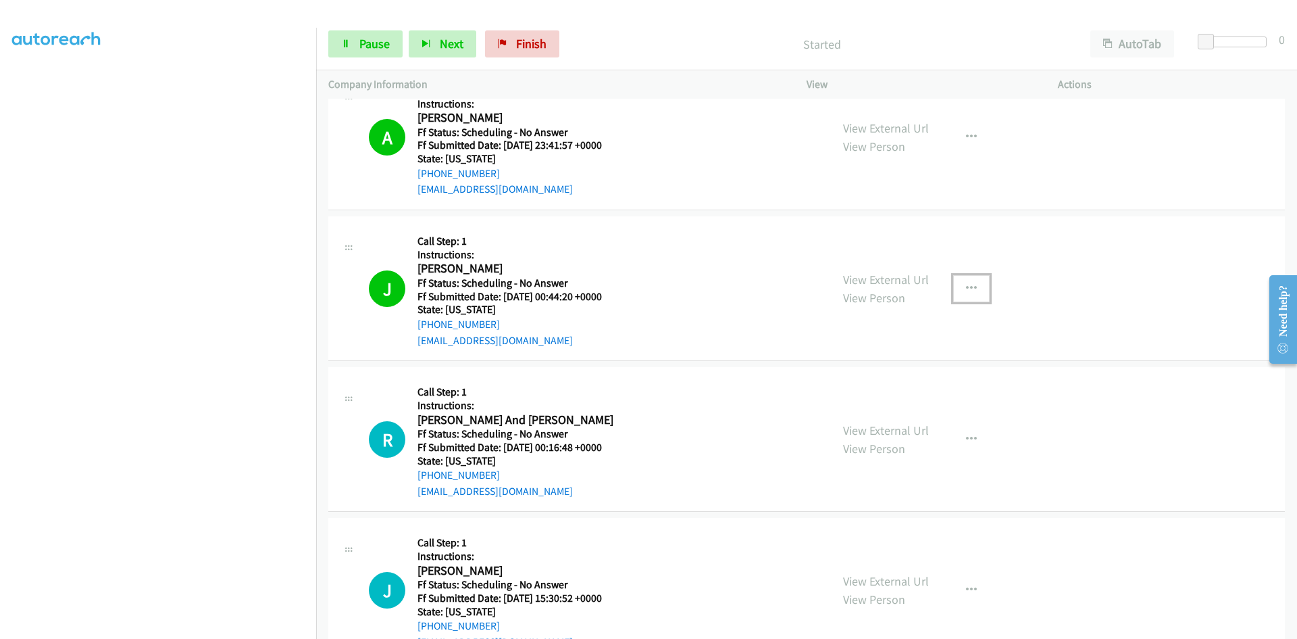
click at [966, 287] on icon "button" at bounding box center [971, 288] width 11 height 11
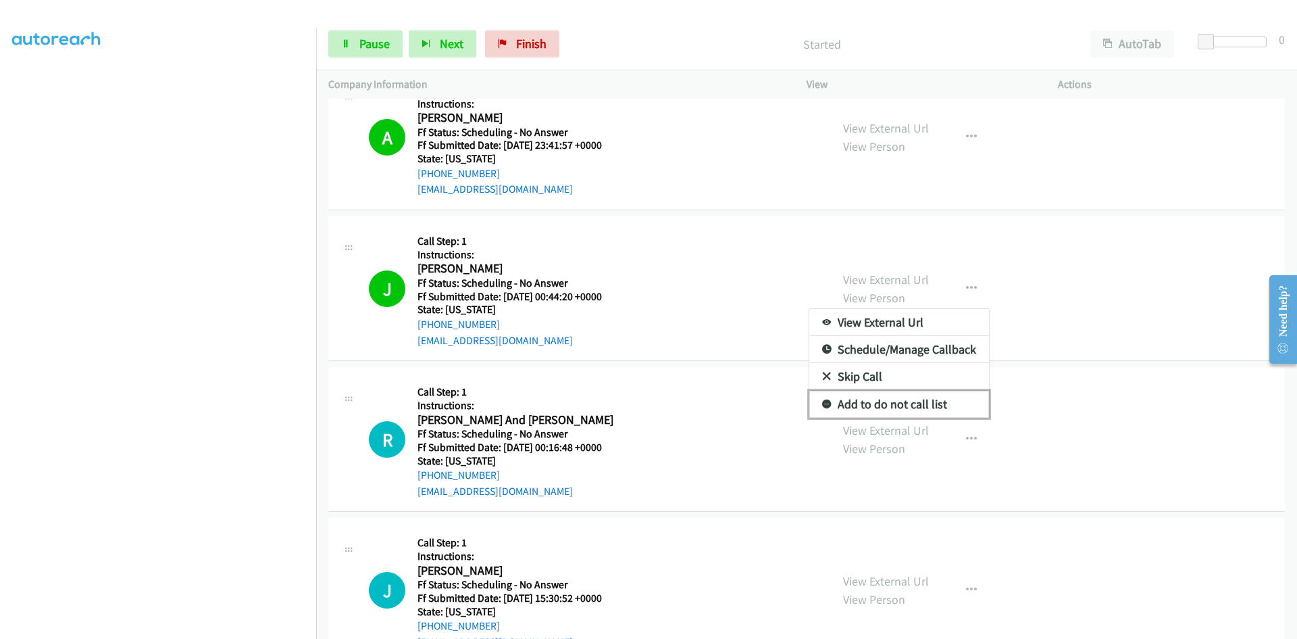
click at [841, 406] on link "Add to do not call list" at bounding box center [899, 404] width 180 height 27
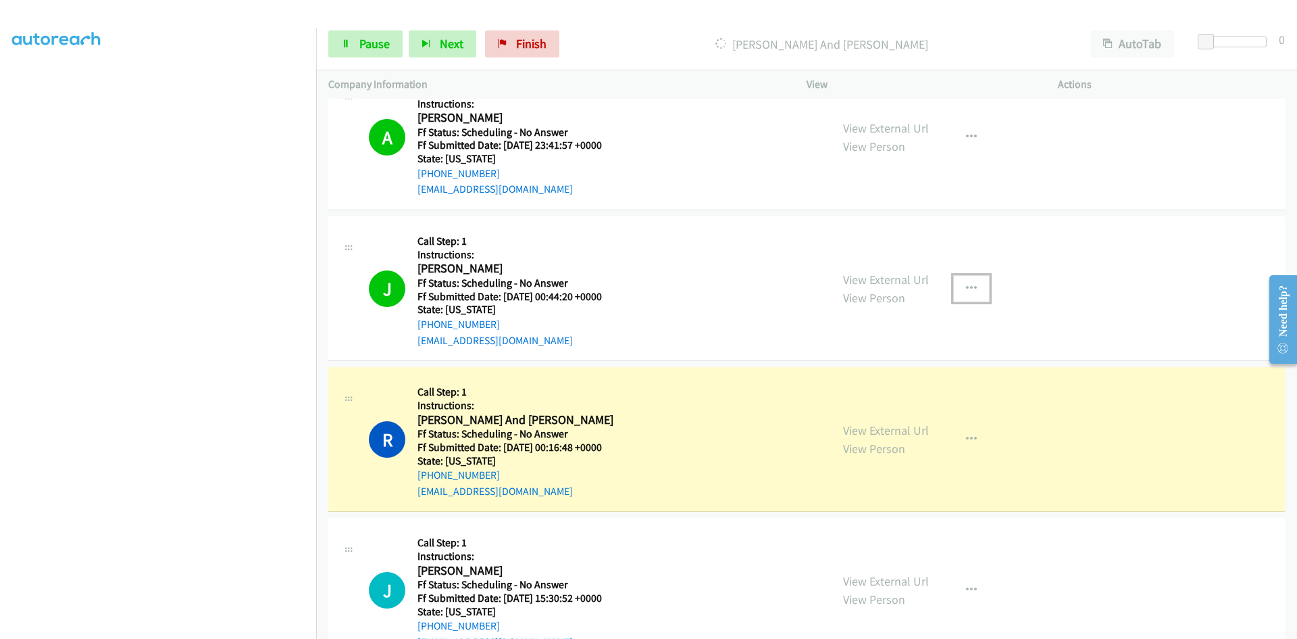
click at [966, 283] on icon "button" at bounding box center [971, 288] width 11 height 11
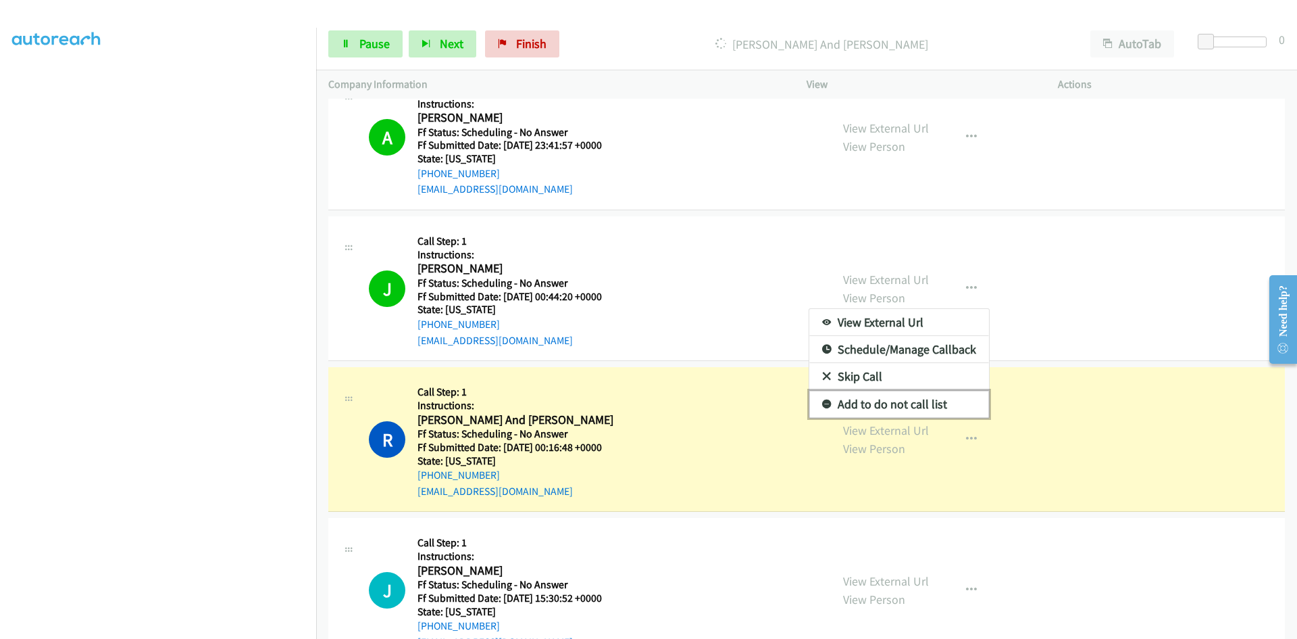
click at [928, 401] on link "Add to do not call list" at bounding box center [899, 404] width 180 height 27
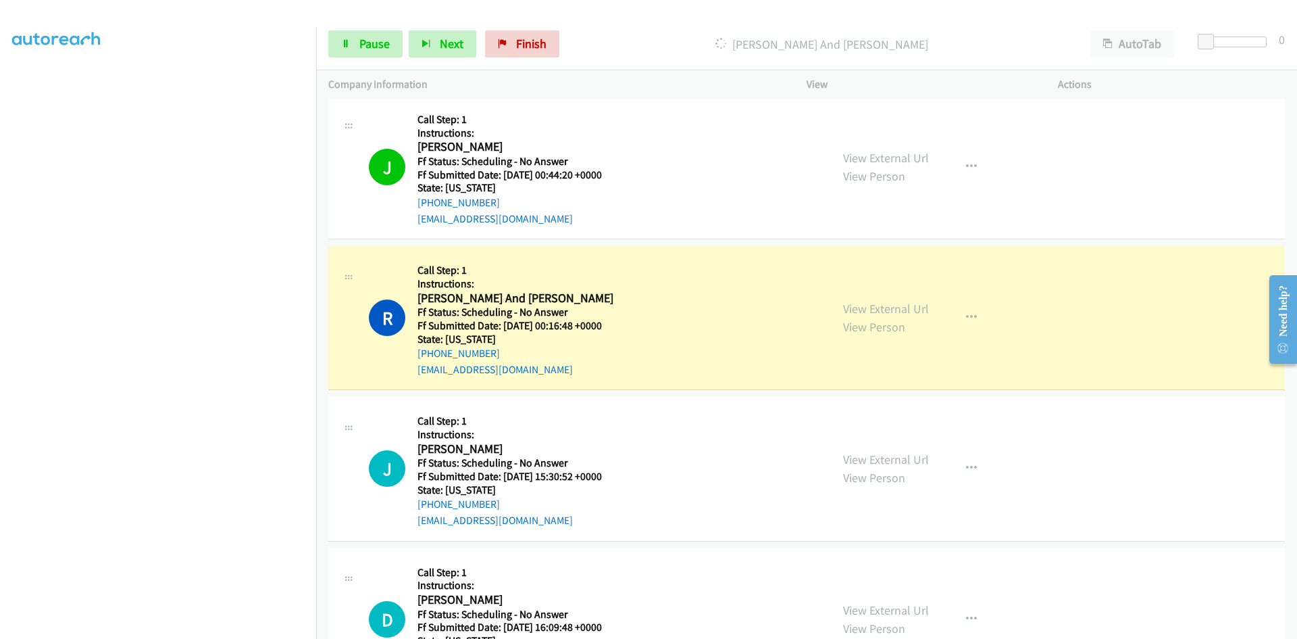
scroll to position [473, 0]
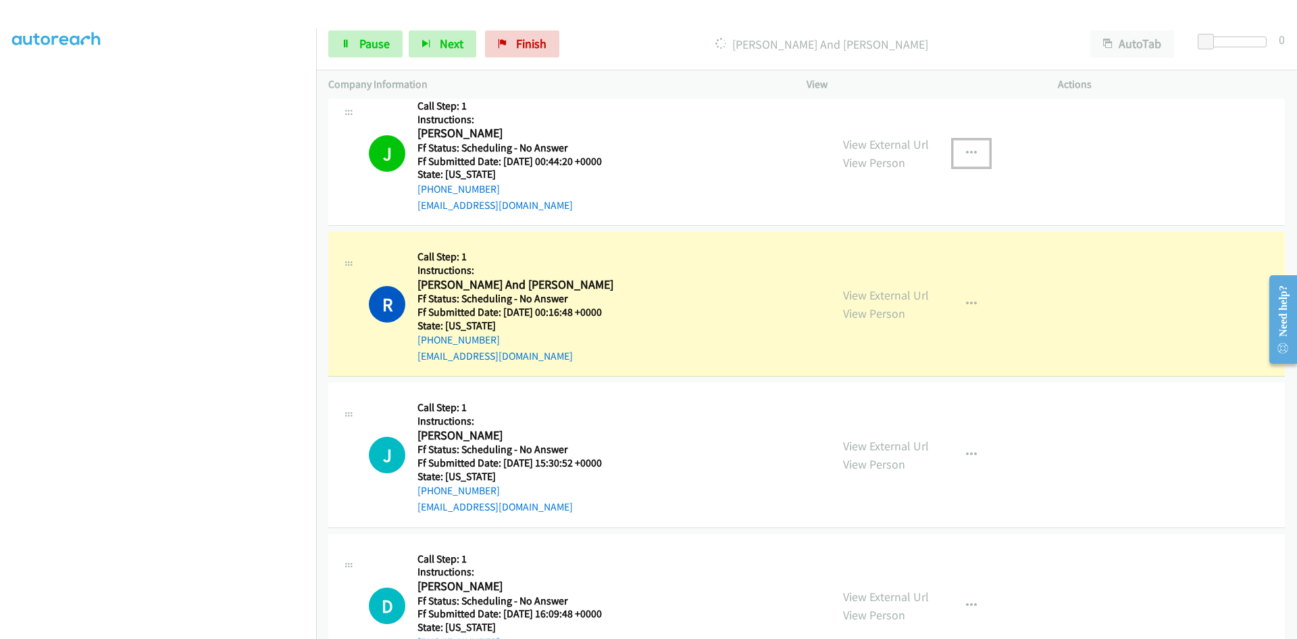
click at [966, 154] on icon "button" at bounding box center [971, 153] width 11 height 11
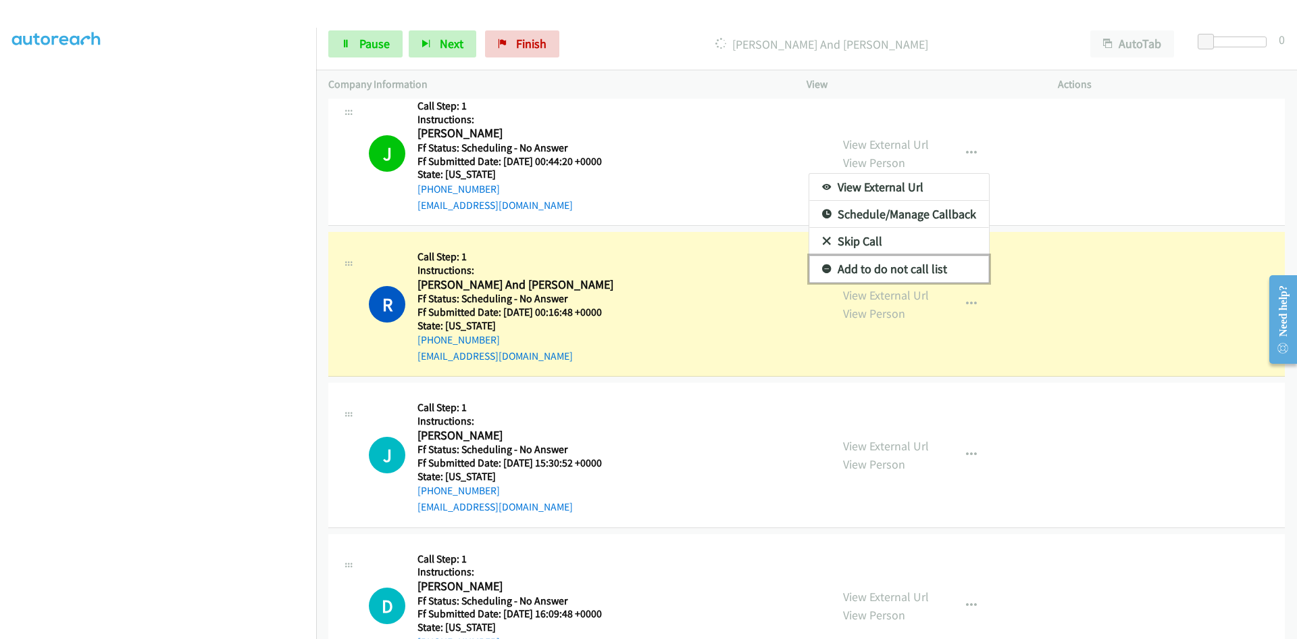
click at [889, 269] on link "Add to do not call list" at bounding box center [899, 268] width 180 height 27
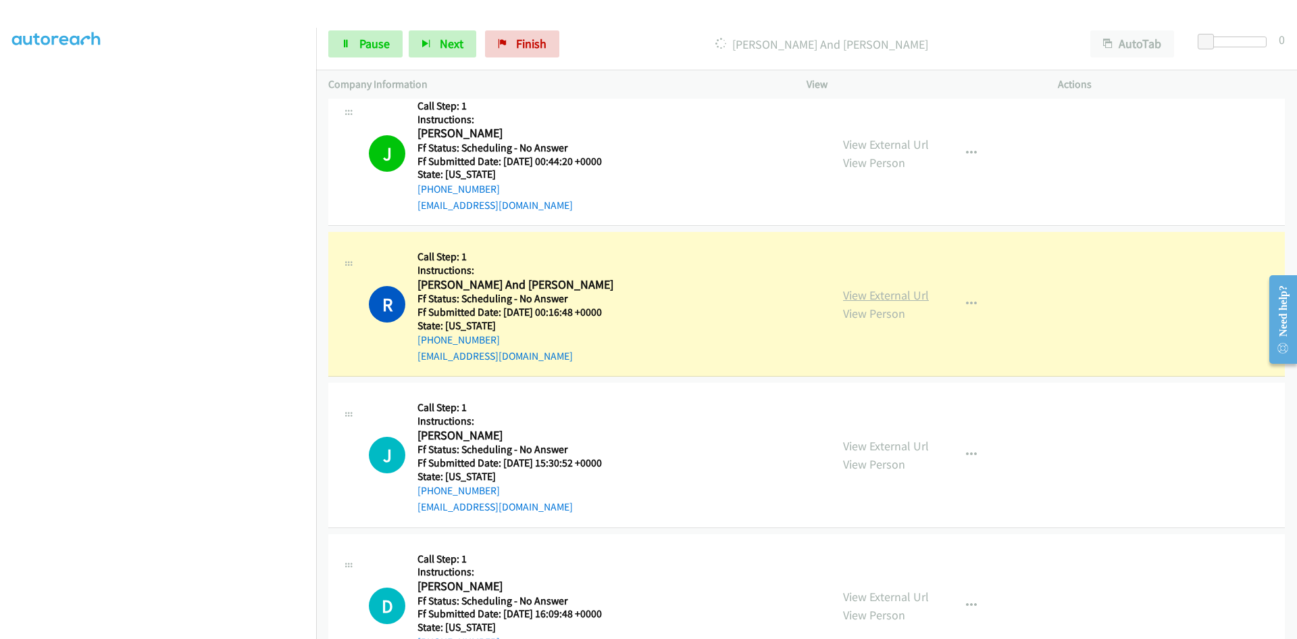
click at [912, 295] on link "View External Url" at bounding box center [886, 295] width 86 height 16
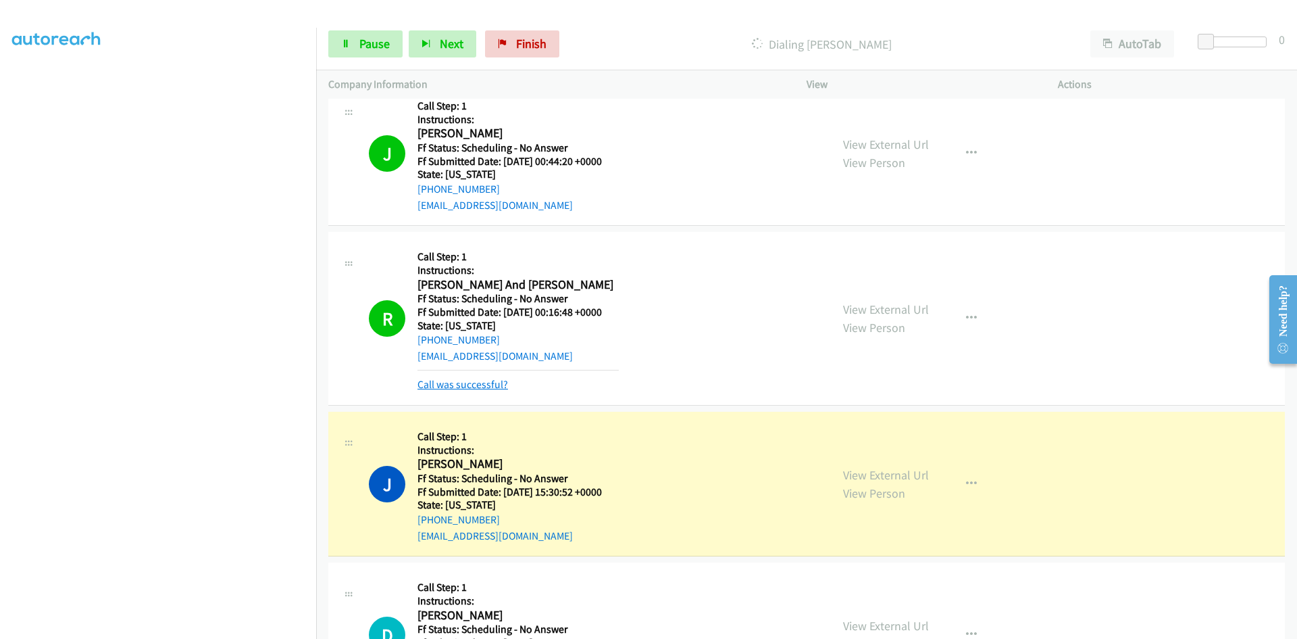
click at [495, 385] on link "Call was successful?" at bounding box center [463, 384] width 91 height 13
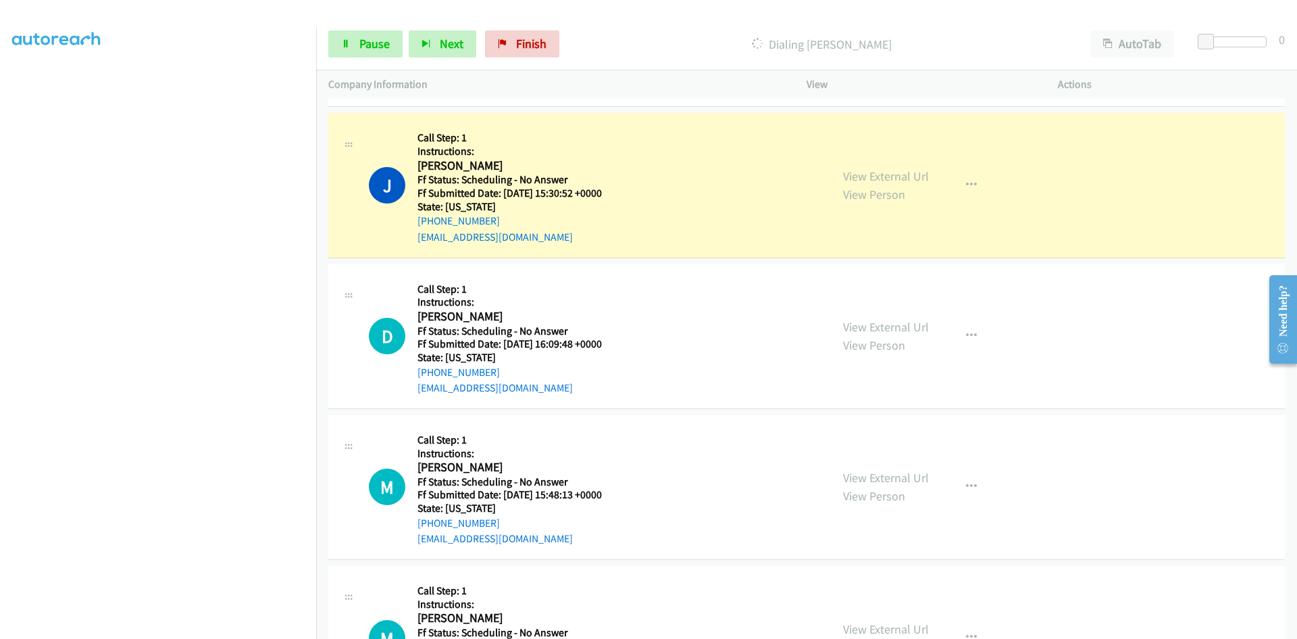
scroll to position [743, 0]
click at [857, 178] on link "View External Url" at bounding box center [886, 176] width 86 height 16
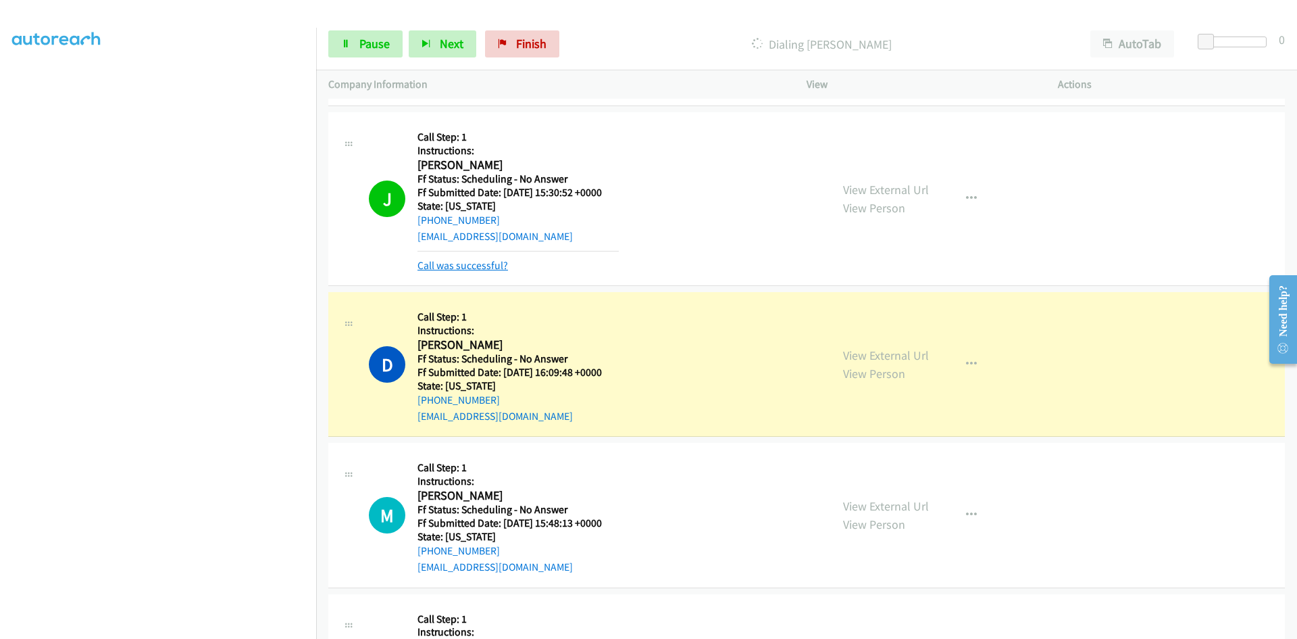
click at [504, 269] on link "Call was successful?" at bounding box center [463, 265] width 91 height 13
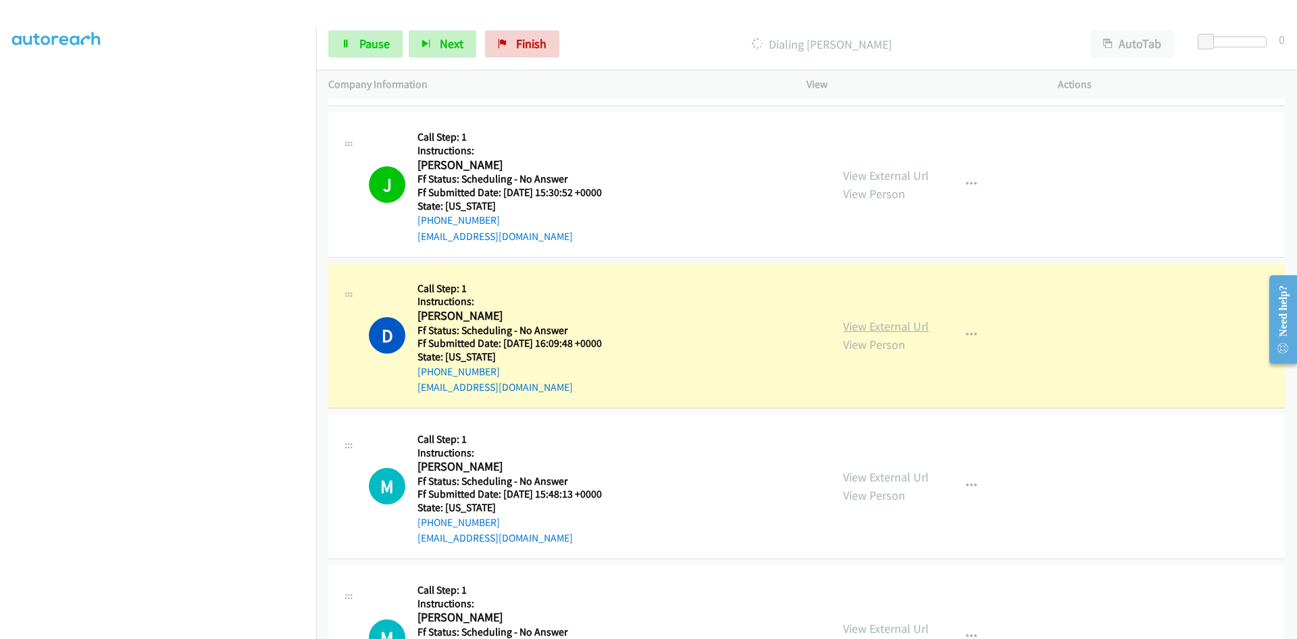
click at [874, 321] on link "View External Url" at bounding box center [886, 326] width 86 height 16
click at [387, 41] on span "Pause" at bounding box center [374, 44] width 30 height 16
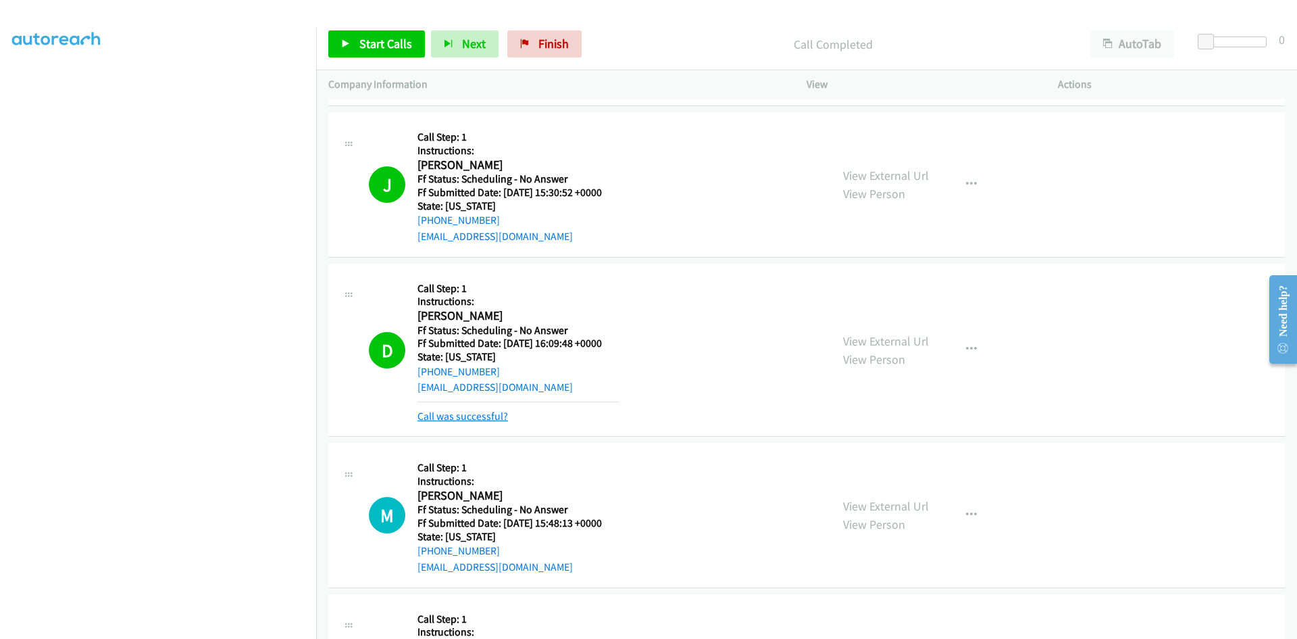
click at [464, 414] on link "Call was successful?" at bounding box center [463, 415] width 91 height 13
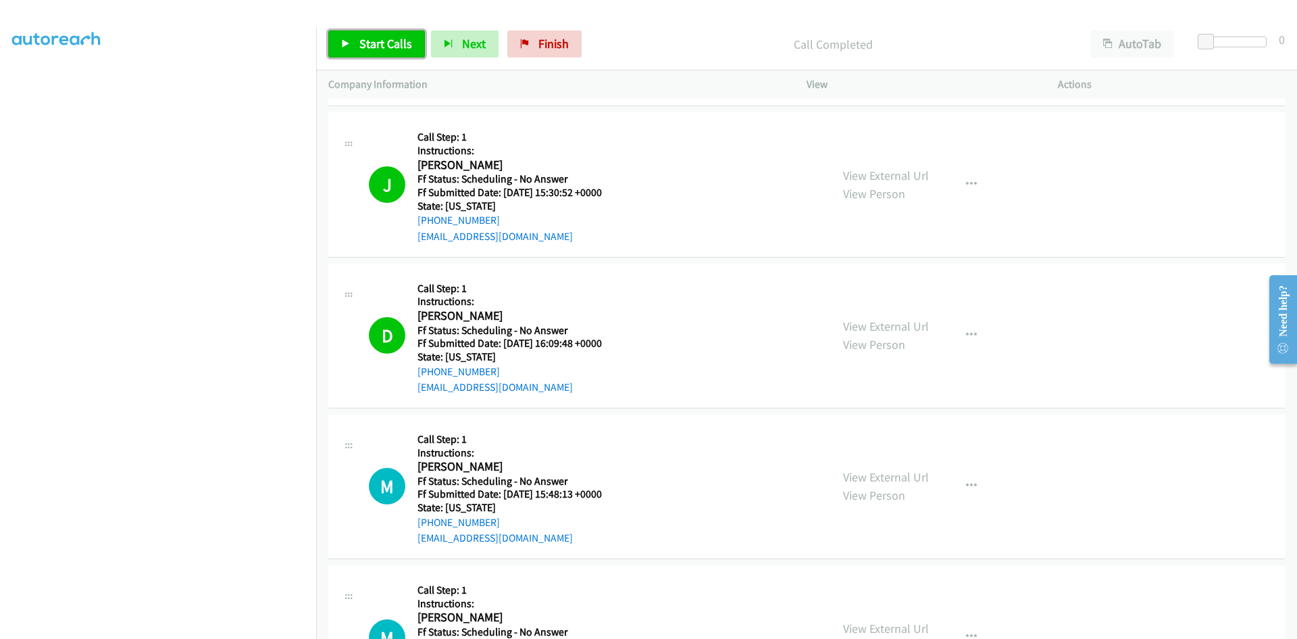
click at [399, 34] on link "Start Calls" at bounding box center [376, 43] width 97 height 27
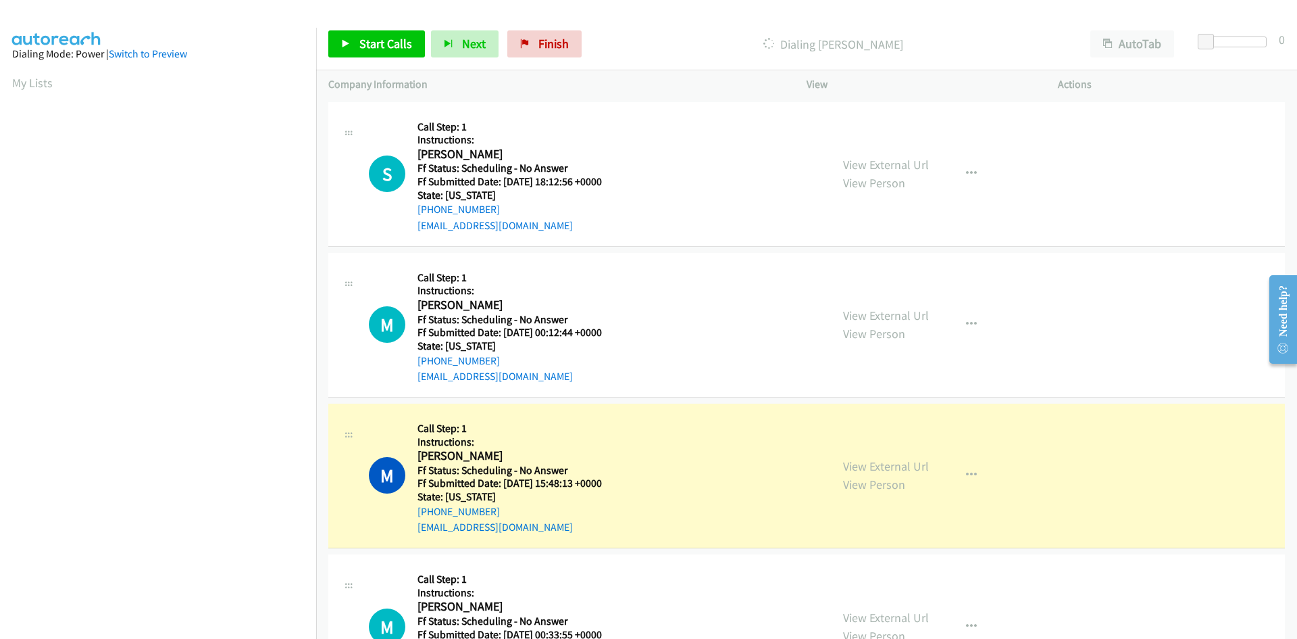
scroll to position [120, 0]
click at [353, 36] on link "Start Calls" at bounding box center [376, 43] width 97 height 27
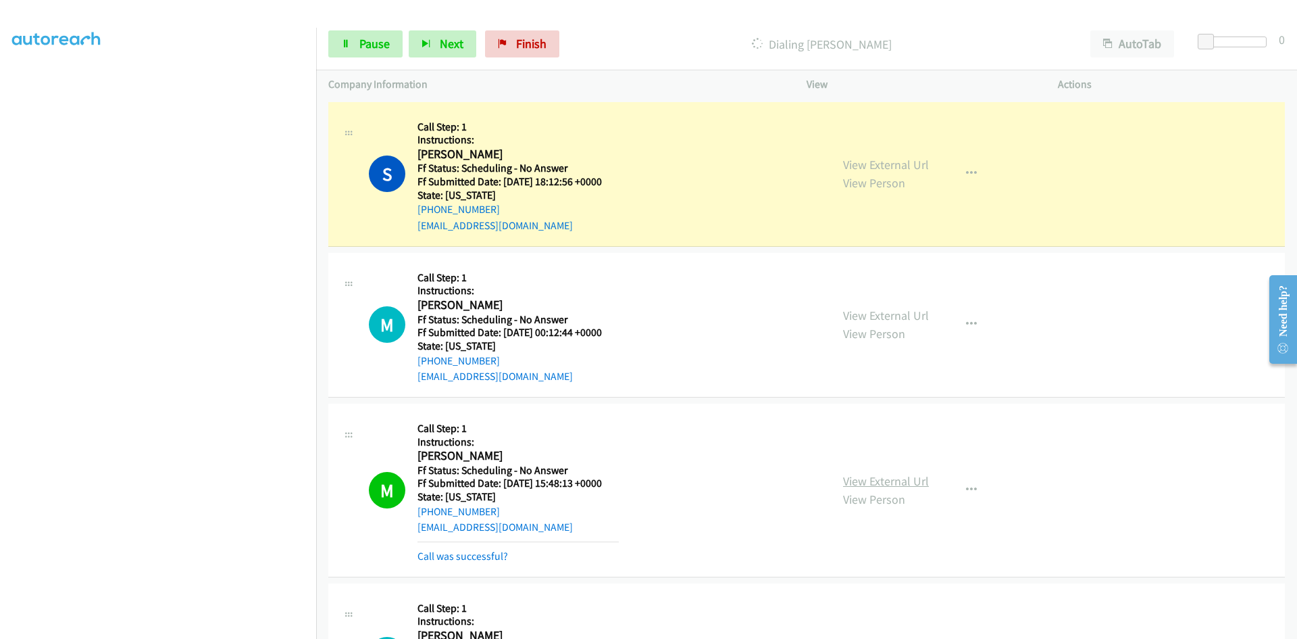
click at [912, 480] on link "View External Url" at bounding box center [886, 481] width 86 height 16
click at [438, 557] on link "Call was successful?" at bounding box center [463, 555] width 91 height 13
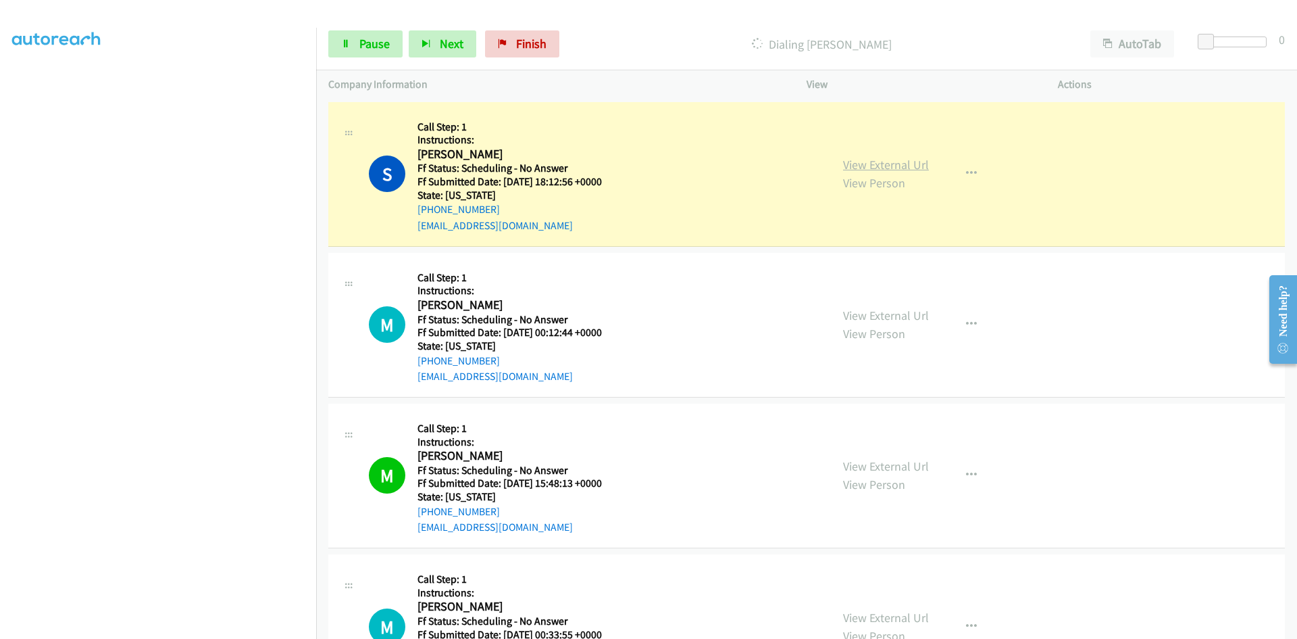
click at [852, 172] on link "View External Url" at bounding box center [886, 165] width 86 height 16
click at [384, 49] on span "Pause" at bounding box center [374, 44] width 30 height 16
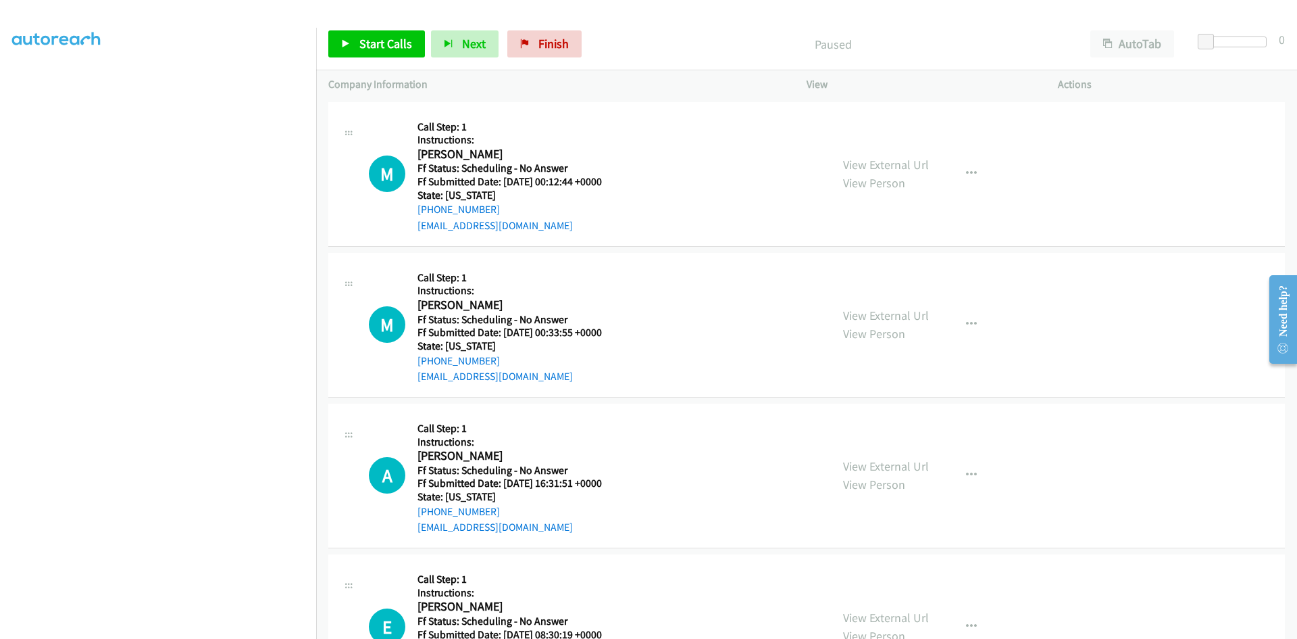
scroll to position [119, 0]
click at [382, 41] on span "Start Calls" at bounding box center [385, 44] width 53 height 16
click at [857, 166] on link "View External Url" at bounding box center [886, 165] width 86 height 16
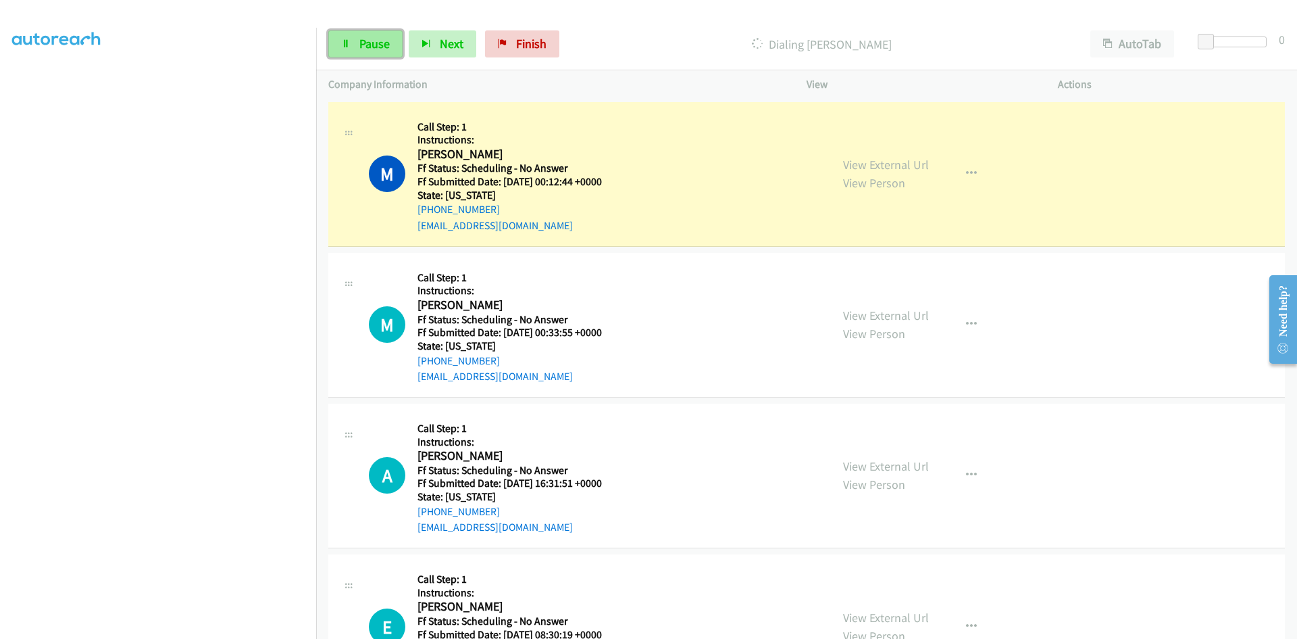
click at [366, 38] on span "Pause" at bounding box center [374, 44] width 30 height 16
click at [549, 43] on span "Finish" at bounding box center [554, 44] width 30 height 16
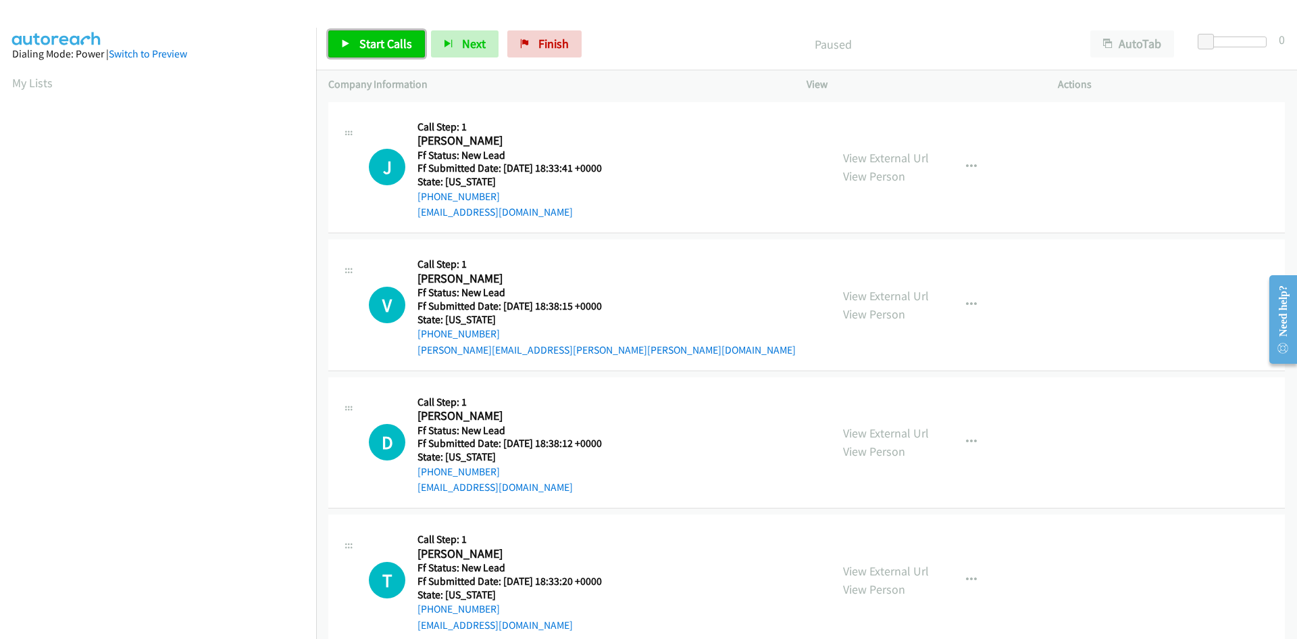
click at [342, 43] on link "Start Calls" at bounding box center [376, 43] width 97 height 27
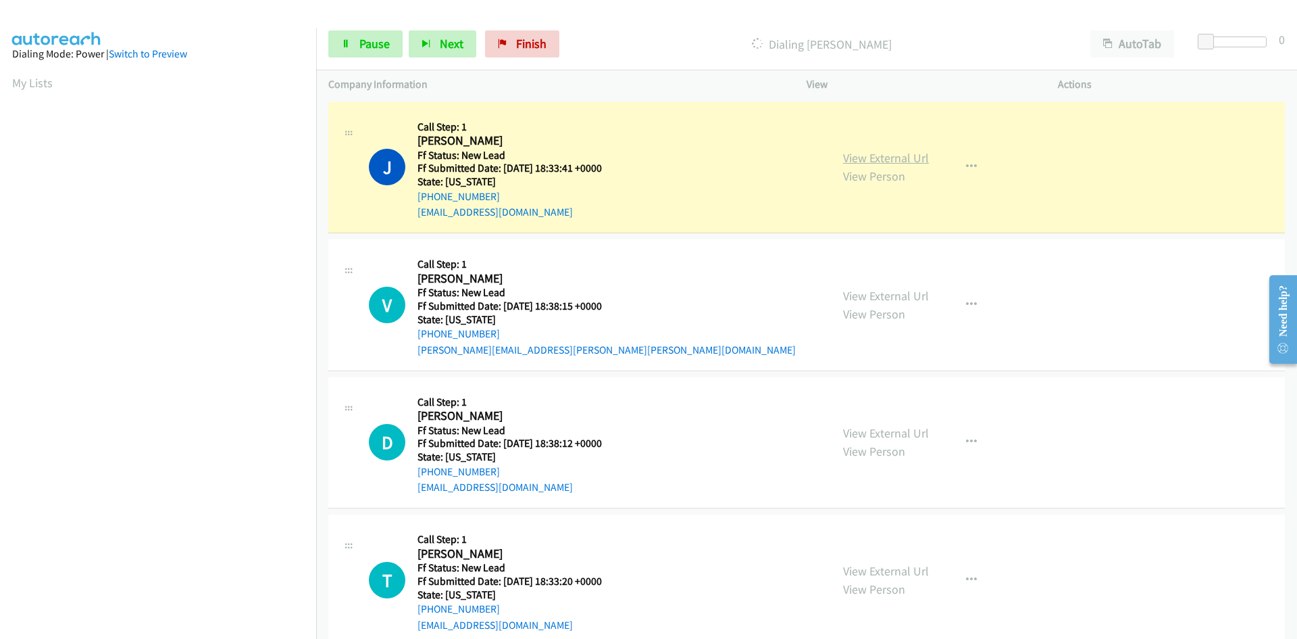
click at [878, 157] on link "View External Url" at bounding box center [886, 158] width 86 height 16
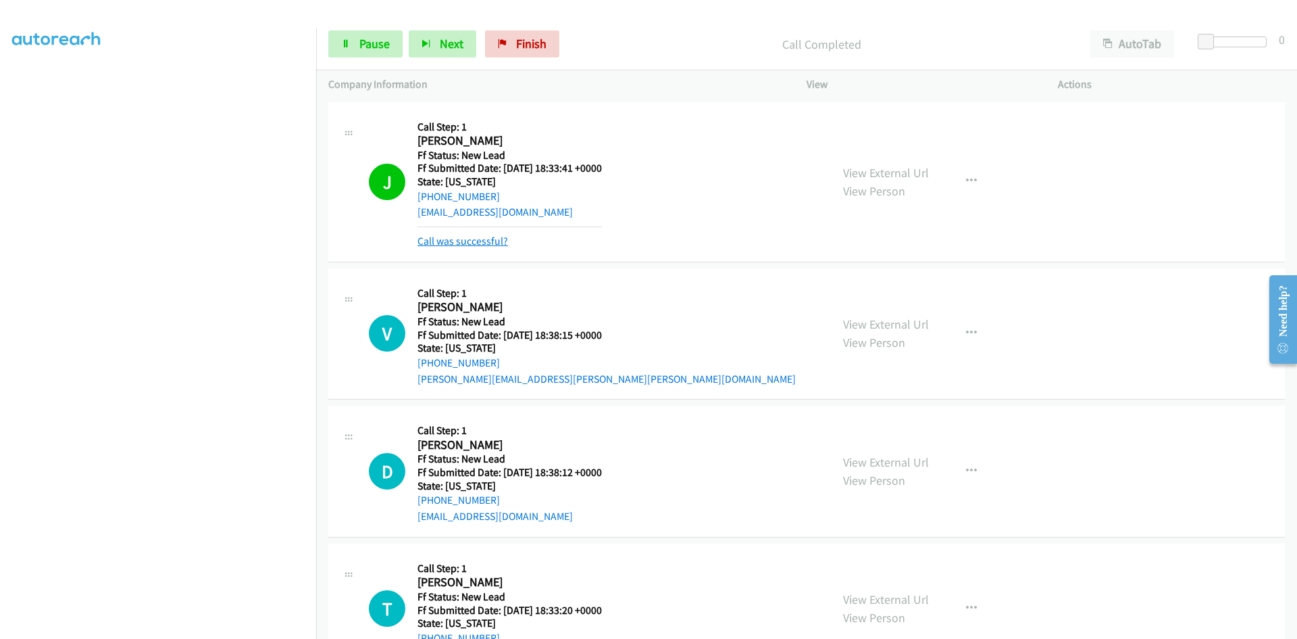
click at [480, 243] on link "Call was successful?" at bounding box center [463, 240] width 91 height 13
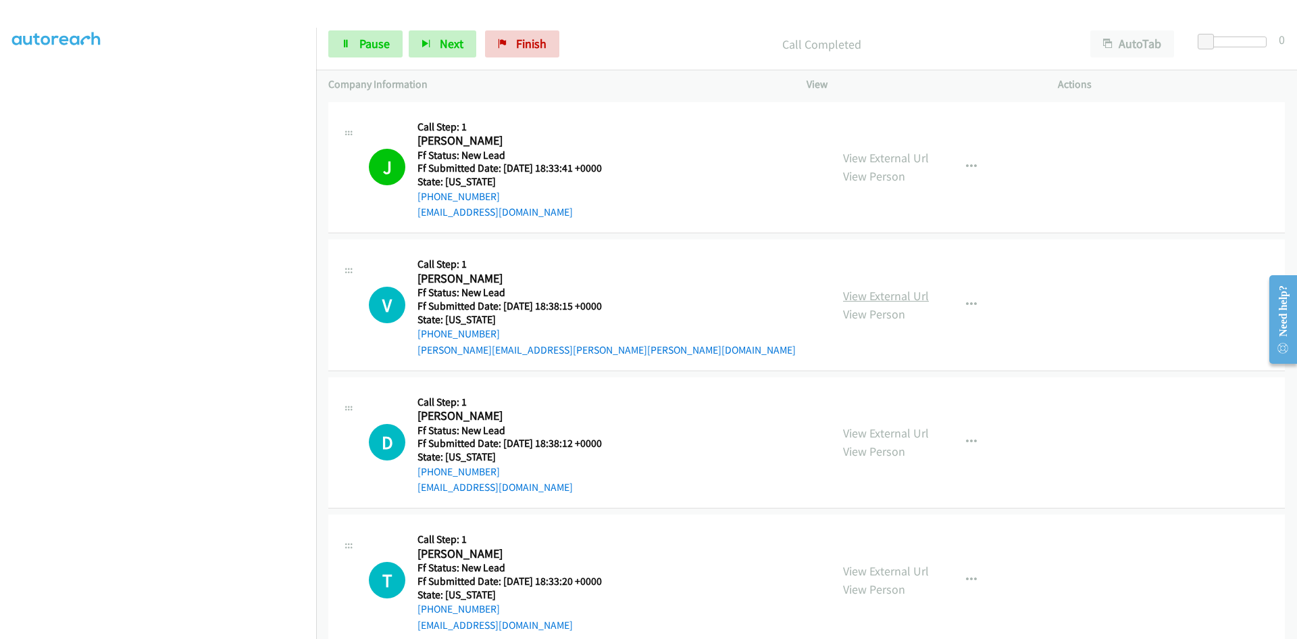
click at [873, 297] on link "View External Url" at bounding box center [886, 296] width 86 height 16
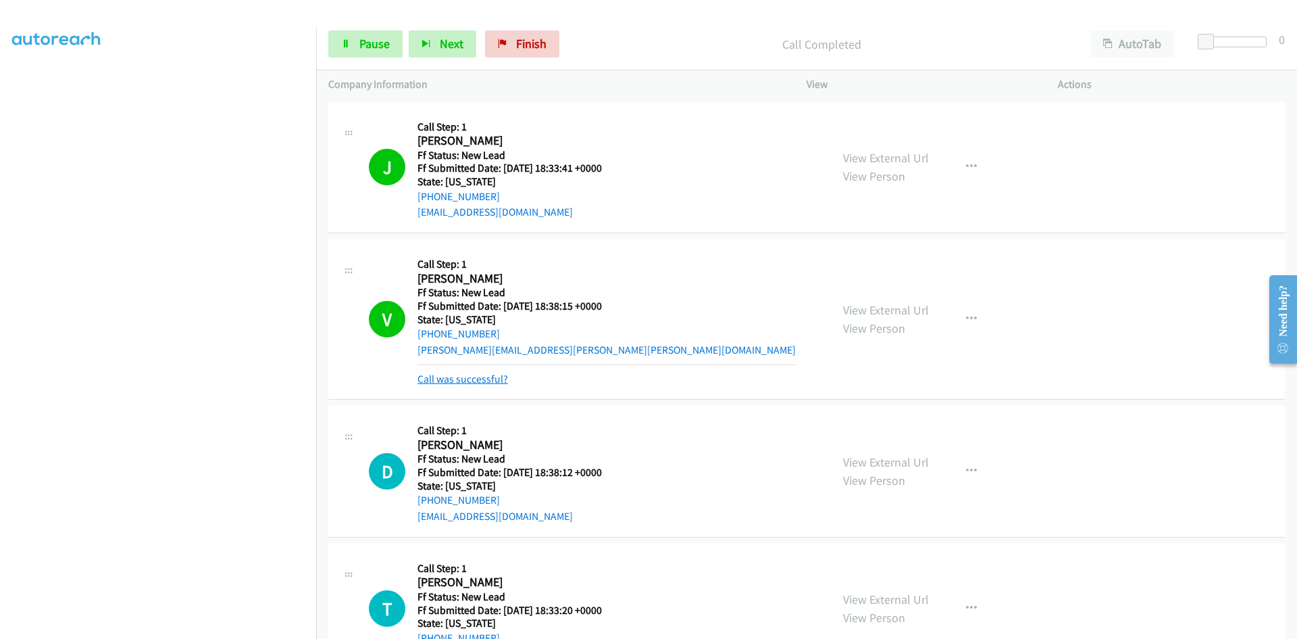
click at [498, 380] on link "Call was successful?" at bounding box center [463, 378] width 91 height 13
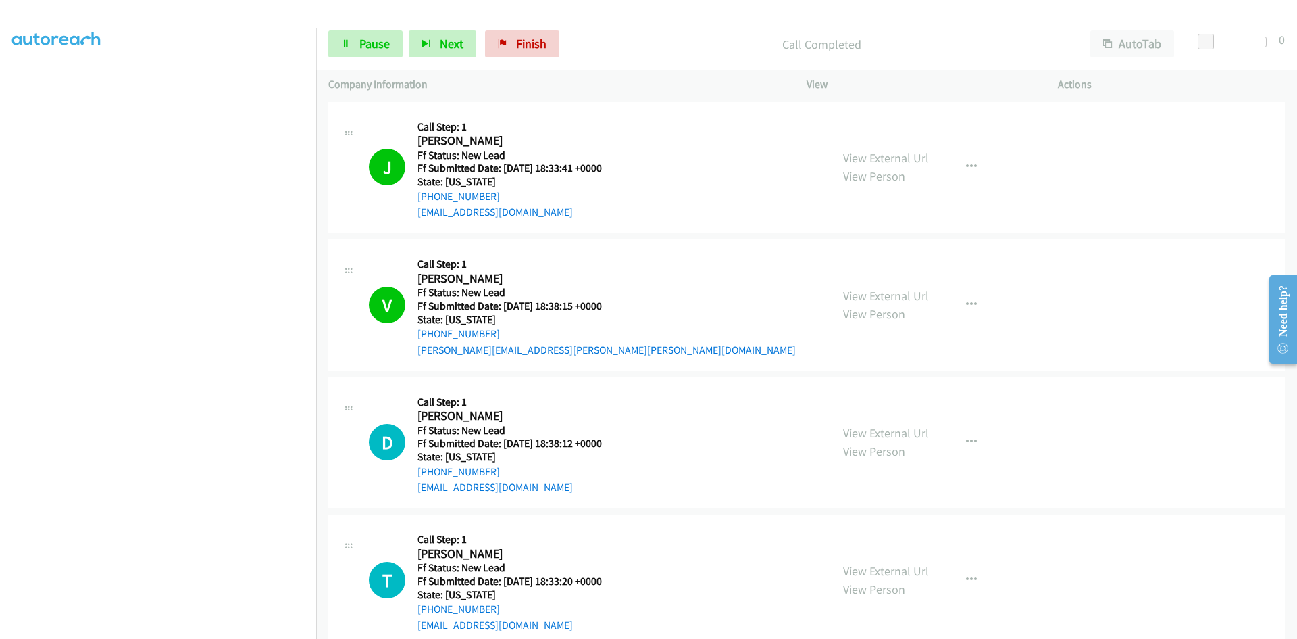
scroll to position [27, 0]
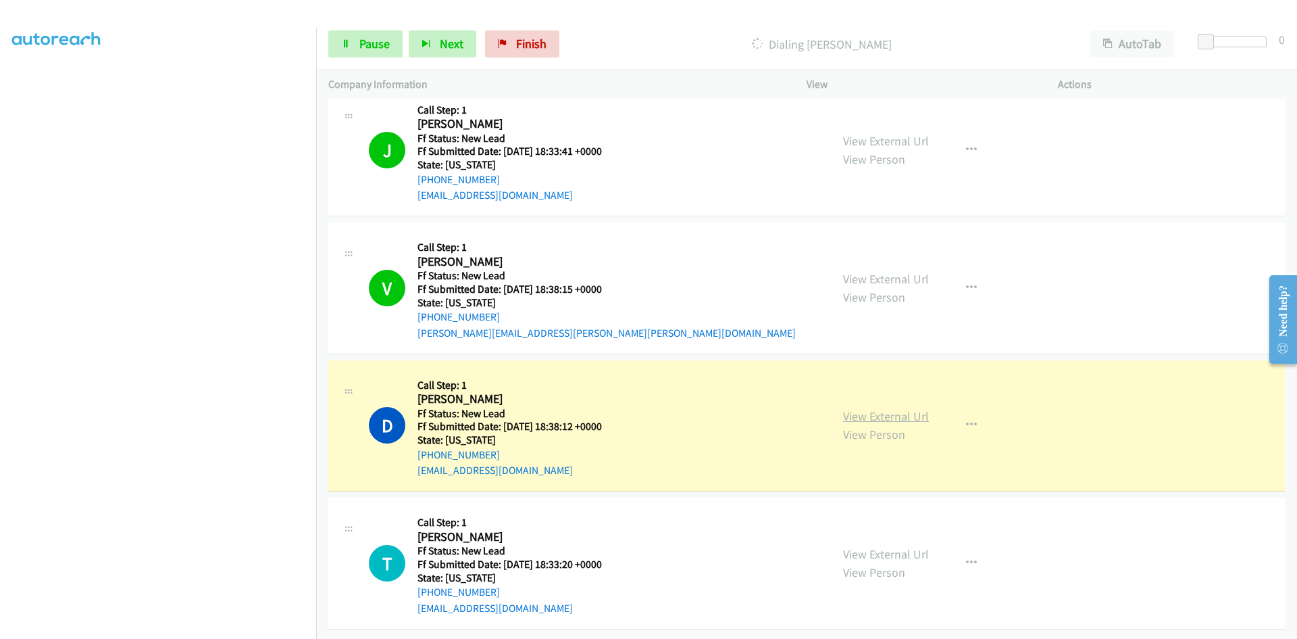
click at [853, 408] on link "View External Url" at bounding box center [886, 416] width 86 height 16
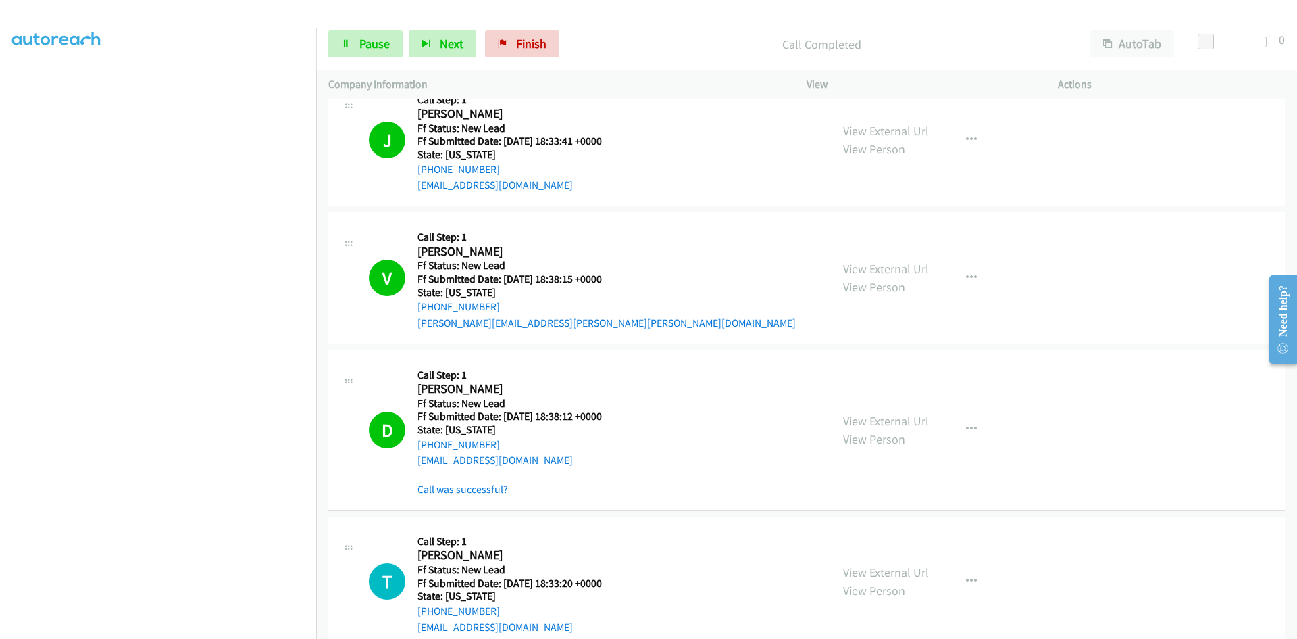
click at [484, 495] on link "Call was successful?" at bounding box center [463, 488] width 91 height 13
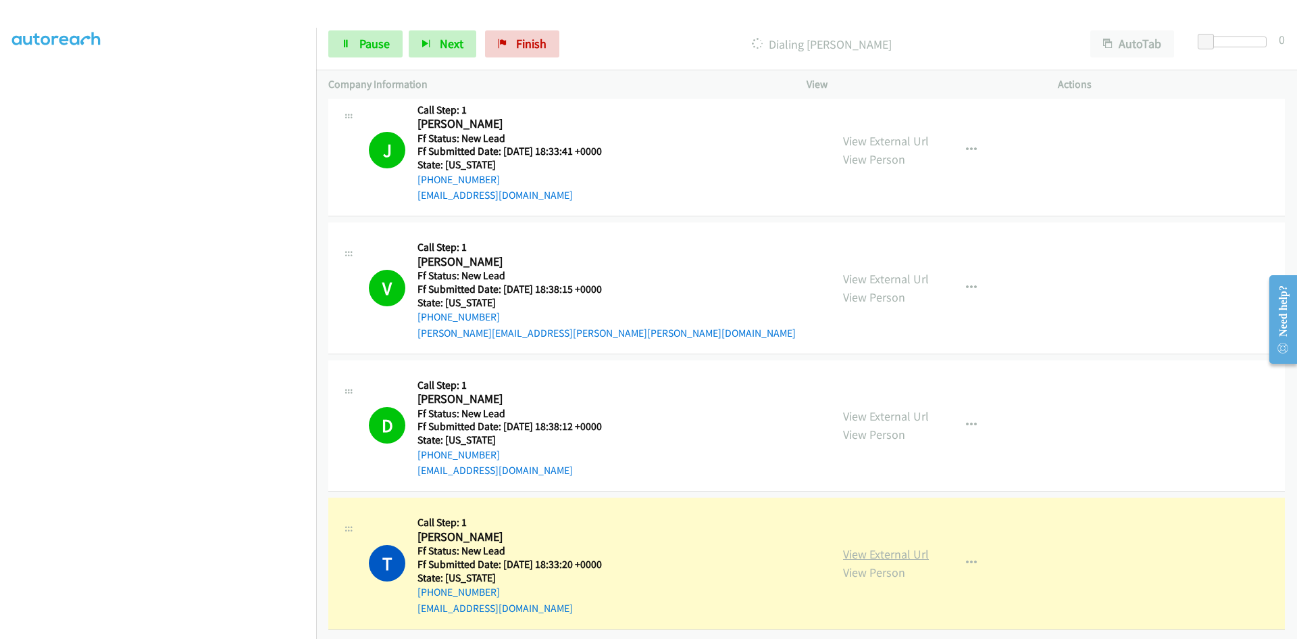
click at [889, 546] on link "View External Url" at bounding box center [886, 554] width 86 height 16
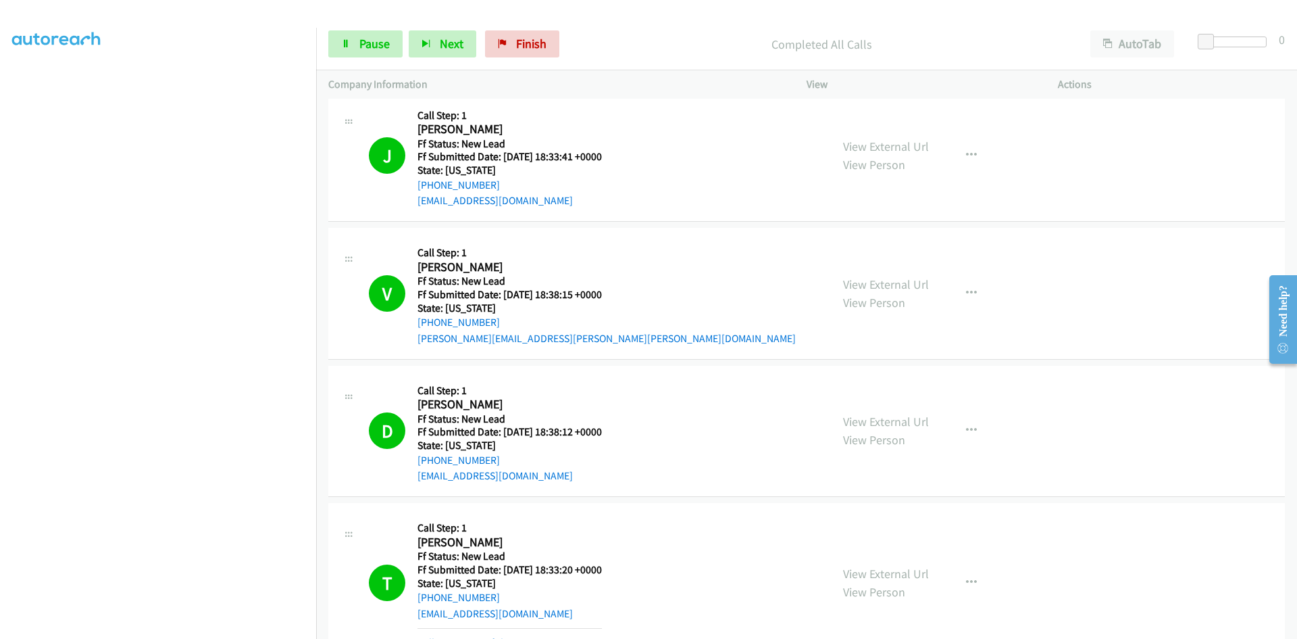
scroll to position [99, 0]
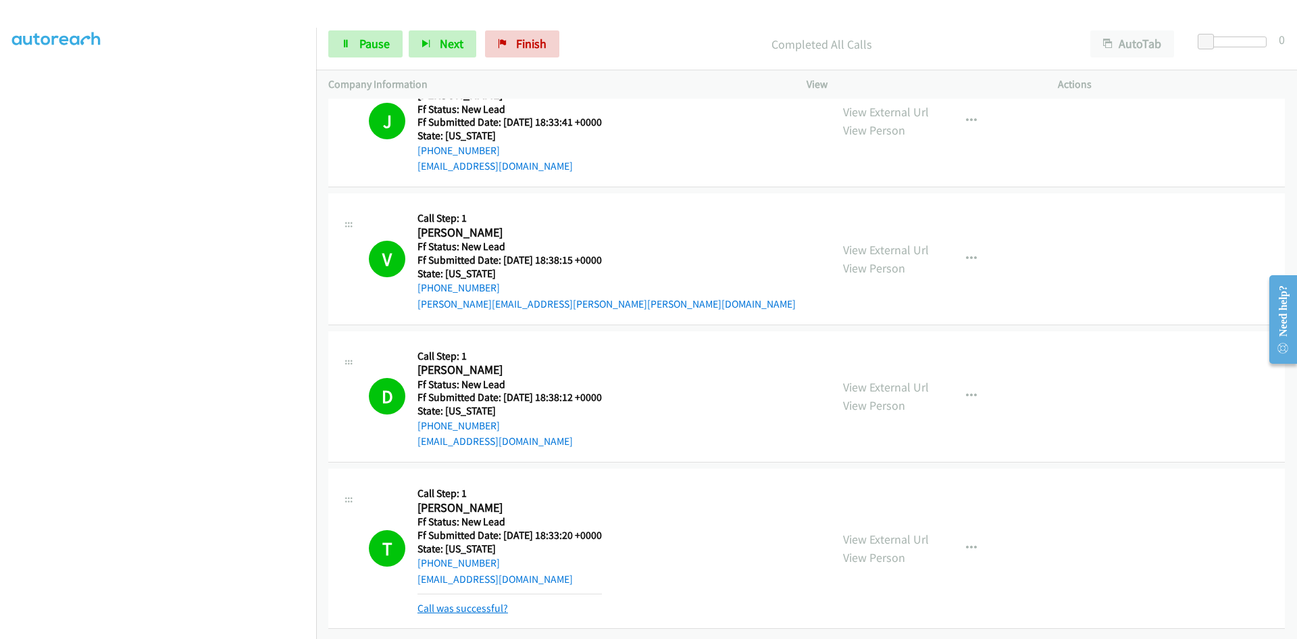
click at [435, 602] on link "Call was successful?" at bounding box center [463, 607] width 91 height 13
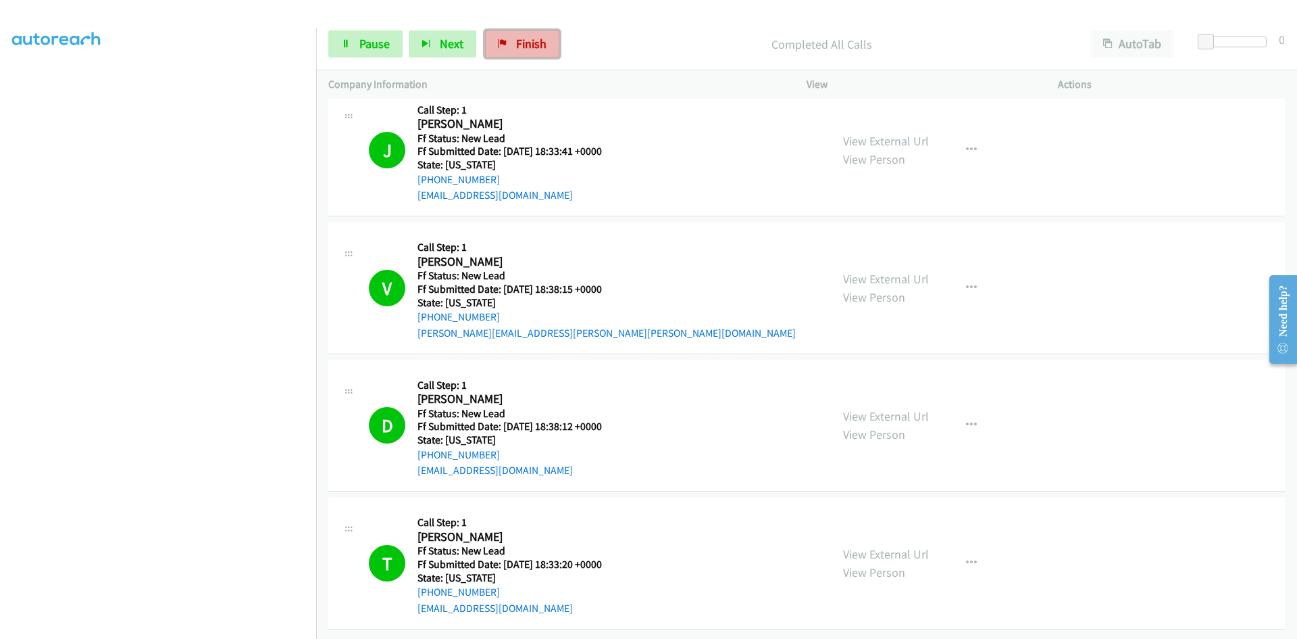
click at [539, 33] on link "Finish" at bounding box center [522, 43] width 74 height 27
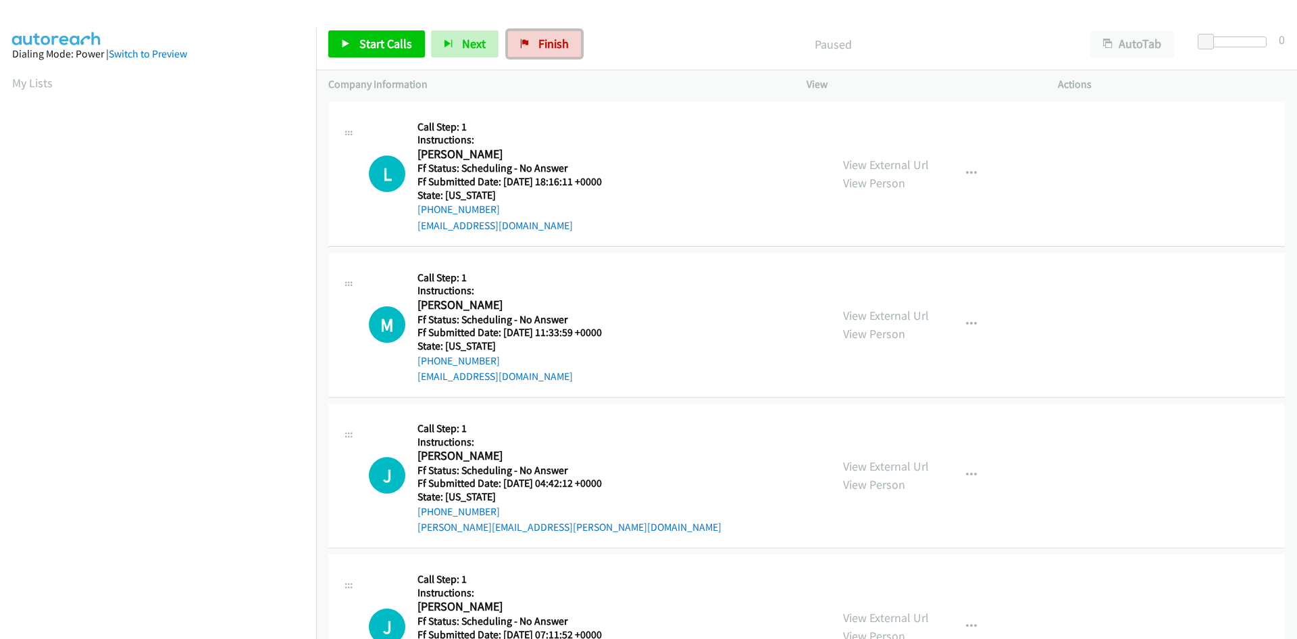
click at [556, 43] on span "Finish" at bounding box center [554, 44] width 30 height 16
